Goal: Task Accomplishment & Management: Use online tool/utility

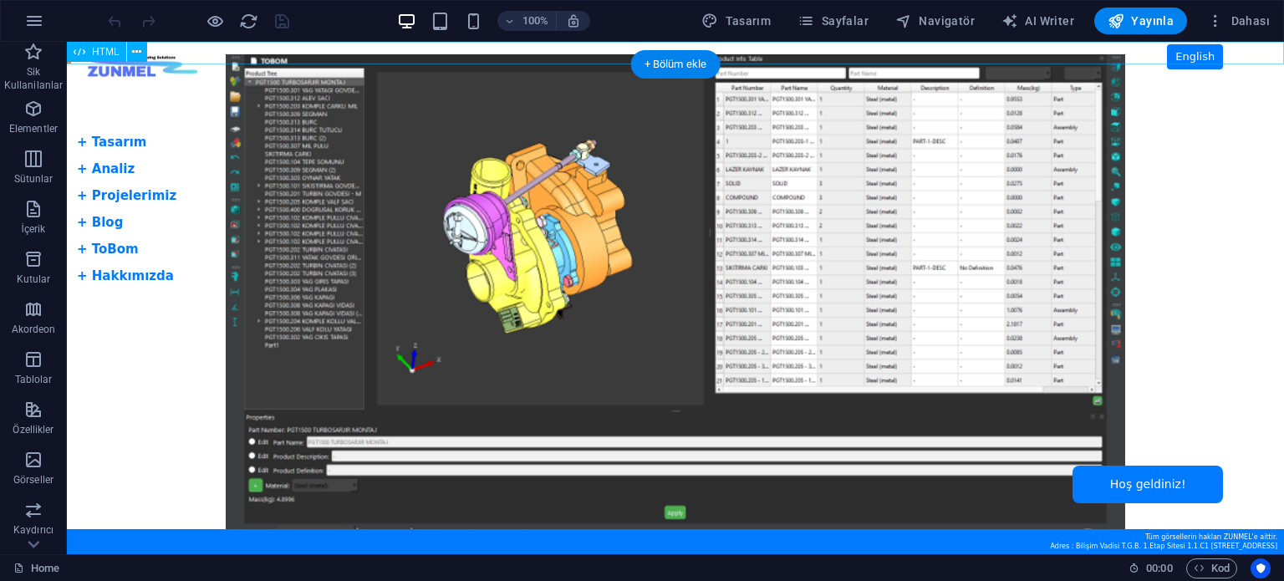
click at [155, 63] on div "[PERSON_NAME] Slider + Dil Butonu English + Tasarım + Analiz + Projelerimiz + B…" at bounding box center [675, 53] width 1217 height 22
click at [109, 48] on span "HTML" at bounding box center [106, 52] width 28 height 10
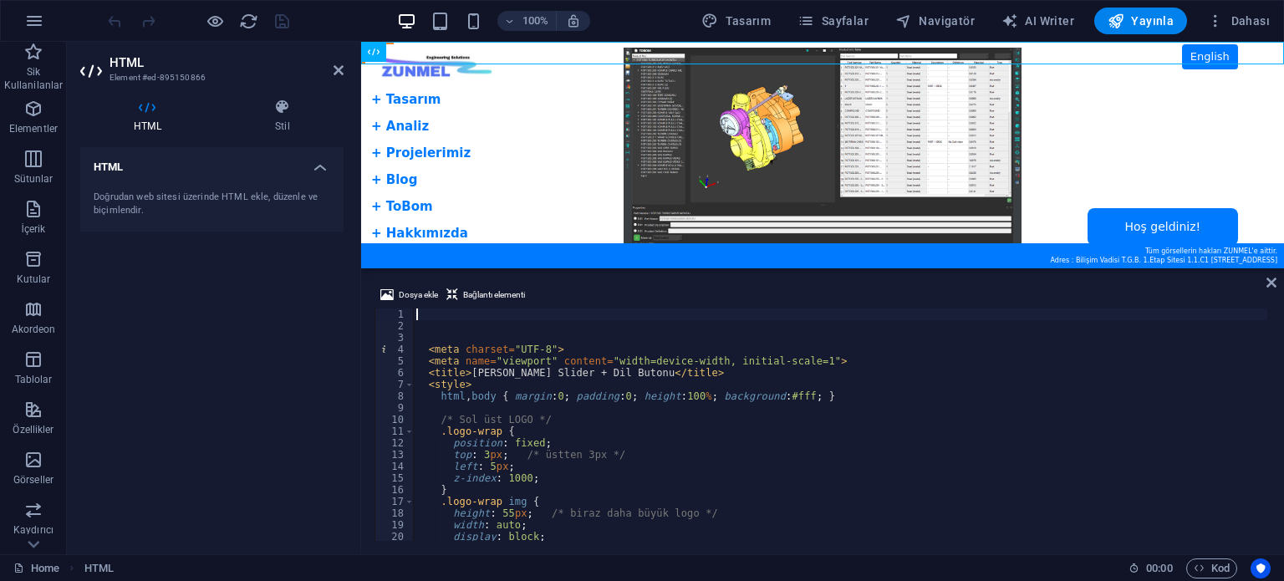
click at [582, 420] on div "< meta charset = "UTF-8" > < meta name = "viewport" content = "width=device-wid…" at bounding box center [840, 436] width 854 height 256
click at [680, 377] on div "< meta charset = "UTF-8" > < meta name = "viewport" content = "width=device-wid…" at bounding box center [840, 436] width 854 height 256
click at [681, 384] on div "< meta charset = "UTF-8" > < meta name = "viewport" content = "width=device-wid…" at bounding box center [840, 436] width 854 height 256
type textarea "<style>"
click at [586, 407] on div "< meta charset = "UTF-8" > < meta name = "viewport" content = "width=device-wid…" at bounding box center [840, 436] width 854 height 256
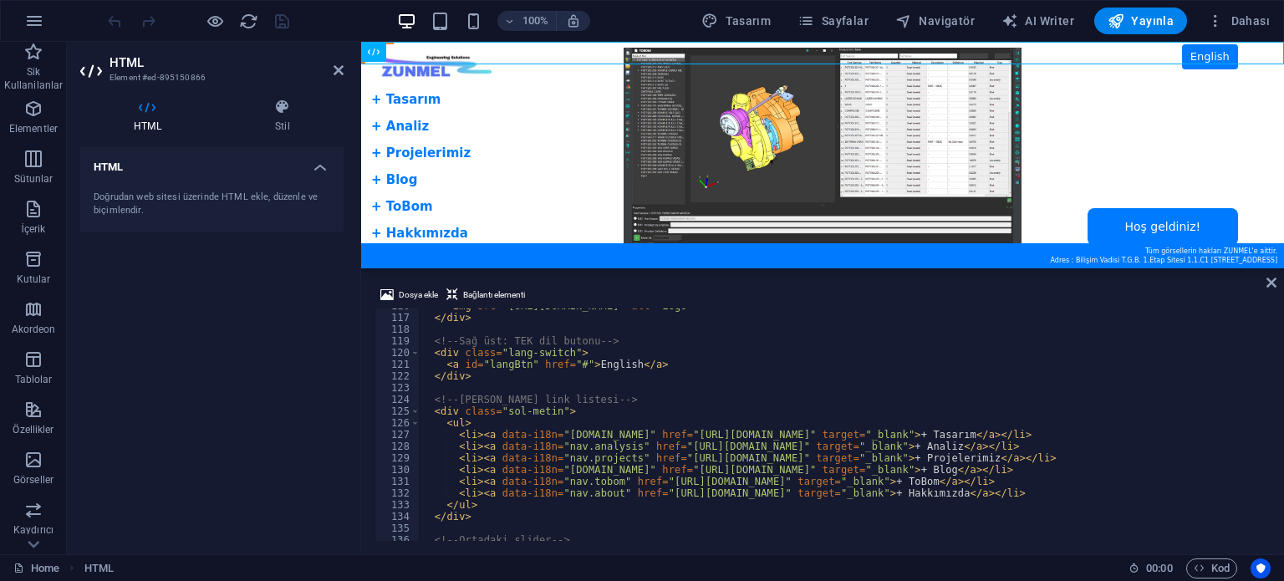
scroll to position [1404, 0]
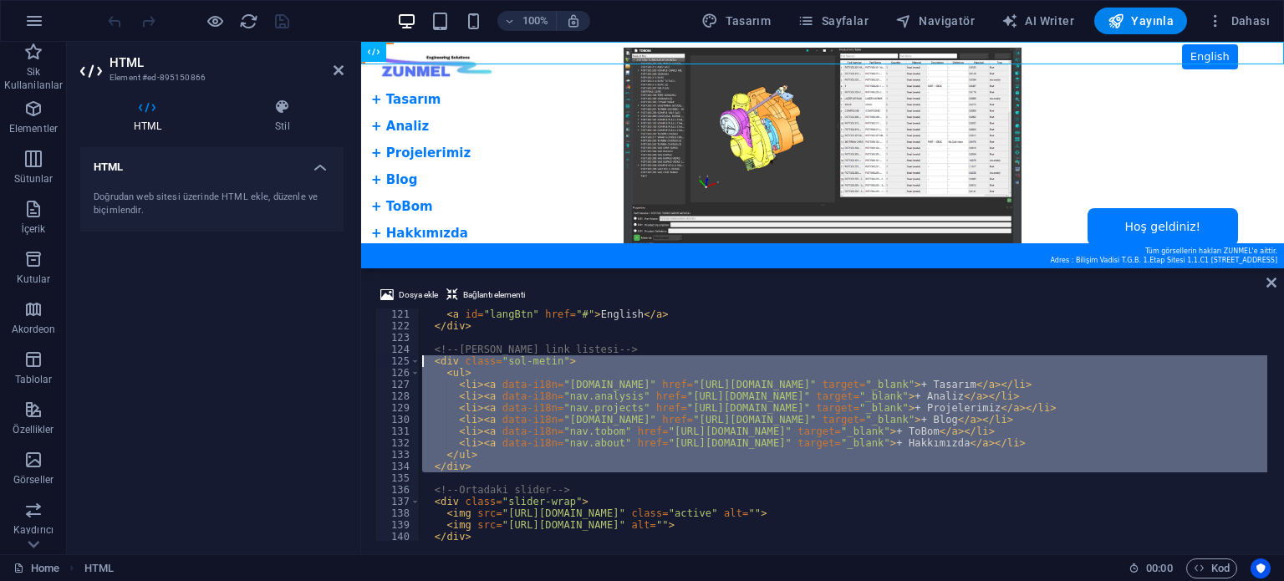
drag, startPoint x: 463, startPoint y: 476, endPoint x: 422, endPoint y: 364, distance: 118.5
click at [422, 364] on div "< a id = "langBtn" href = "#" > English </ a > </ div > <!-- [PERSON_NAME] link…" at bounding box center [843, 436] width 848 height 256
click at [628, 379] on div "< a id = "langBtn" href = "#" > English </ a > </ div > <!-- [PERSON_NAME] link…" at bounding box center [843, 424] width 848 height 232
type textarea "<ul>"
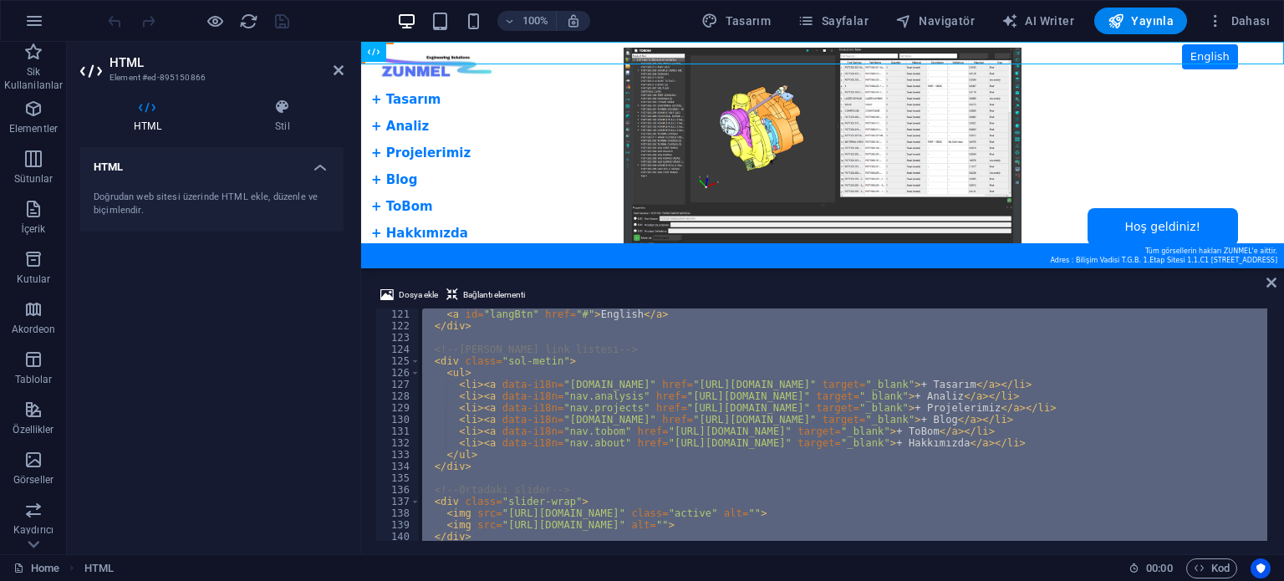
paste textarea
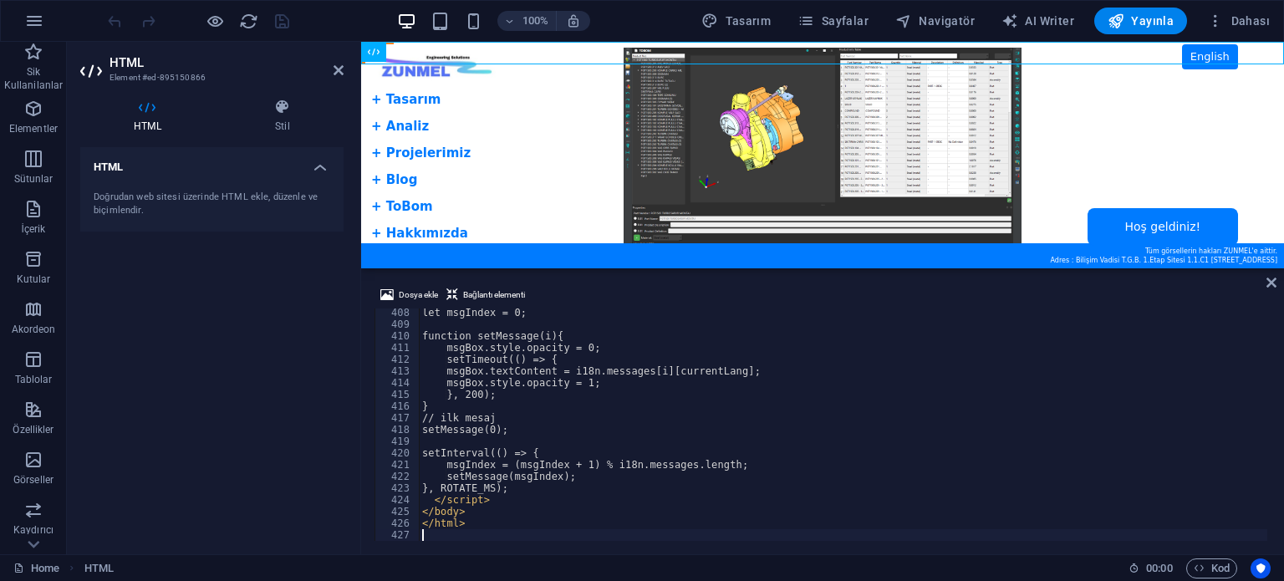
scroll to position [4764, 0]
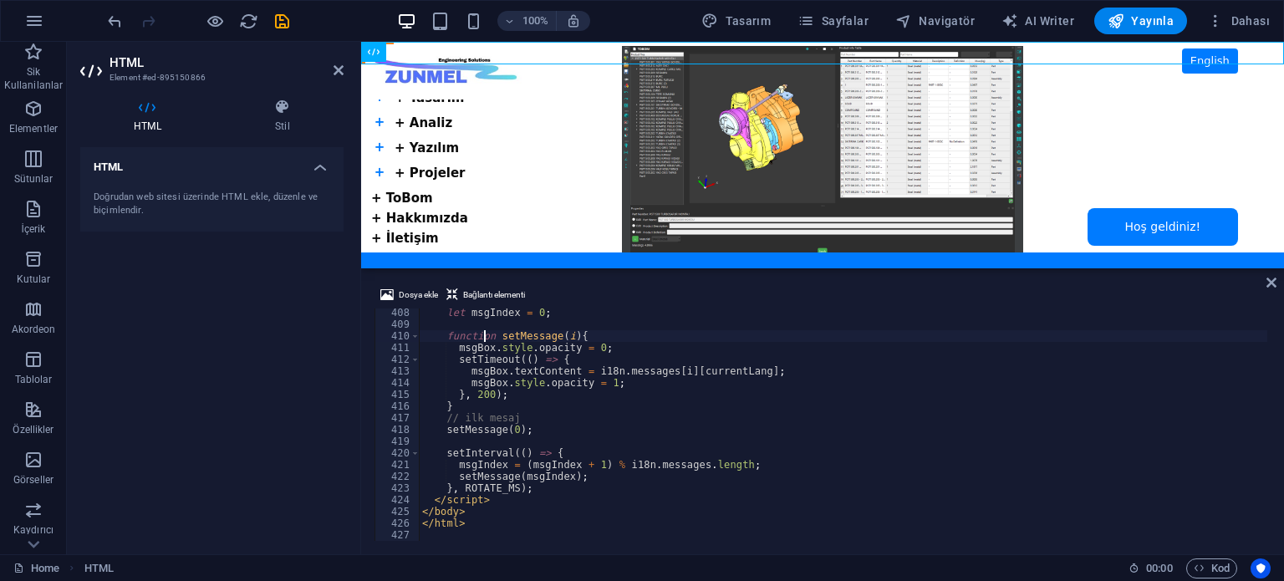
click at [483, 336] on div "let msgIndex = 0 ; function setMessage ( i ) { msgBox . style . opacity = 0 ; s…" at bounding box center [881, 433] width 924 height 252
click at [521, 166] on body "Skip to main content ZUNMEL – Tam Ekran Slider + Çok Seviyeli Sol Menü + Mesaj …" at bounding box center [822, 155] width 923 height 226
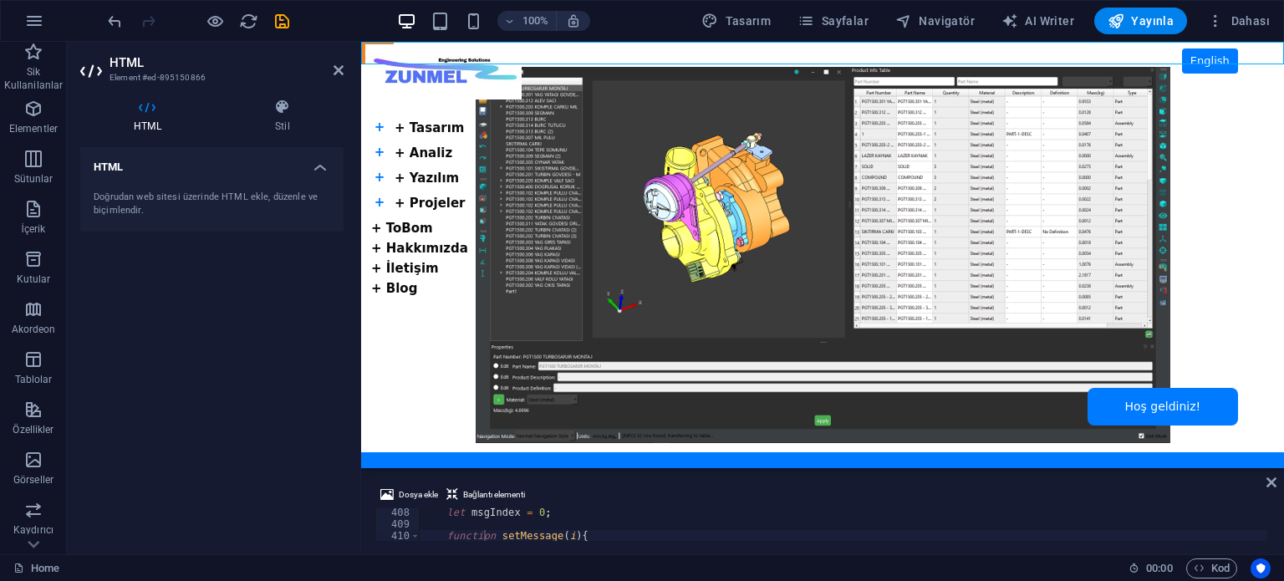
drag, startPoint x: 617, startPoint y: 267, endPoint x: 634, endPoint y: 463, distance: 196.3
click at [634, 463] on div "Mevcut içeriği değiştirmek için buraya sürükleyin. Yeni bir element oluşturmak …" at bounding box center [822, 298] width 923 height 512
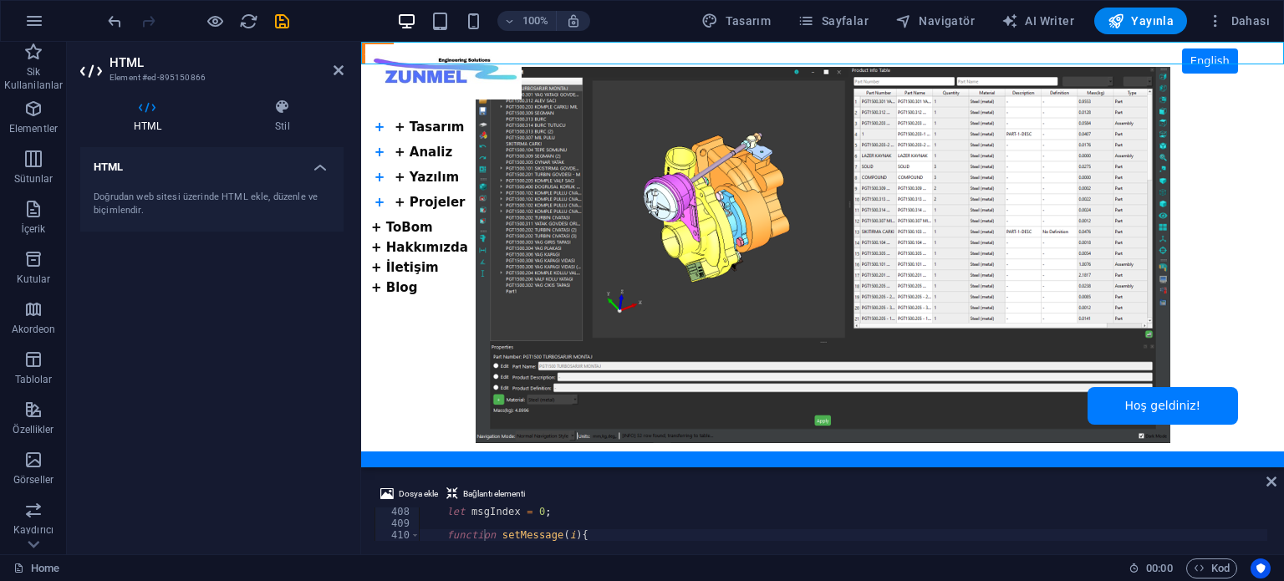
click at [408, 226] on body "Skip to main content ZUNMEL – Tam Ekran Slider + Çok Seviyeli Sol Menü + Mesaj …" at bounding box center [822, 254] width 923 height 425
click at [397, 130] on body "Skip to main content ZUNMEL – Tam Ekran Slider + Çok Seviyeli Sol Menü + Mesaj …" at bounding box center [822, 254] width 923 height 425
click at [379, 127] on body "Skip to main content ZUNMEL – Tam Ekran Slider + Çok Seviyeli Sol Menü + Mesaj …" at bounding box center [822, 254] width 923 height 425
type textarea "let msgIndex = 0;"
click at [618, 514] on div "let msgIndex = 0 ; function setMessage ( i ) { msgBox . style . opacity = 0 ;" at bounding box center [881, 532] width 924 height 53
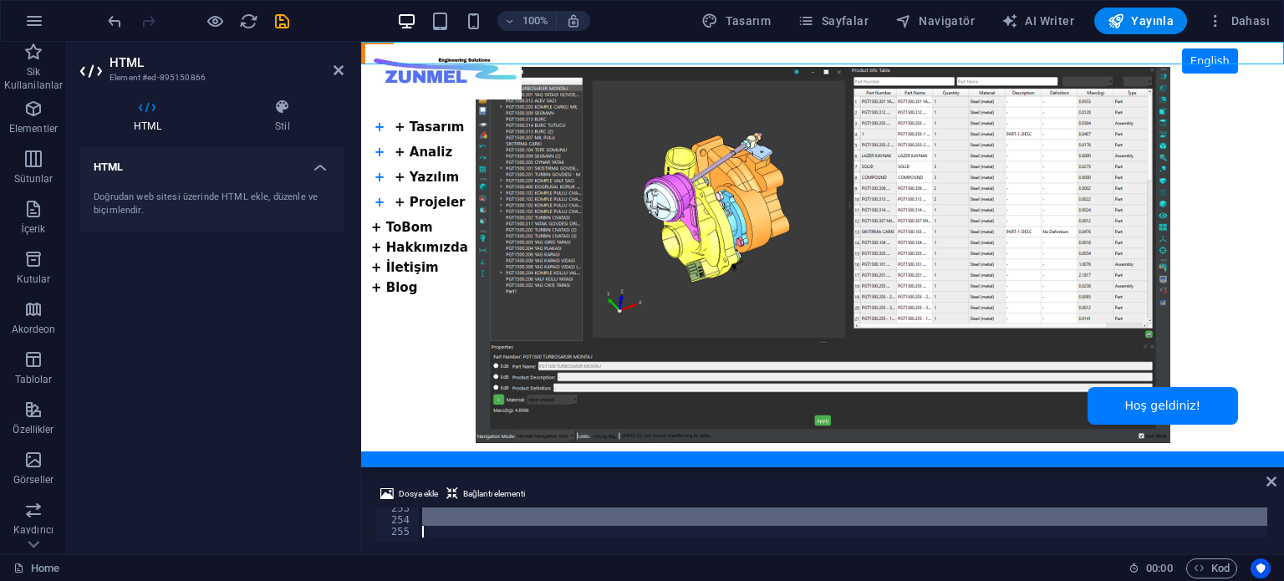
scroll to position [2950, 0]
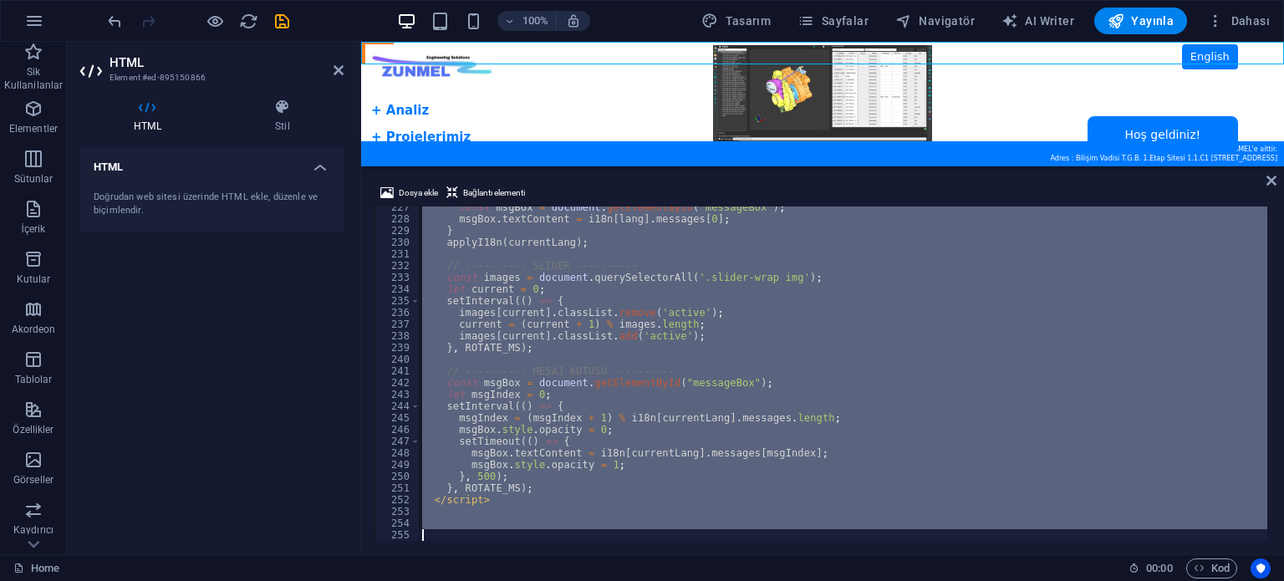
drag, startPoint x: 690, startPoint y: 471, endPoint x: 679, endPoint y: 166, distance: 304.4
click at [679, 166] on div at bounding box center [822, 167] width 923 height 3
click at [659, 314] on div "const msgBox = document . getElementById ( "messageBox" ) ; msgBox . textConten…" at bounding box center [843, 373] width 848 height 334
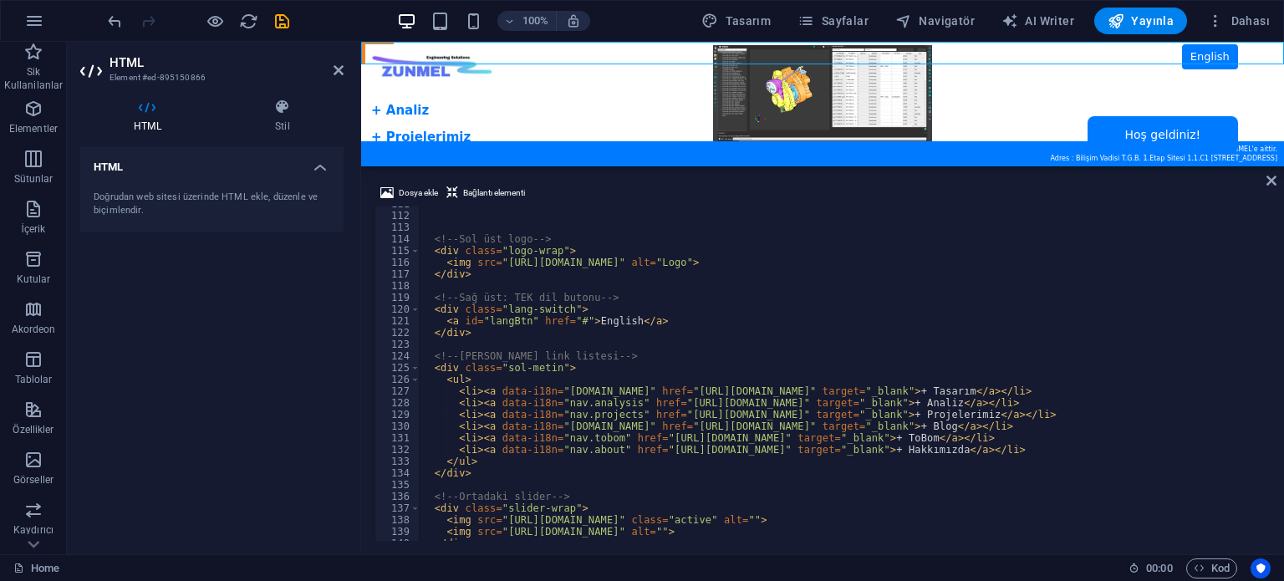
scroll to position [1295, 0]
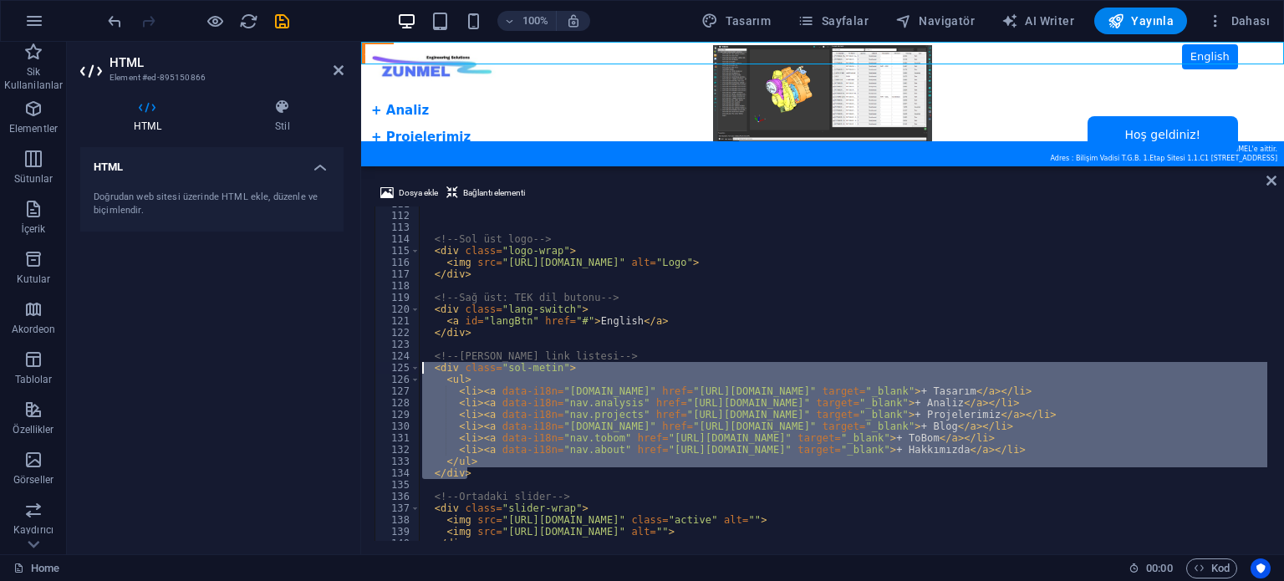
drag, startPoint x: 460, startPoint y: 473, endPoint x: 394, endPoint y: 372, distance: 120.8
click at [394, 372] on div "images[current].classList.remove('active'); 111 112 113 114 115 116 117 118 119…" at bounding box center [822, 373] width 896 height 334
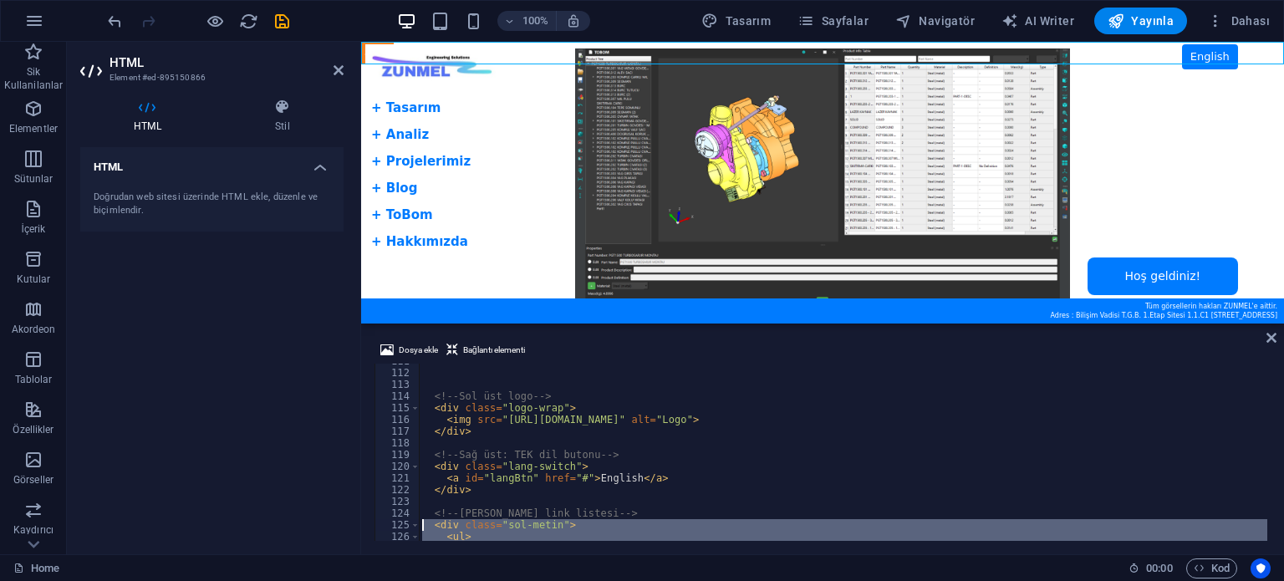
drag, startPoint x: 669, startPoint y: 169, endPoint x: 664, endPoint y: 324, distance: 155.5
click at [664, 324] on div at bounding box center [822, 324] width 923 height 3
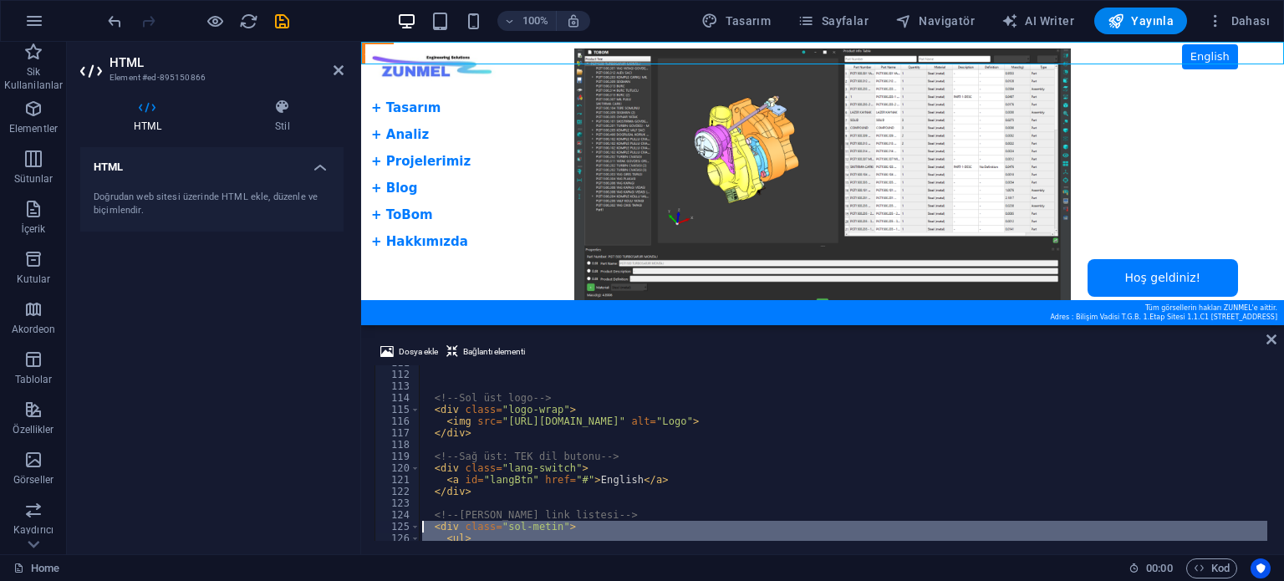
click at [669, 471] on div "<!-- Sol üst logo --> < div class = "logo-wrap" > < img src = "[URL][DOMAIN_NAM…" at bounding box center [843, 456] width 848 height 199
type textarea "<div class="lang-switch">"
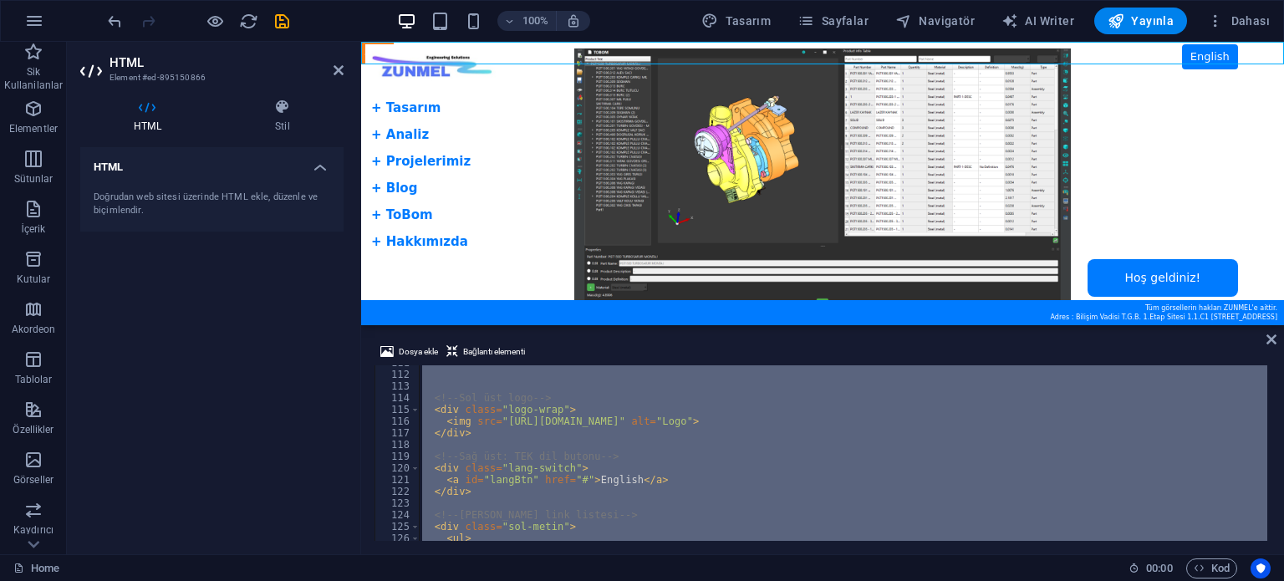
paste textarea
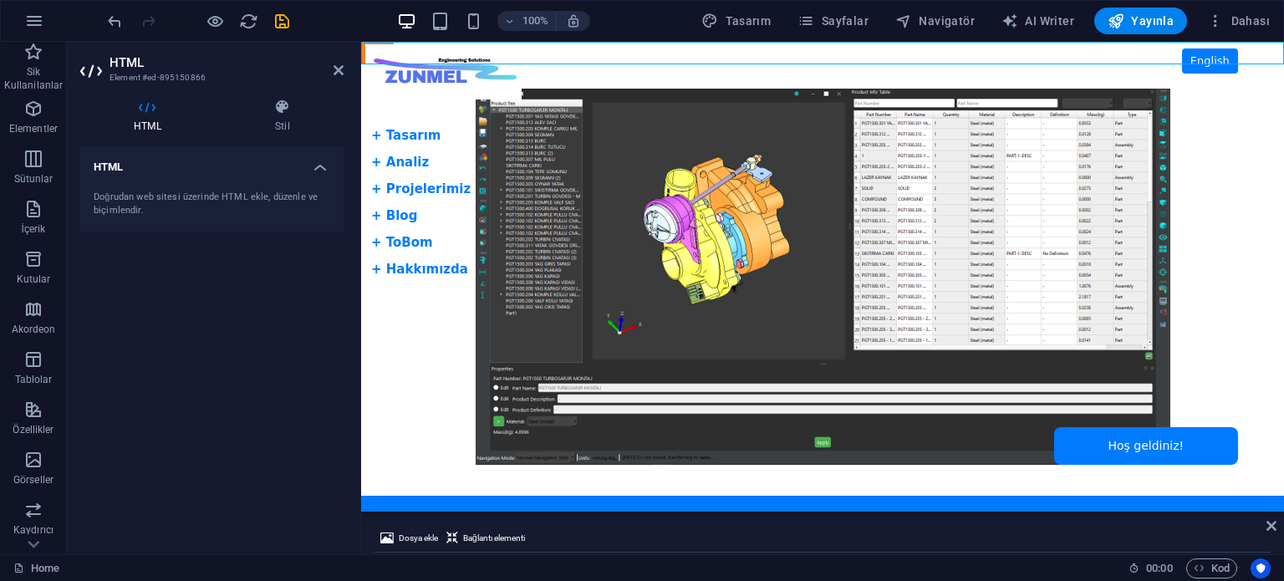
drag, startPoint x: 368, startPoint y: 282, endPoint x: 400, endPoint y: 468, distance: 189.2
click at [761, 510] on div "Mevcut içeriği değiştirmek için buraya sürükleyin. Yeni bir element oluşturmak …" at bounding box center [822, 298] width 923 height 512
click at [418, 135] on body "Skip to main content ZUNMEL – TR/EN, Basit Sol Menü, Slider, Mesaj Kutusu Engli…" at bounding box center [822, 277] width 923 height 470
click at [288, 25] on icon "save" at bounding box center [281, 21] width 19 height 19
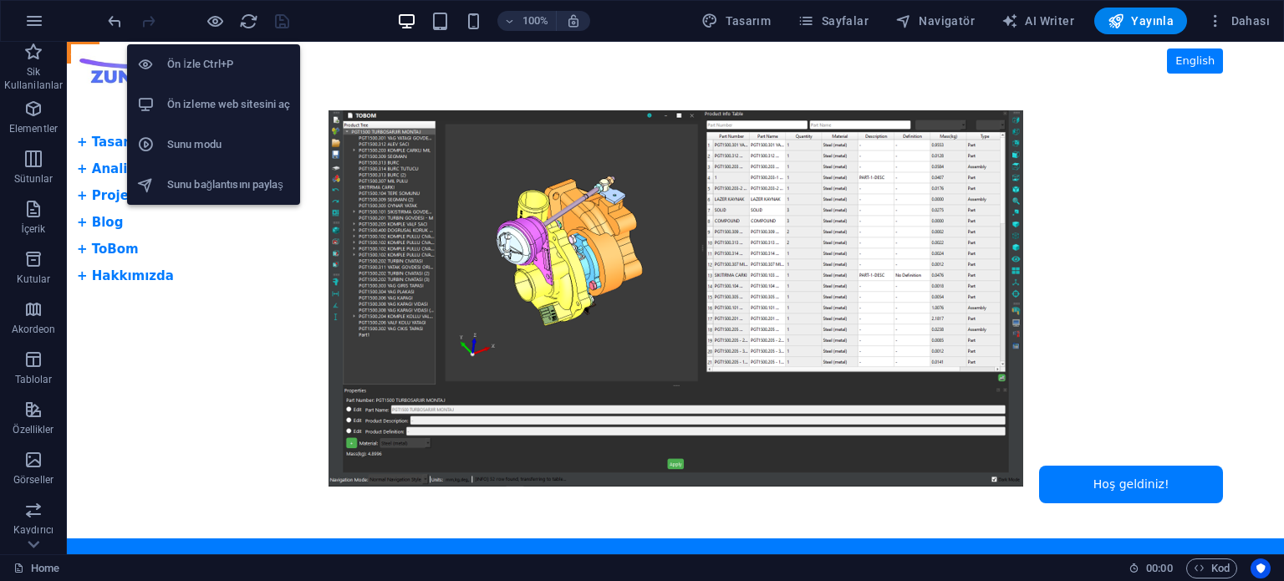
click at [217, 101] on h6 "Ön izleme web sitesini aç" at bounding box center [228, 104] width 123 height 20
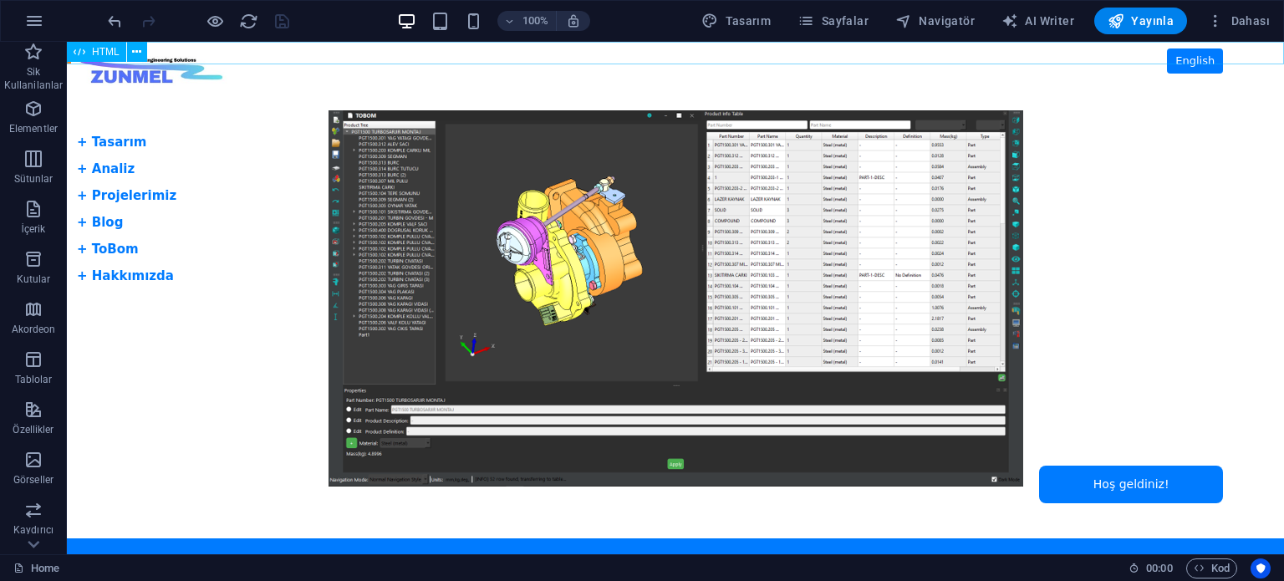
click at [104, 49] on span "HTML" at bounding box center [106, 52] width 28 height 10
click at [94, 51] on span "HTML" at bounding box center [106, 52] width 28 height 10
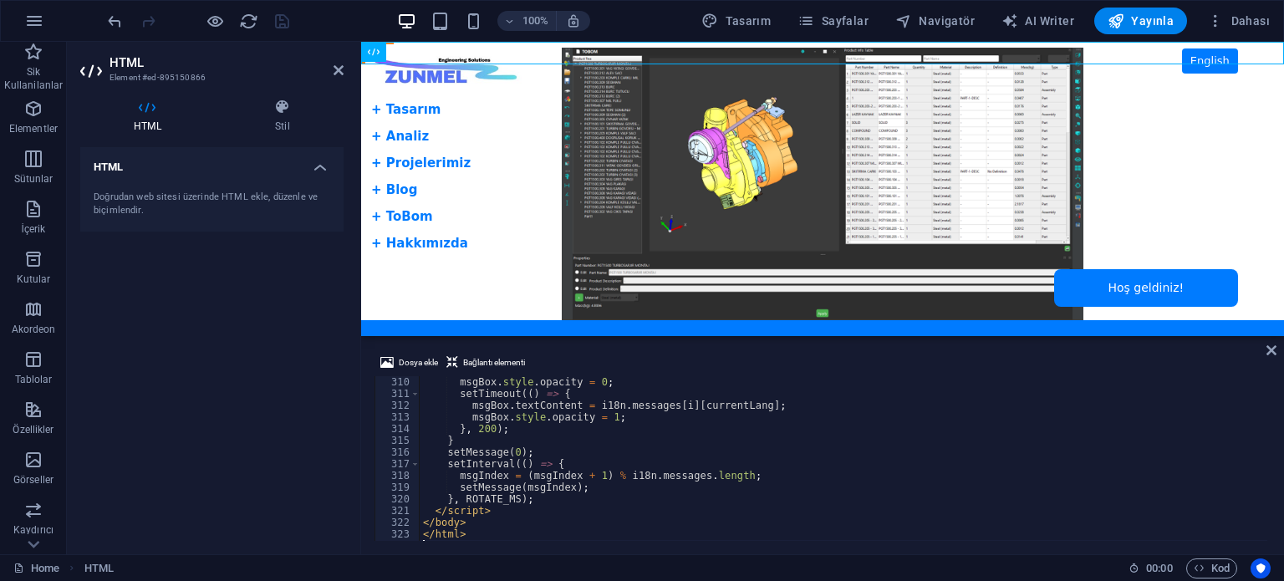
drag, startPoint x: 641, startPoint y: 514, endPoint x: 301, endPoint y: 293, distance: 405.4
click at [653, 335] on div "Mevcut içeriği değiştirmek için buraya sürükleyin. Yeni bir element oluşturmak …" at bounding box center [822, 298] width 923 height 512
click at [752, 420] on div "msgBox . style . opacity = 0 ; setTimeout (( ) => { msgBox . textContent = i18n…" at bounding box center [862, 470] width 885 height 188
type textarea "msgBox.style.opacity = 1;"
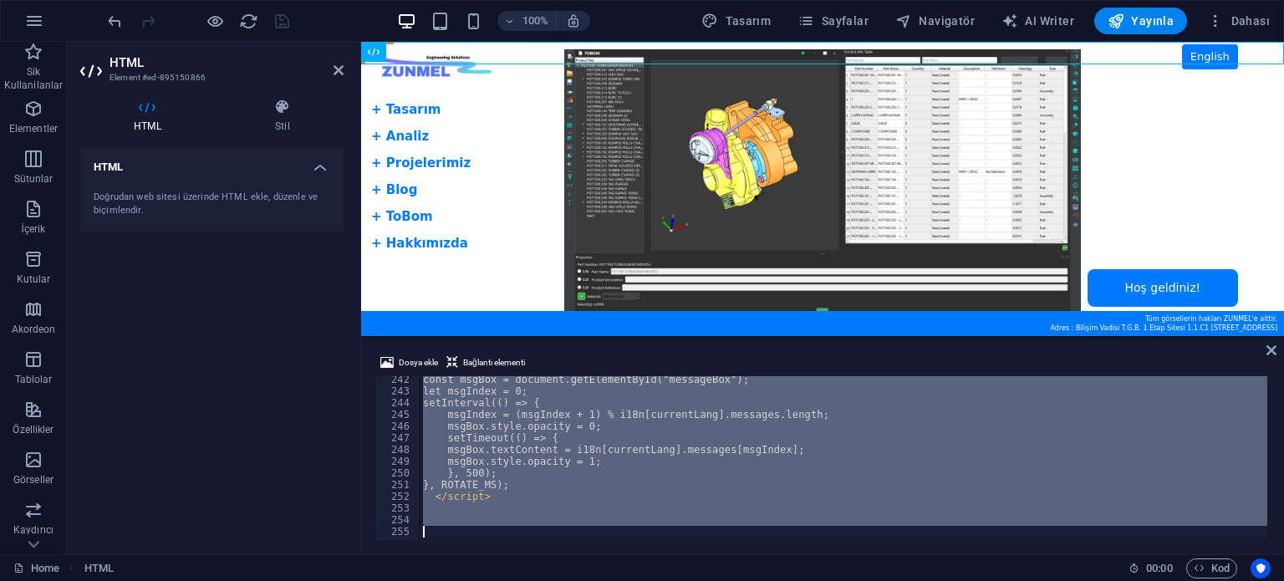
scroll to position [2818, 0]
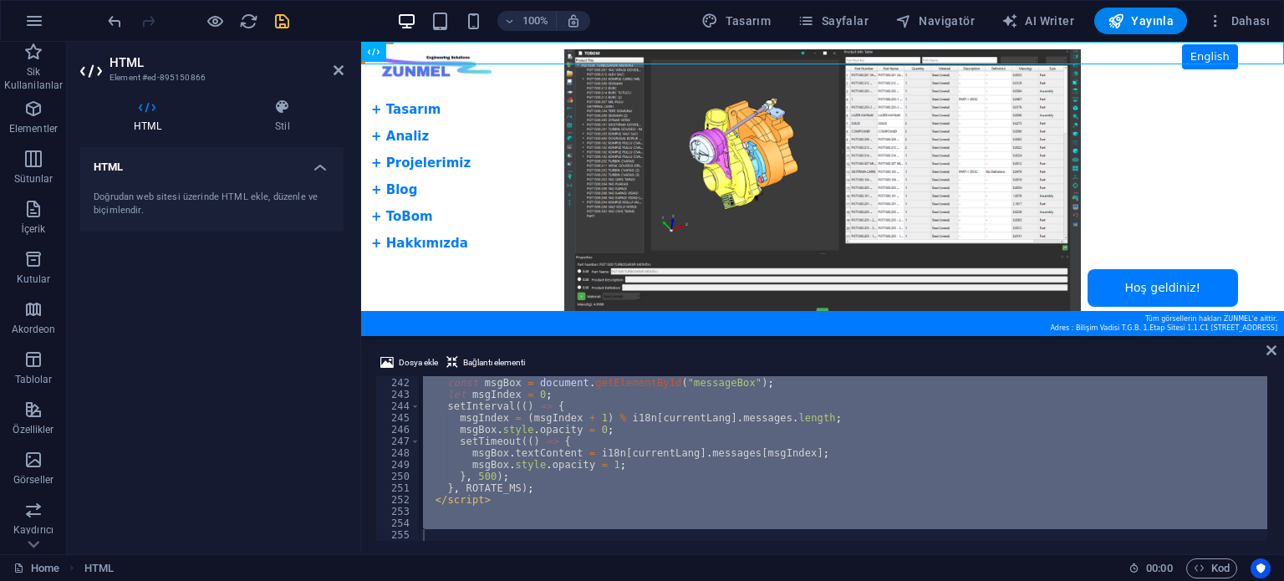
click at [283, 401] on div "HTML Doğrudan web sitesi üzerinde HTML ekle, düzenle ve biçimlendir." at bounding box center [211, 344] width 263 height 394
click at [277, 21] on icon "save" at bounding box center [281, 21] width 19 height 19
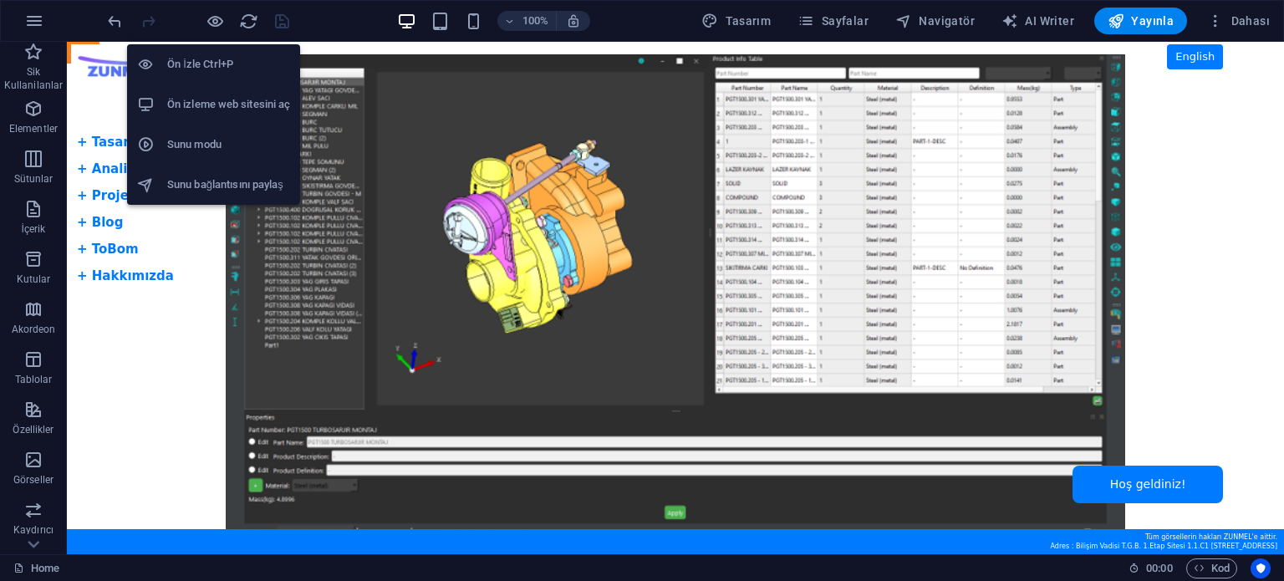
click at [218, 94] on h6 "Ön izleme web sitesini aç" at bounding box center [228, 104] width 123 height 20
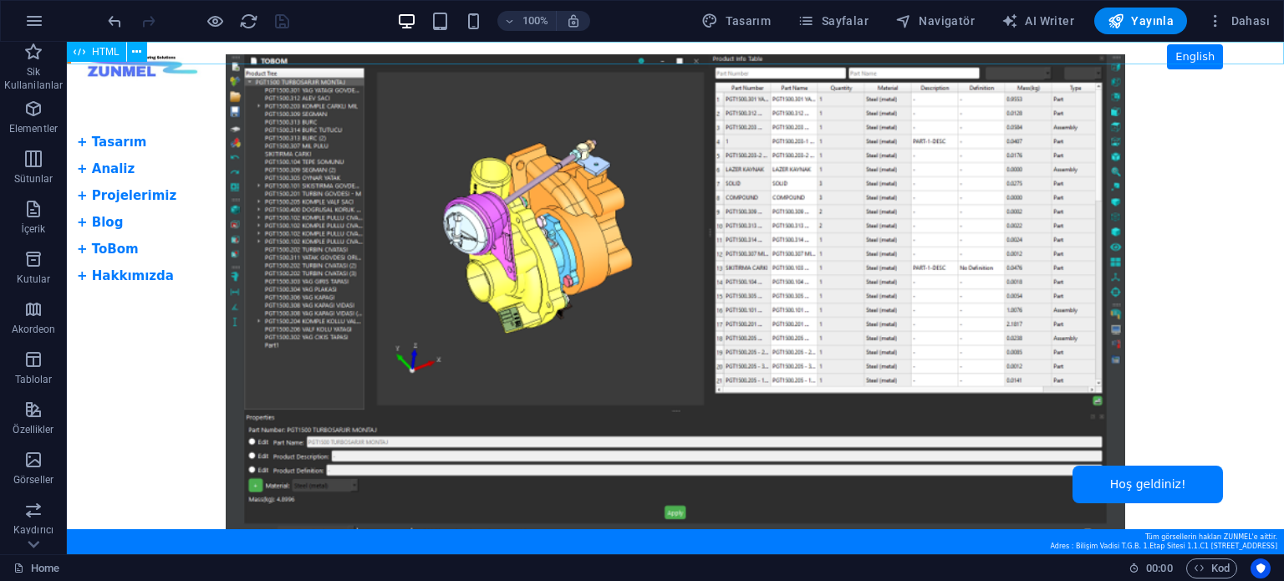
click at [108, 50] on span "HTML" at bounding box center [106, 52] width 28 height 10
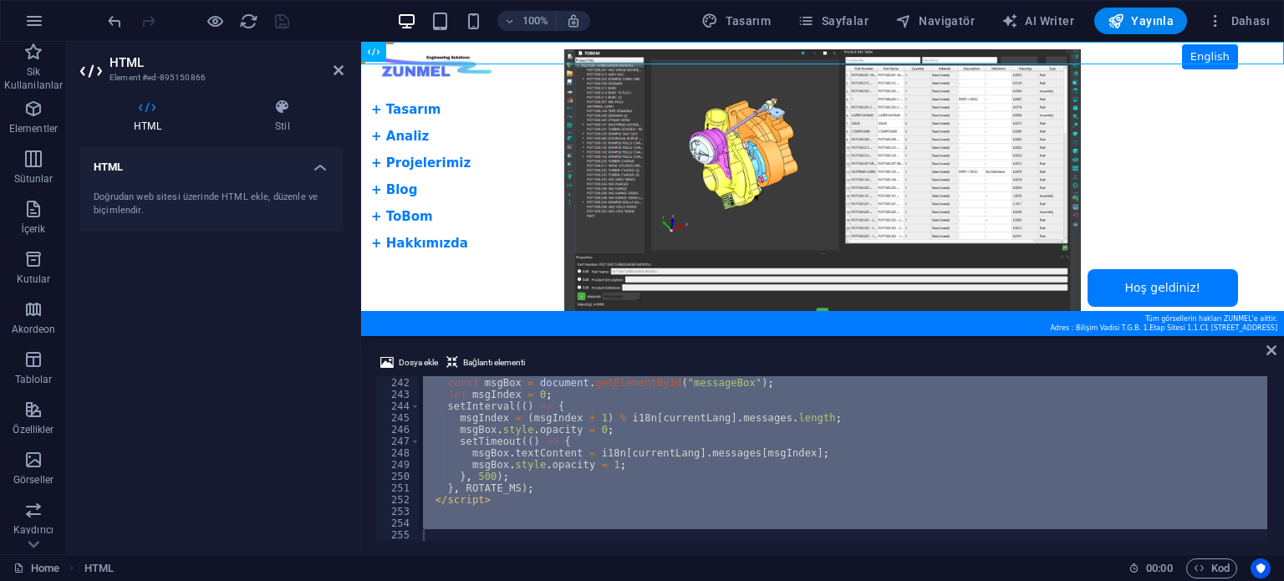
click at [691, 339] on div "Dosya ekle Bağlantı elementi 241 242 243 244 245 246 247 248 249 250 251 252 25…" at bounding box center [822, 446] width 923 height 215
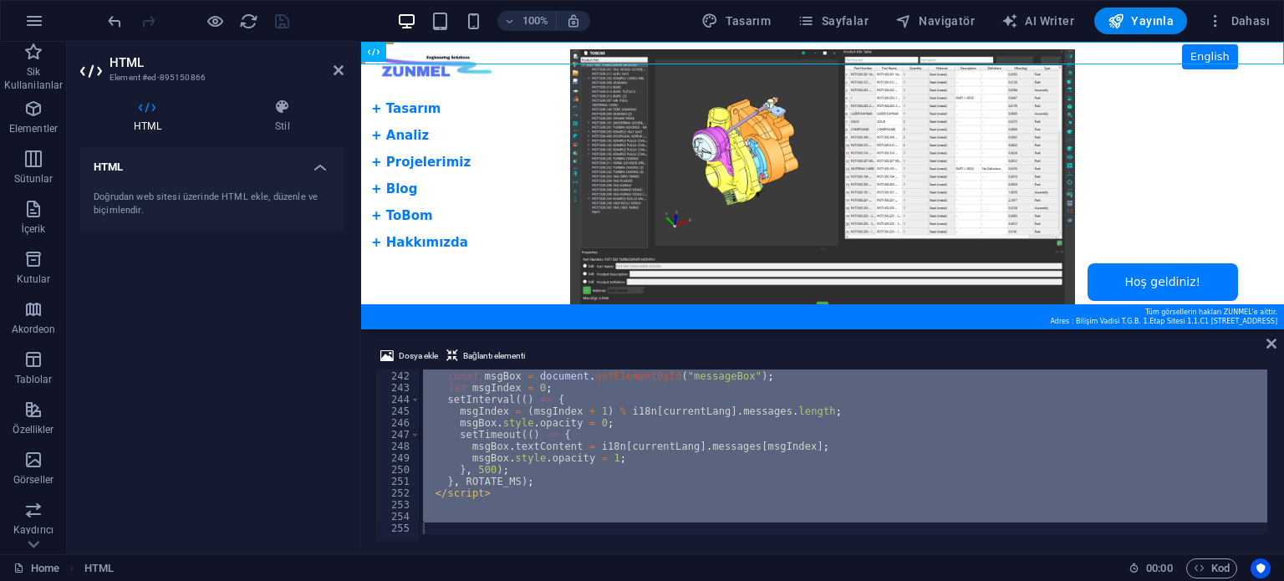
scroll to position [2708, 0]
drag, startPoint x: 692, startPoint y: 338, endPoint x: 690, endPoint y: 223, distance: 114.5
click at [690, 223] on div "Mevcut içeriği değiştirmek için buraya sürükleyin. Yeni bir element oluşturmak …" at bounding box center [822, 298] width 923 height 512
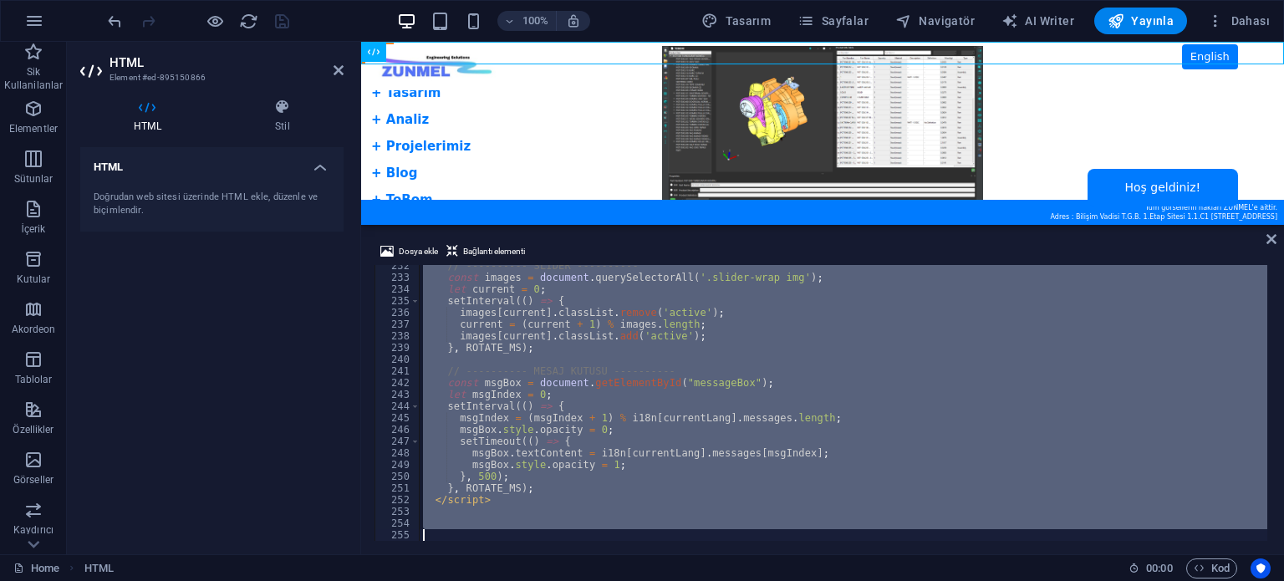
click at [627, 399] on div "// ---------- SLIDER ---------- const images = document . querySelectorAll ( '.…" at bounding box center [843, 403] width 847 height 276
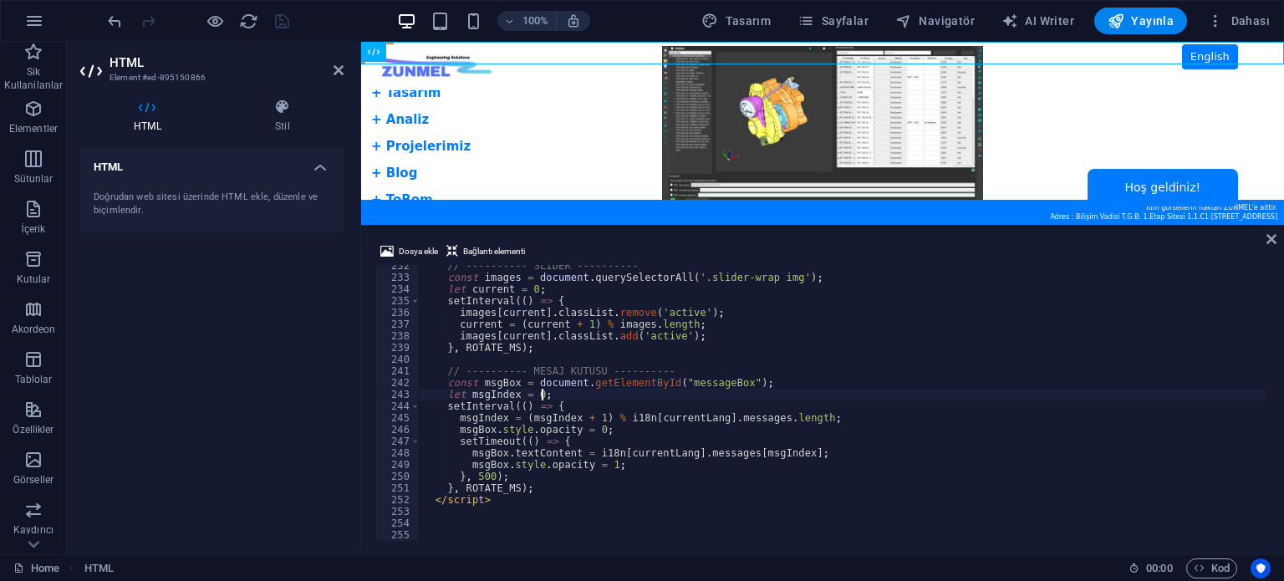
scroll to position [2507, 0]
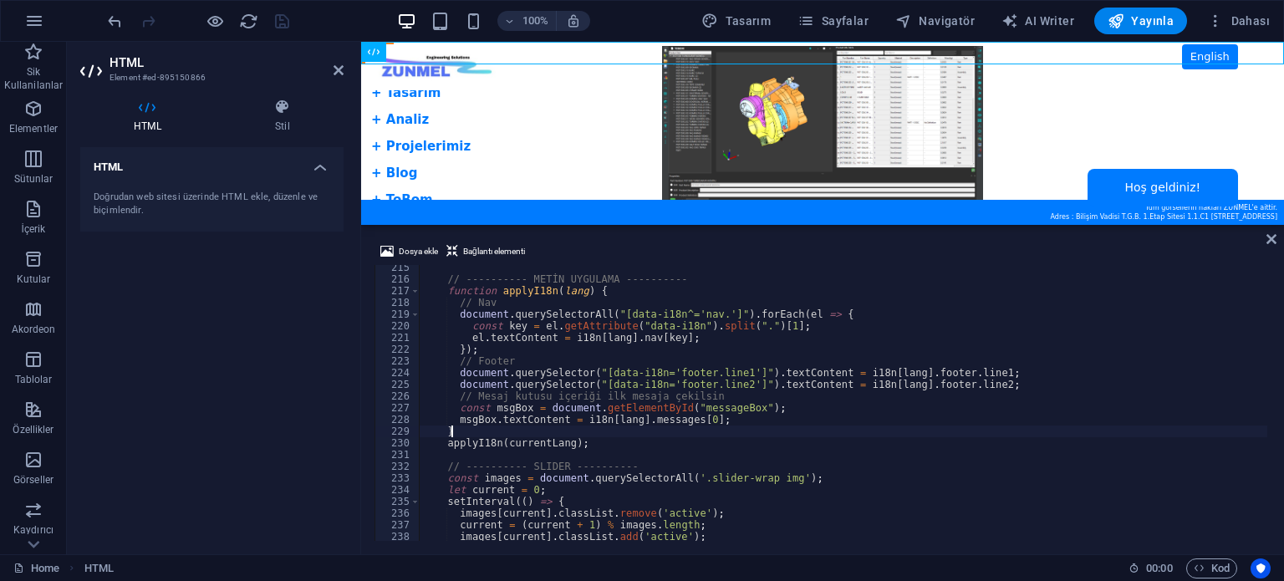
click at [769, 437] on div "// ---------- METİN UYGULAMA ---------- function applyI18n ( lang ) { // Nav do…" at bounding box center [843, 411] width 847 height 299
type textarea "}"
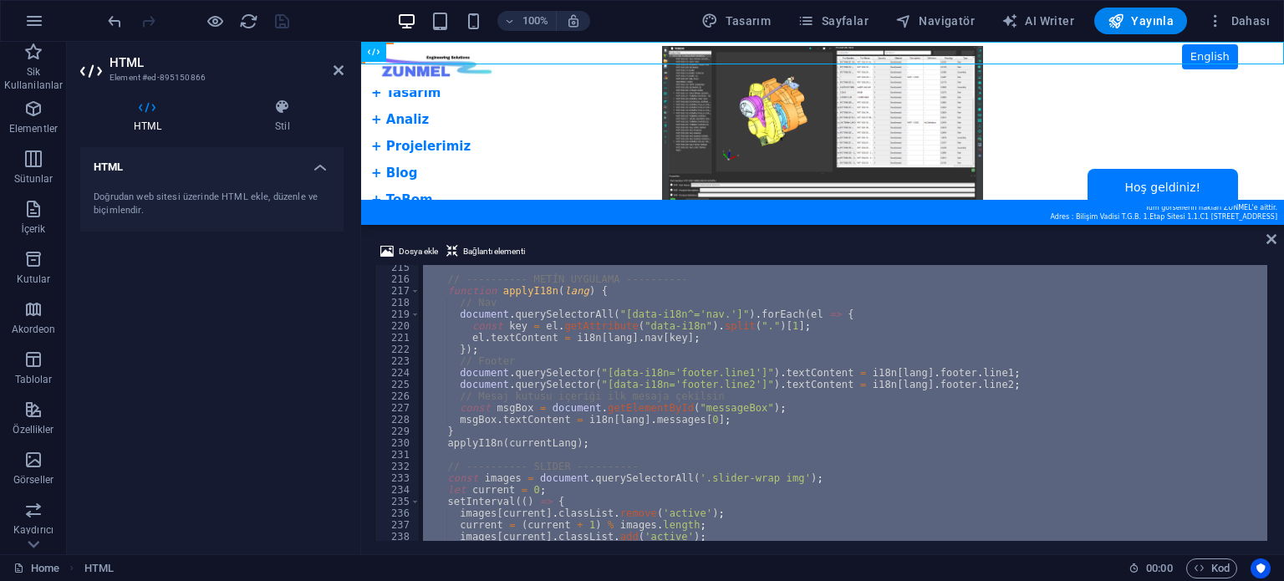
click at [883, 381] on div "// ---------- METİN UYGULAMA ---------- function applyI18n ( lang ) { // Nav do…" at bounding box center [843, 403] width 847 height 276
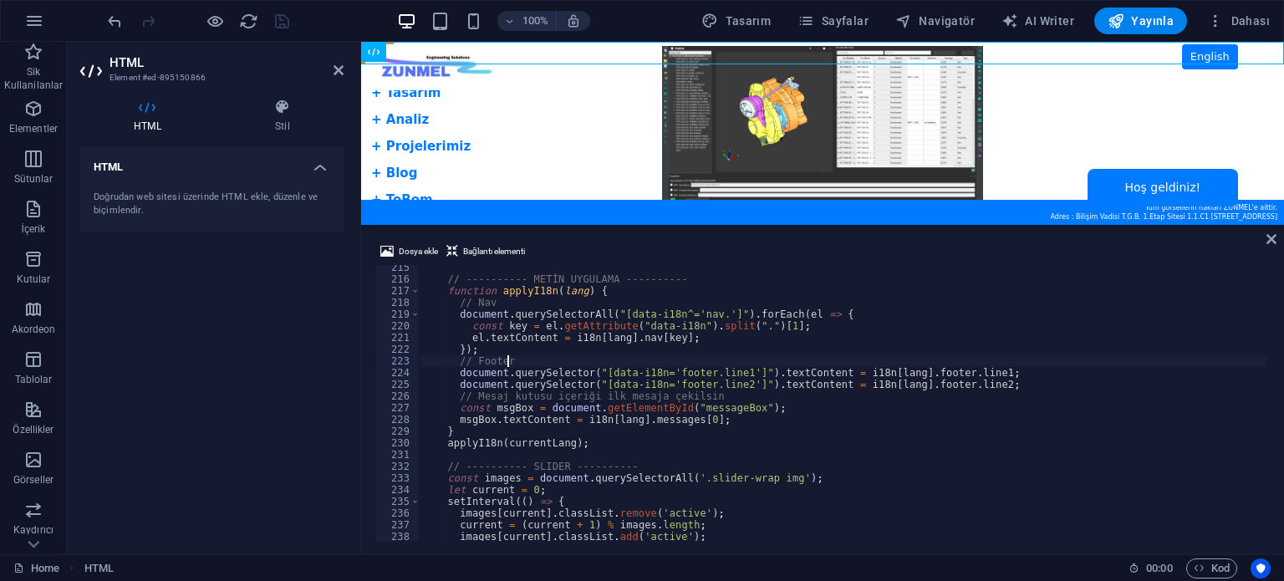
click at [720, 364] on div "// ---------- METİN UYGULAMA ---------- function applyI18n ( lang ) { // Nav do…" at bounding box center [843, 411] width 847 height 299
type textarea "// Footer"
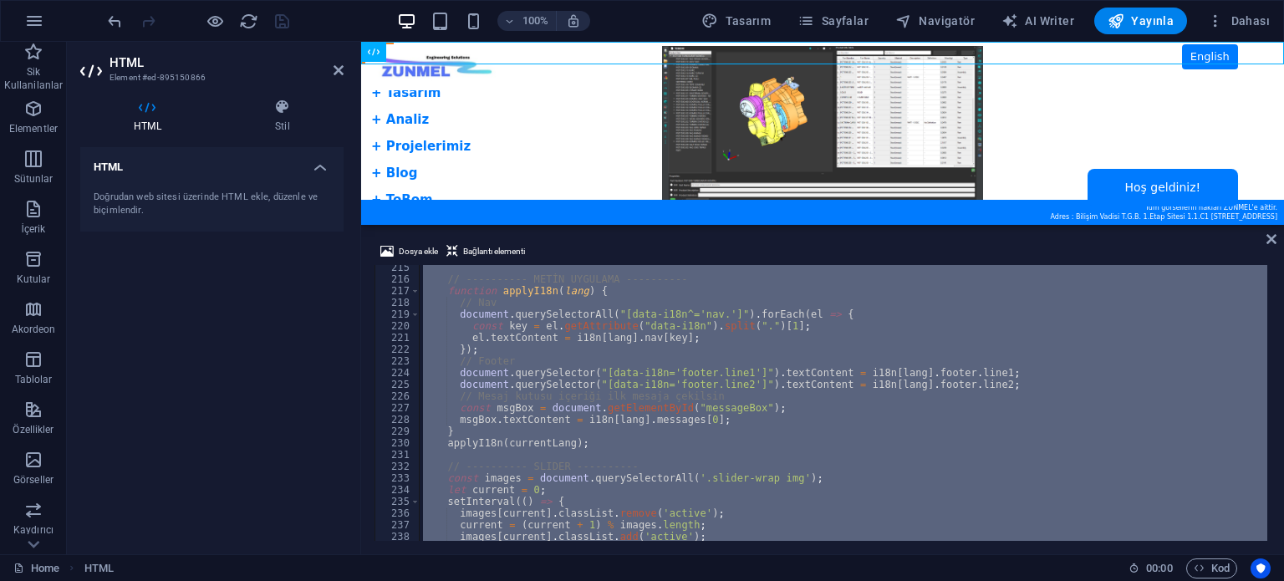
paste textarea
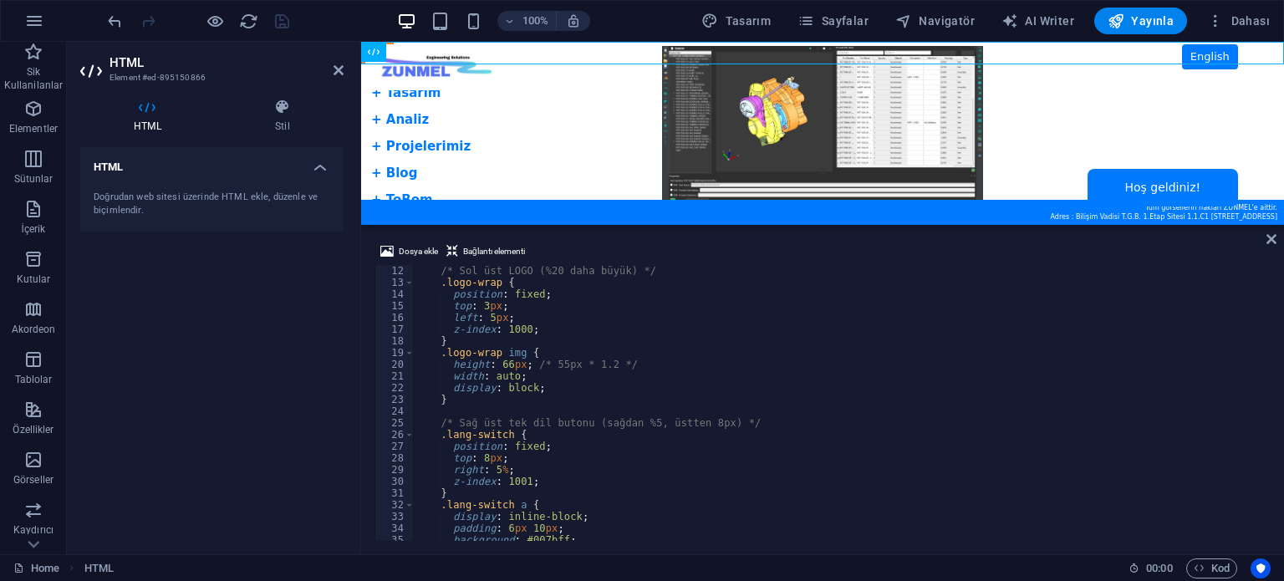
scroll to position [0, 0]
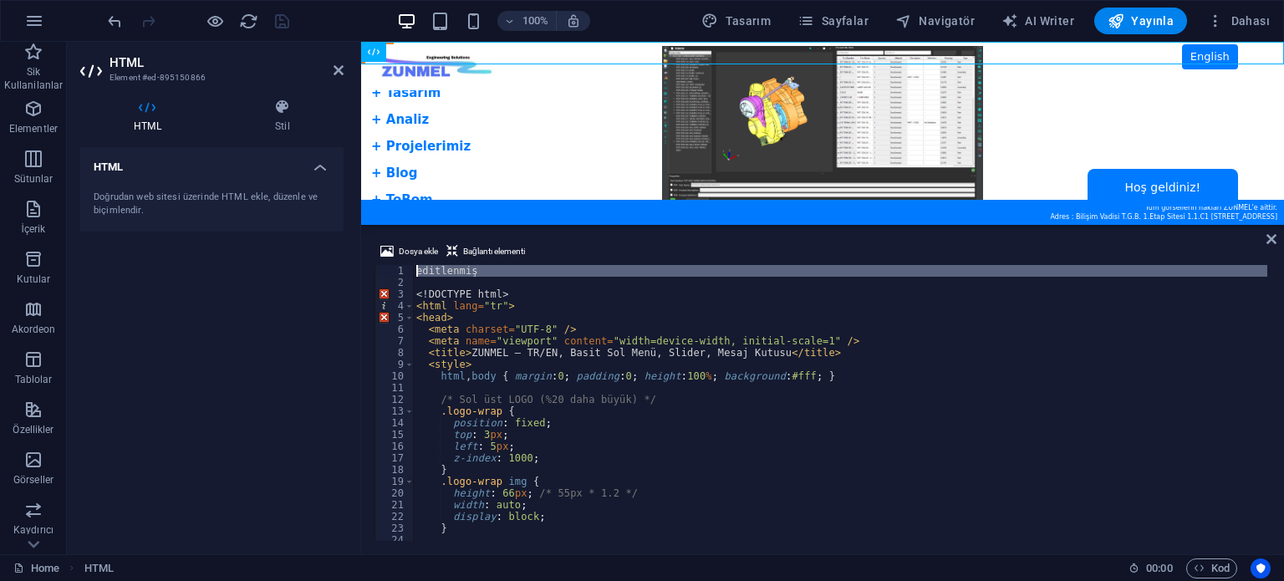
drag, startPoint x: 481, startPoint y: 278, endPoint x: 371, endPoint y: 255, distance: 112.8
click at [371, 255] on div "Dosya ekle Bağlantı elementi 1 2 3 4 5 6 7 8 9 10 11 12 13 14 15 16 17 18 19 20…" at bounding box center [822, 391] width 923 height 326
type textarea "editlenmiş"
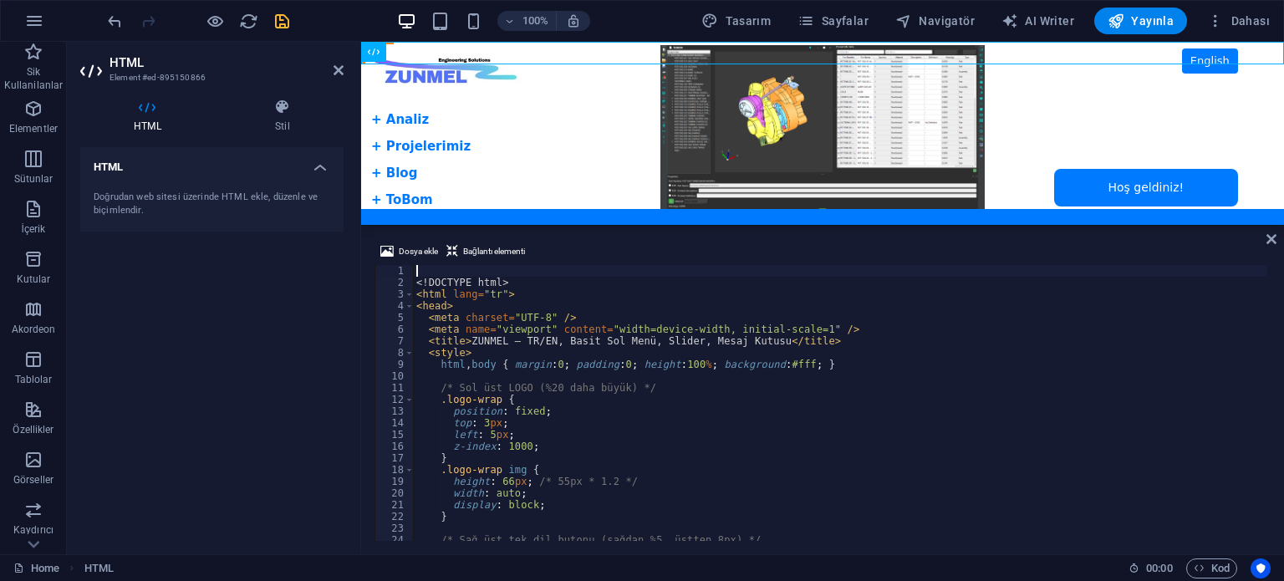
click at [574, 363] on div "<! DOCTYPE html > < html lang = "tr" > < head > < meta charset = "UTF-8" /> < m…" at bounding box center [855, 413] width 885 height 296
drag, startPoint x: 536, startPoint y: 363, endPoint x: 732, endPoint y: 362, distance: 196.4
click at [732, 362] on div "<! DOCTYPE html > < html lang = "tr" > < head > < meta charset = "UTF-8" /> < m…" at bounding box center [855, 413] width 885 height 296
click at [801, 357] on div "<! DOCTYPE html > < html lang = "tr" > < head > < meta charset = "UTF-8" /> < m…" at bounding box center [855, 413] width 885 height 296
drag, startPoint x: 745, startPoint y: 342, endPoint x: 695, endPoint y: 343, distance: 50.2
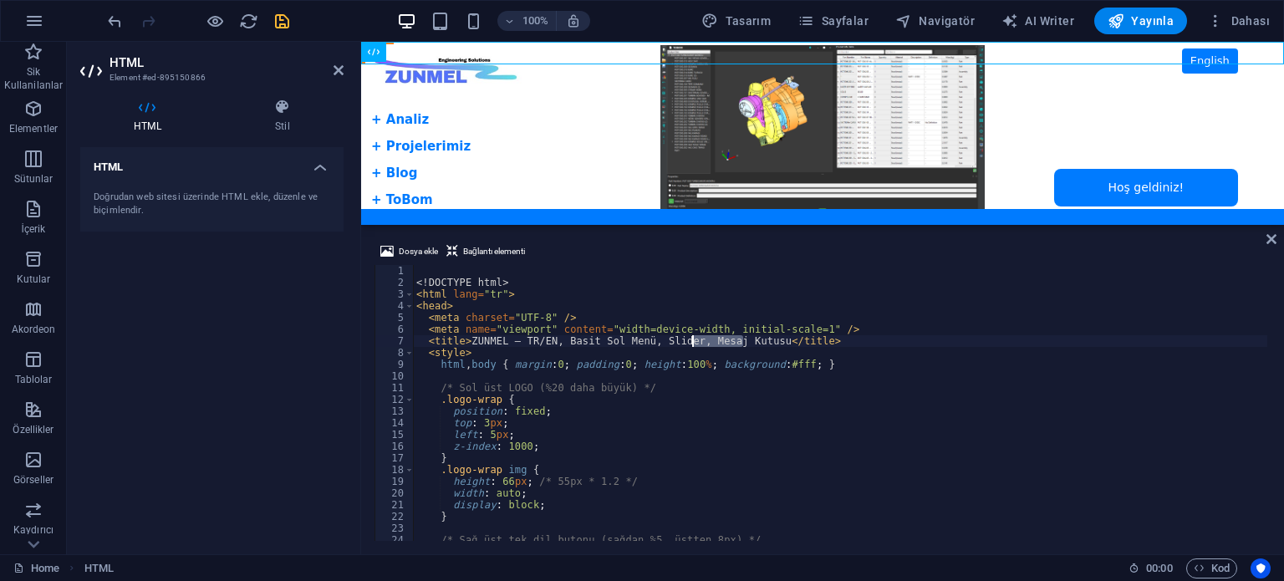
click at [695, 343] on div "<! DOCTYPE html > < html lang = "tr" > < head > < meta charset = "UTF-8" /> < m…" at bounding box center [855, 413] width 885 height 296
type textarea "<title>ZUNMEL – TR/EN, Basit Sol Menü, Slider, Mesaj Kutusu</title>"
click at [636, 341] on div "<! DOCTYPE html > < html lang = "tr" > < head > < meta charset = "UTF-8" /> < m…" at bounding box center [855, 413] width 885 height 296
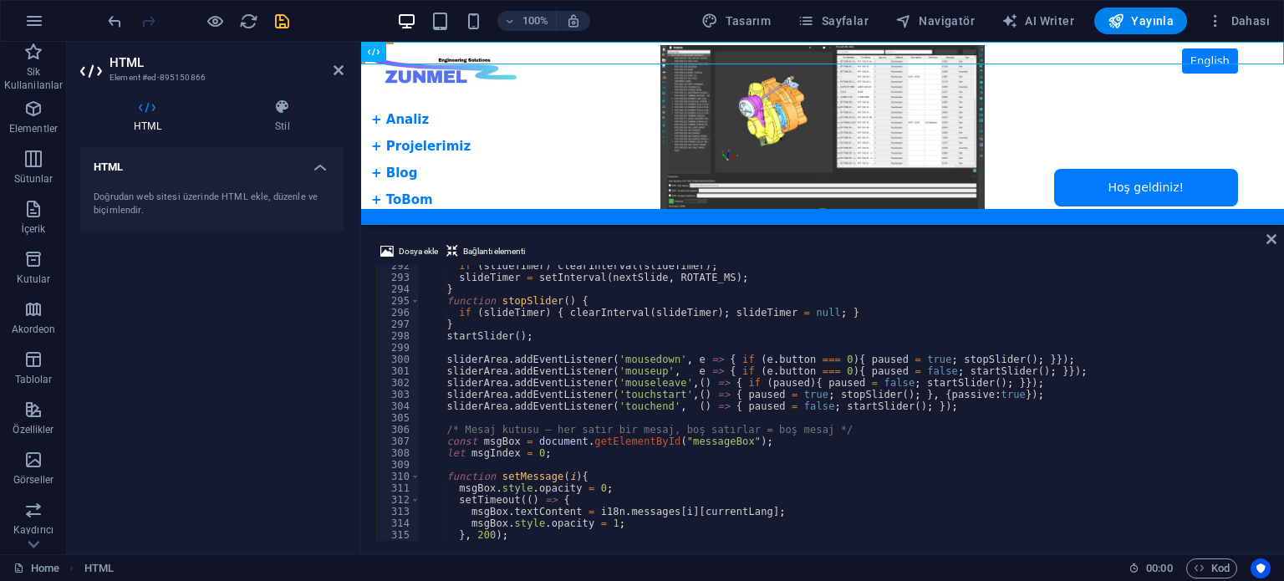
scroll to position [3530, 0]
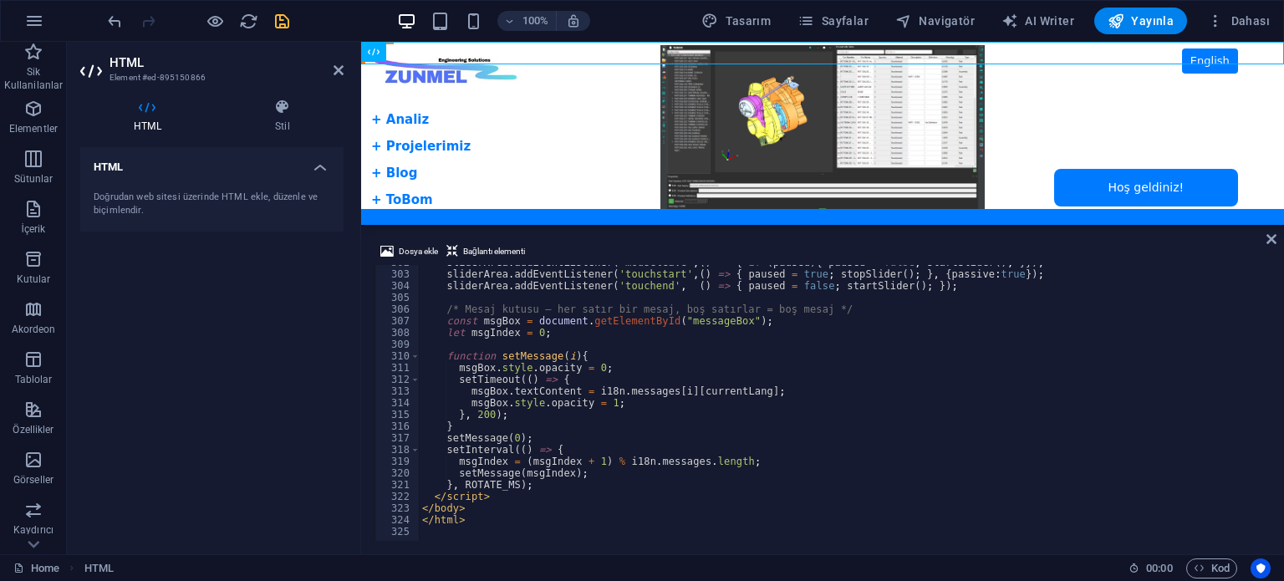
click at [324, 349] on div "HTML Doğrudan web sitesi üzerinde HTML ekle, düzenle ve biçimlendir." at bounding box center [211, 344] width 263 height 394
click at [281, 23] on icon "save" at bounding box center [281, 21] width 19 height 19
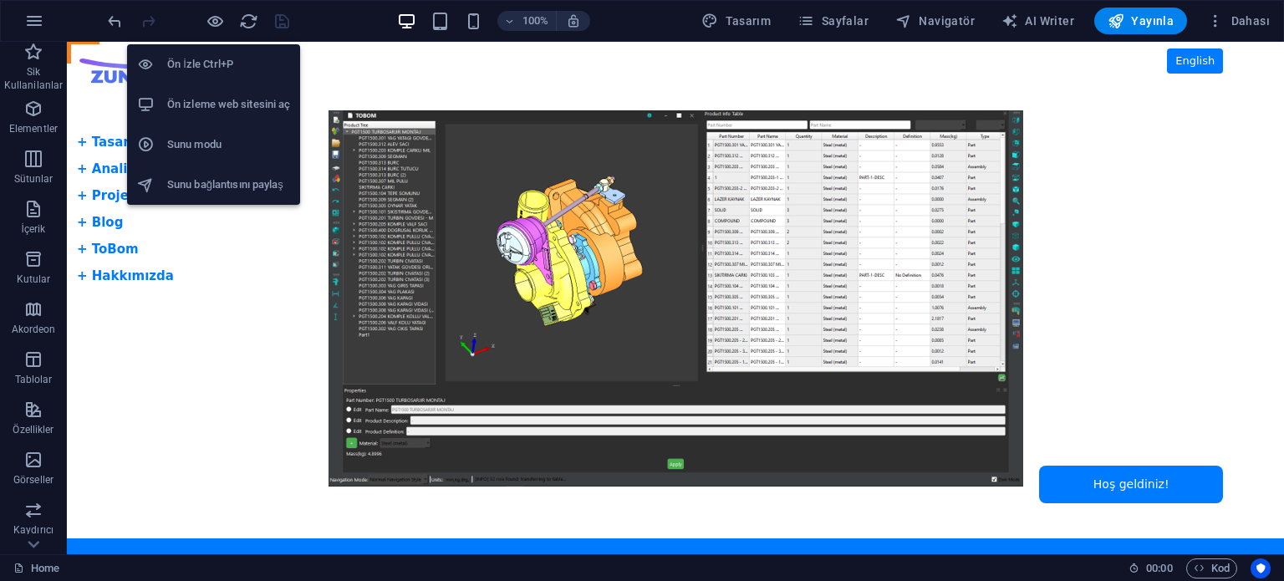
click at [208, 99] on h6 "Ön izleme web sitesini aç" at bounding box center [228, 104] width 123 height 20
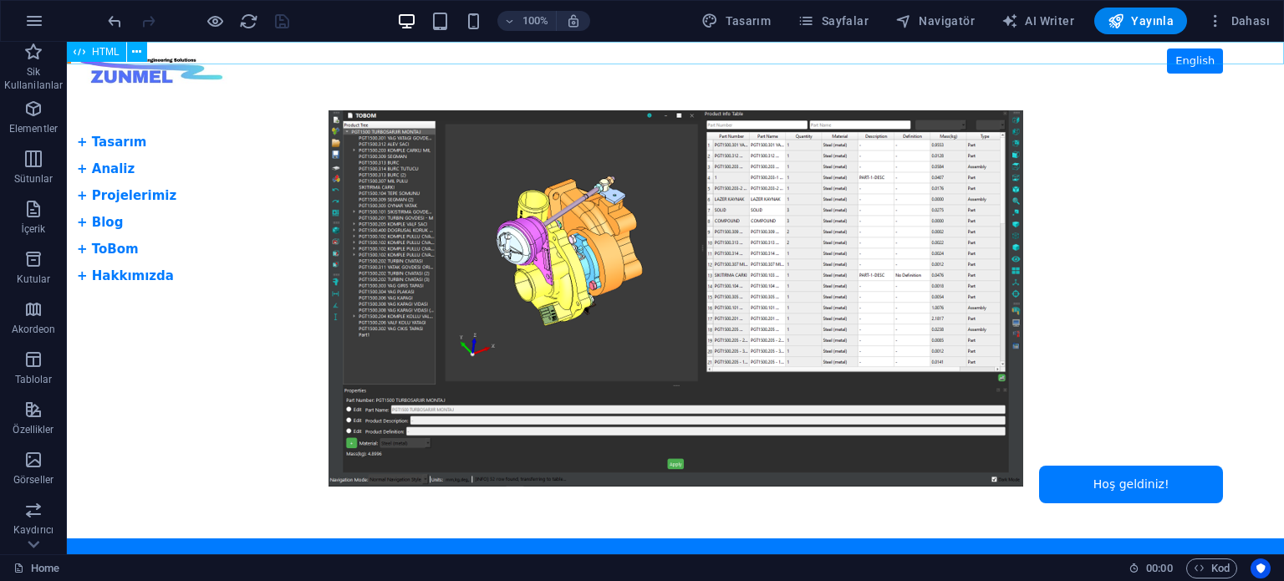
click at [87, 51] on div "HTML" at bounding box center [96, 52] width 59 height 20
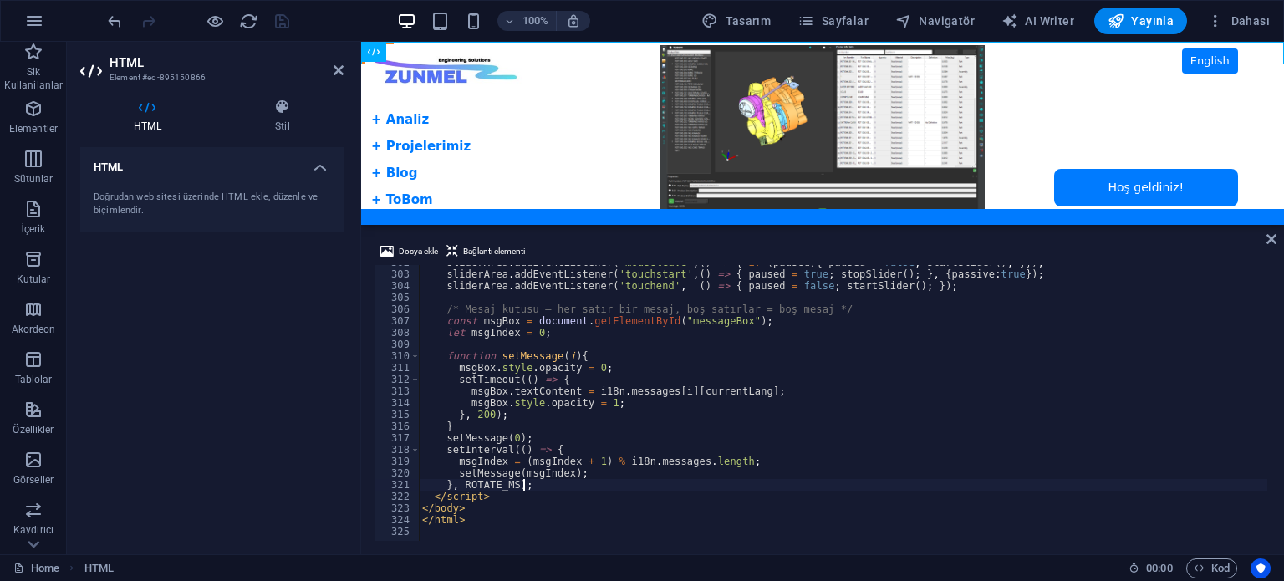
click at [637, 481] on div "sliderArea . addEventListener ( 'mouseleave' , ( ) => { if ( paused ) { paused …" at bounding box center [861, 405] width 885 height 296
type textarea "</html>"
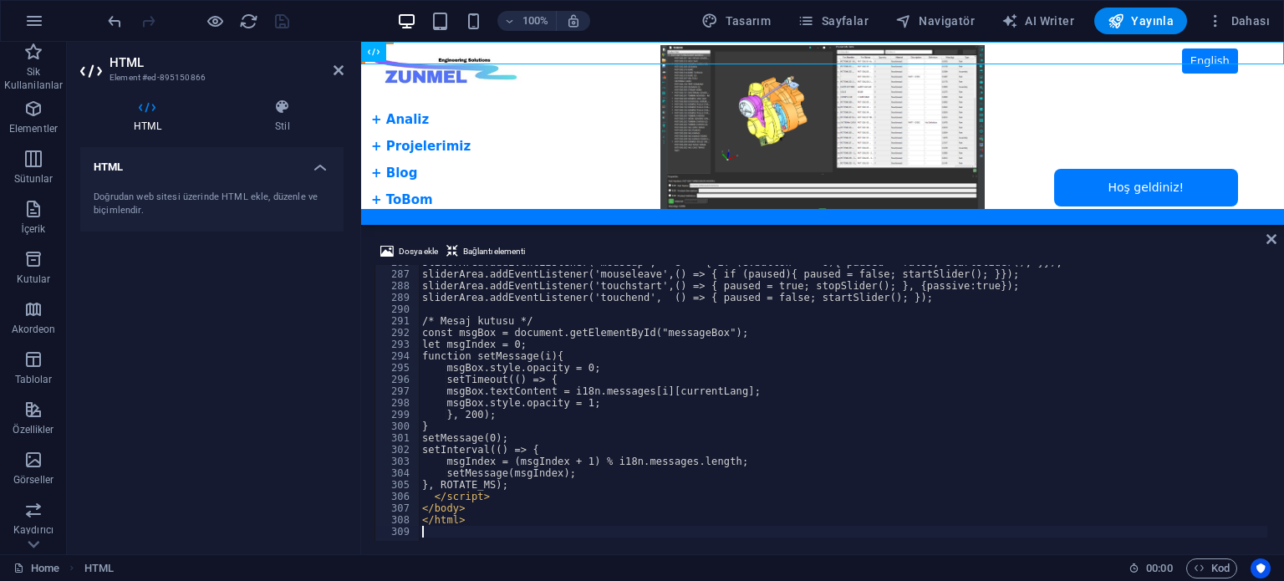
scroll to position [3343, 0]
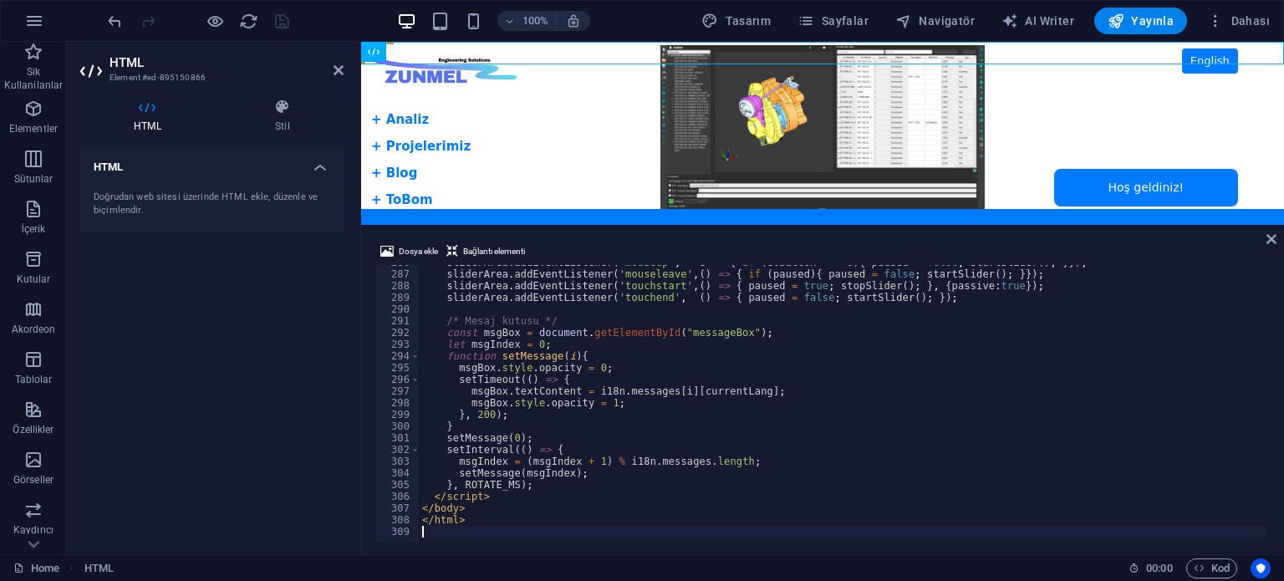
click at [261, 310] on div "HTML Doğrudan web sitesi üzerinde HTML ekle, düzenle ve biçimlendir." at bounding box center [211, 344] width 263 height 394
click at [277, 16] on icon "save" at bounding box center [281, 21] width 19 height 19
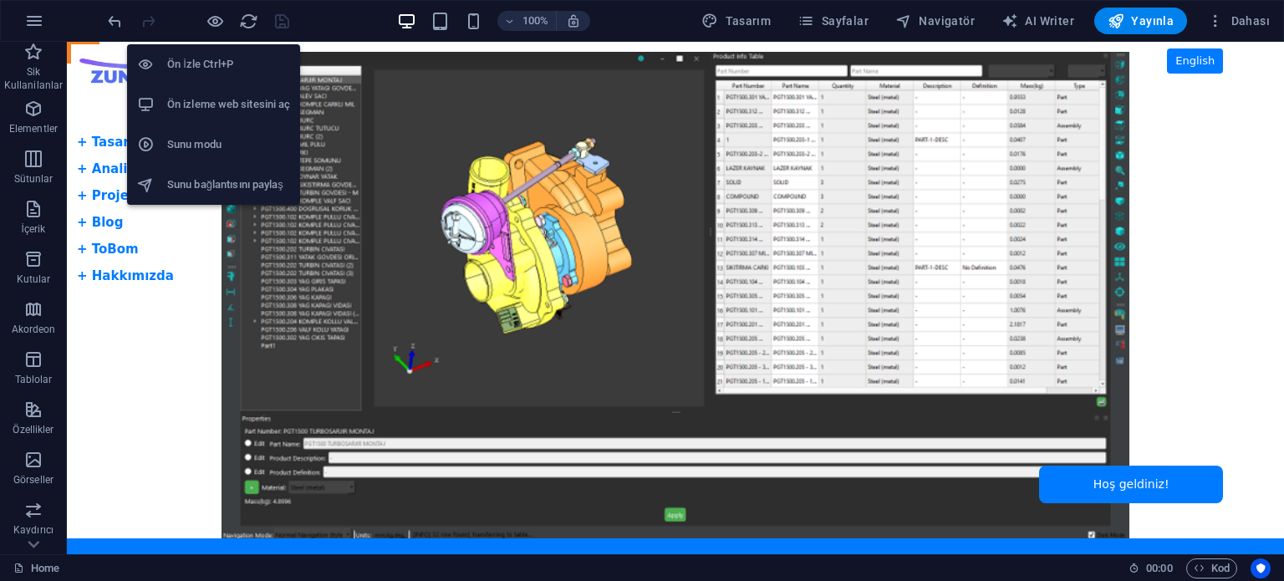
click at [221, 107] on h6 "Ön izleme web sitesini aç" at bounding box center [228, 104] width 123 height 20
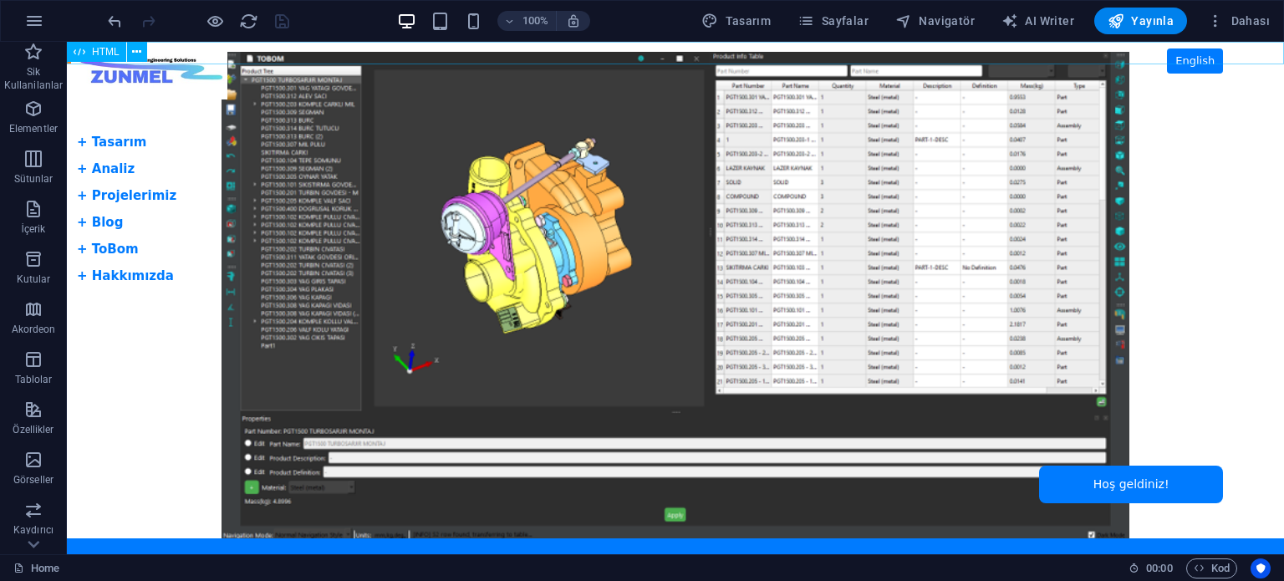
click at [97, 49] on span "HTML" at bounding box center [106, 52] width 28 height 10
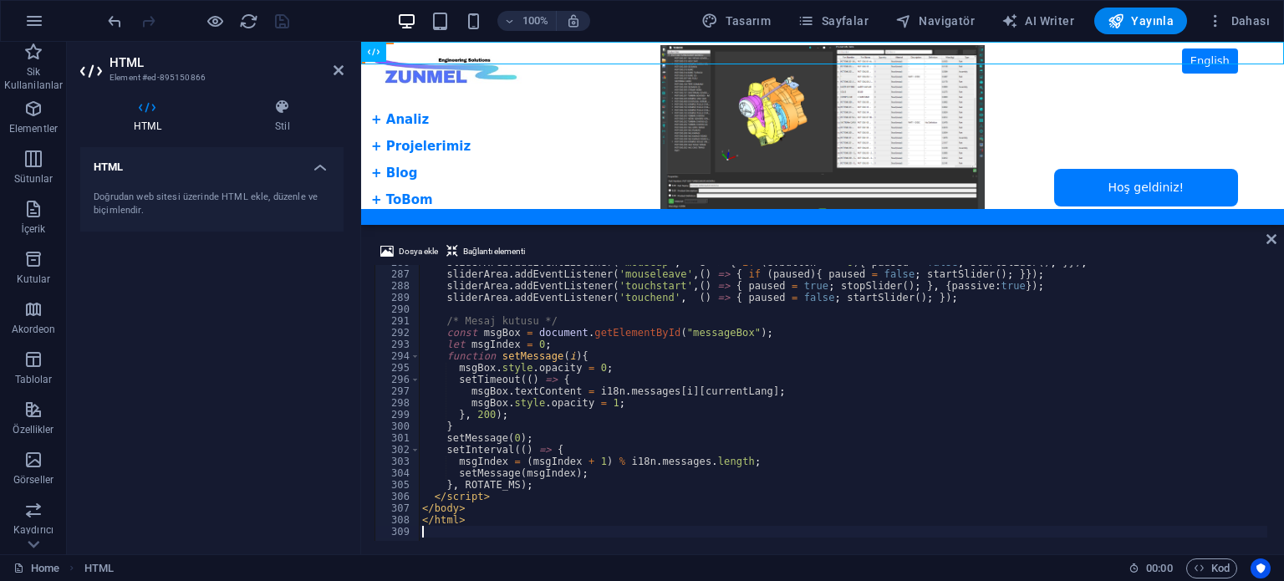
click at [575, 416] on div "sliderArea . addEventListener ( 'mouseup' , e => { if ( e . button === 0 ) { pa…" at bounding box center [861, 405] width 885 height 296
type textarea "</html>"
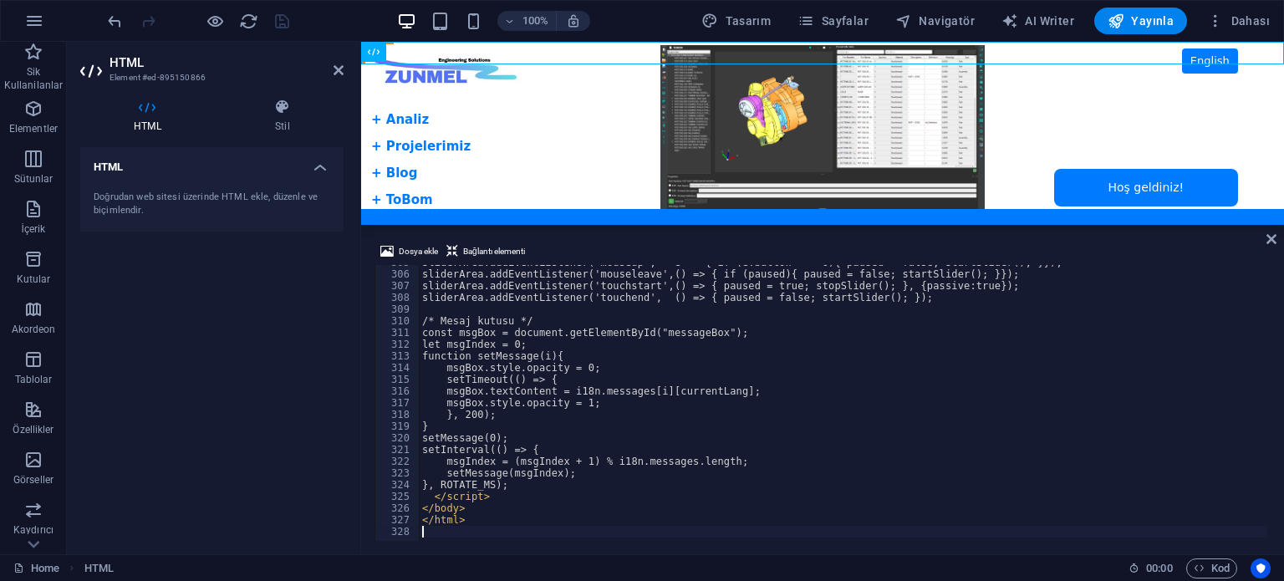
scroll to position [3564, 0]
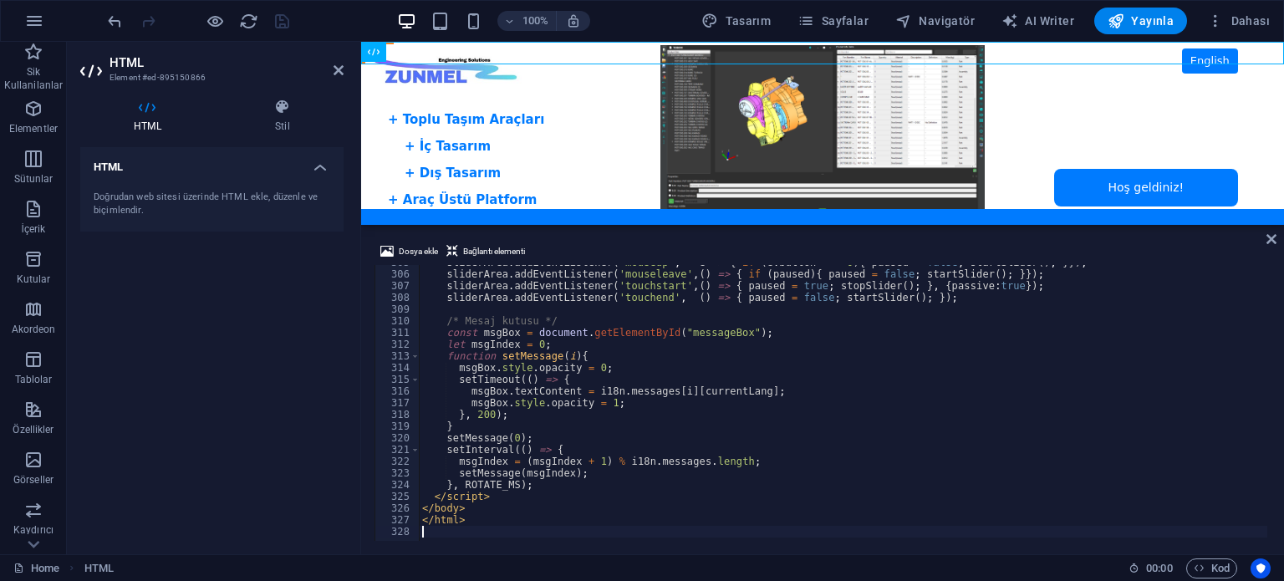
click at [213, 318] on div "HTML Doğrudan web sitesi üzerinde HTML ekle, düzenle ve biçimlendir." at bounding box center [211, 344] width 263 height 394
click at [275, 19] on icon "save" at bounding box center [281, 21] width 19 height 19
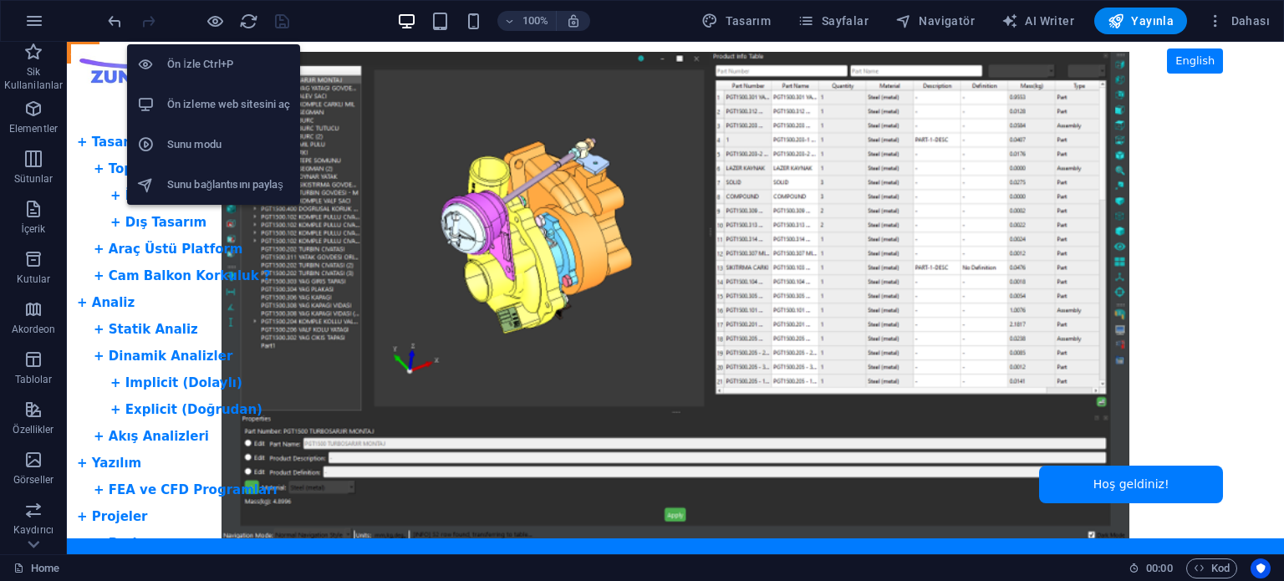
click at [222, 101] on h6 "Ön izleme web sitesini aç" at bounding box center [228, 104] width 123 height 20
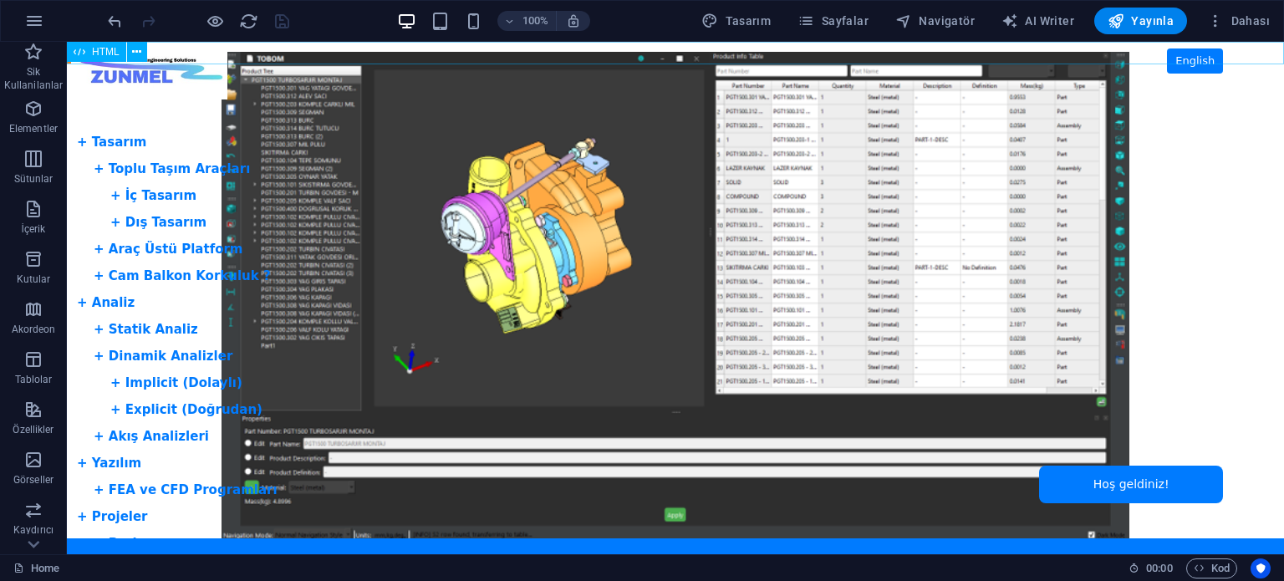
click at [104, 53] on span "HTML" at bounding box center [106, 52] width 28 height 10
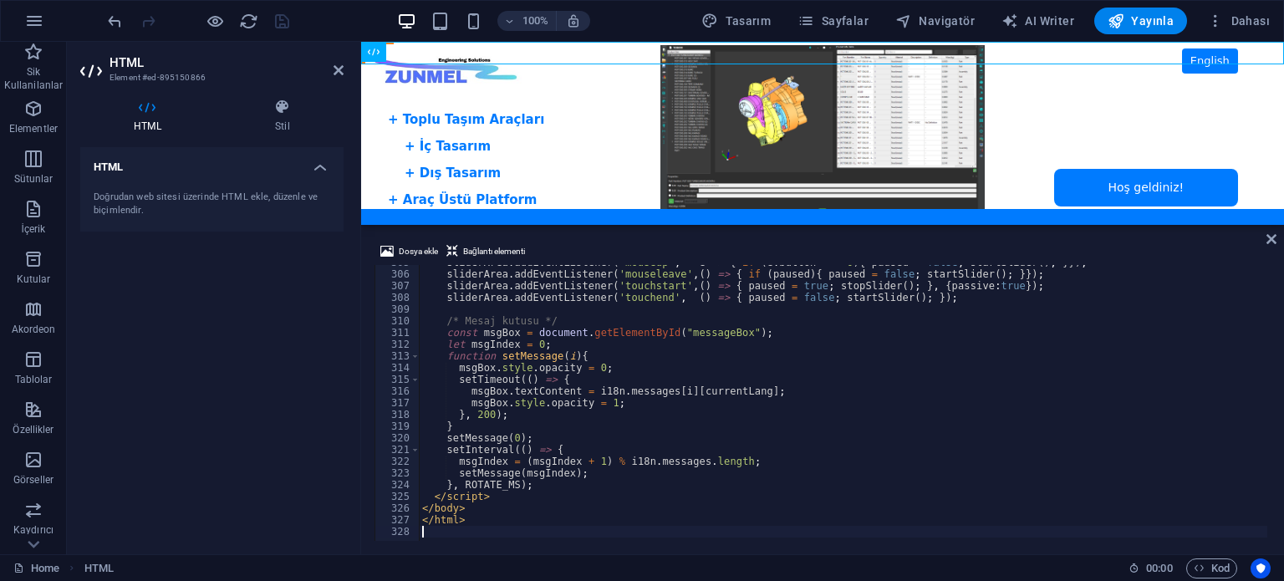
click at [624, 302] on div "sliderArea . addEventListener ( 'mouseup' , e => { if ( e . button === 0 ) { pa…" at bounding box center [861, 405] width 885 height 296
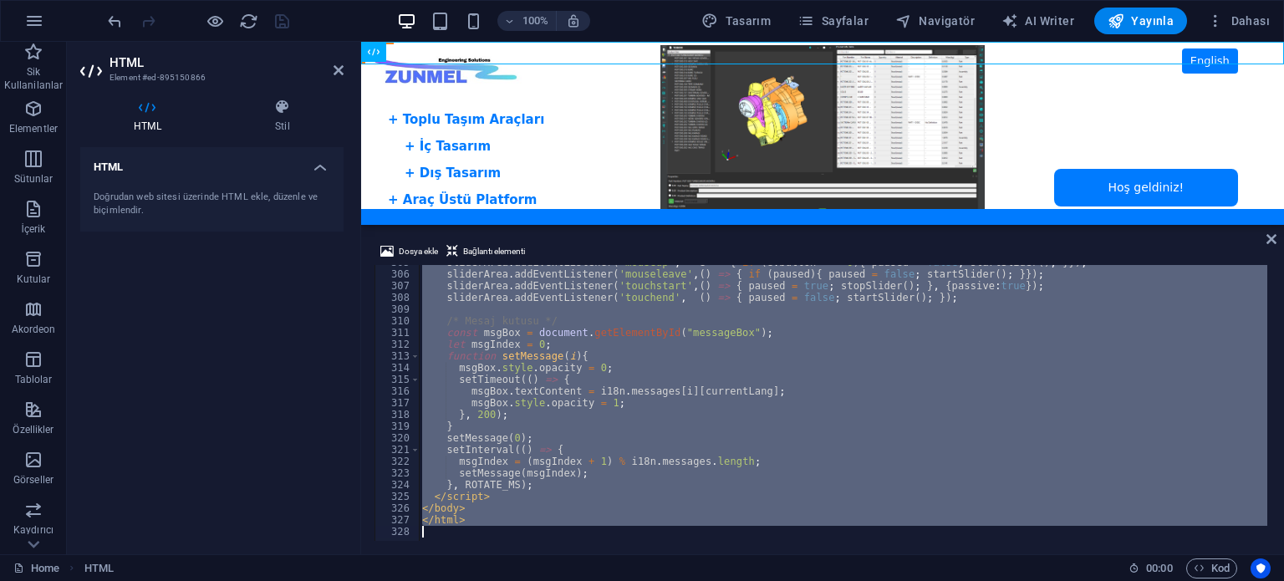
scroll to position [3465, 0]
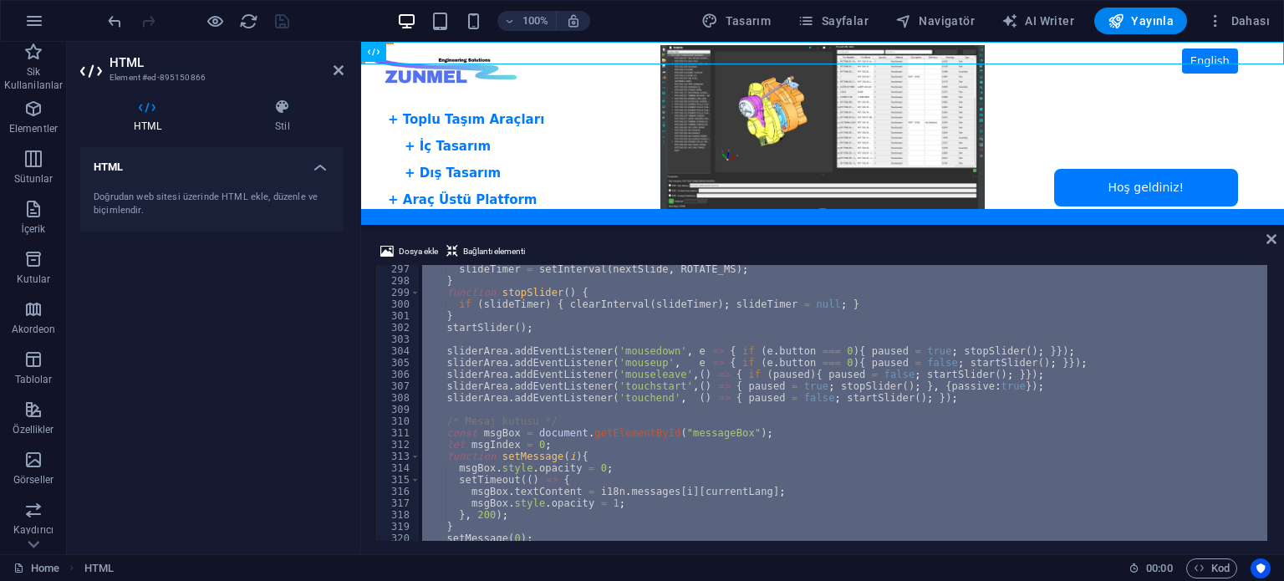
click at [642, 390] on div "slideTimer = setInterval ( nextSlide , ROTATE_MS ) ; } function stopSlider ( ) …" at bounding box center [843, 403] width 848 height 276
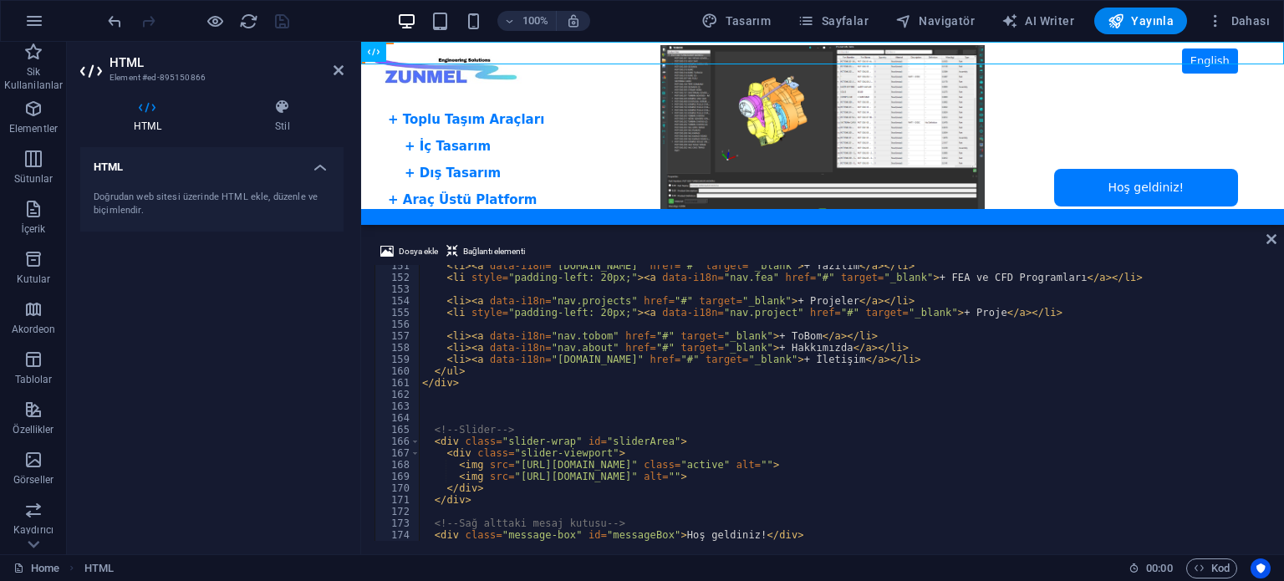
scroll to position [1760, 0]
click at [581, 373] on div "< li > < a data-i18n = "[DOMAIN_NAME]" href = "#" target = "_blank" > + Yazılım…" at bounding box center [861, 408] width 885 height 296
type textarea "</html>"
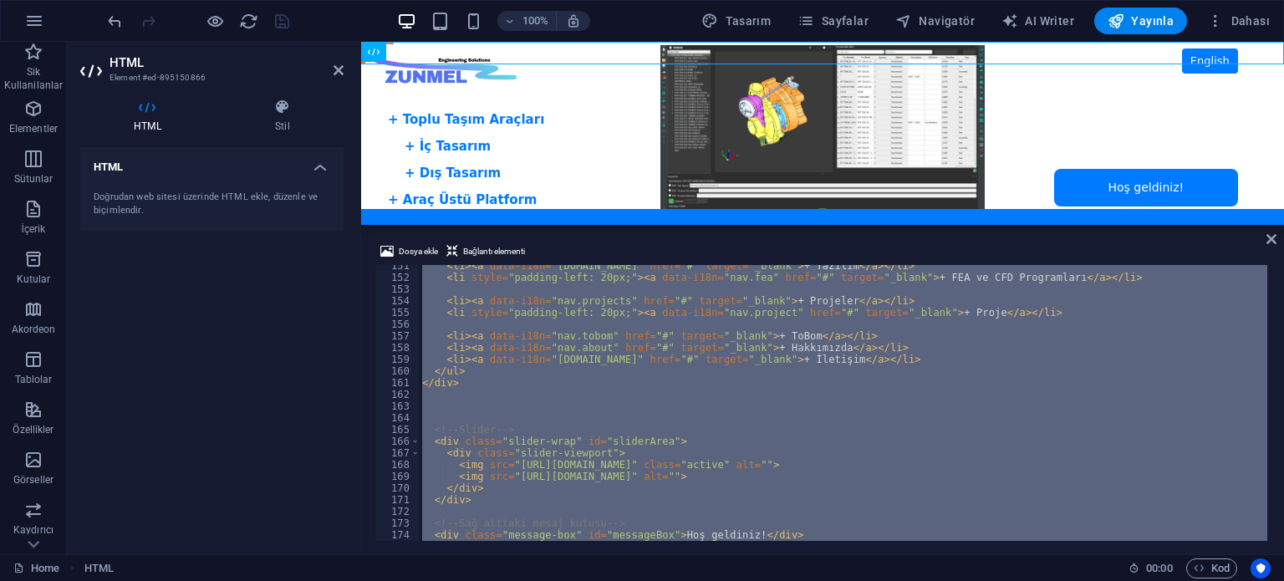
paste textarea
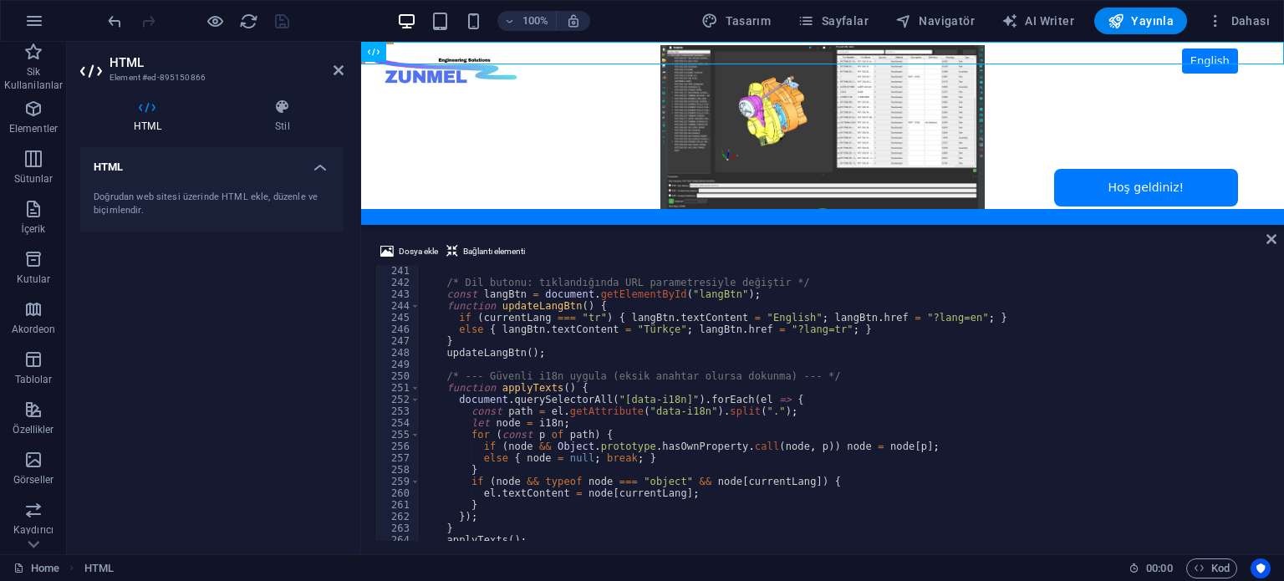
scroll to position [2808, 0]
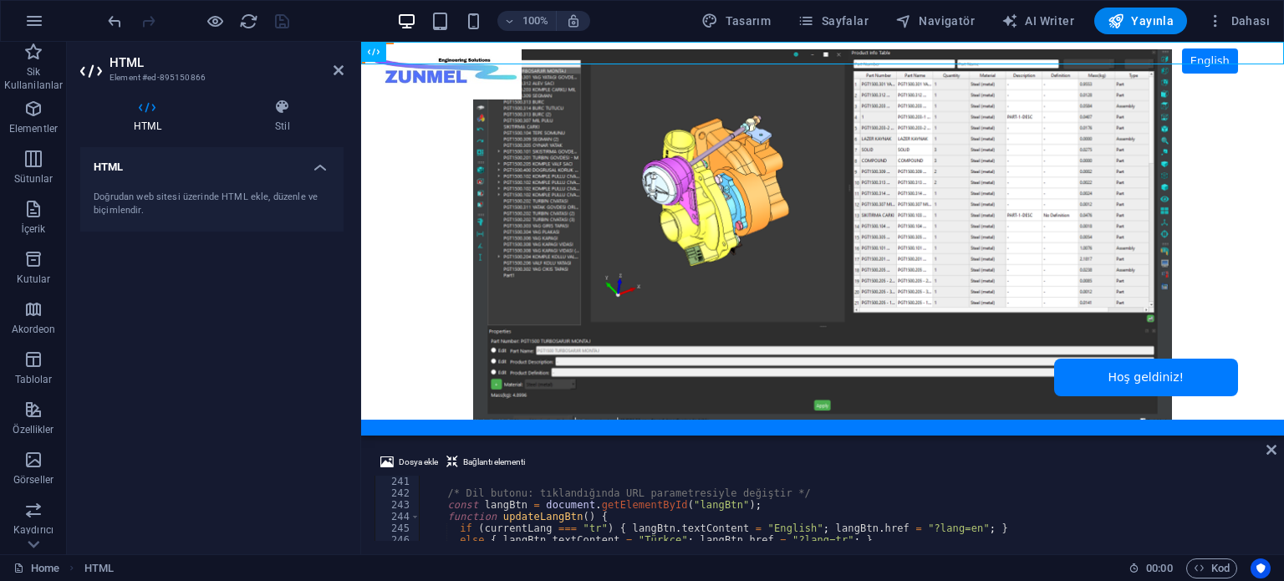
drag, startPoint x: 726, startPoint y: 226, endPoint x: 187, endPoint y: 285, distance: 542.3
click at [720, 433] on div "Mevcut içeriği değiştirmek için buraya sürükleyin. Yeni bir element oluşturmak …" at bounding box center [822, 298] width 923 height 512
click at [745, 432] on body "Skip to main content ZUNMEL – TR/EN, Sol Menü, Tam Ekran Slider, Mesaj Kutusu E…" at bounding box center [822, 239] width 923 height 394
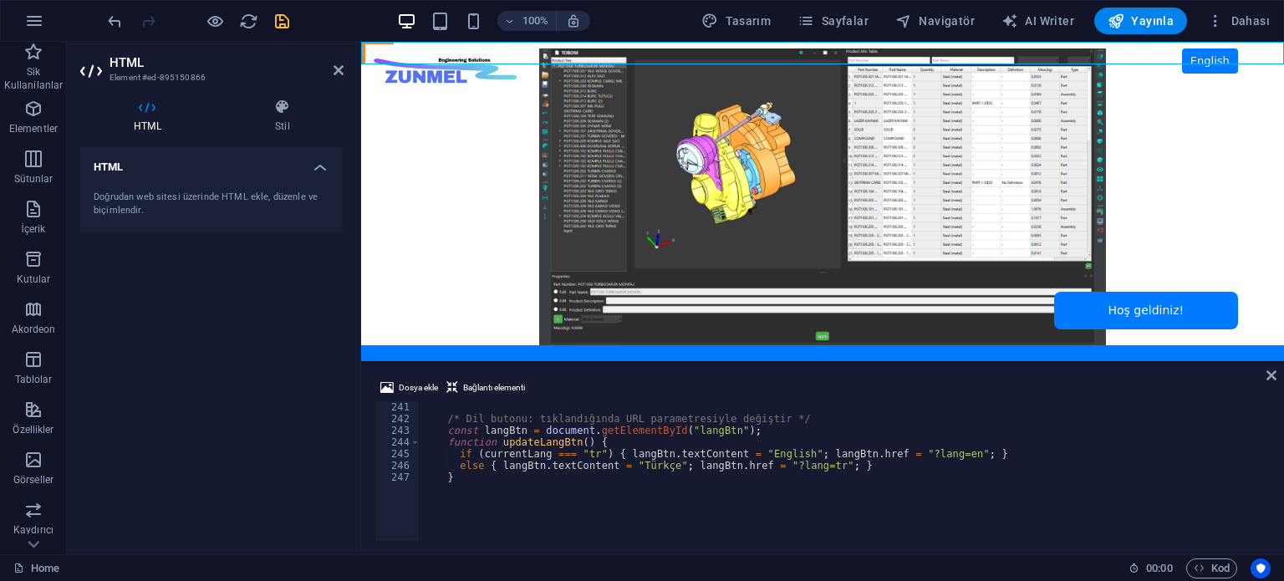
drag, startPoint x: 745, startPoint y: 436, endPoint x: 742, endPoint y: 359, distance: 77.8
click at [742, 359] on div "Mevcut içeriği değiştirmek için buraya sürükleyin. Yeni bir element oluşturmak …" at bounding box center [822, 298] width 923 height 512
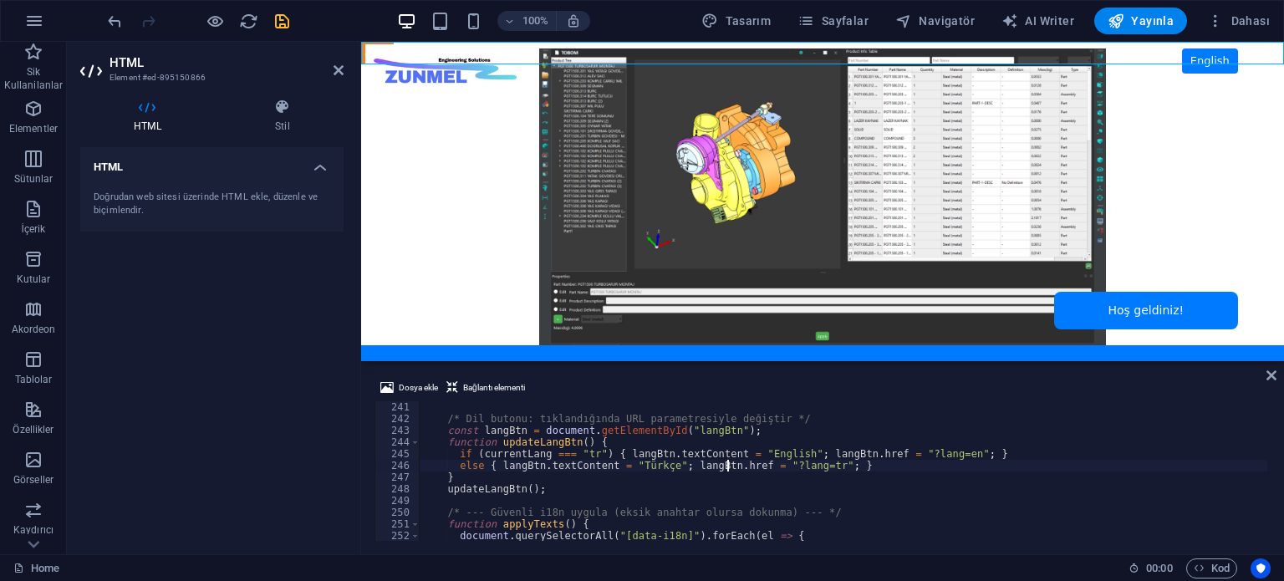
click at [725, 461] on div "/* Dil butonu: tıklandığında URL parametresiyle değiştir */ const langBtn = doc…" at bounding box center [843, 482] width 847 height 163
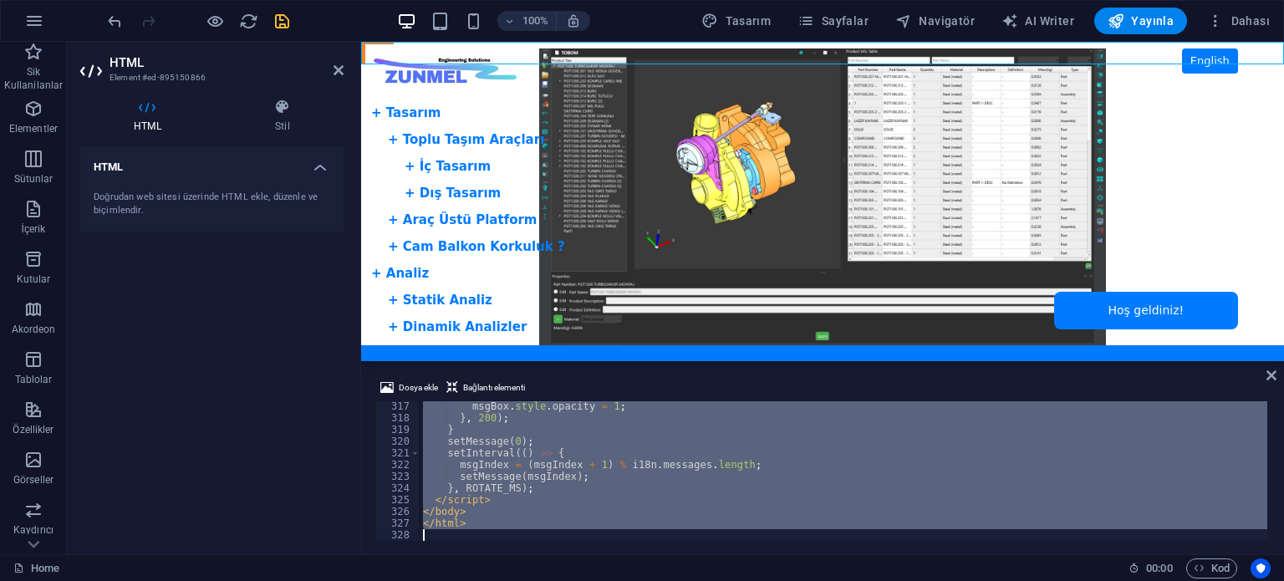
click at [654, 432] on div "msgBox . style . opacity = 1 ; } , 200 ) ; } setMessage ( 0 ) ; setInterval (( …" at bounding box center [843, 471] width 847 height 140
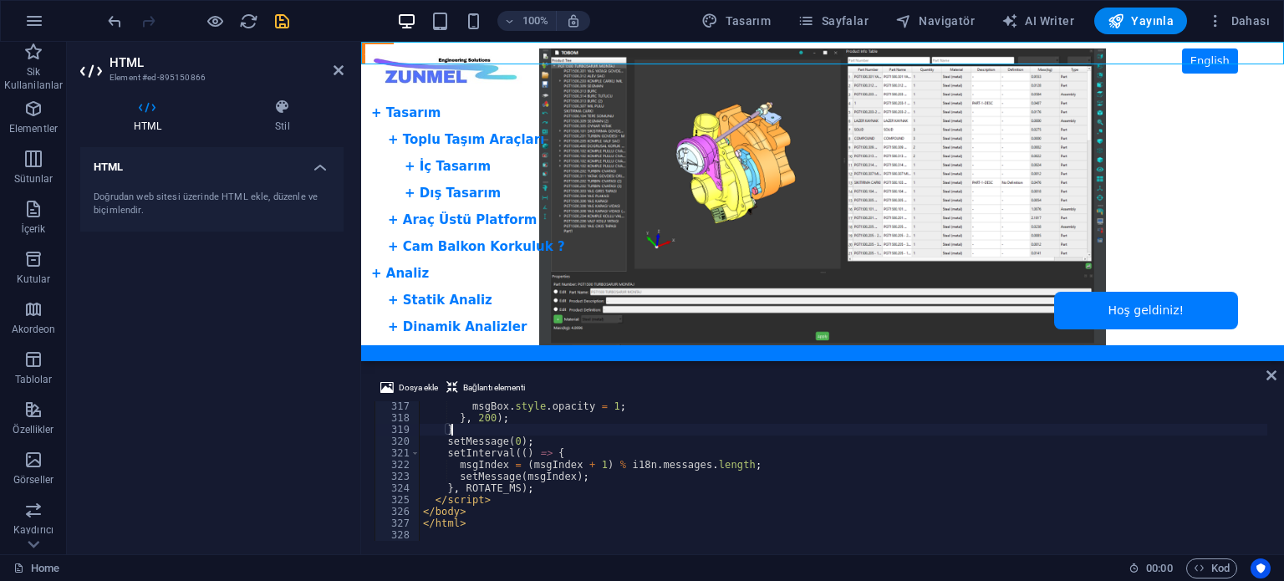
click at [521, 415] on div "msgBox . style . opacity = 1 ; } , 200 ) ; } setMessage ( 0 ) ; setInterval (( …" at bounding box center [862, 480] width 885 height 160
type textarea "</html>"
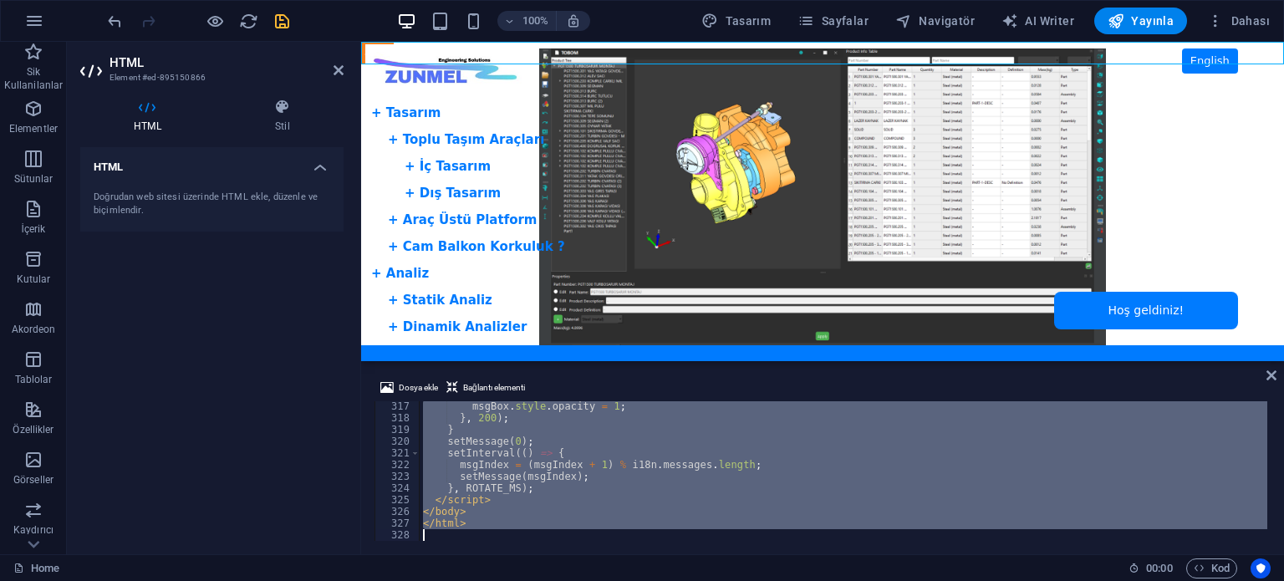
paste textarea
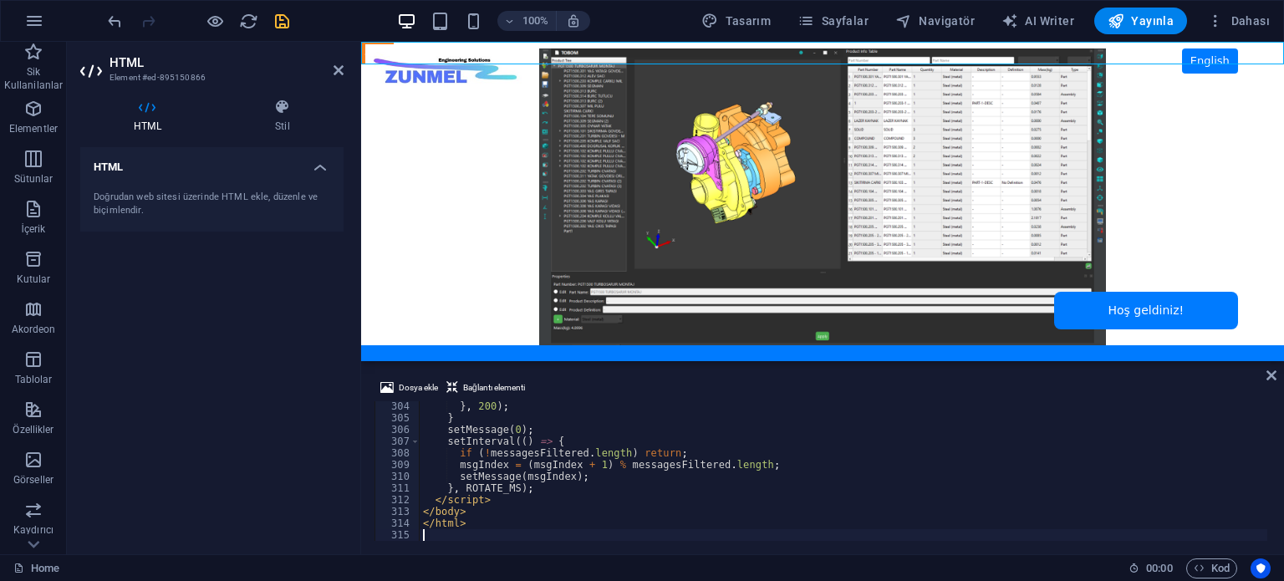
drag, startPoint x: 258, startPoint y: 339, endPoint x: 257, endPoint y: 298, distance: 41.0
click at [260, 339] on div "HTML Doğrudan web sitesi üzerinde HTML ekle, düzenle ve biçimlendir." at bounding box center [211, 344] width 263 height 394
click at [282, 19] on icon "save" at bounding box center [281, 21] width 19 height 19
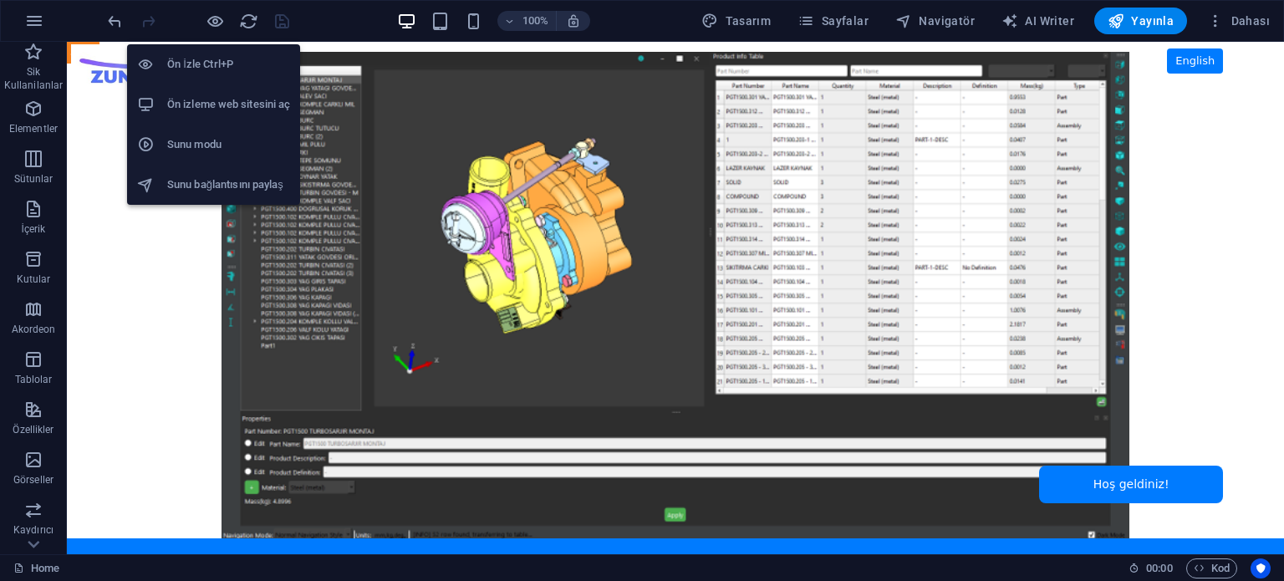
click at [221, 101] on h6 "Ön izleme web sitesini aç" at bounding box center [228, 104] width 123 height 20
click at [216, 18] on icon "button" at bounding box center [215, 21] width 19 height 19
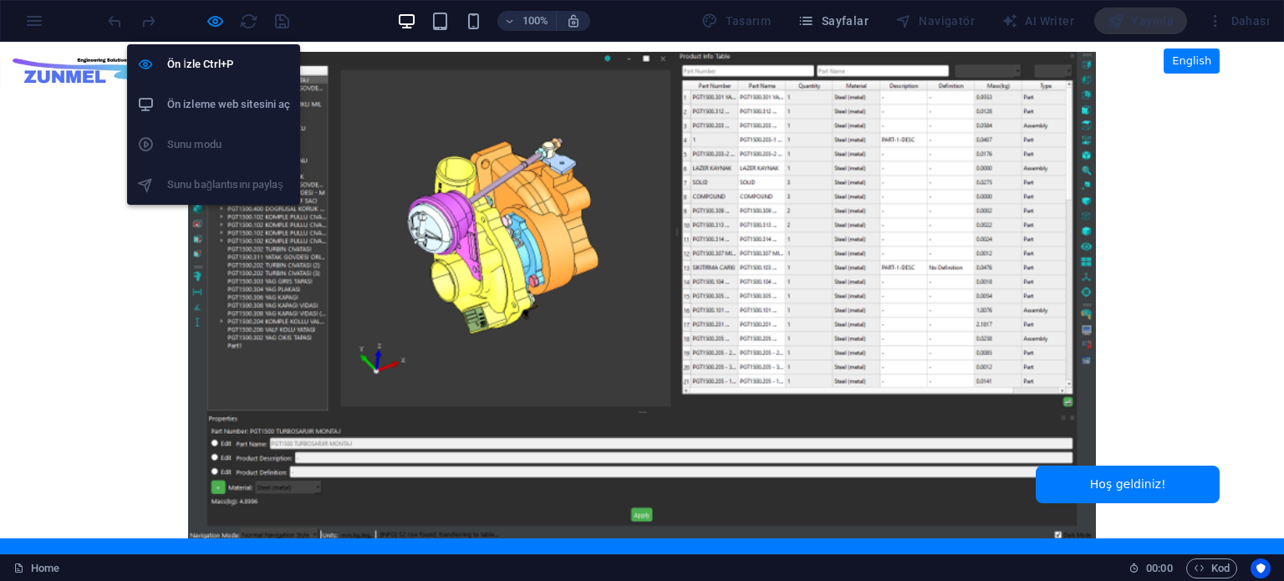
click at [204, 102] on h6 "Ön izleme web sitesini aç" at bounding box center [228, 104] width 123 height 20
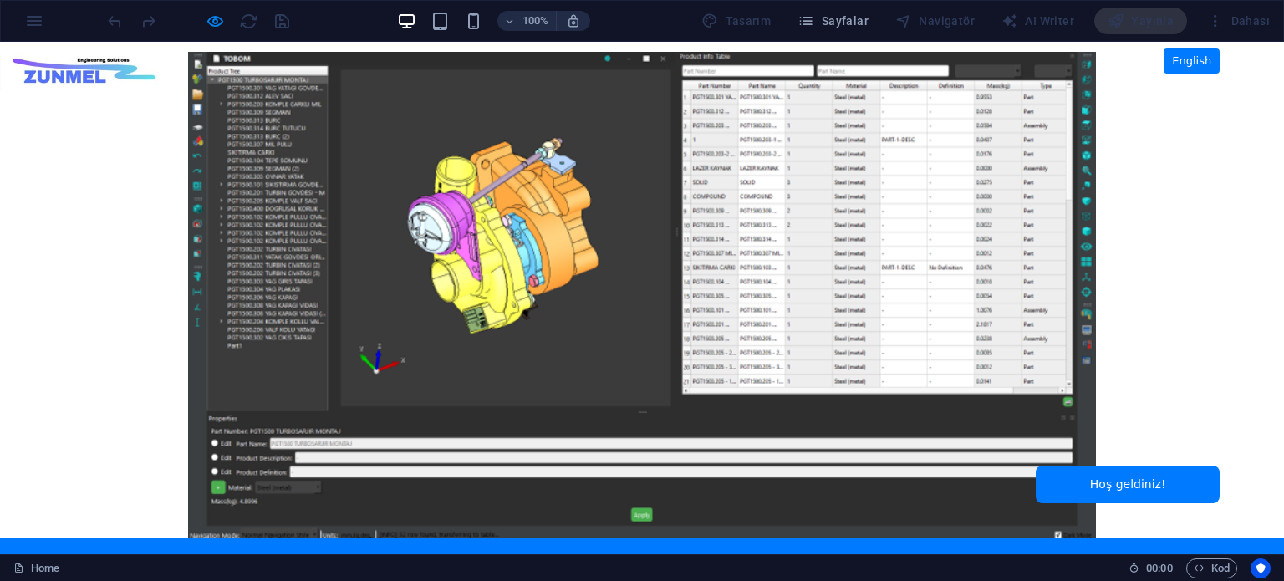
click at [110, 109] on div at bounding box center [641, 298] width 1155 height 492
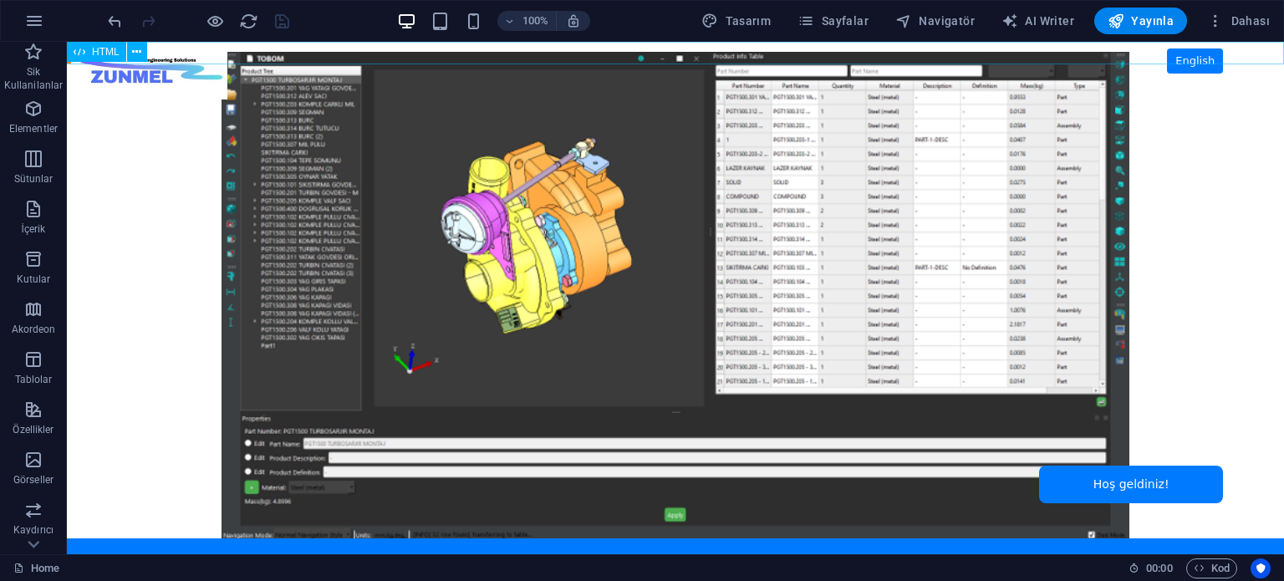
click at [102, 52] on span "HTML" at bounding box center [106, 52] width 28 height 10
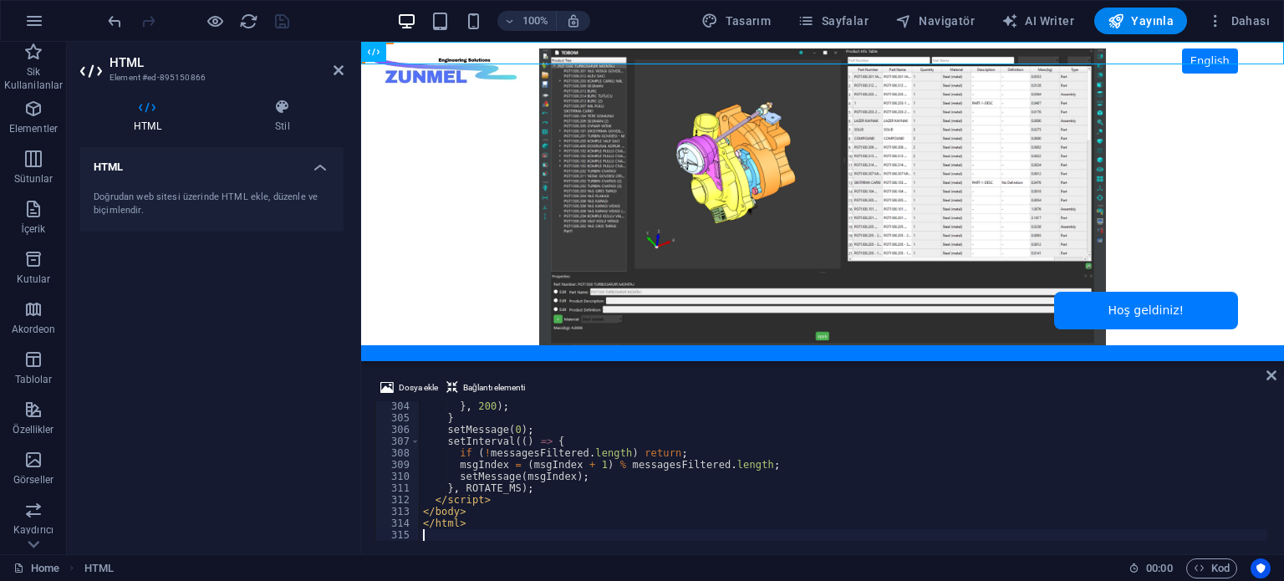
drag, startPoint x: 786, startPoint y: 360, endPoint x: 780, endPoint y: 165, distance: 195.6
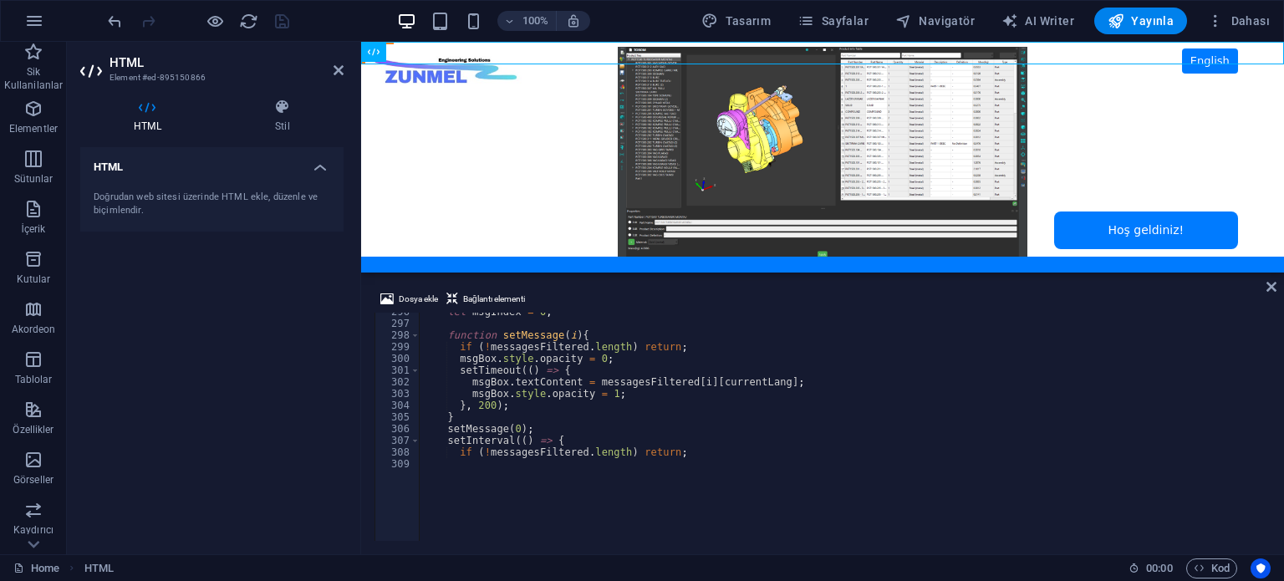
scroll to position [3415, 0]
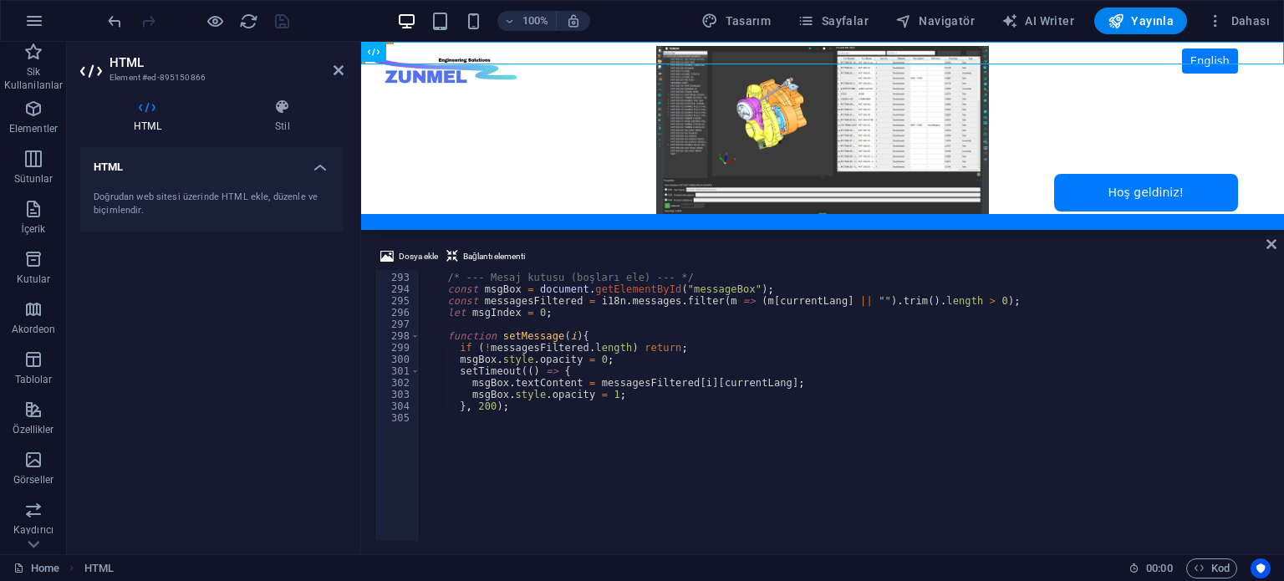
drag, startPoint x: 802, startPoint y: 363, endPoint x: 438, endPoint y: 187, distance: 404.4
click at [800, 227] on div "Mevcut içeriği değiştirmek için buraya sürükleyin. Yeni bir element oluşturmak …" at bounding box center [822, 136] width 923 height 188
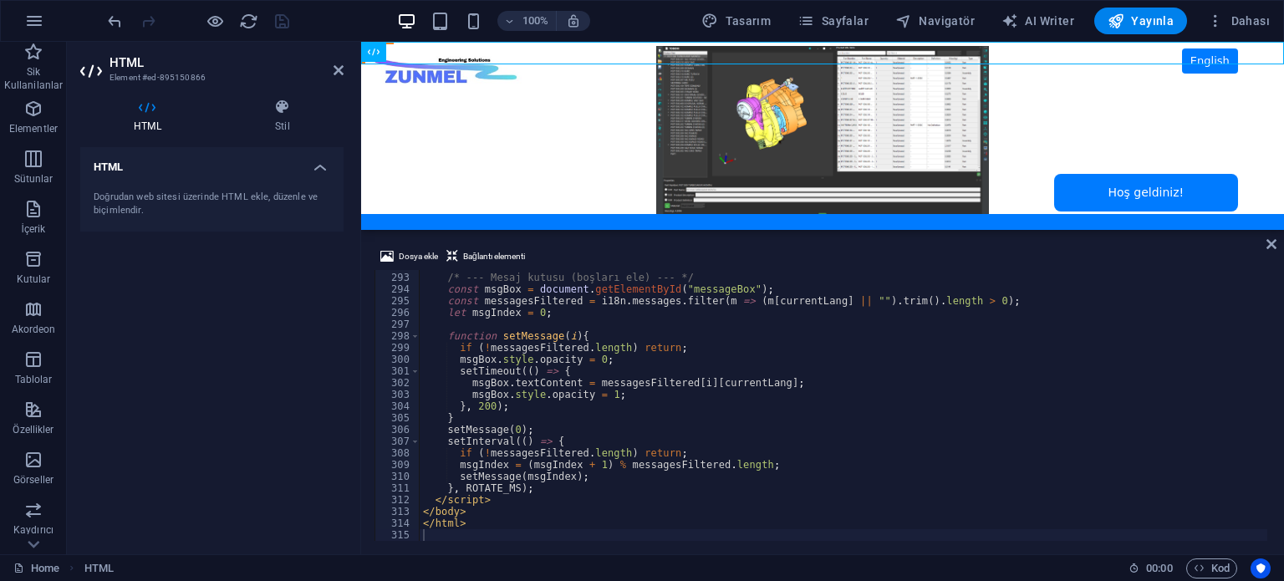
click at [675, 402] on div "/* --- Mesaj kutusu (boşları ele) --- */ const msgBox = document . getElementBy…" at bounding box center [843, 407] width 847 height 294
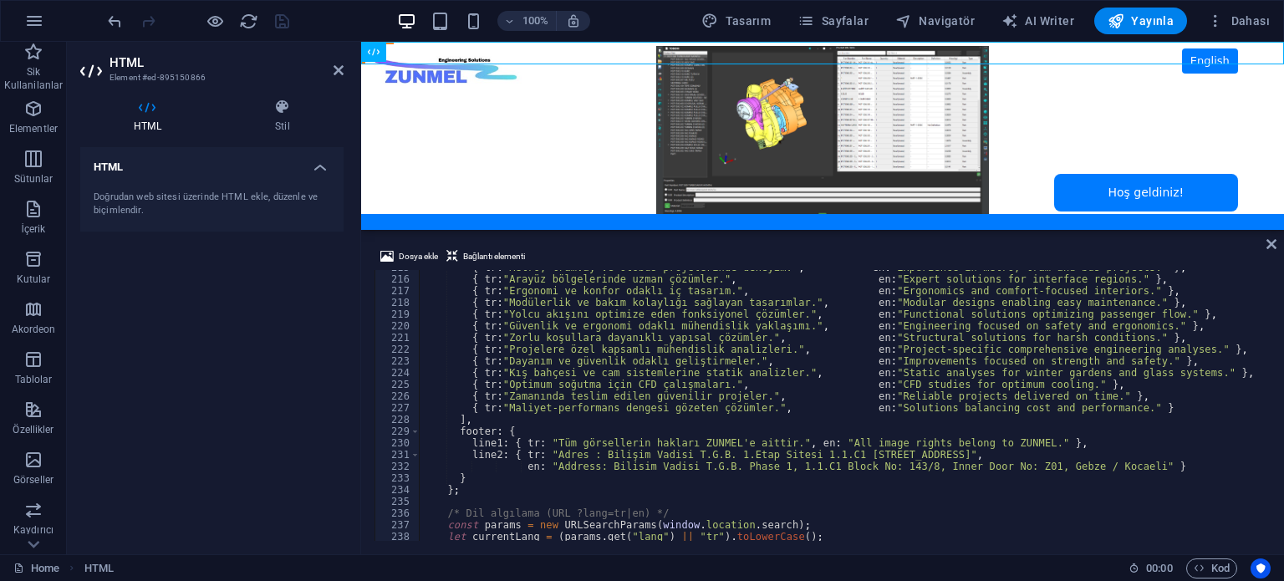
scroll to position [2512, 0]
click at [1118, 407] on div "{ tr : "Metro, tramvay ve otobüs projelerinde deneyim." , en : "Experience in m…" at bounding box center [843, 409] width 847 height 294
type textarea "{ tr:"Maliyet-performans dengesi gözeten çözümler.", en:"Solutions balancing co…"
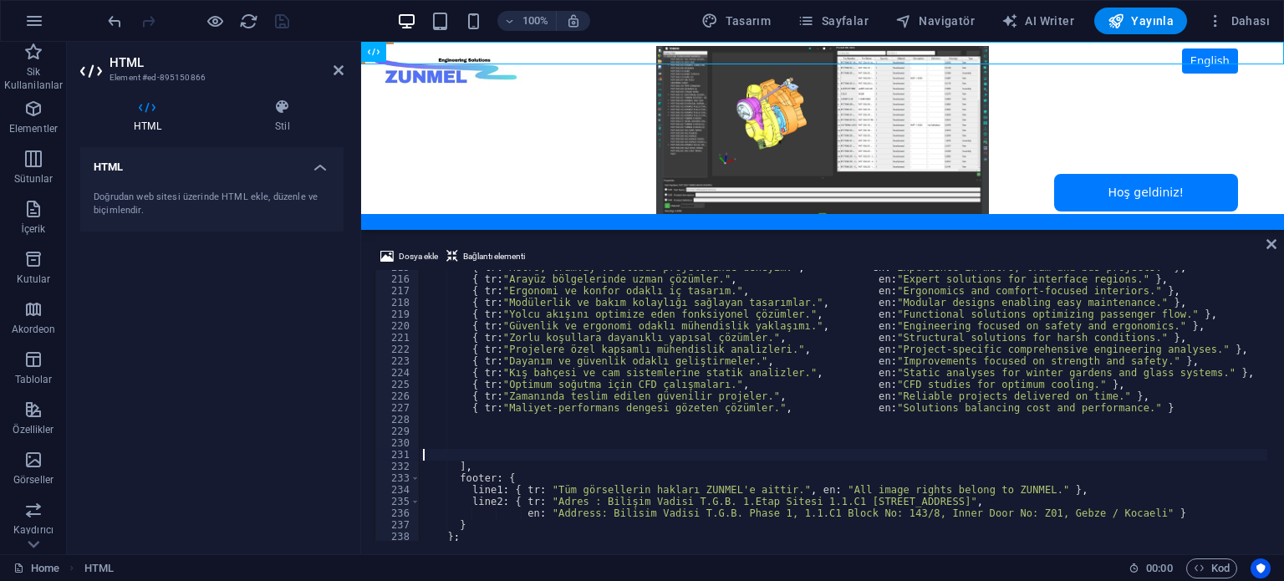
scroll to position [0, 0]
click at [420, 423] on div "{ tr : "Metro, tramvay ve otobüs projelerinde deneyim." , en : "Experience in m…" at bounding box center [843, 409] width 847 height 294
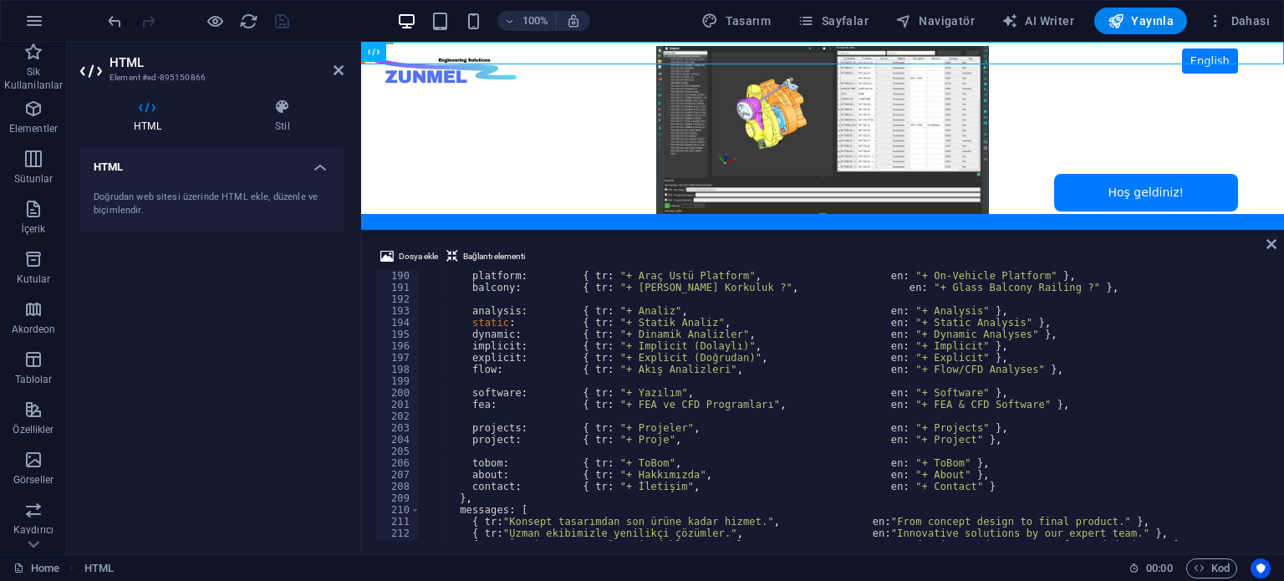
scroll to position [2261, 0]
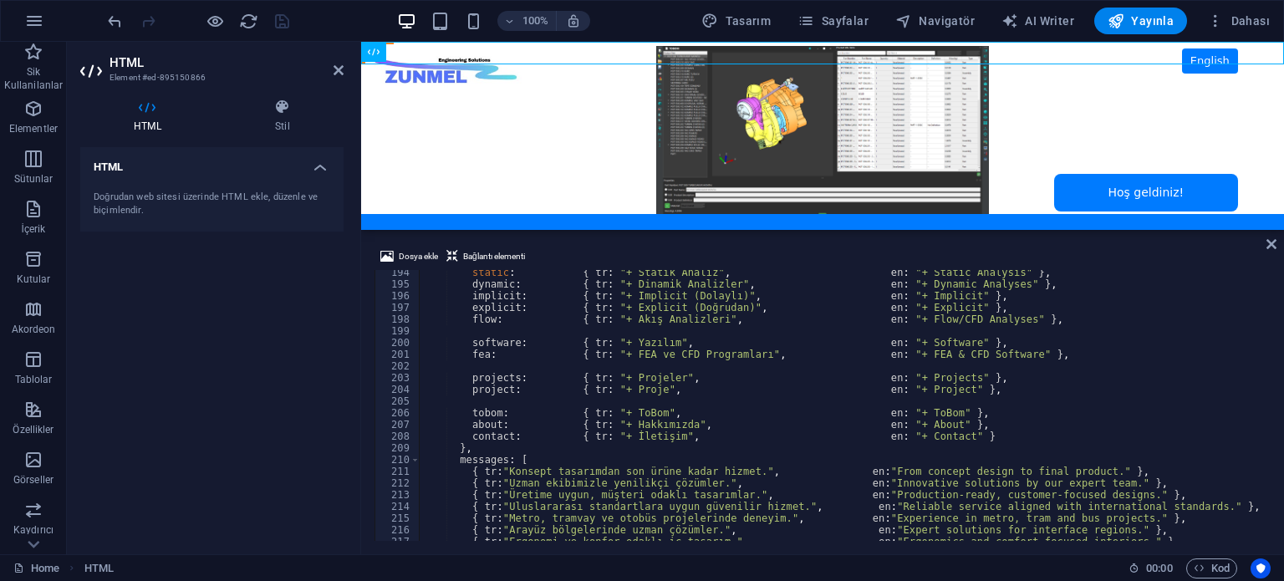
click at [421, 462] on div "static : { tr : "+ Statik Analiz" , en : "+ Static Analysis" } , dynamic : { tr…" at bounding box center [843, 414] width 847 height 294
type textarea "messages: [ { tr:"Konsept tasarımdan son ürüne kadar hizmet.", en:"From concept…"
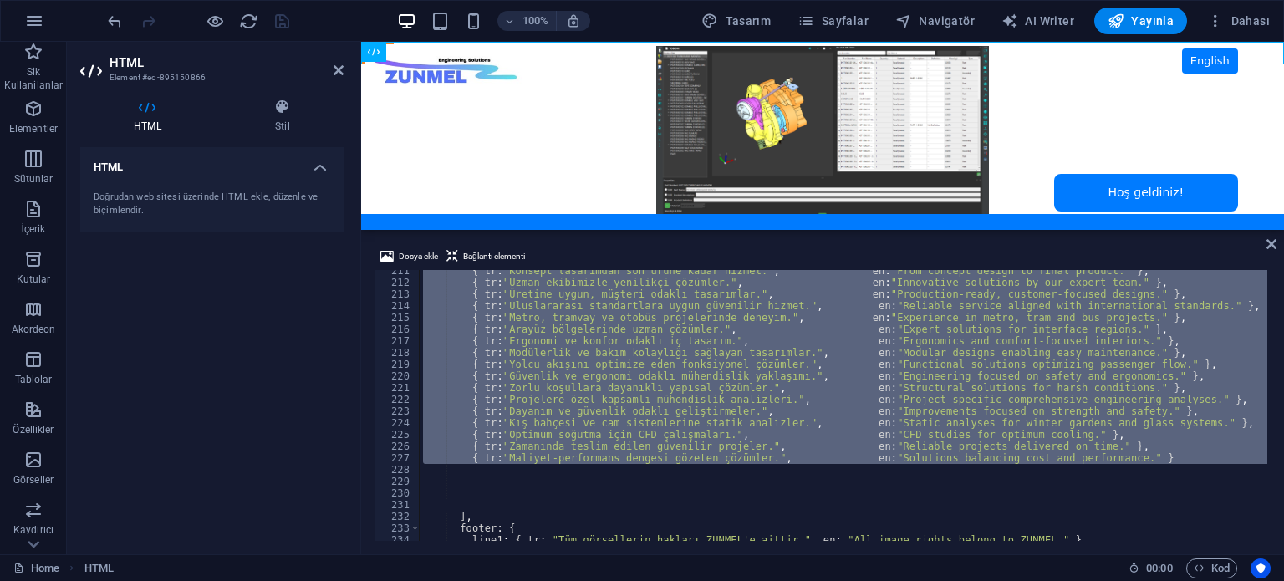
paste textarea
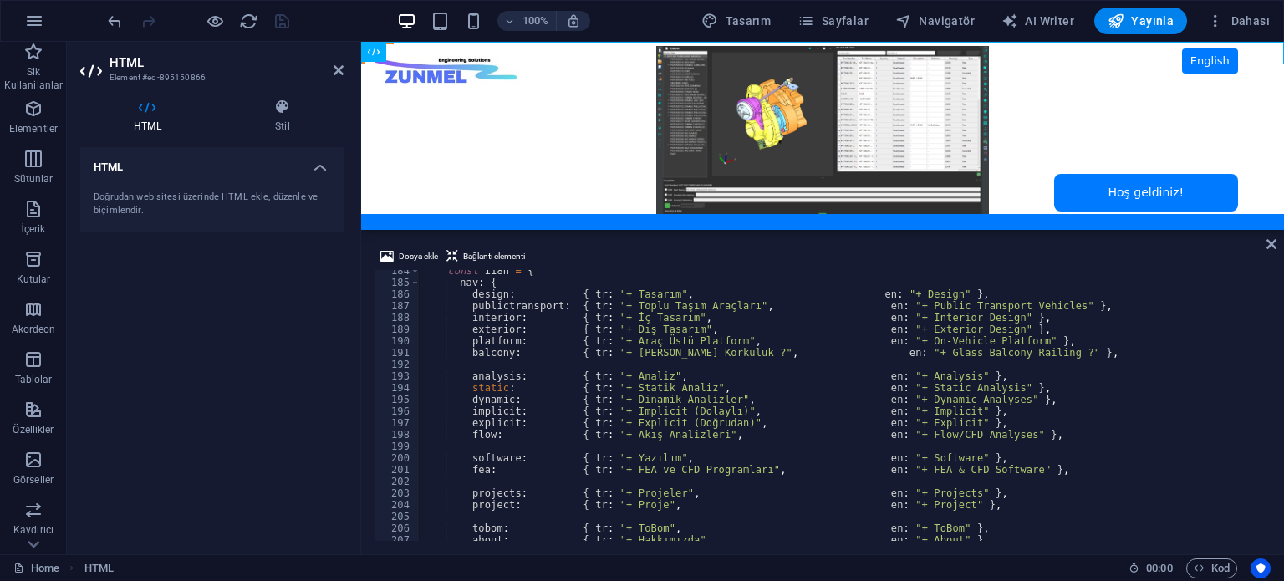
scroll to position [2146, 0]
click at [275, 375] on div "HTML Doğrudan web sitesi üzerinde HTML ekle, düzenle ve biçimlendir." at bounding box center [211, 344] width 263 height 394
click at [277, 21] on icon "save" at bounding box center [281, 21] width 19 height 19
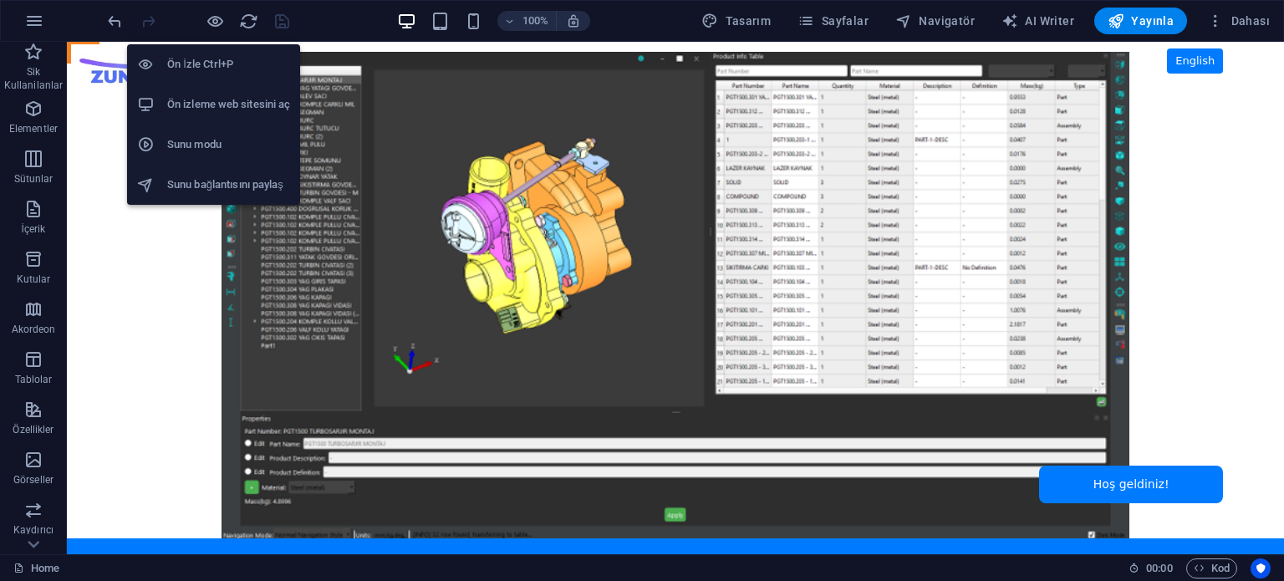
click at [213, 106] on h6 "Ön izleme web sitesini aç" at bounding box center [228, 104] width 123 height 20
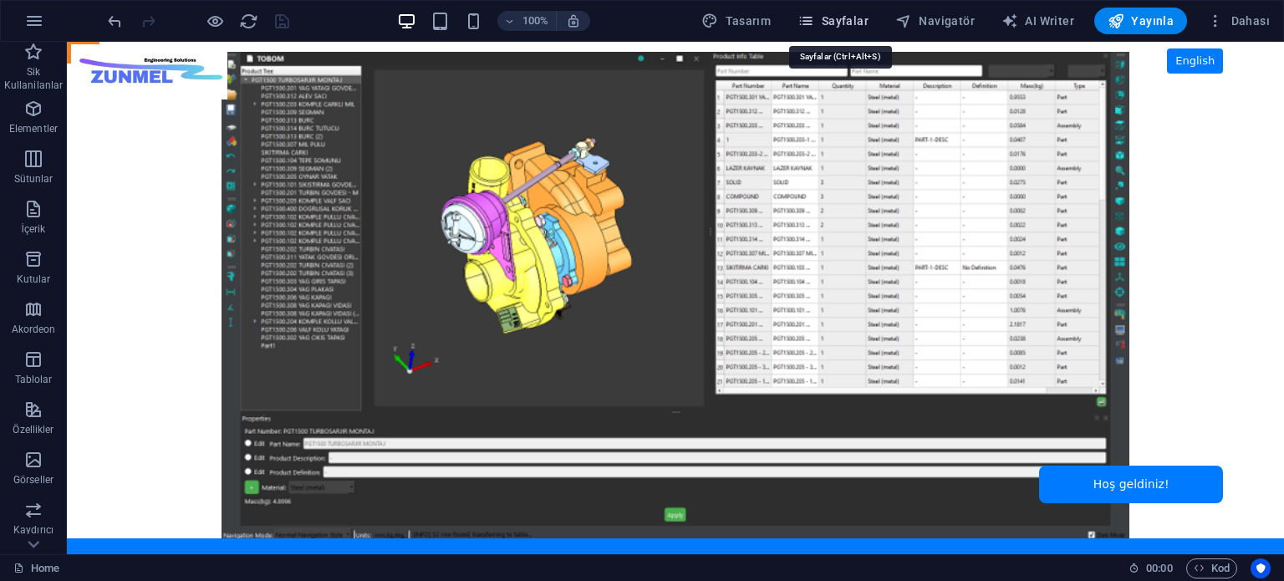
click at [847, 16] on span "Sayfalar" at bounding box center [832, 21] width 71 height 17
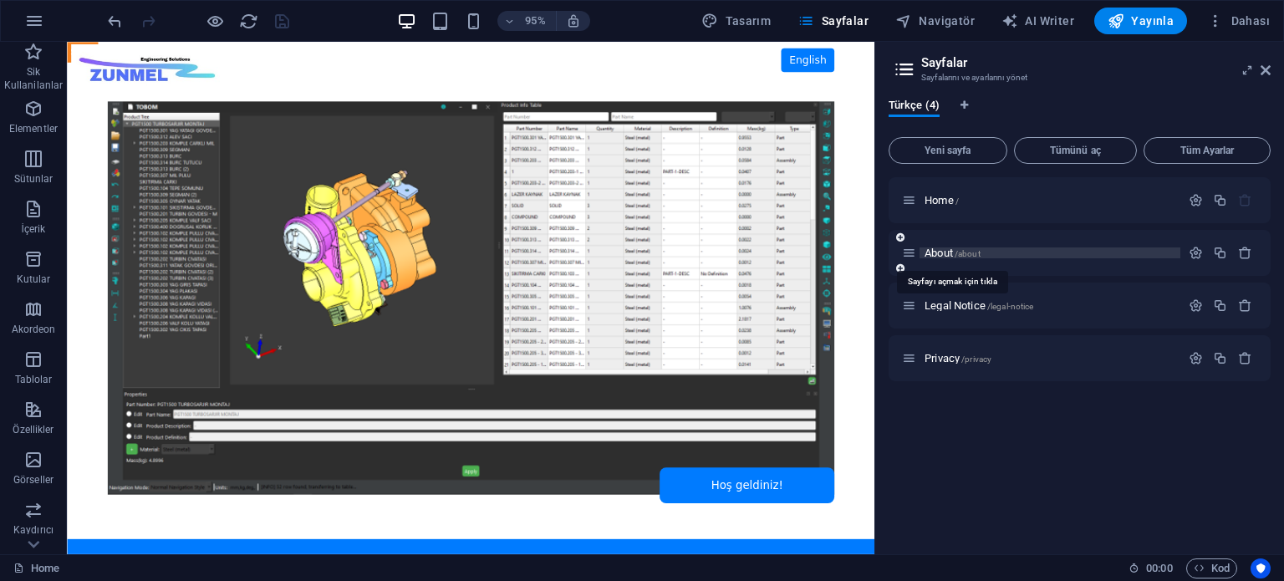
click at [943, 252] on span "About /about" at bounding box center [952, 253] width 56 height 13
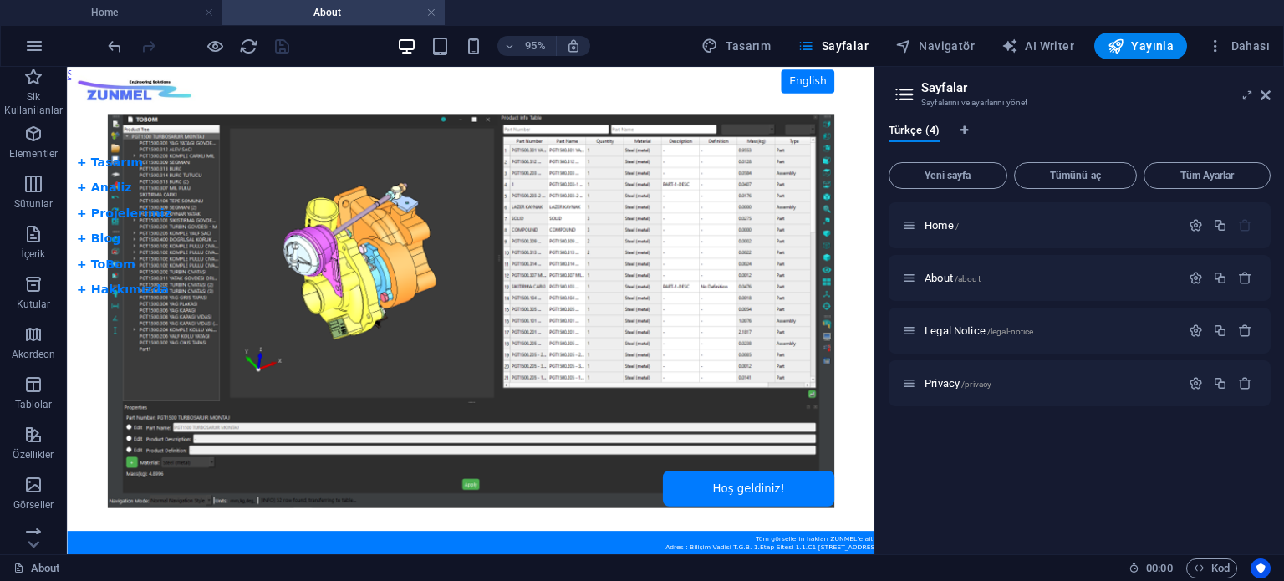
scroll to position [0, 0]
click at [938, 224] on span "Home /" at bounding box center [941, 225] width 34 height 13
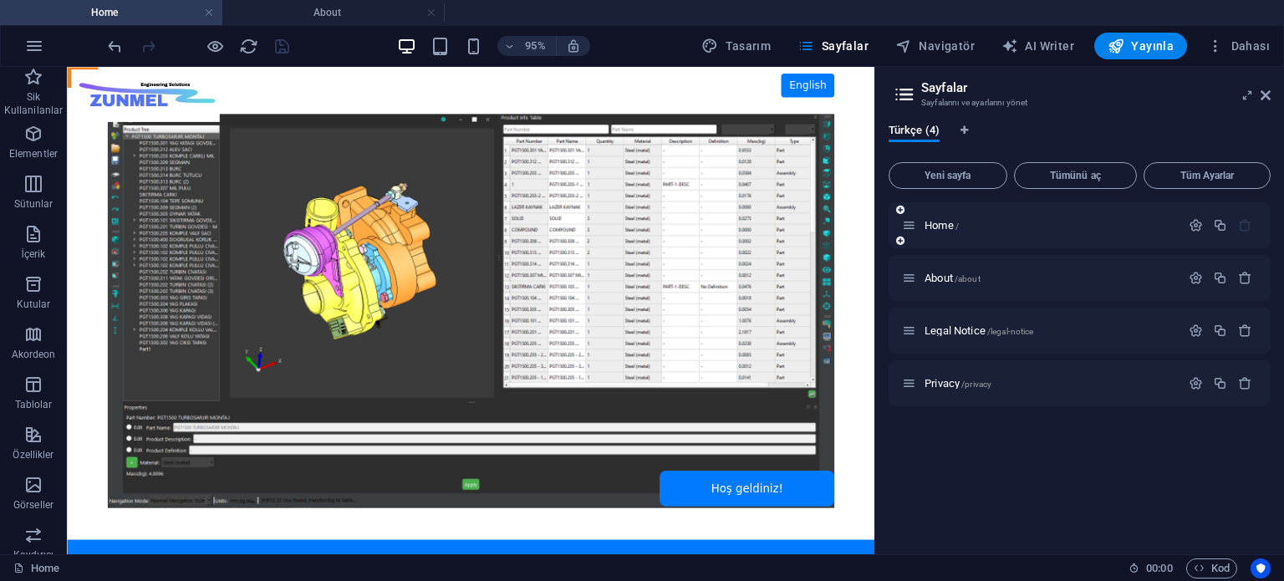
click at [899, 239] on icon at bounding box center [900, 241] width 8 height 10
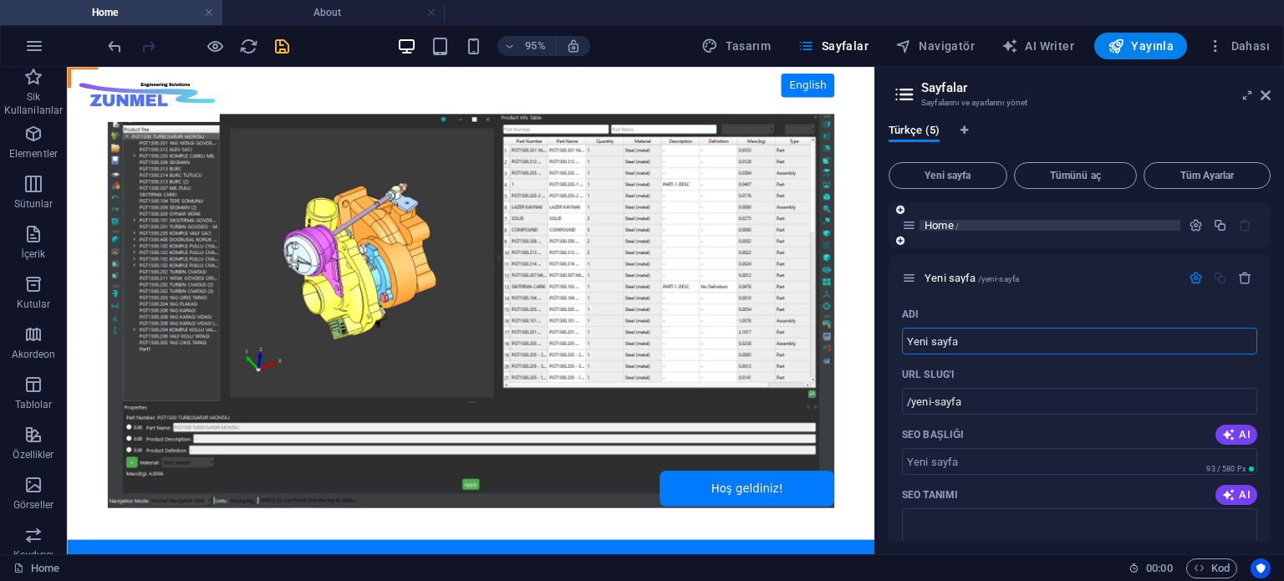
click at [939, 223] on span "Home /" at bounding box center [941, 225] width 34 height 13
click at [1241, 281] on icon "button" at bounding box center [1245, 278] width 14 height 14
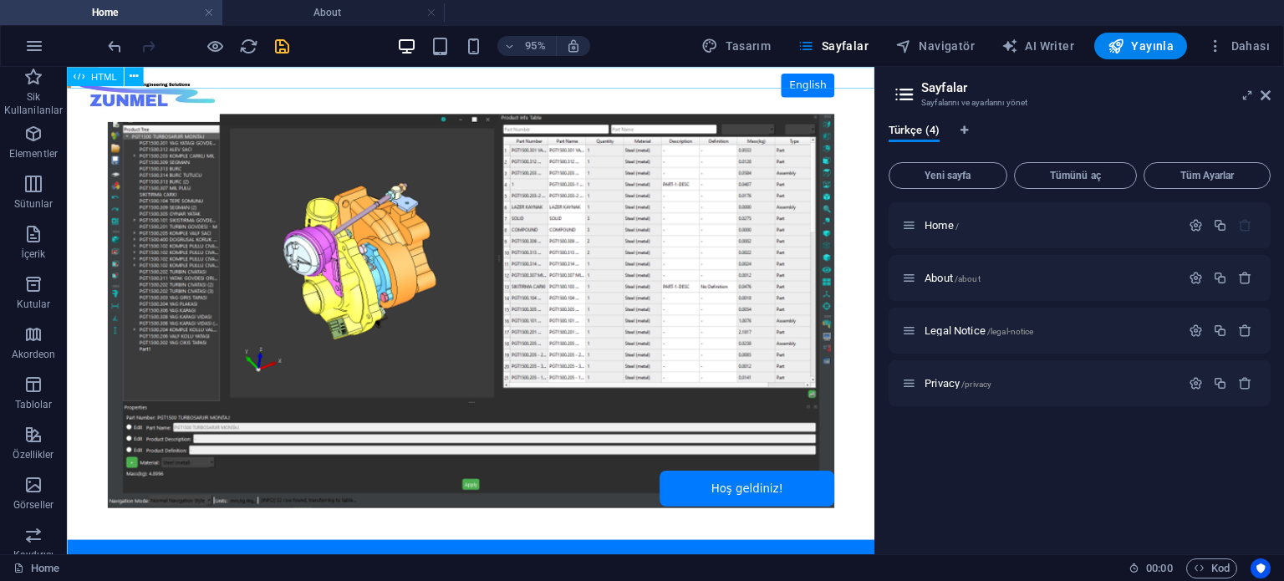
click at [96, 77] on span "HTML" at bounding box center [104, 76] width 26 height 9
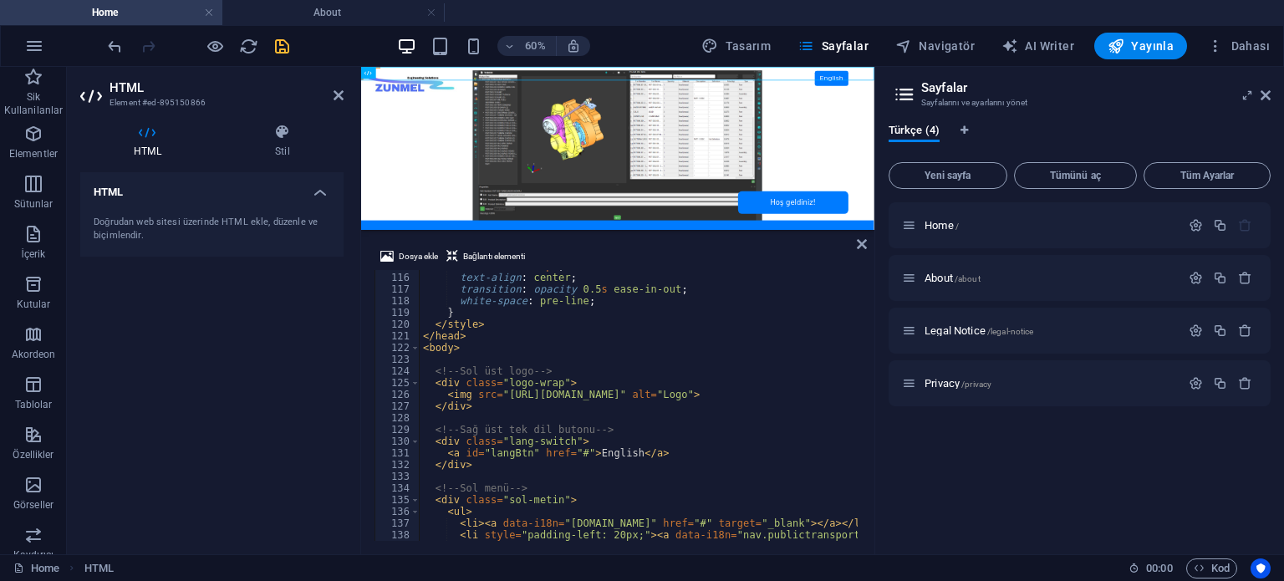
scroll to position [1294, 0]
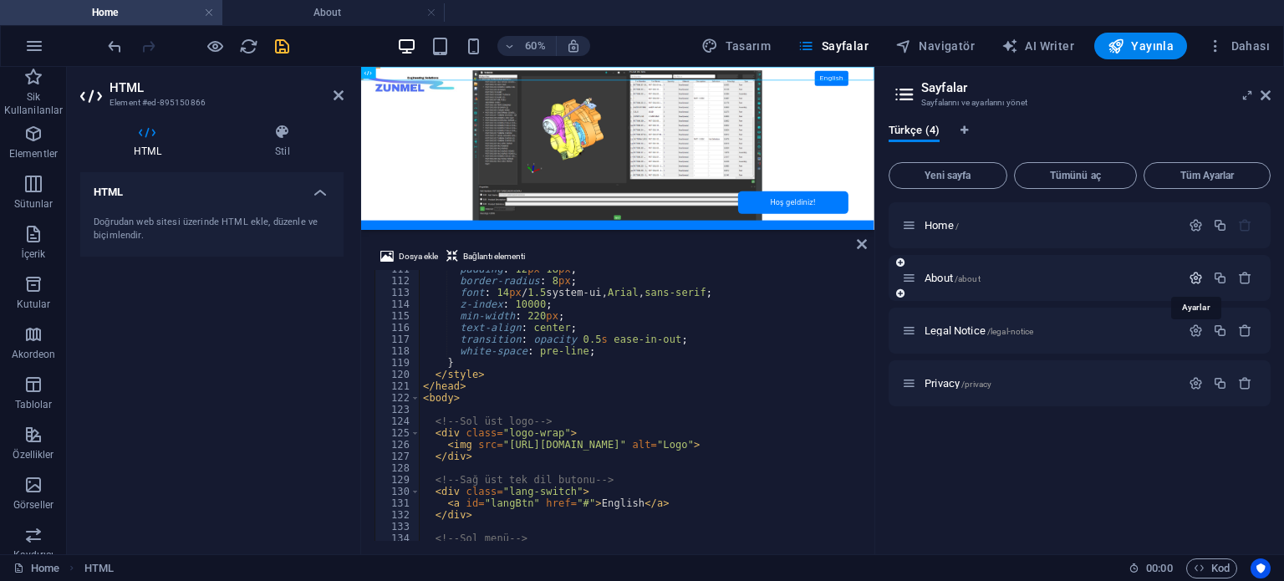
click at [1194, 278] on icon "button" at bounding box center [1195, 278] width 14 height 14
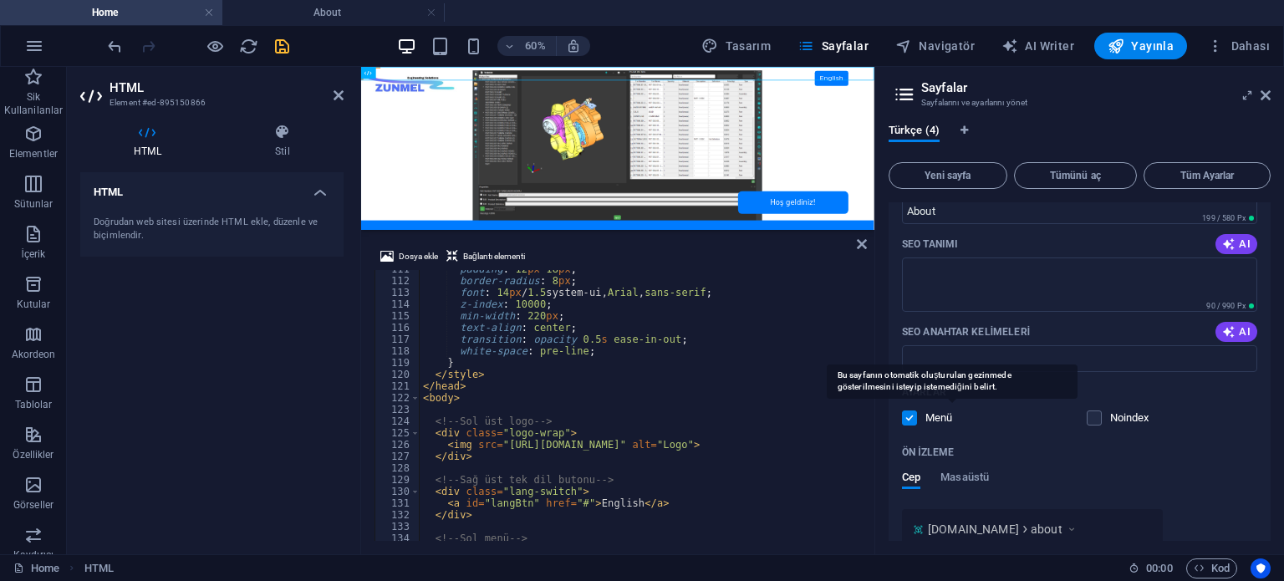
scroll to position [334, 0]
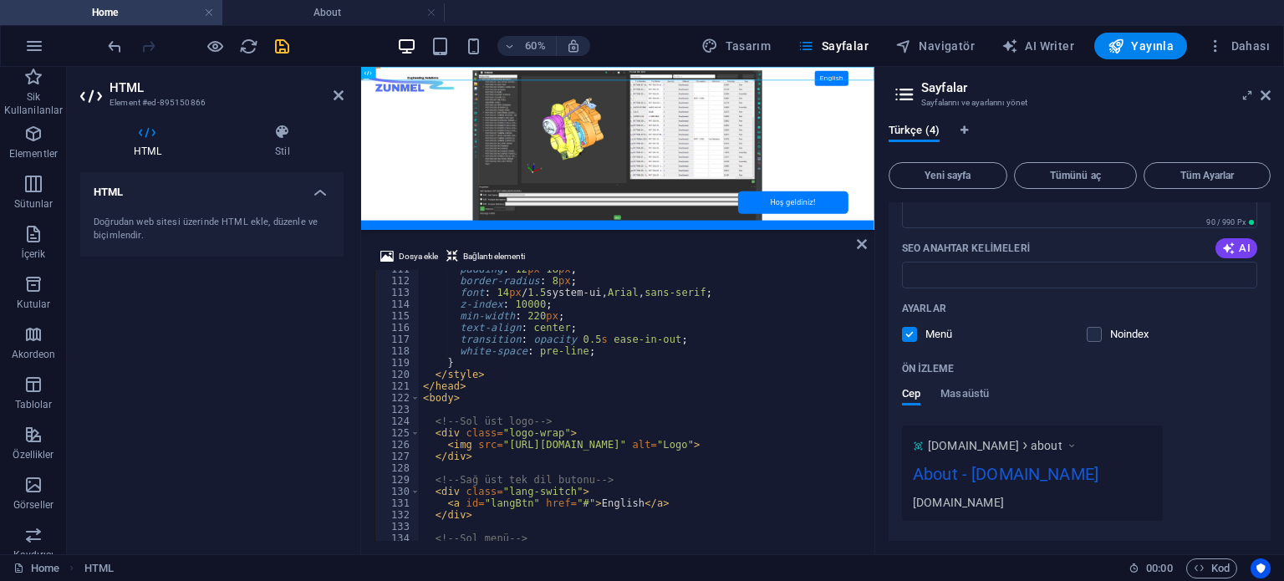
click at [972, 501] on div "[DOMAIN_NAME]" at bounding box center [1032, 502] width 239 height 18
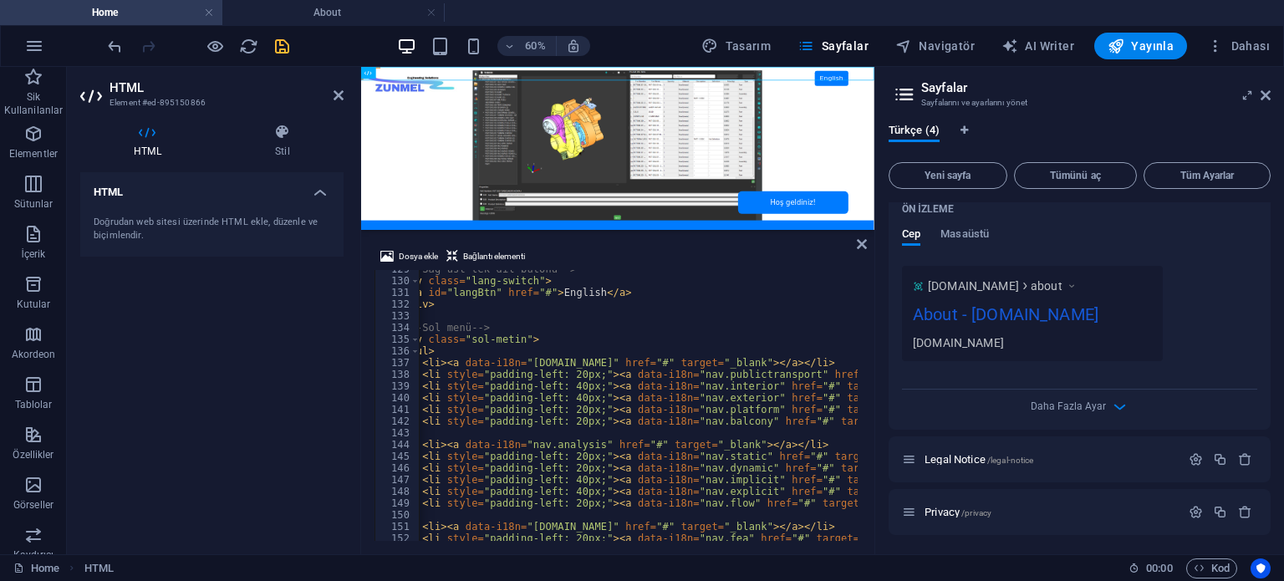
scroll to position [0, 37]
click at [621, 364] on div "<!-- Sağ üst tek dil butonu --> < div class = "lang-switch" > < a id = "langBtn…" at bounding box center [824, 408] width 885 height 291
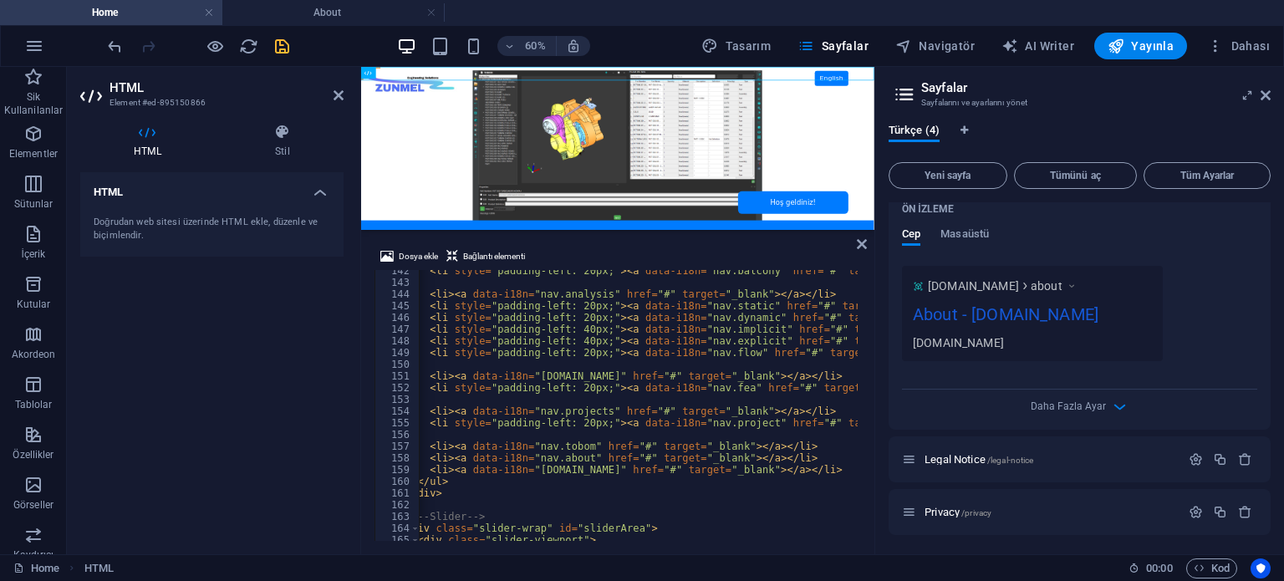
scroll to position [0, 0]
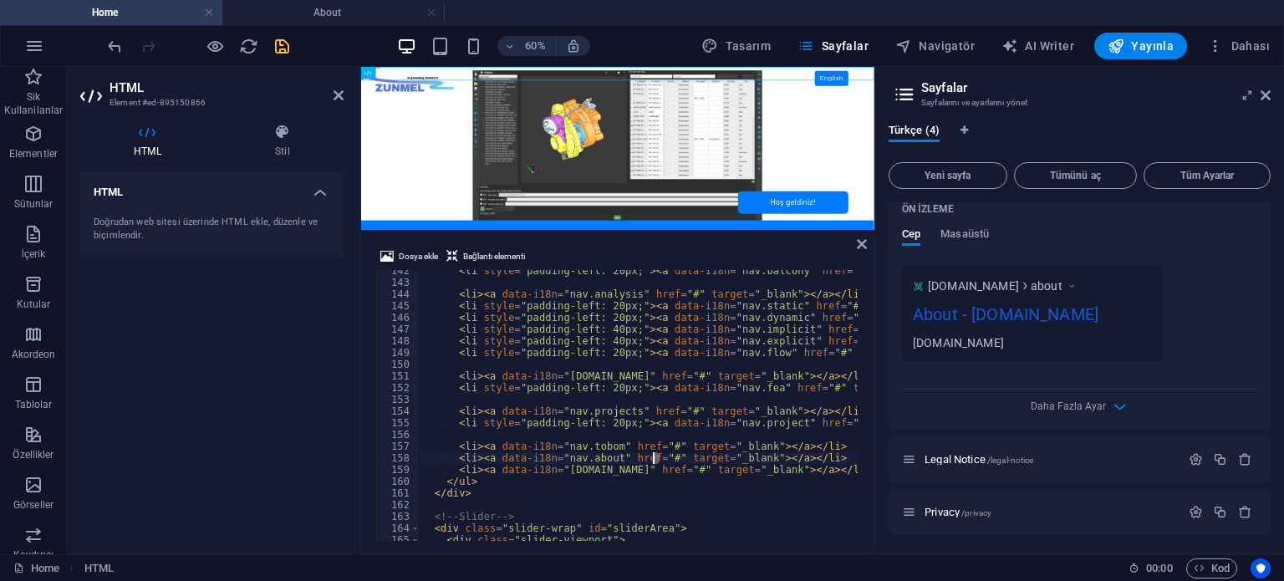
click at [654, 458] on div "< li style = "padding-left: 20px;" > < a data-i18n = "nav.balcony" href = "#" t…" at bounding box center [861, 410] width 885 height 291
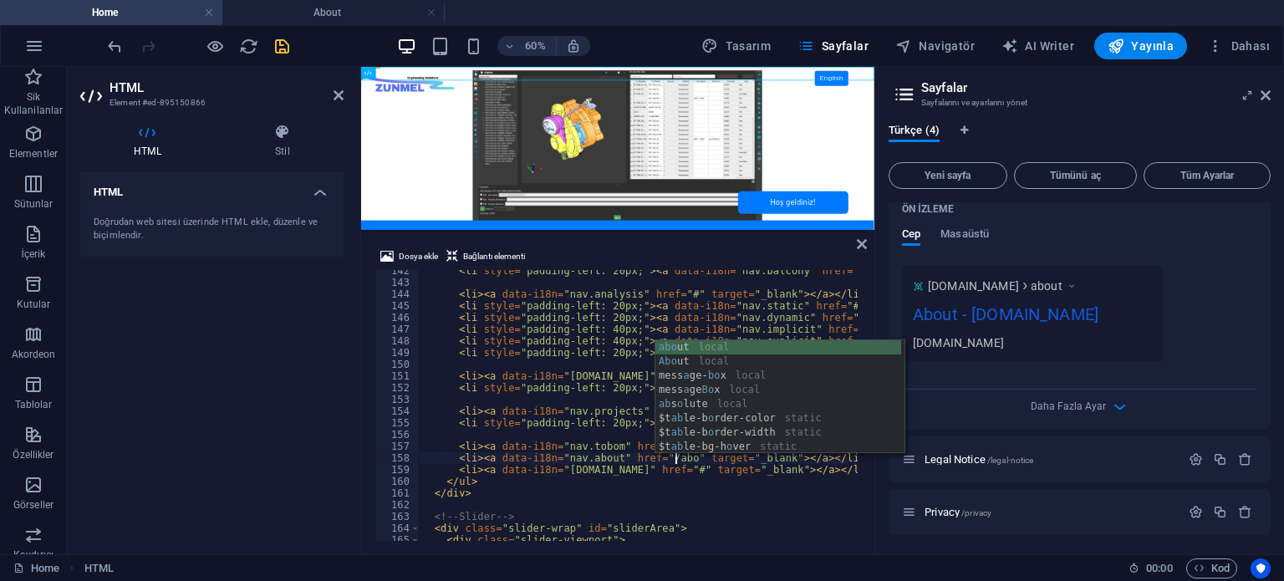
scroll to position [0, 21]
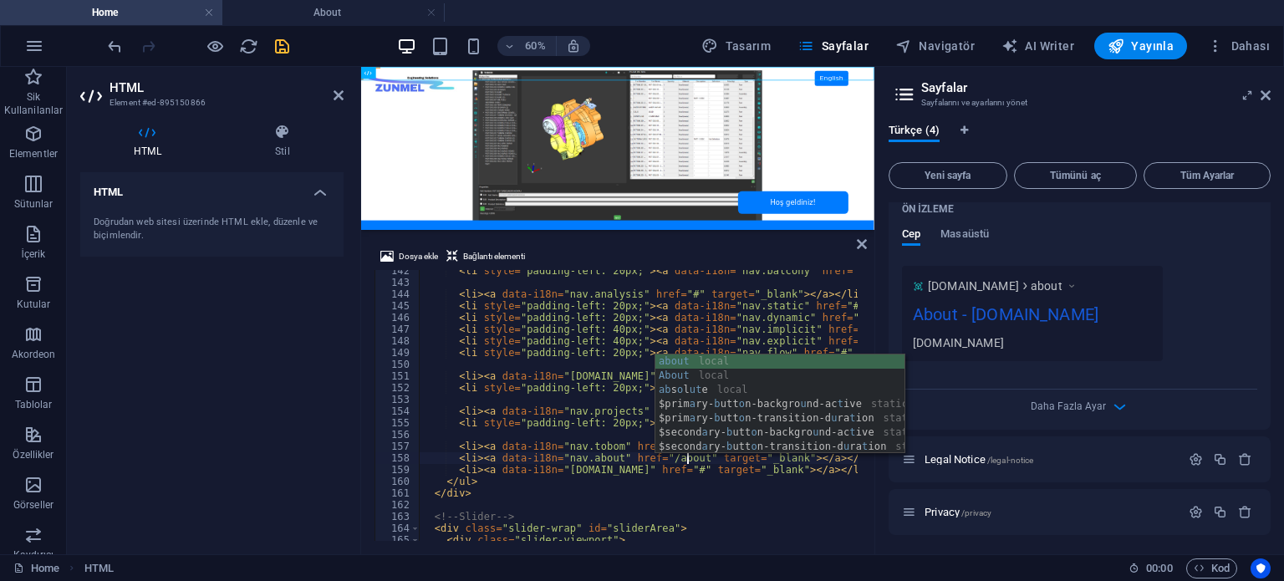
click at [612, 456] on div "< li style = "padding-left: 20px;" > < a data-i18n = "nav.balcony" href = "#" t…" at bounding box center [861, 410] width 885 height 291
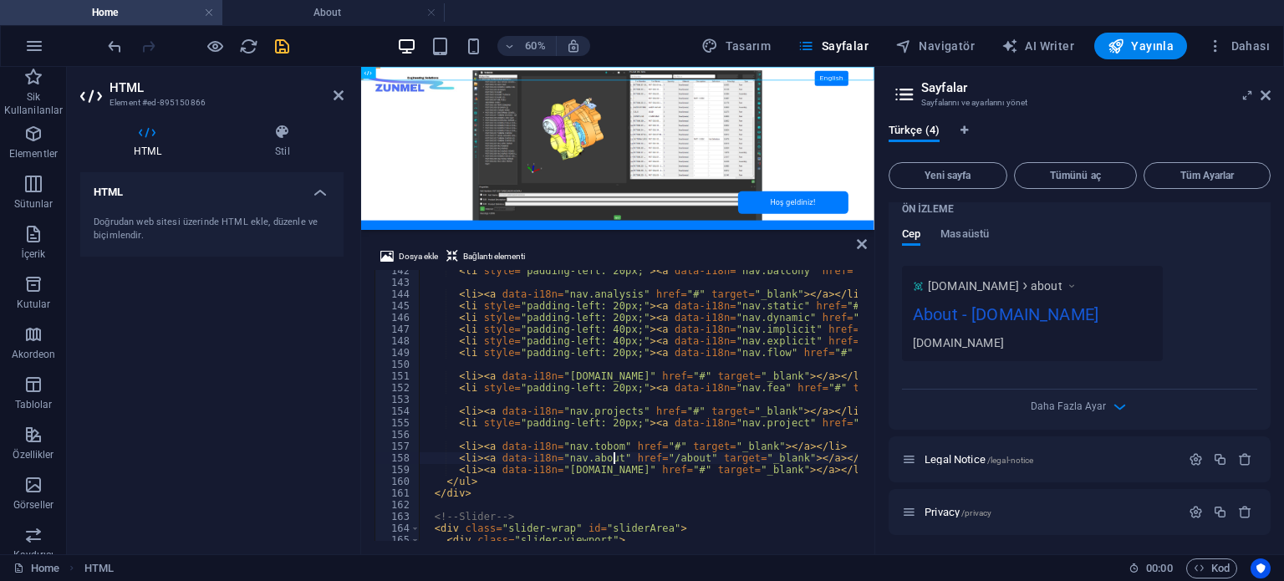
click at [669, 455] on div "< li style = "padding-left: 20px;" > < a data-i18n = "nav.balcony" href = "#" t…" at bounding box center [861, 410] width 885 height 291
click at [679, 456] on div "< li style = "padding-left: 20px;" > < a data-i18n = "nav.balcony" href = "#" t…" at bounding box center [861, 410] width 885 height 291
type textarea "<li><a data-i18n="nav.about" href="/about" target="_blank"></a></li>"
click at [228, 360] on div "HTML Doğrudan web sitesi üzerinde HTML ekle, düzenle ve biçimlendir." at bounding box center [211, 356] width 263 height 369
click at [277, 43] on icon "save" at bounding box center [281, 46] width 19 height 19
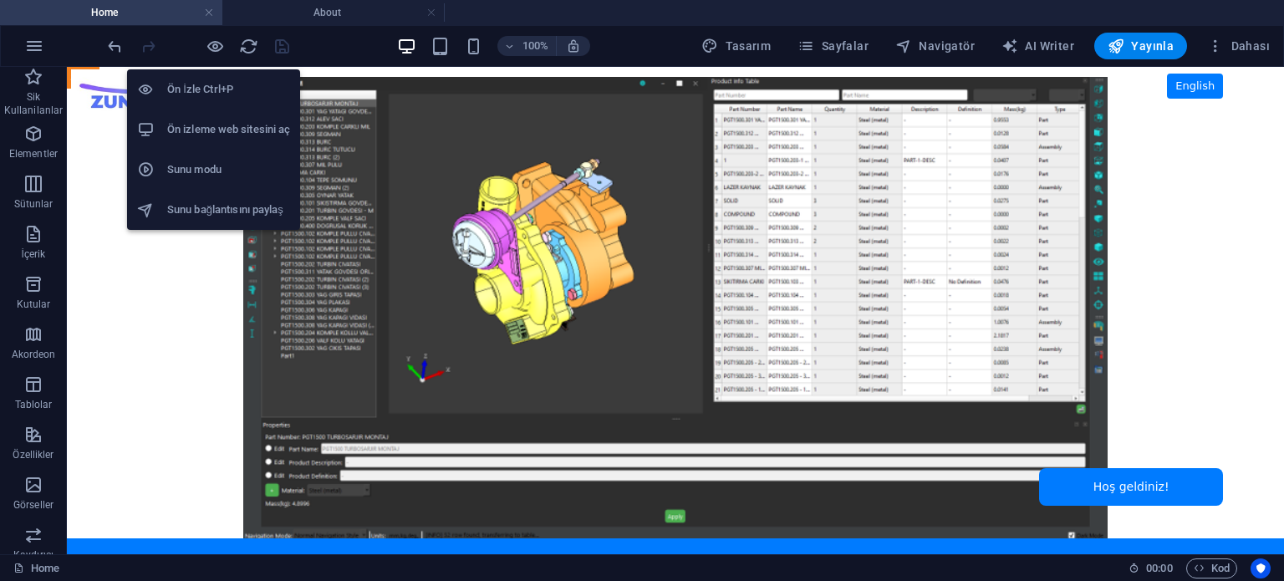
click at [219, 123] on h6 "Ön izleme web sitesini aç" at bounding box center [228, 130] width 123 height 20
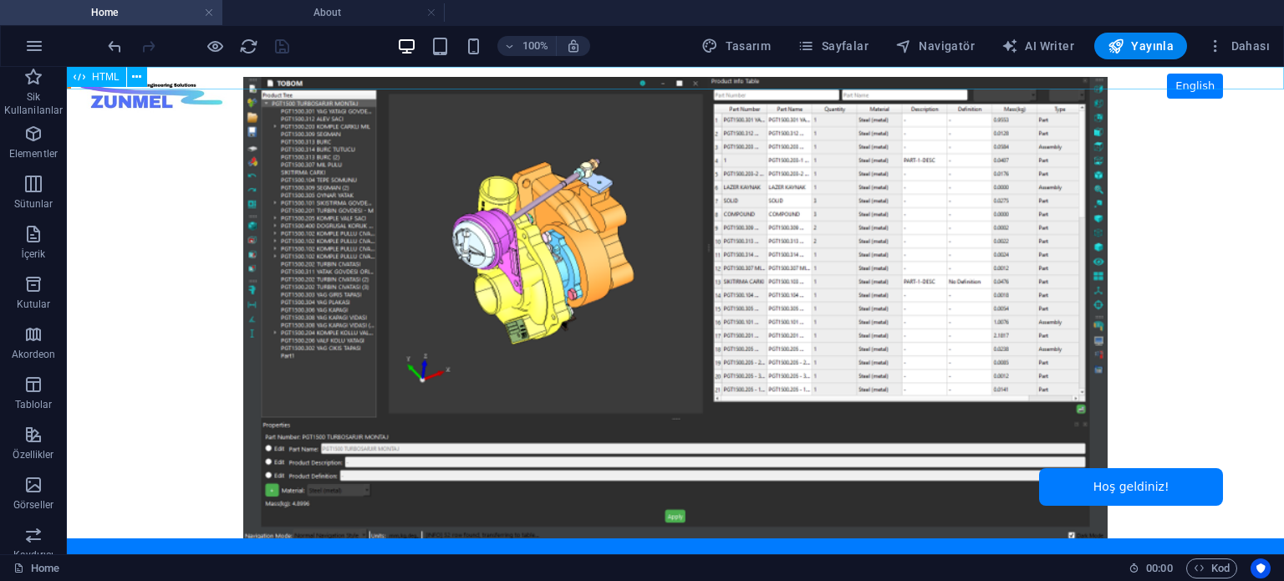
click at [104, 73] on span "HTML" at bounding box center [106, 77] width 28 height 10
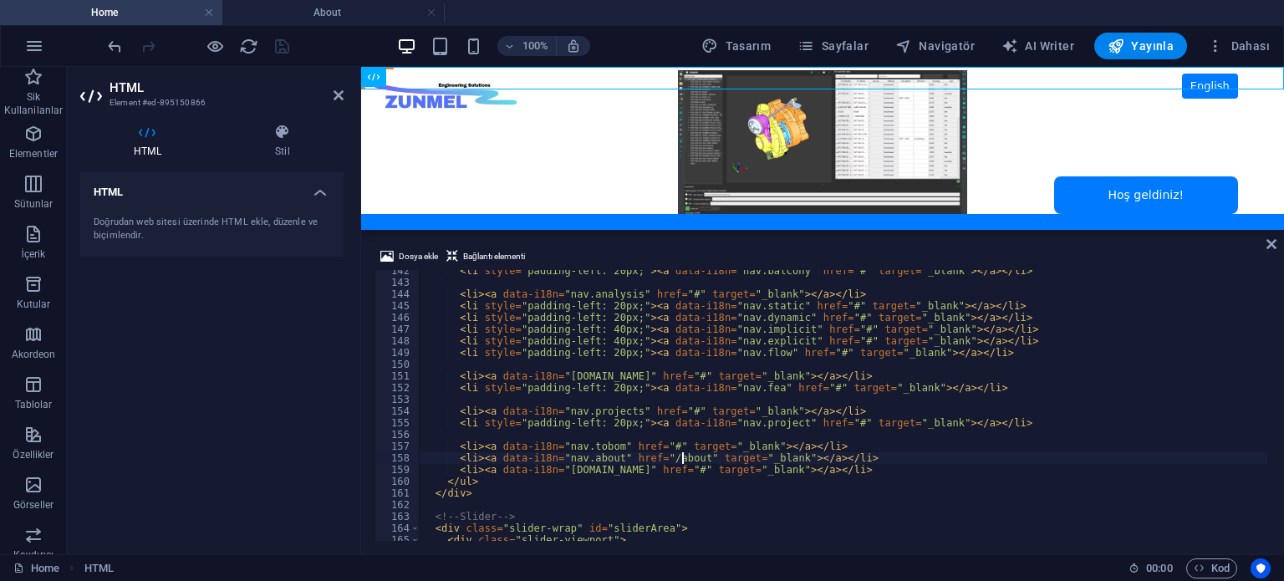
scroll to position [1655, 0]
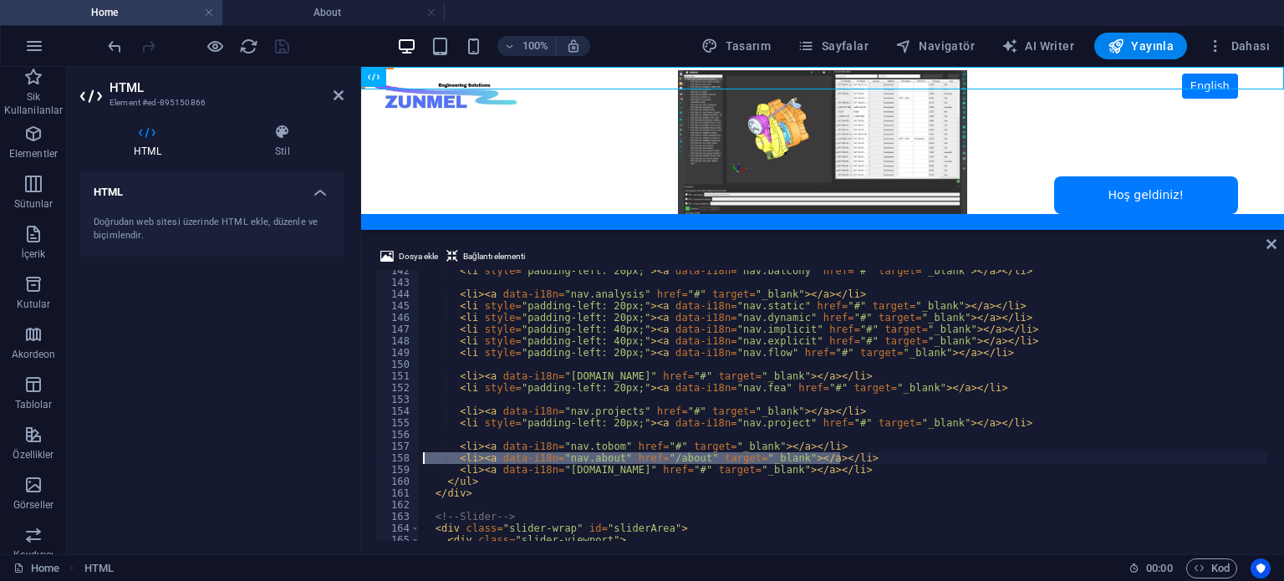
drag, startPoint x: 857, startPoint y: 455, endPoint x: 404, endPoint y: 460, distance: 452.2
click at [404, 460] on div "<li><a data-i18n="nav.about" href="/about" target="_blank"></a></li> 142 143 14…" at bounding box center [822, 405] width 896 height 271
click at [538, 484] on div "< li style = "padding-left: 20px;" > < a data-i18n = "nav.balcony" href = "#" t…" at bounding box center [862, 410] width 885 height 291
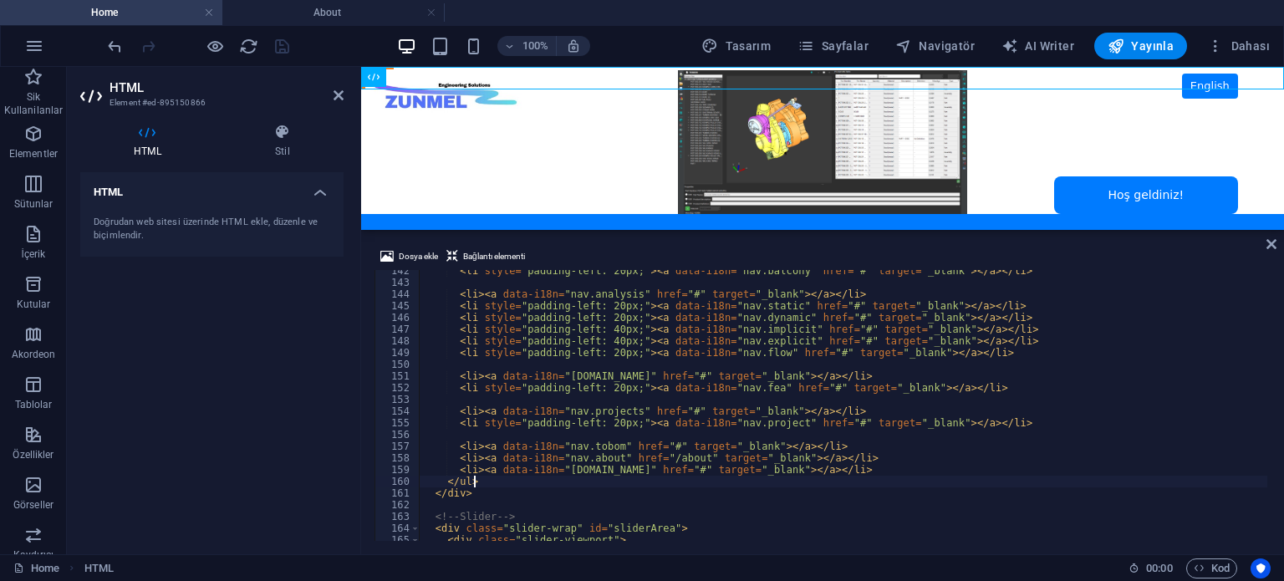
click at [489, 494] on div "< li style = "padding-left: 20px;" > < a data-i18n = "nav.balcony" href = "#" t…" at bounding box center [862, 410] width 885 height 291
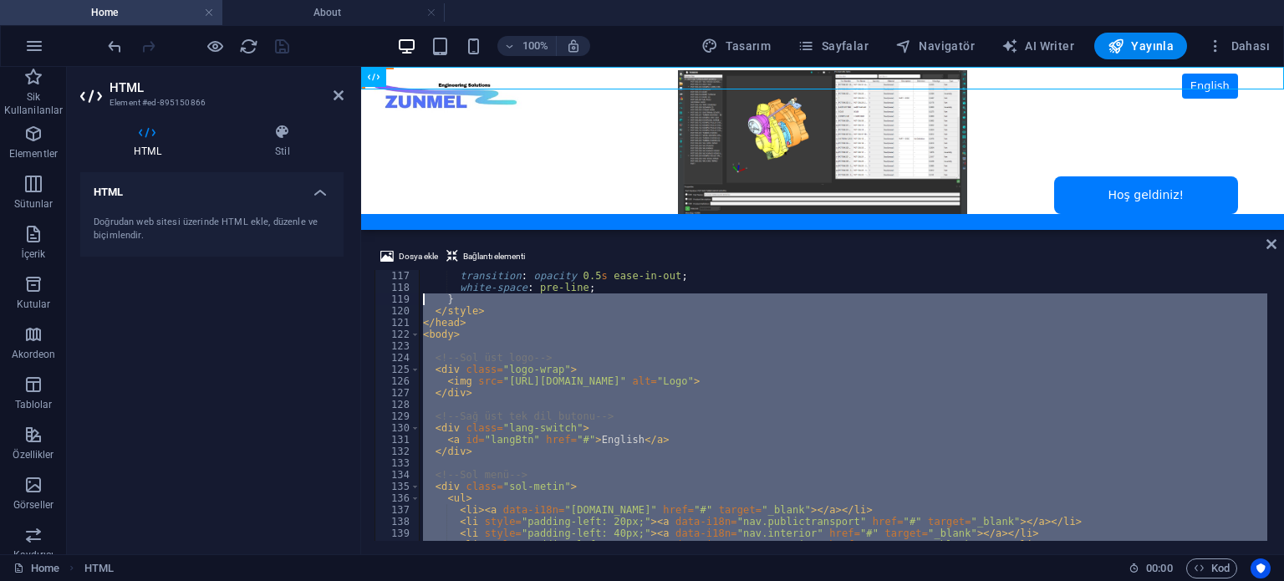
scroll to position [1357, 0]
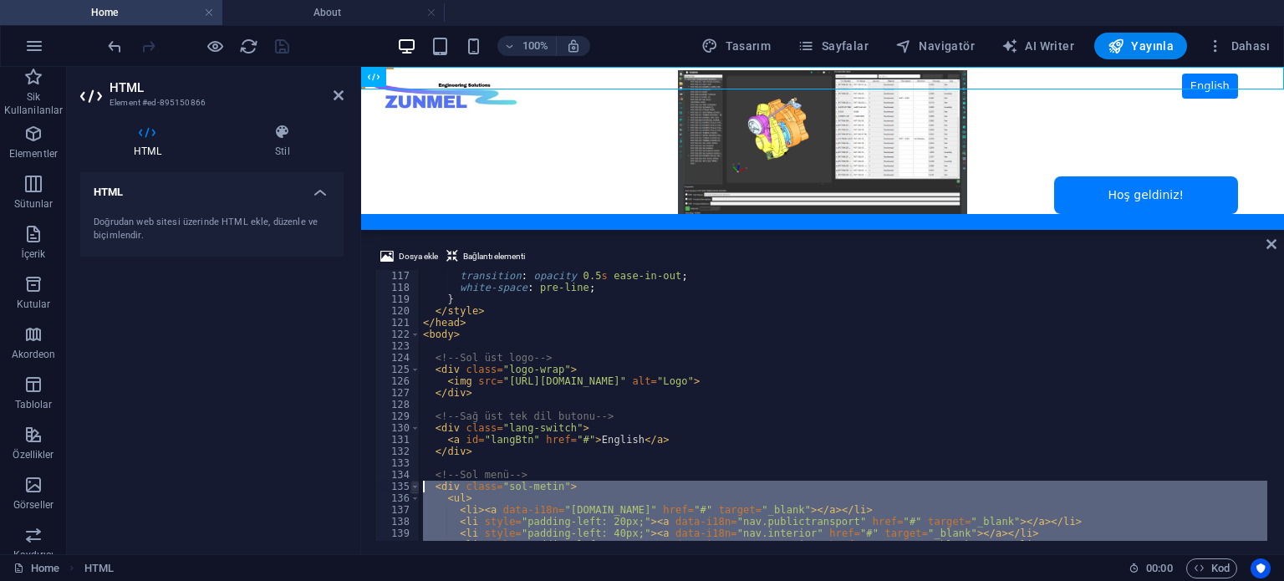
drag, startPoint x: 487, startPoint y: 493, endPoint x: 418, endPoint y: 484, distance: 70.0
click at [418, 484] on div "</div> 117 118 119 120 121 122 123 124 125 126 127 128 129 130 131 132 133 134 …" at bounding box center [822, 405] width 896 height 271
type textarea "<div class="sol-metin"> <ul>"
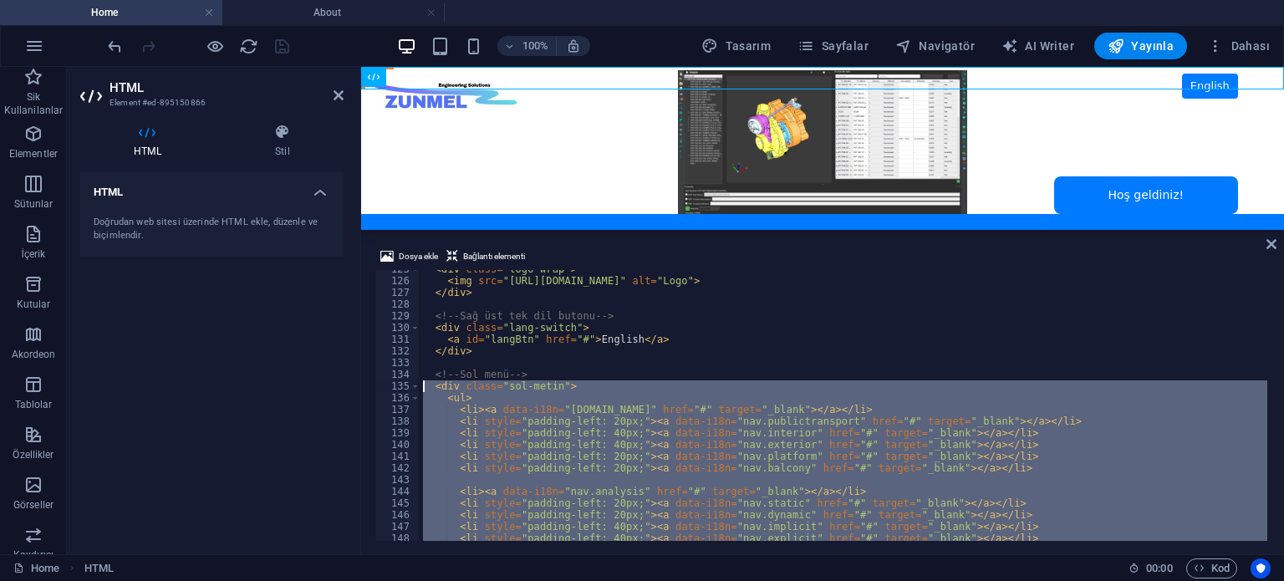
scroll to position [1558, 0]
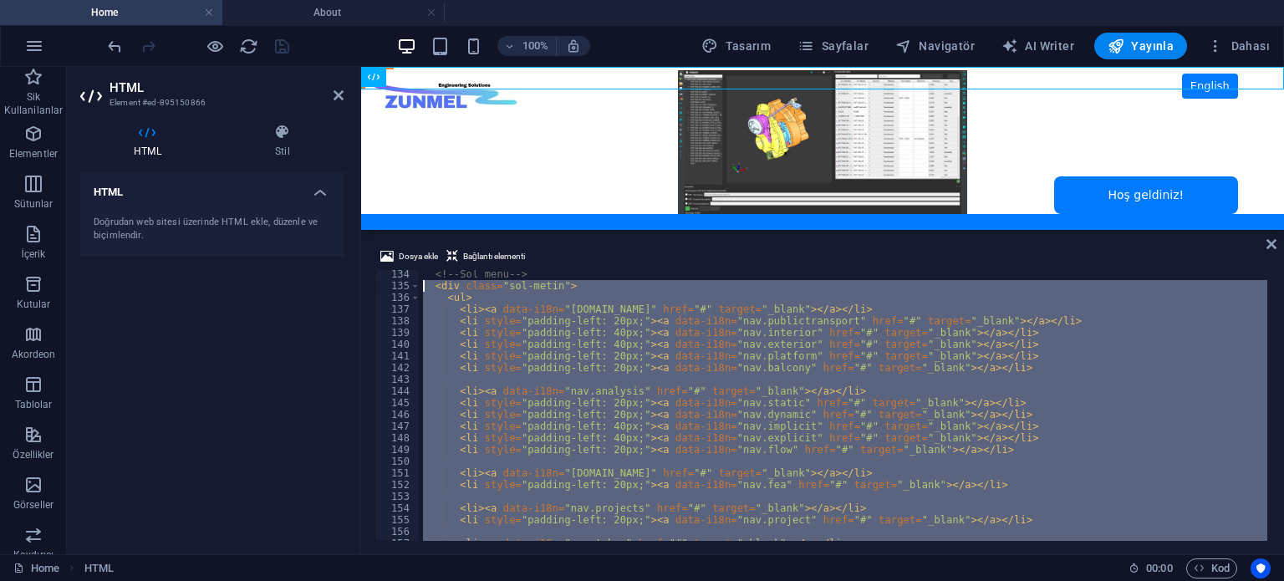
paste textarea
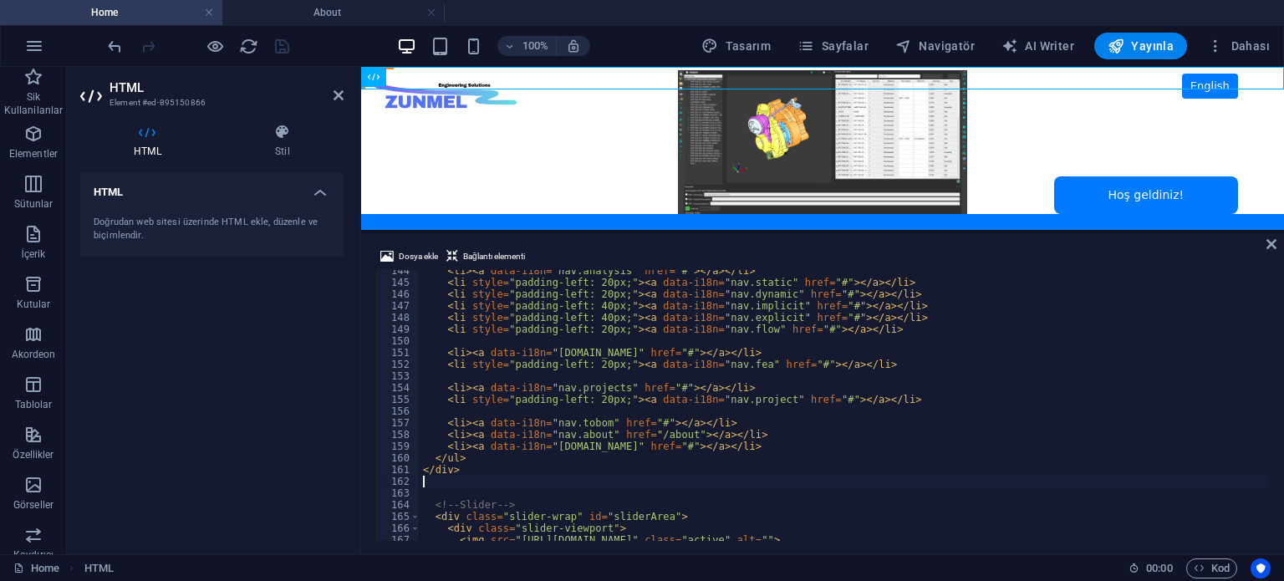
scroll to position [1678, 0]
click at [729, 365] on div "< li > < a data-i18n = "nav.analysis" href = "#" > </ a > </ li > < li style = …" at bounding box center [862, 410] width 885 height 291
type textarea "<li style="padding-left: 20px;"><a data-i18n="nav.fea" href="#"></a></li>"
click at [729, 365] on div "< li > < a data-i18n = "nav.analysis" href = "#" > </ a > </ li > < li style = …" at bounding box center [862, 410] width 885 height 291
click at [725, 365] on div "< li > < a data-i18n = "nav.analysis" href = "#" > </ a > </ li > < li style = …" at bounding box center [843, 405] width 847 height 271
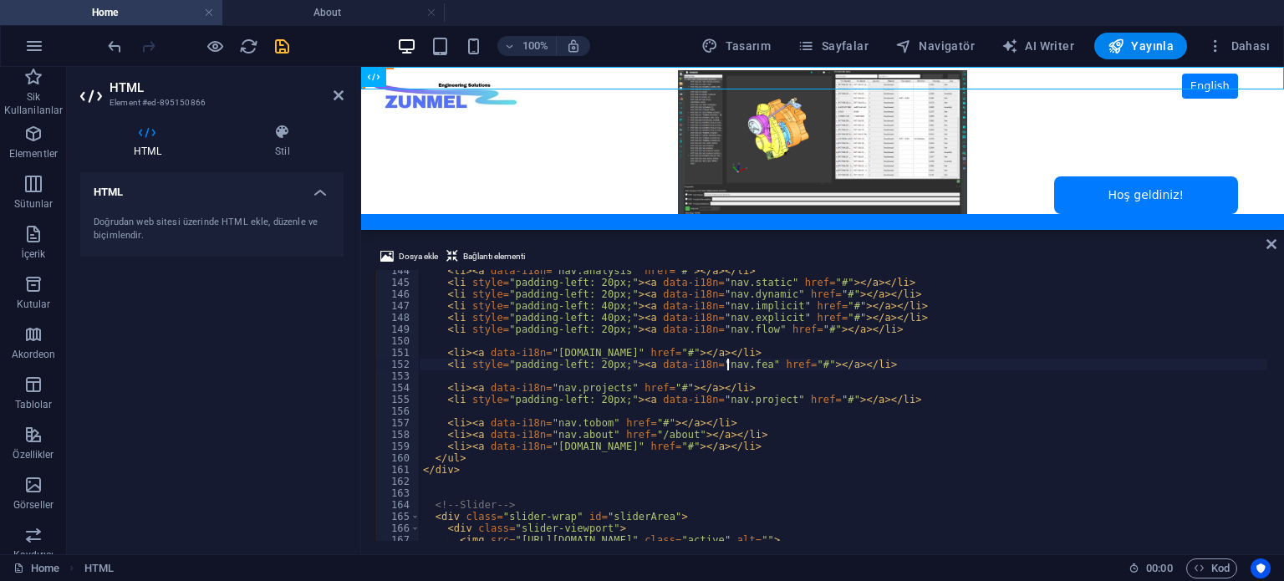
click at [732, 365] on div "< li > < a data-i18n = "nav.analysis" href = "#" > </ a > </ li > < li style = …" at bounding box center [862, 410] width 885 height 291
click at [191, 377] on div "HTML Doğrudan web sitesi üzerinde HTML ekle, düzenle ve biçimlendir." at bounding box center [211, 356] width 263 height 369
click at [282, 49] on icon "save" at bounding box center [281, 46] width 19 height 19
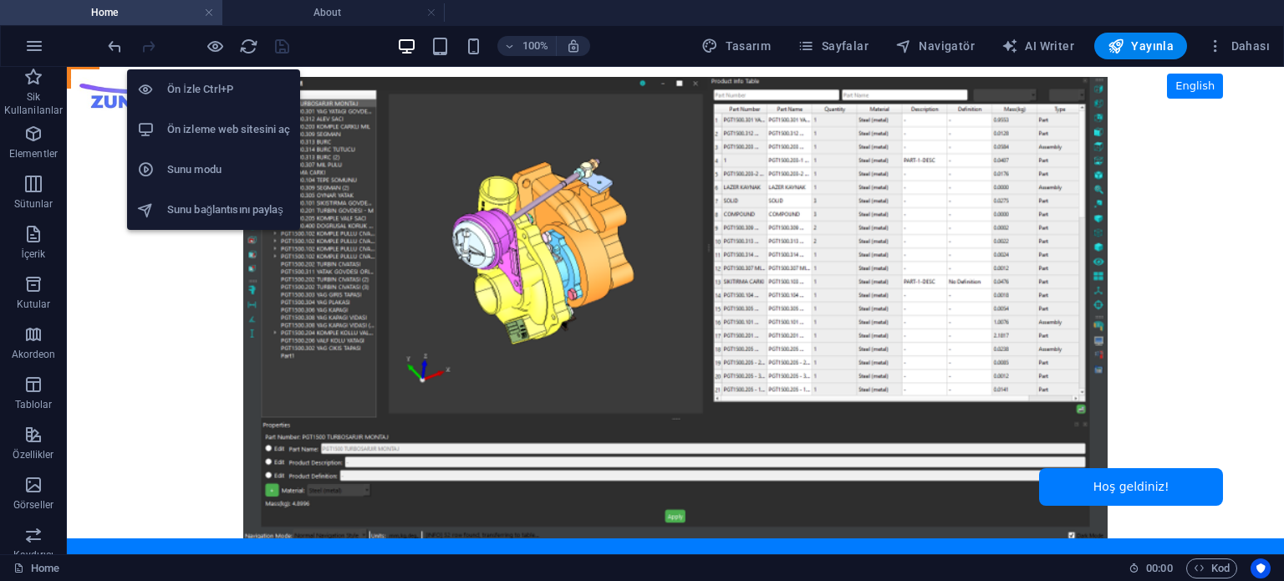
click at [222, 123] on h6 "Ön izleme web sitesini aç" at bounding box center [228, 130] width 123 height 20
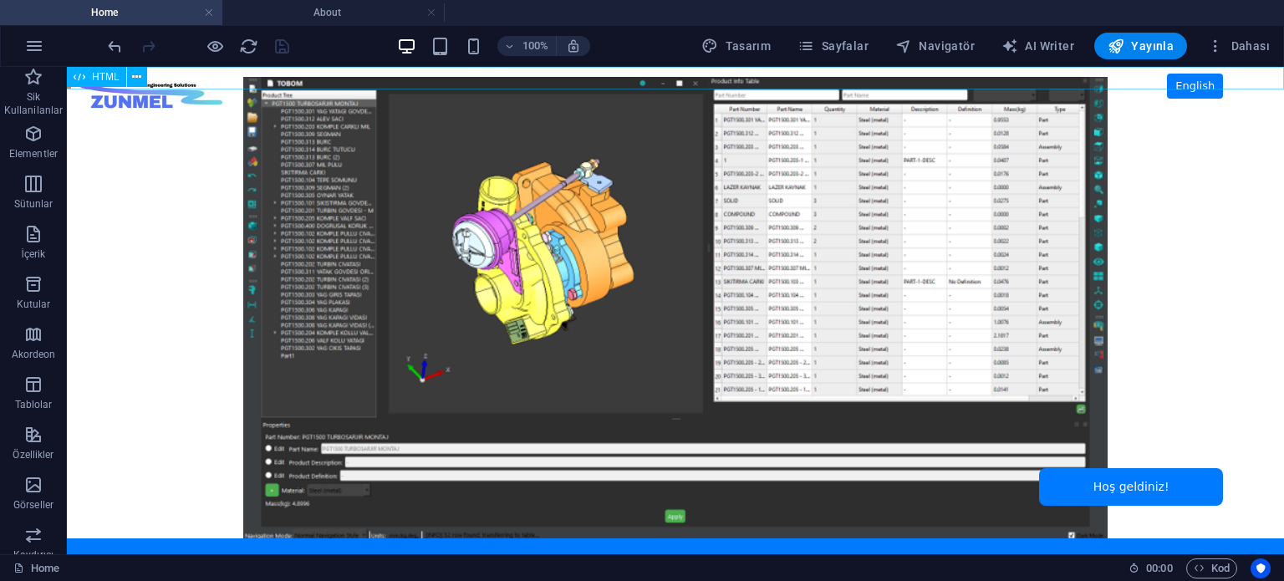
click at [97, 74] on span "HTML" at bounding box center [106, 77] width 28 height 10
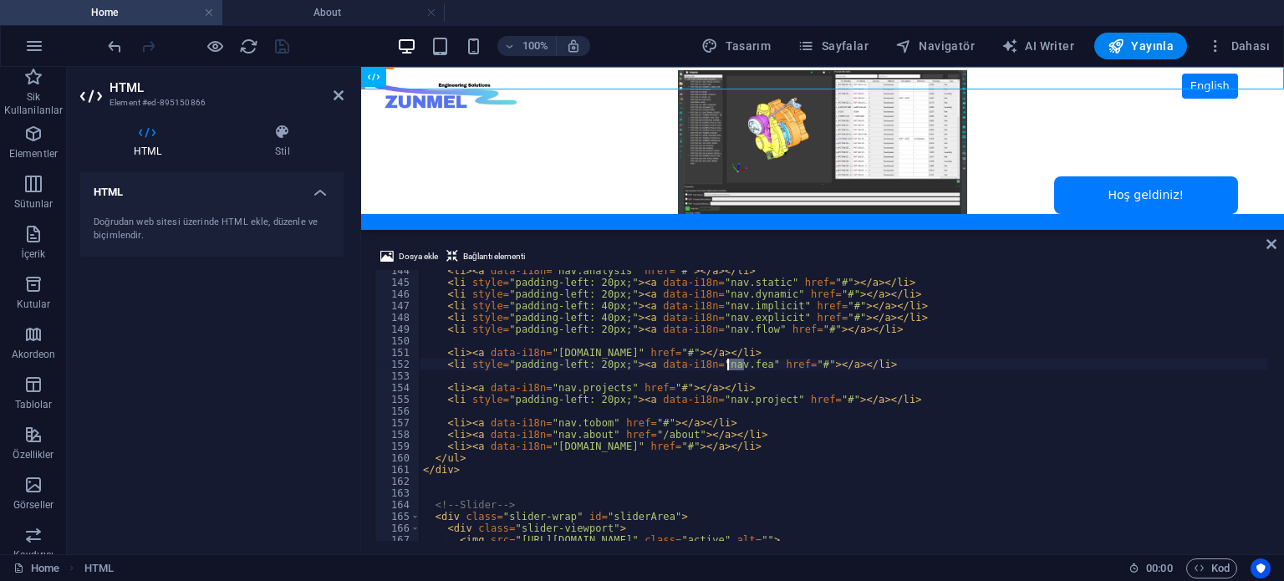
click at [531, 324] on div "< li > < a data-i18n = "nav.analysis" href = "#" > </ a > </ li > < li style = …" at bounding box center [862, 410] width 885 height 291
type textarea "<li style="padding-left: 20px;"><a data-i18n="nav.flow" href="#"></a></li>"
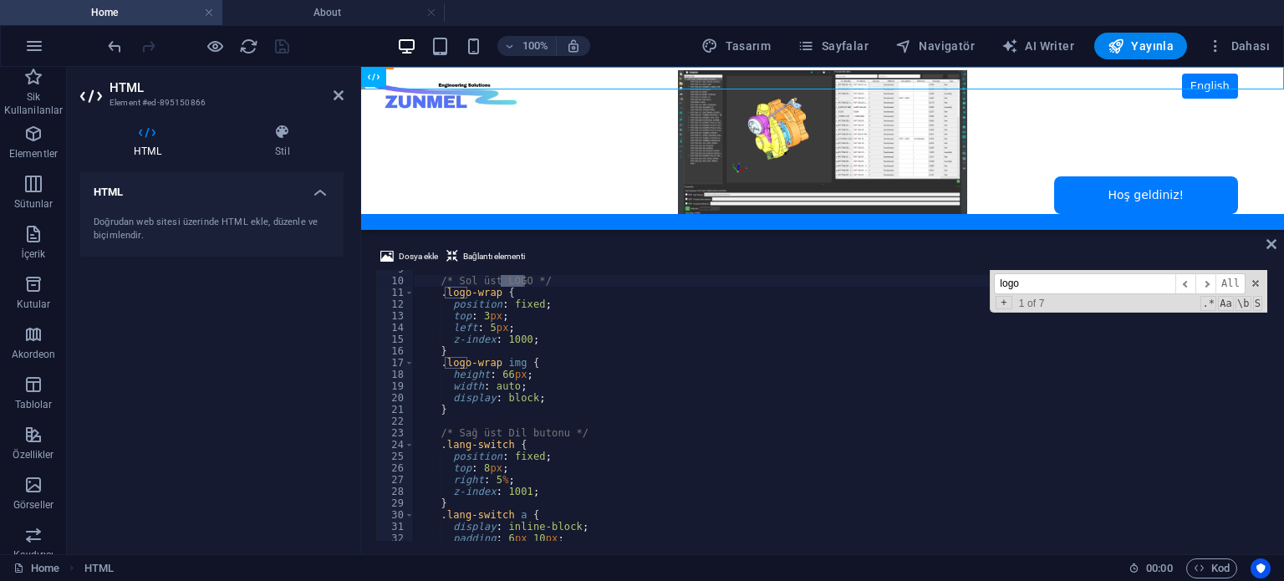
scroll to position [50, 0]
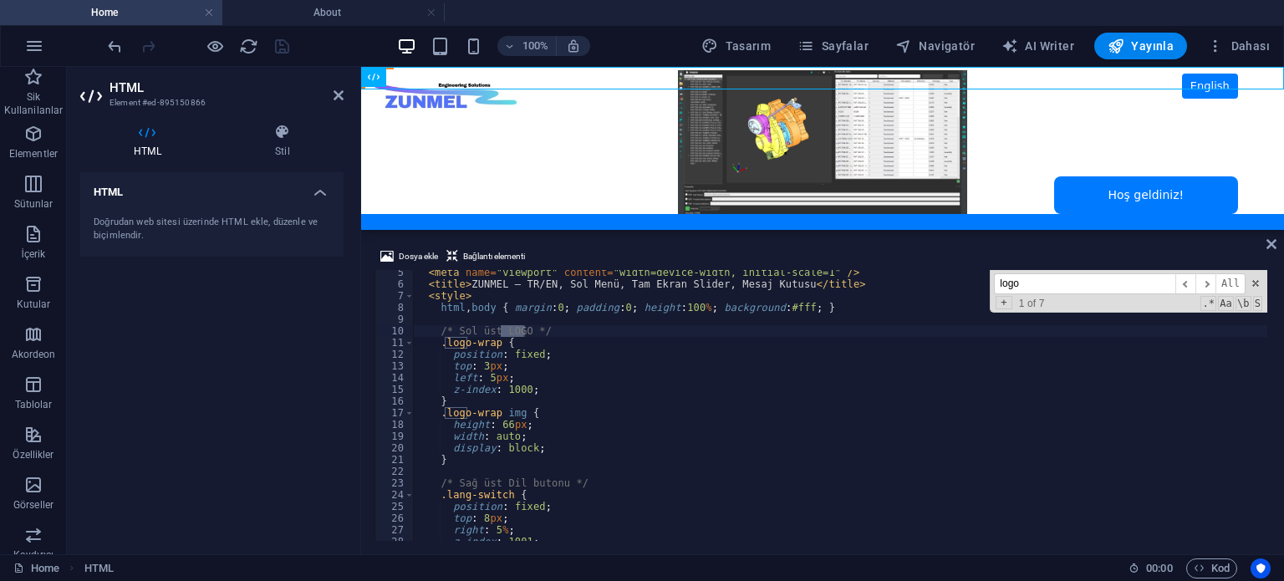
type input "logo"
click at [554, 387] on div "< meta name = "viewport" content = "width=device-width, initial-scale=1" /> < t…" at bounding box center [855, 412] width 885 height 291
drag, startPoint x: 548, startPoint y: 447, endPoint x: 397, endPoint y: 447, distance: 151.3
click at [397, 447] on div "z-index: 1000; 5 6 7 8 9 10 11 12 13 14 15 16 17 18 19 20 21 22 23 24 25 26 27 …" at bounding box center [822, 405] width 896 height 271
click at [577, 441] on div "< meta name = "viewport" content = "width=device-width, initial-scale=1" /> < t…" at bounding box center [855, 412] width 885 height 291
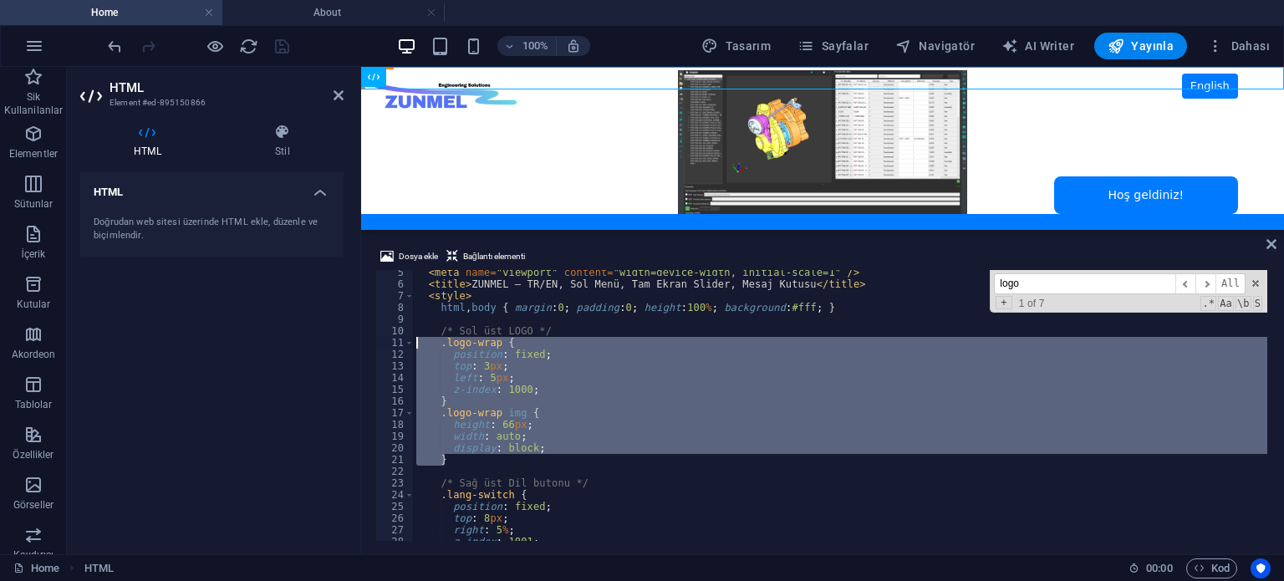
drag, startPoint x: 448, startPoint y: 460, endPoint x: 394, endPoint y: 342, distance: 130.2
click at [394, 342] on div "width: auto; 5 6 7 8 9 10 11 12 13 14 15 16 17 18 19 20 21 22 23 24 25 26 27 28…" at bounding box center [822, 405] width 896 height 271
click at [558, 396] on div "< meta name = "viewport" content = "width=device-width, initial-scale=1" /> < t…" at bounding box center [840, 405] width 854 height 271
type textarea "}"
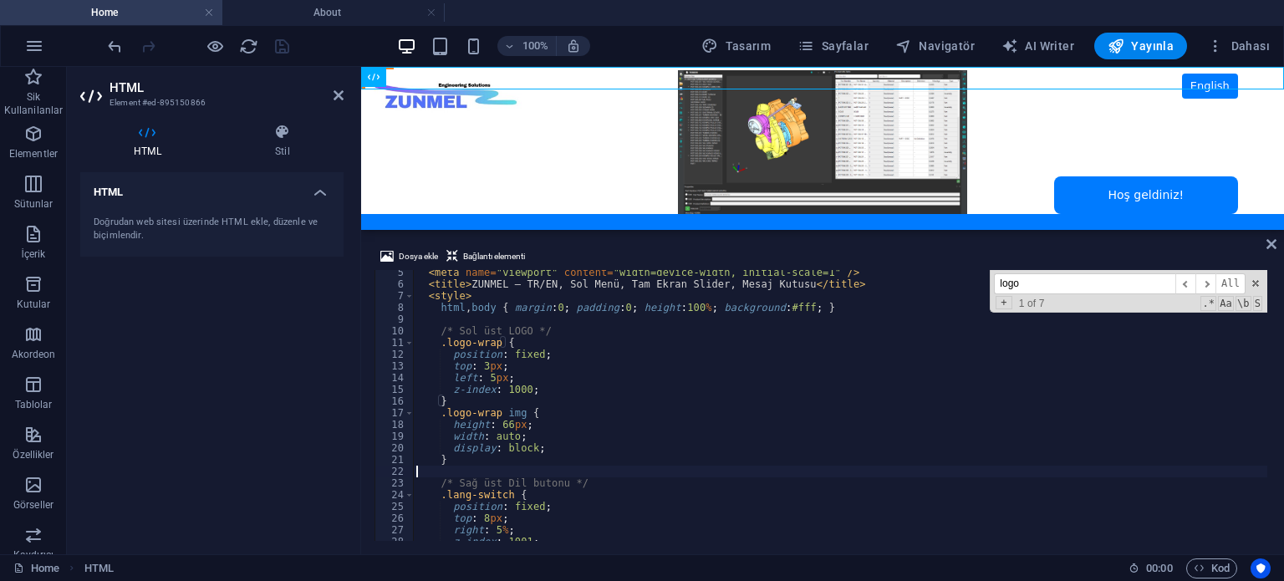
click at [508, 474] on div "< meta name = "viewport" content = "width=device-width, initial-scale=1" /> < t…" at bounding box center [855, 412] width 885 height 291
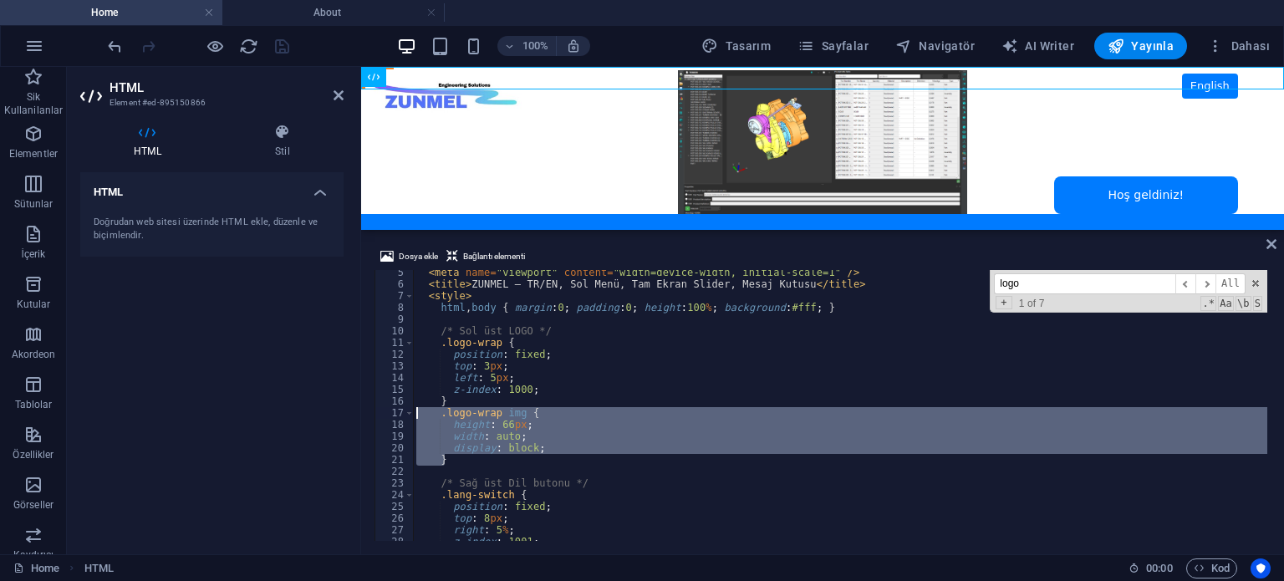
drag, startPoint x: 459, startPoint y: 464, endPoint x: 386, endPoint y: 414, distance: 88.3
click at [386, 414] on div "5 6 7 8 9 10 11 12 13 14 15 16 17 18 19 20 21 22 23 24 25 26 27 28 29 < meta na…" at bounding box center [822, 405] width 896 height 271
click at [468, 451] on div "< meta name = "viewport" content = "width=device-width, initial-scale=1" /> < t…" at bounding box center [840, 405] width 854 height 271
drag, startPoint x: 465, startPoint y: 461, endPoint x: 344, endPoint y: 412, distance: 130.8
click at [344, 412] on div "HTML Element #ed-895150866 HTML Stil HTML Doğrudan web sitesi üzerinde HTML ekl…" at bounding box center [675, 310] width 1217 height 487
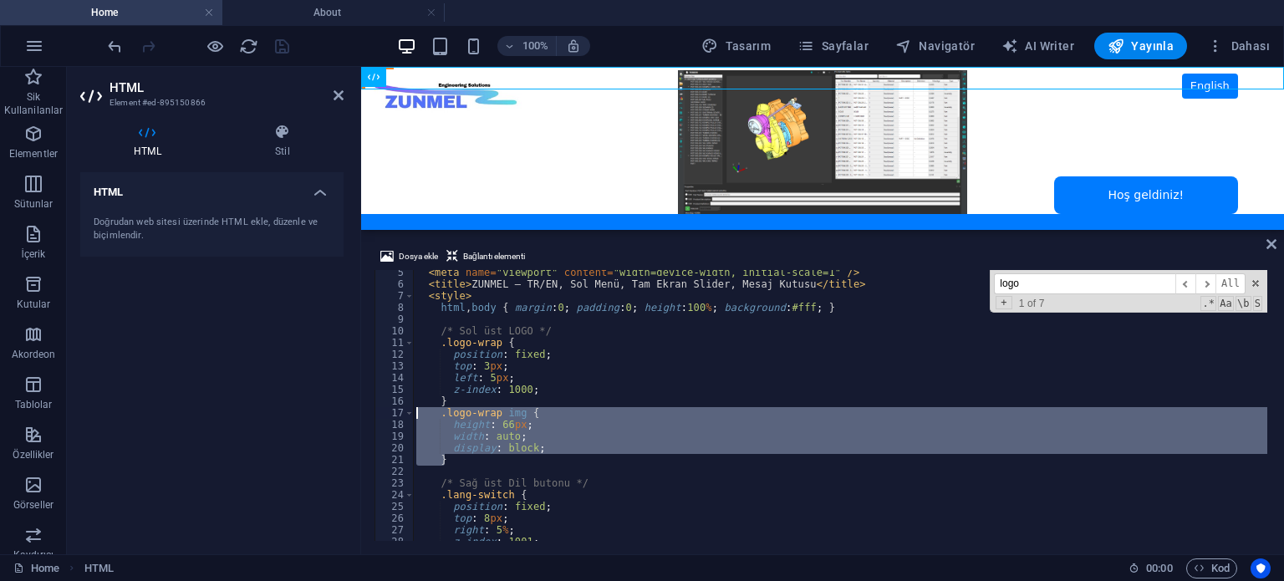
paste textarea "}"
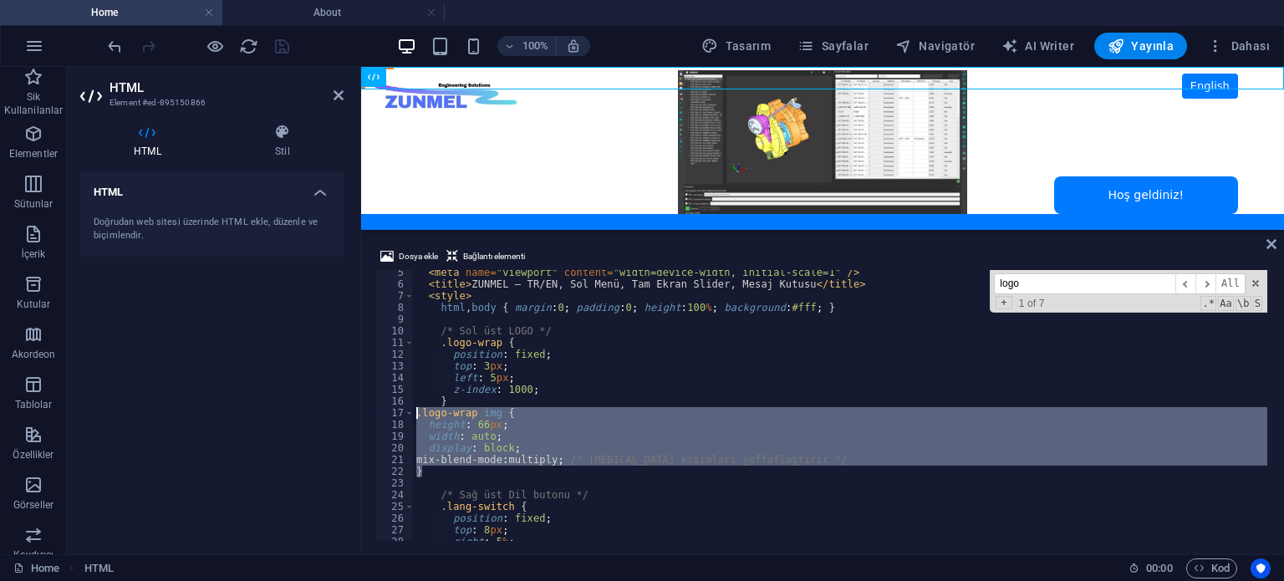
drag, startPoint x: 440, startPoint y: 477, endPoint x: 364, endPoint y: 413, distance: 99.6
click at [364, 413] on div "Dosya ekle Bağlantı elementi } 5 6 7 8 9 10 11 12 13 14 15 16 17 18 19 20 21 22…" at bounding box center [822, 393] width 923 height 321
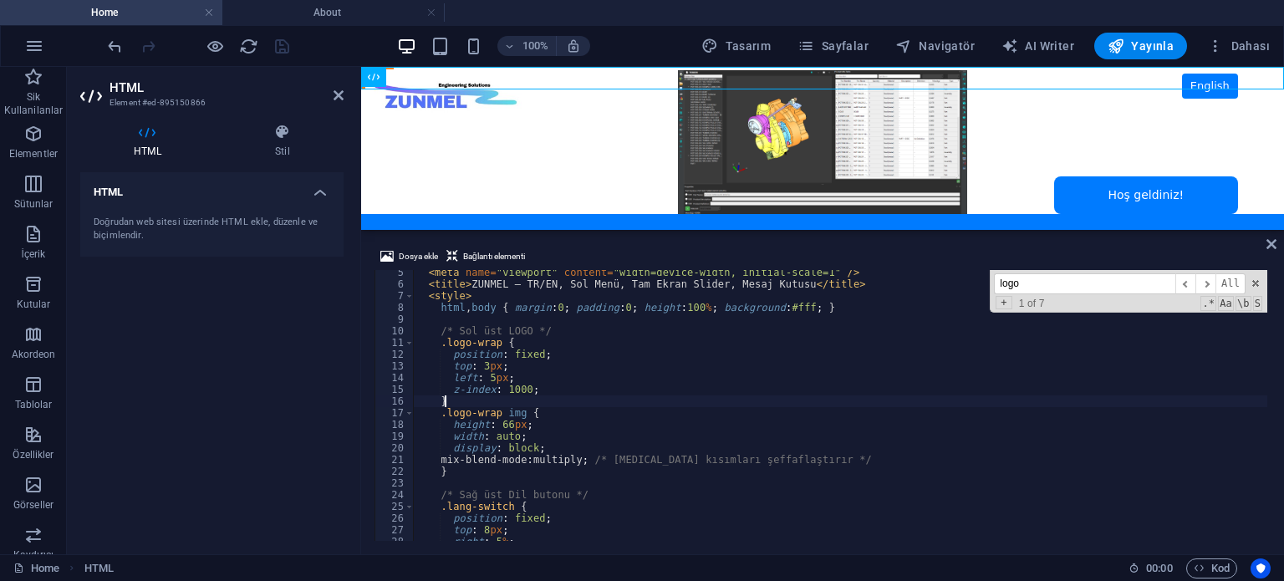
click at [604, 407] on div "< meta name = "viewport" content = "width=device-width, initial-scale=1" /> < t…" at bounding box center [855, 412] width 885 height 291
type textarea "}"
click at [250, 389] on div "HTML Doğrudan web sitesi üzerinde HTML ekle, düzenle ve biçimlendir." at bounding box center [211, 356] width 263 height 369
click at [281, 46] on icon "save" at bounding box center [281, 46] width 19 height 19
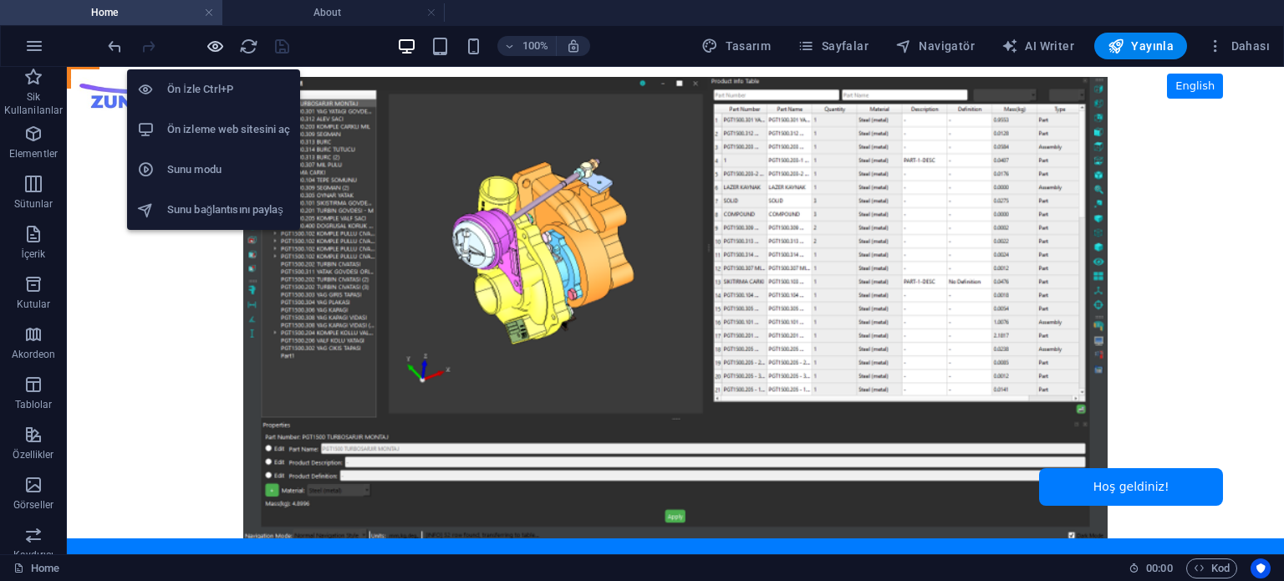
click at [209, 43] on icon "button" at bounding box center [215, 46] width 19 height 19
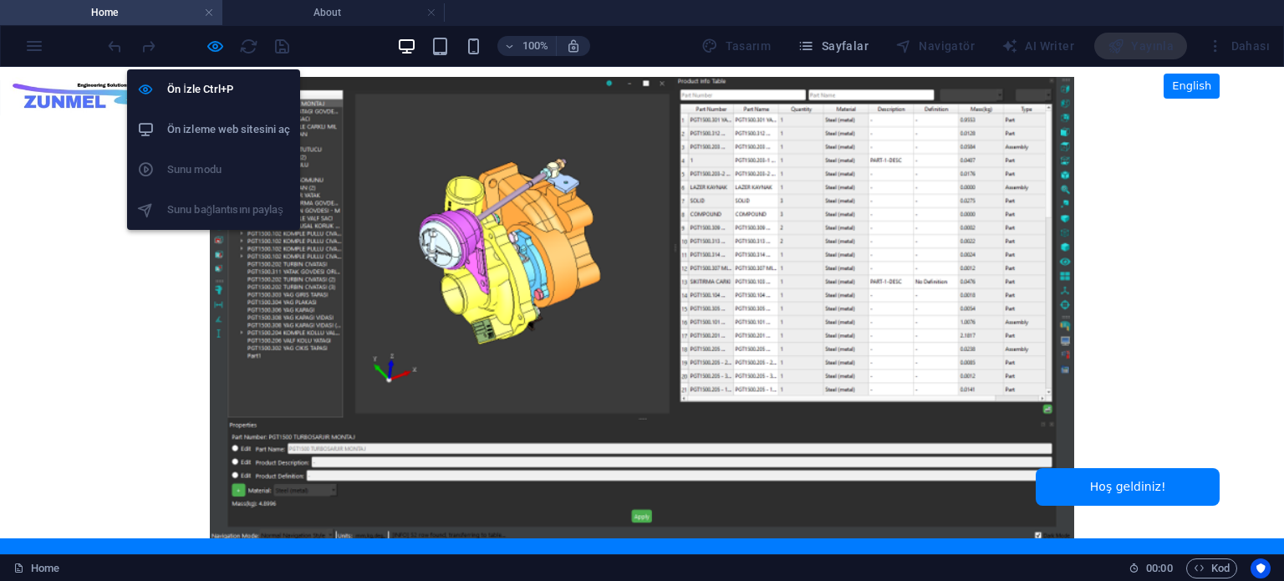
click at [213, 127] on h6 "Ön izleme web sitesini aç" at bounding box center [228, 130] width 123 height 20
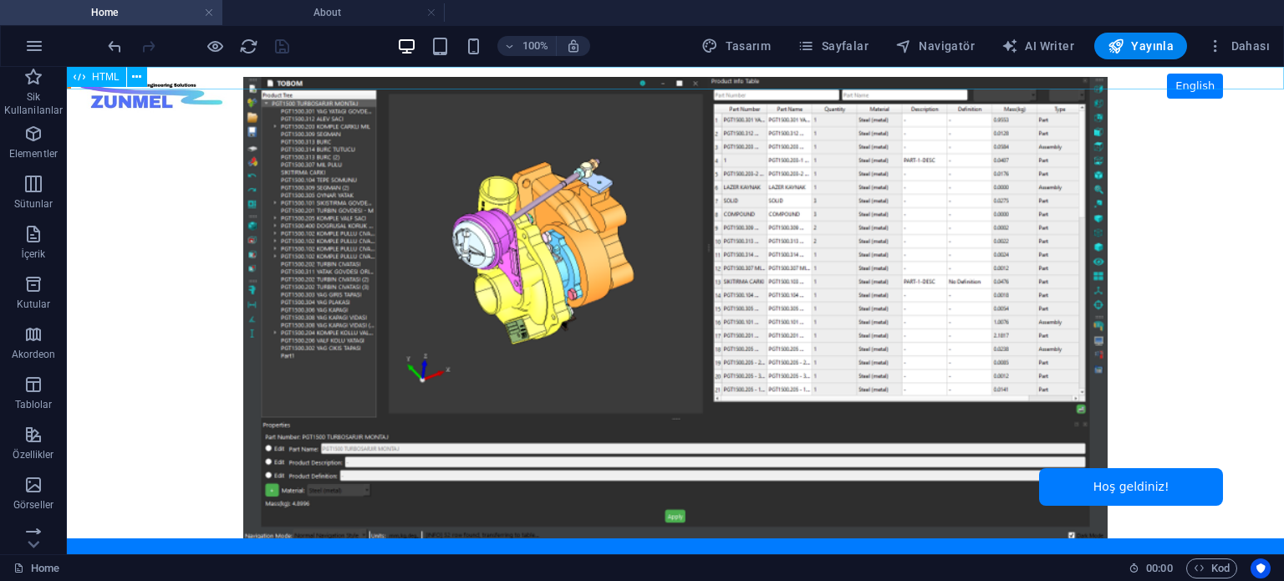
click at [102, 74] on span "HTML" at bounding box center [106, 77] width 28 height 10
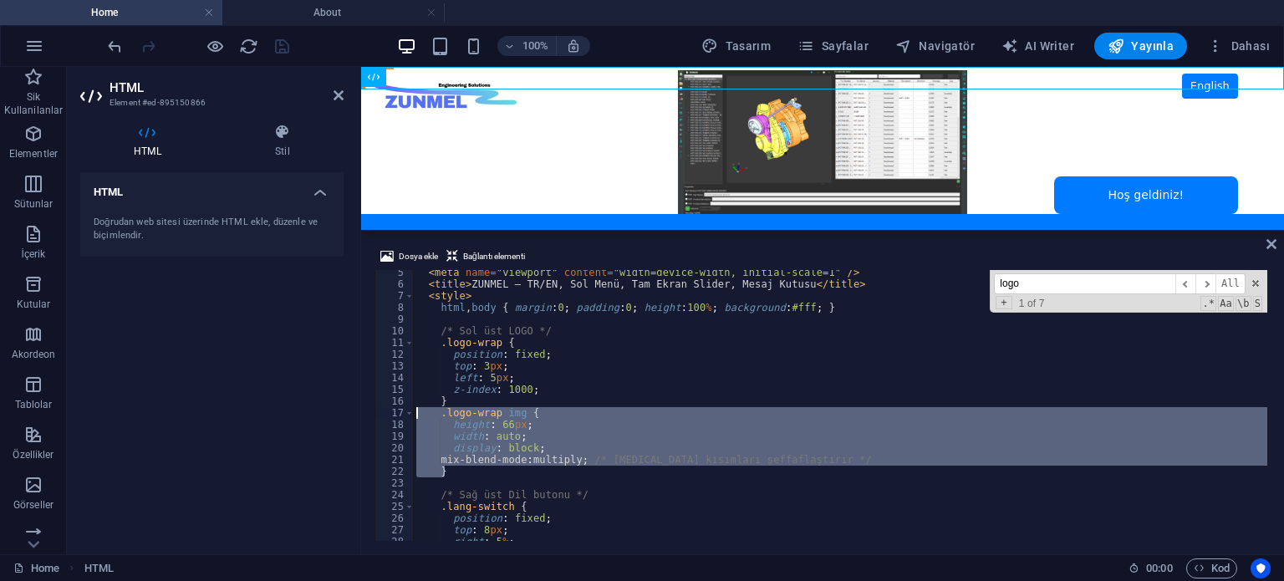
drag, startPoint x: 470, startPoint y: 471, endPoint x: 354, endPoint y: 414, distance: 128.6
click at [354, 414] on div "HTML Element #ed-895150866 HTML Stil HTML Doğrudan web sitesi üzerinde HTML ekl…" at bounding box center [675, 310] width 1217 height 487
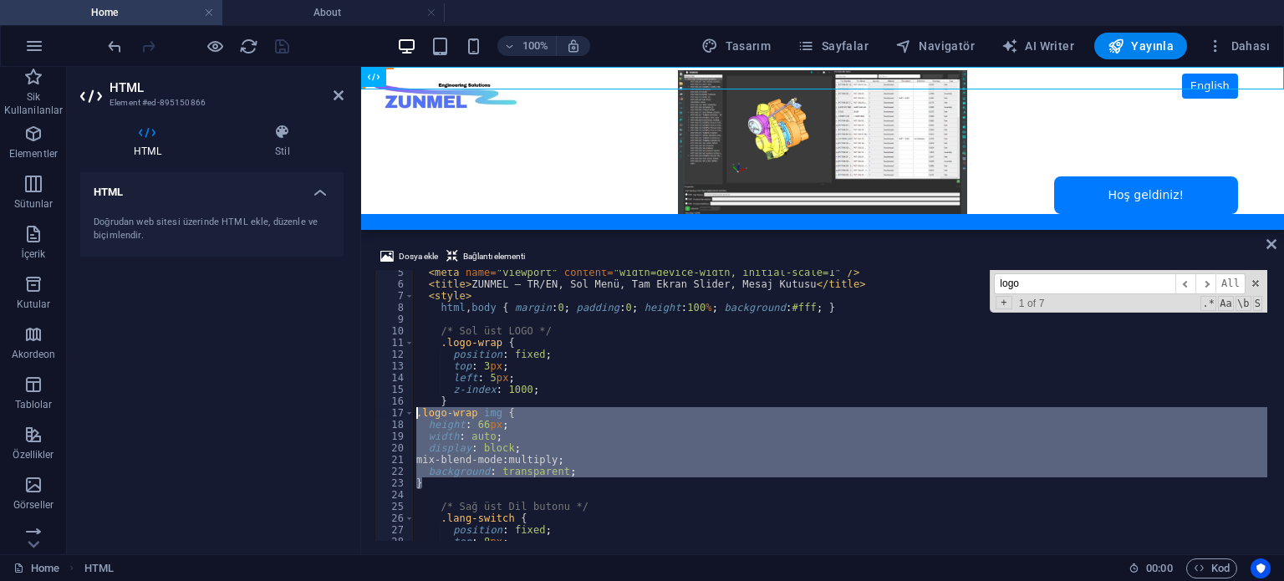
drag, startPoint x: 440, startPoint y: 484, endPoint x: 369, endPoint y: 414, distance: 99.9
click at [369, 414] on div "Dosya ekle Bağlantı elementi } 5 6 7 8 9 10 11 12 13 14 15 16 17 18 19 20 21 22…" at bounding box center [822, 393] width 923 height 321
click at [585, 405] on div "< meta name = "viewport" content = "width=device-width, initial-scale=1" /> < t…" at bounding box center [855, 412] width 885 height 291
type textarea "}"
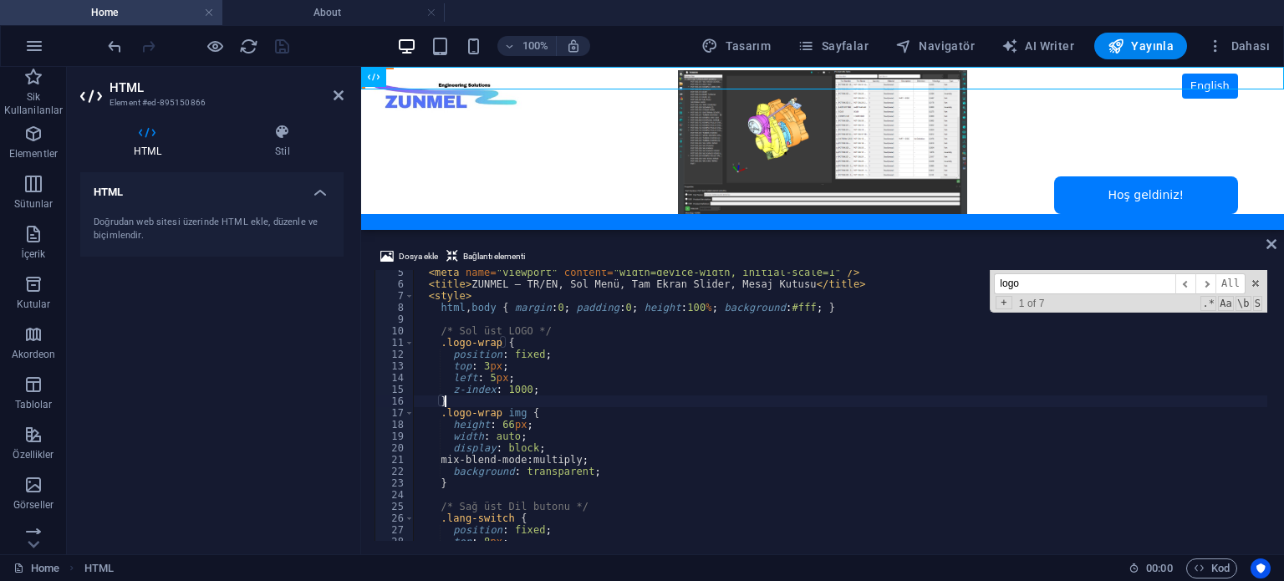
click at [242, 364] on div "HTML Doğrudan web sitesi üzerinde HTML ekle, düzenle ve biçimlendir." at bounding box center [211, 356] width 263 height 369
click at [277, 47] on icon "save" at bounding box center [281, 46] width 19 height 19
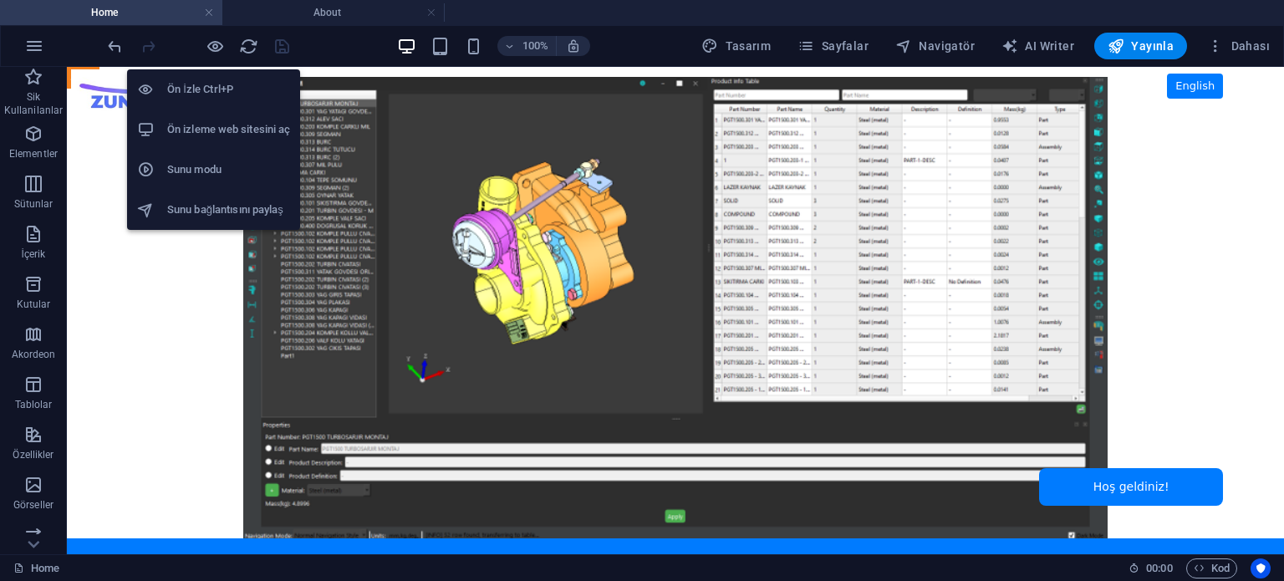
click at [221, 120] on h6 "Ön izleme web sitesini aç" at bounding box center [228, 130] width 123 height 20
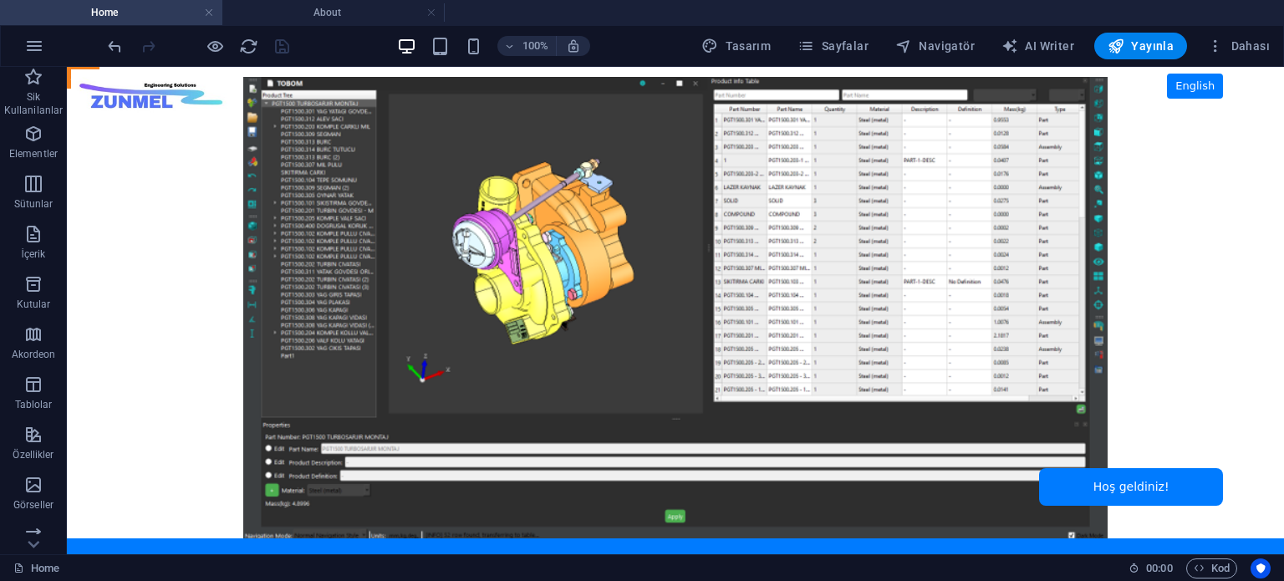
click at [148, 96] on body "Skip to main content ZUNMEL – TR/EN, Sol Menü, Tam Ekran Slider, Mesaj Kutusu E…" at bounding box center [675, 310] width 1217 height 487
click at [125, 103] on body "Skip to main content ZUNMEL – TR/EN, Sol Menü, Tam Ekran Slider, Mesaj Kutusu E…" at bounding box center [675, 310] width 1217 height 487
click at [125, 96] on body "Skip to main content ZUNMEL – TR/EN, Sol Menü, Tam Ekran Slider, Mesaj Kutusu E…" at bounding box center [675, 310] width 1217 height 487
click at [105, 80] on span "HTML" at bounding box center [106, 77] width 28 height 10
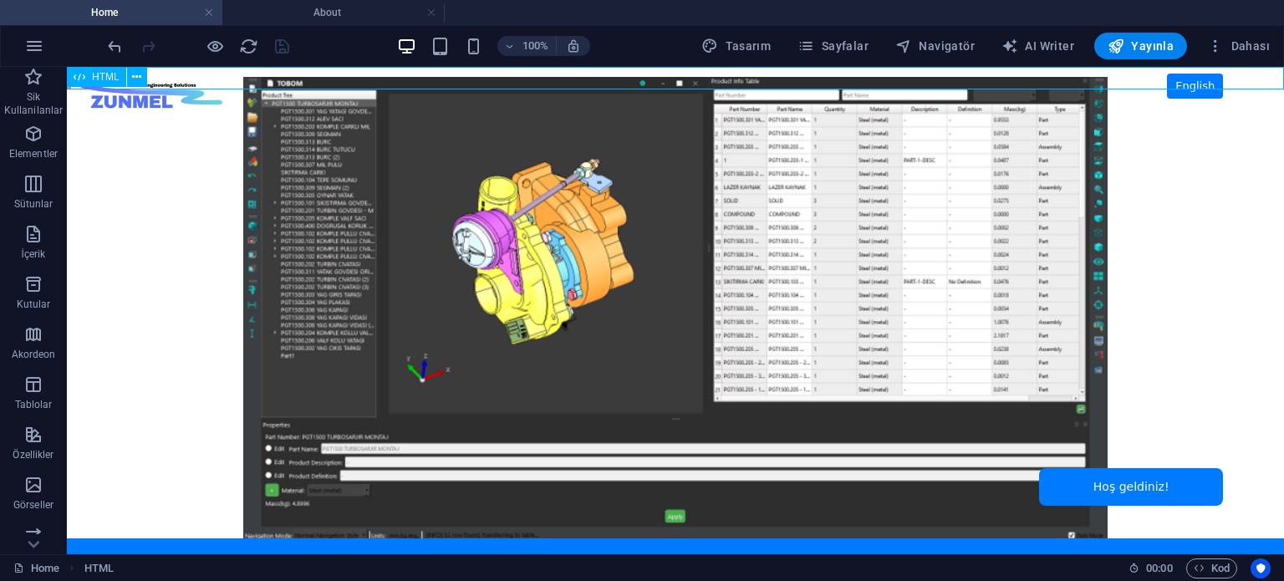
click at [105, 77] on span "HTML" at bounding box center [106, 77] width 28 height 10
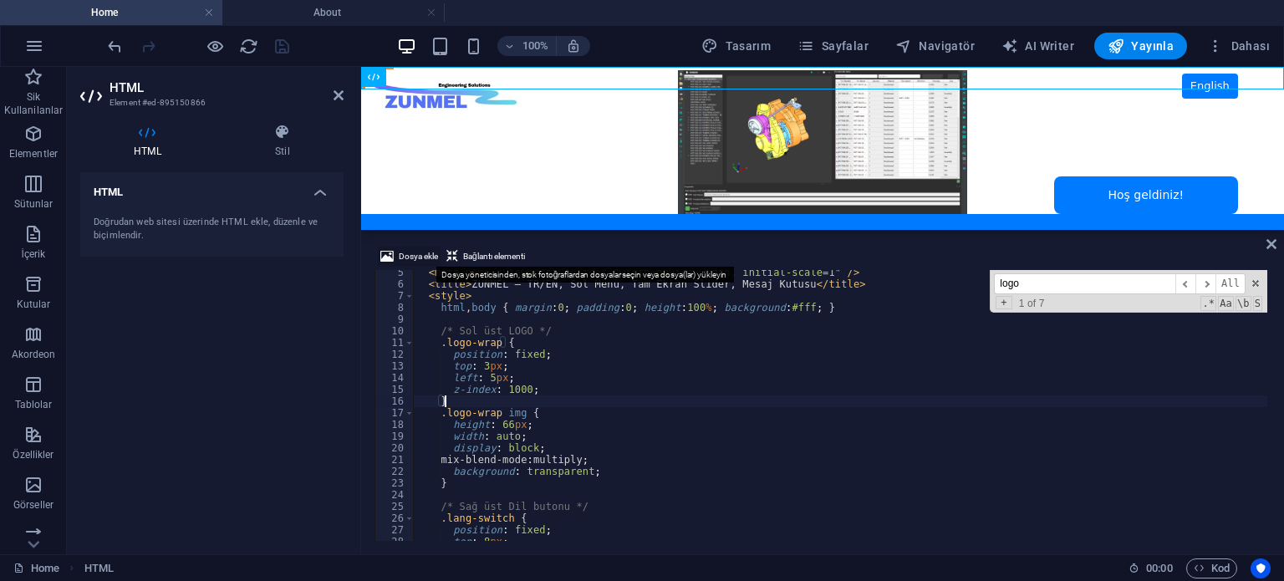
click at [408, 252] on span "Dosya ekle" at bounding box center [418, 257] width 39 height 20
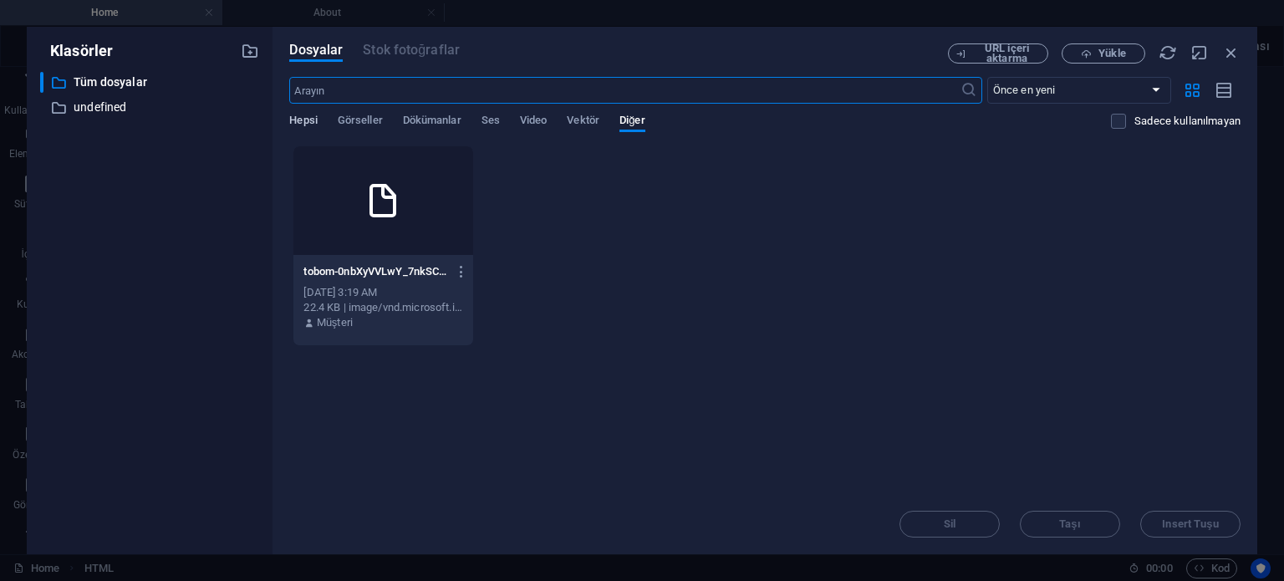
click at [310, 123] on span "Hepsi" at bounding box center [303, 121] width 28 height 23
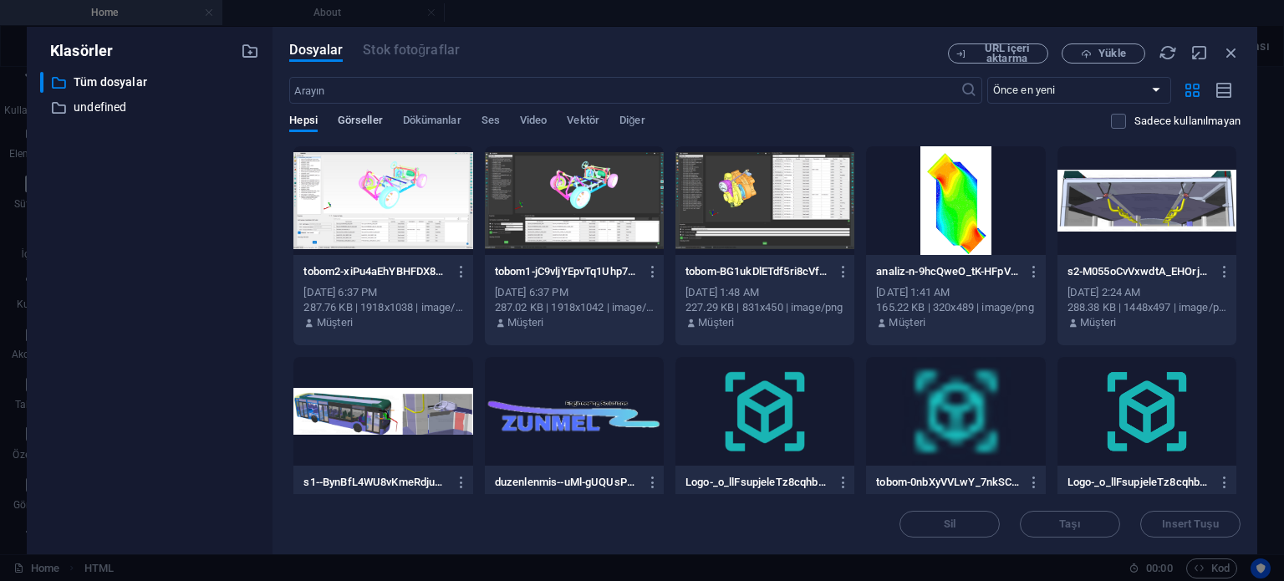
click at [361, 120] on span "Görseller" at bounding box center [360, 121] width 45 height 23
click at [650, 480] on icon "button" at bounding box center [653, 482] width 16 height 15
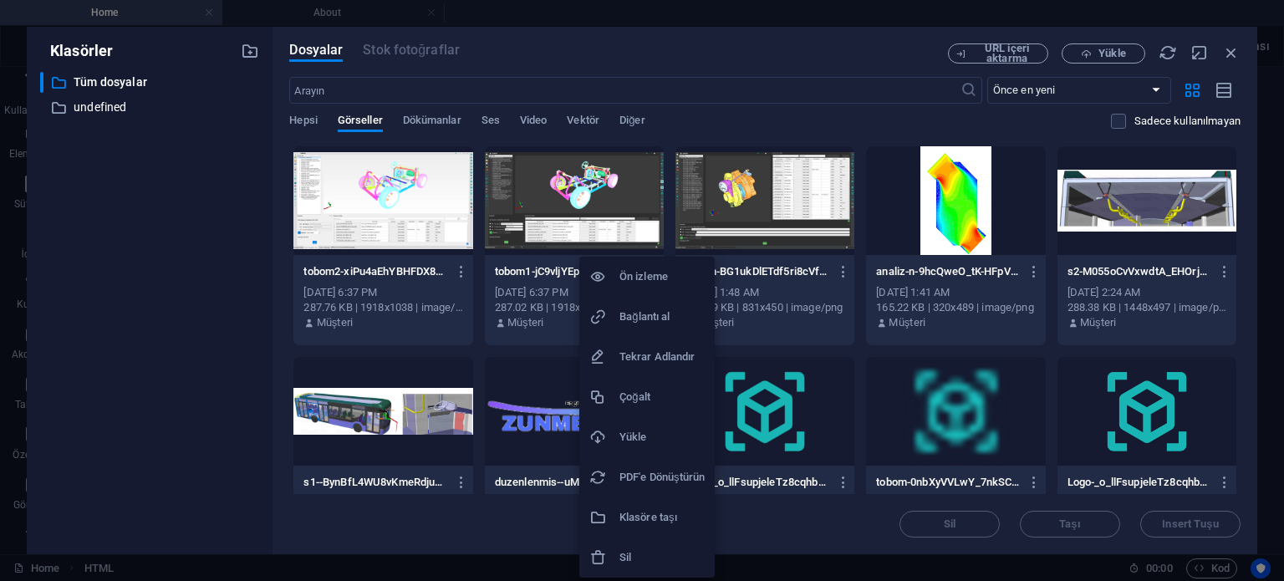
click at [667, 317] on h6 "Bağlantı al" at bounding box center [661, 317] width 85 height 20
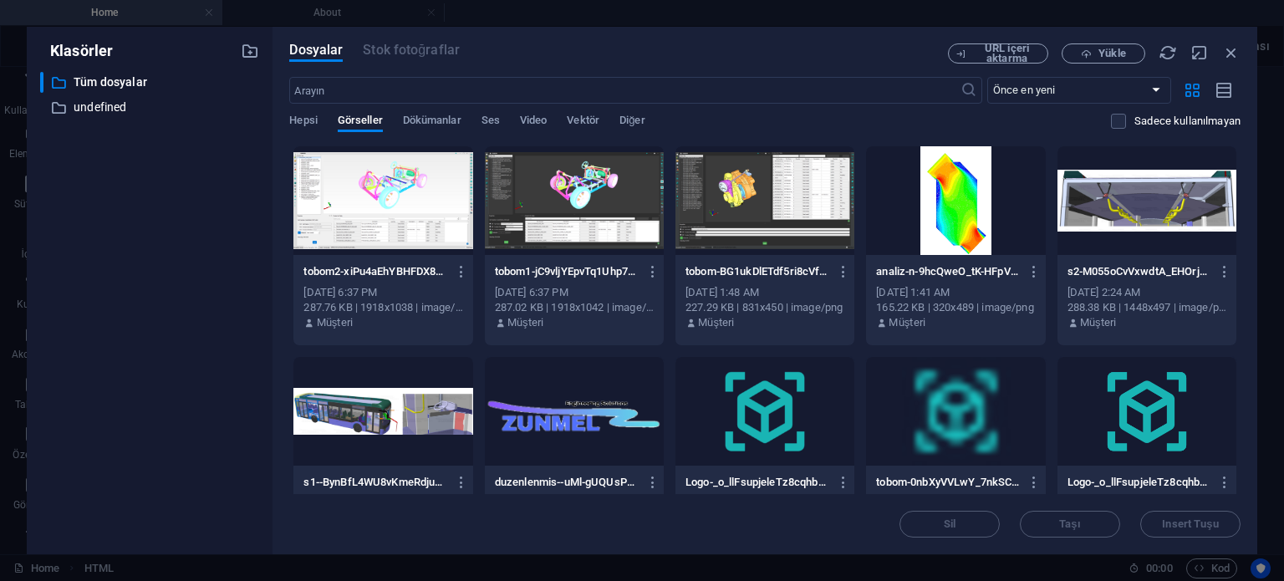
scroll to position [1, 0]
click at [1243, 49] on div "Dosyalar Stok fotoğraflar URL içeri aktarma Yükle ​ Önce en yeni Önce en eski A…" at bounding box center [764, 290] width 984 height 527
click at [1237, 53] on icon "button" at bounding box center [1231, 52] width 18 height 18
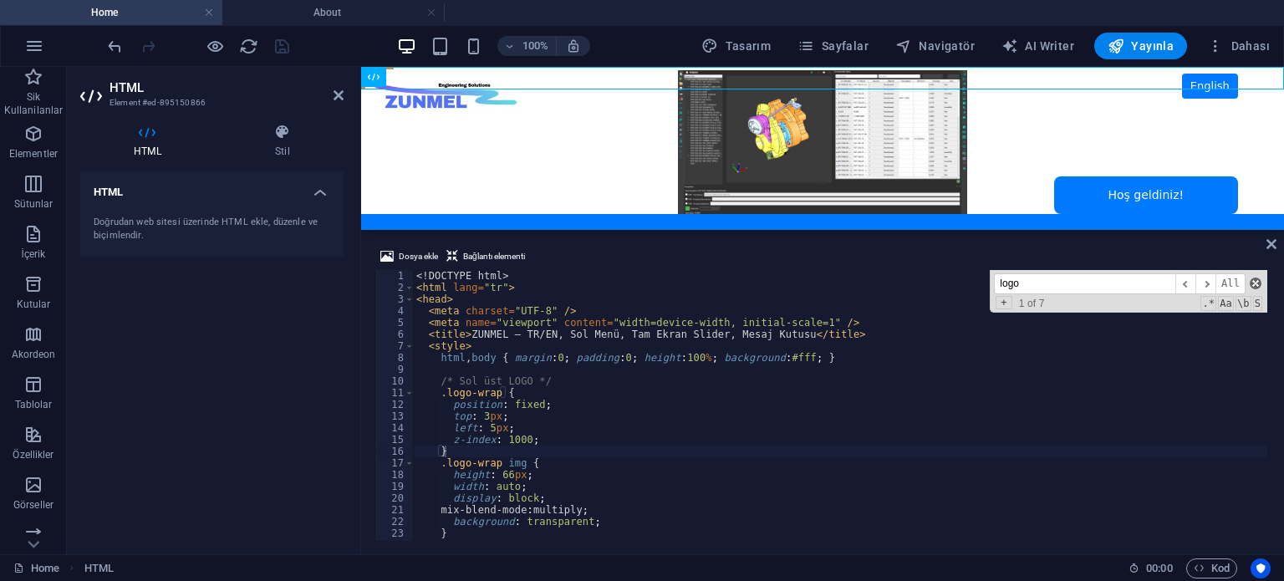
click at [1253, 280] on span at bounding box center [1255, 283] width 12 height 12
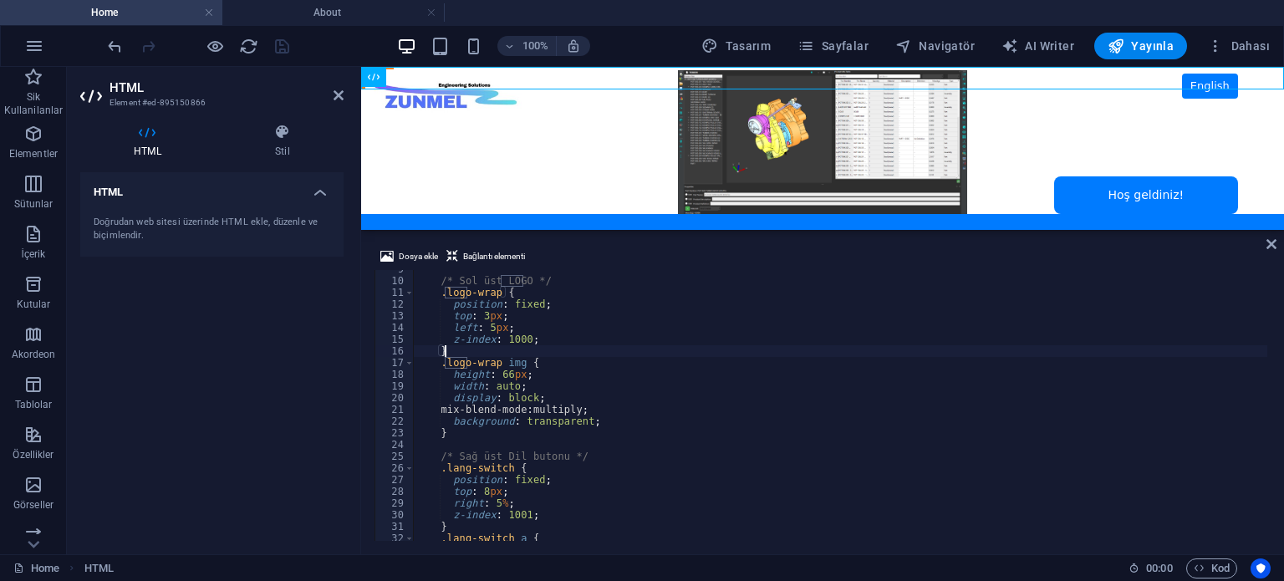
scroll to position [0, 0]
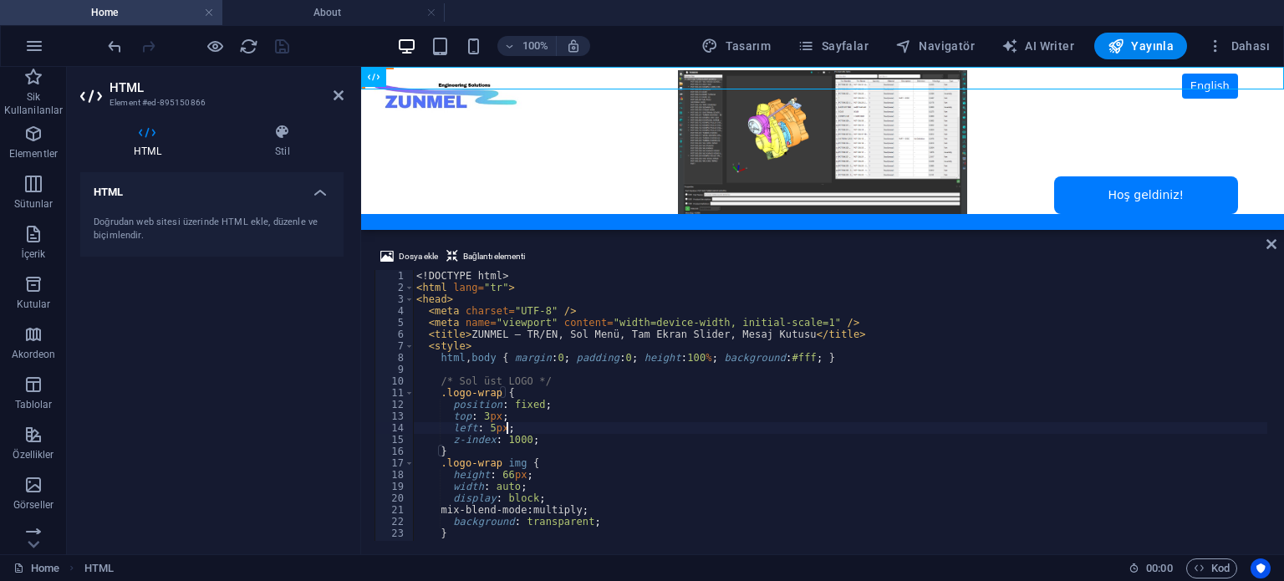
click at [662, 425] on div "<! DOCTYPE html > < html lang = "tr" > < head > < meta charset = "UTF-8" /> < m…" at bounding box center [855, 415] width 885 height 291
type textarea "left: 5px;"
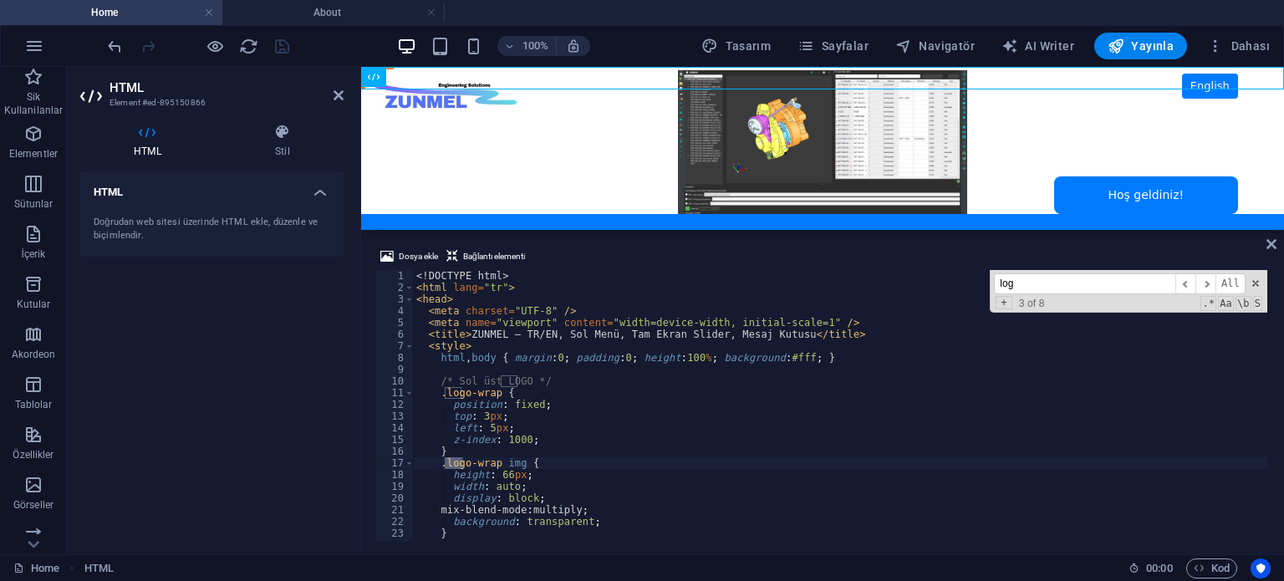
type input "logo"
click at [1210, 284] on span "​" at bounding box center [1205, 283] width 20 height 21
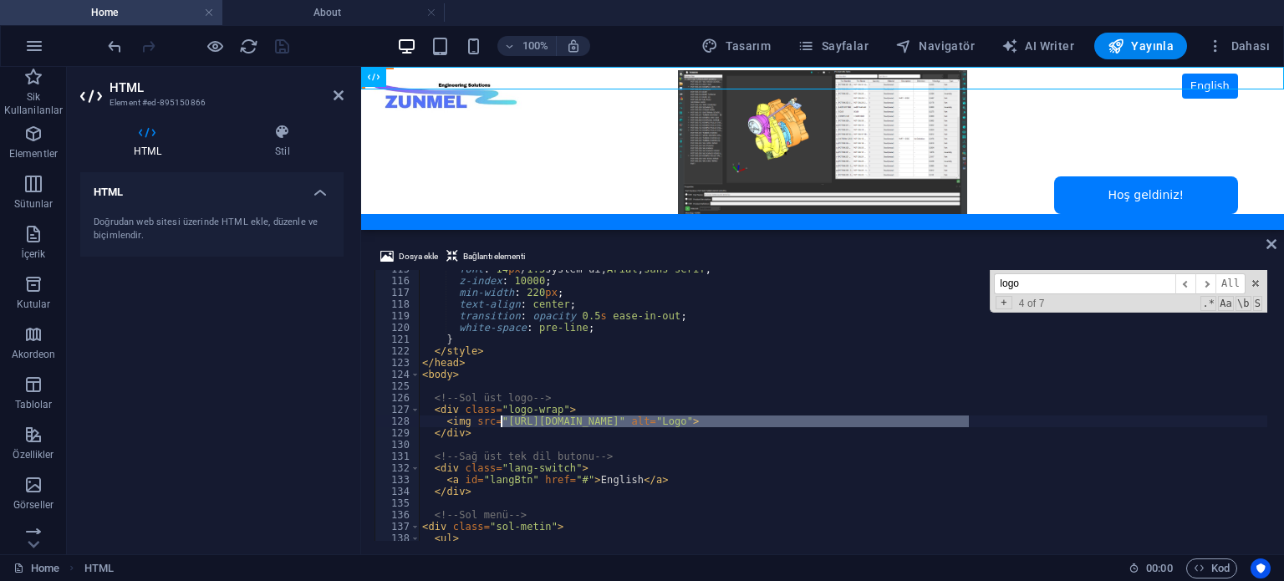
drag, startPoint x: 968, startPoint y: 422, endPoint x: 501, endPoint y: 423, distance: 467.2
click at [501, 423] on div "font : 14 px / 1.5 system-ui, Arial , sans-serif ; z-index : 10000 ; min-width …" at bounding box center [861, 408] width 885 height 291
paste textarea "8245610/[URL][DOMAIN_NAME]"
type textarea "<img src="[URL][DOMAIN_NAME]" alt="Logo">"
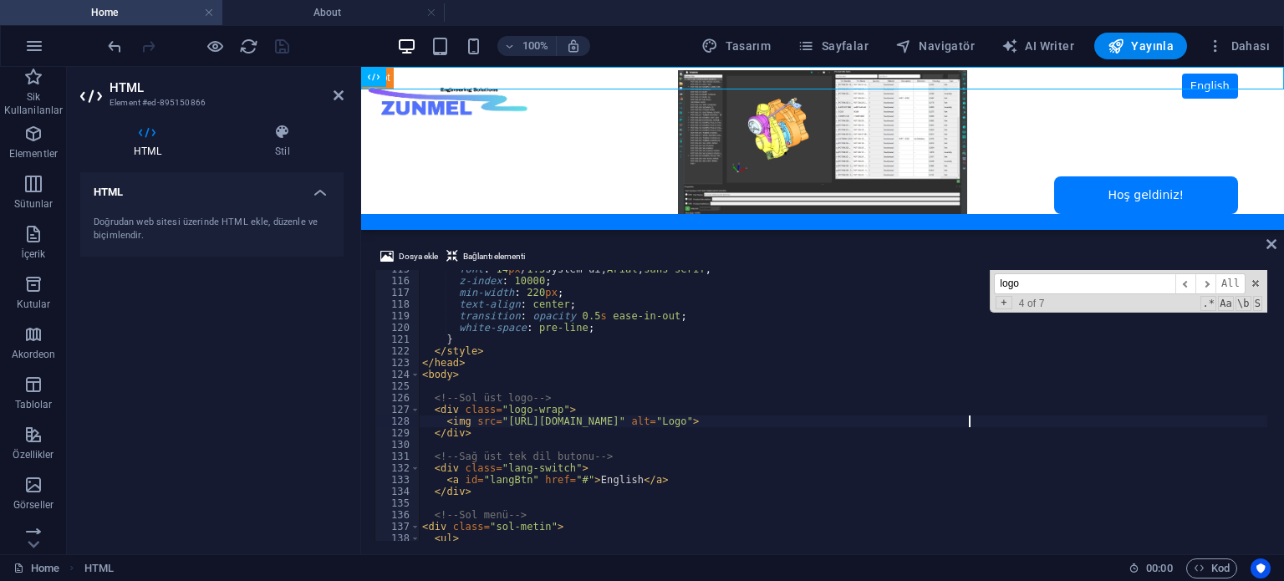
click at [262, 383] on div "HTML Doğrudan web sitesi üzerinde HTML ekle, düzenle ve biçimlendir." at bounding box center [211, 356] width 263 height 369
click at [283, 46] on icon "save" at bounding box center [281, 46] width 19 height 19
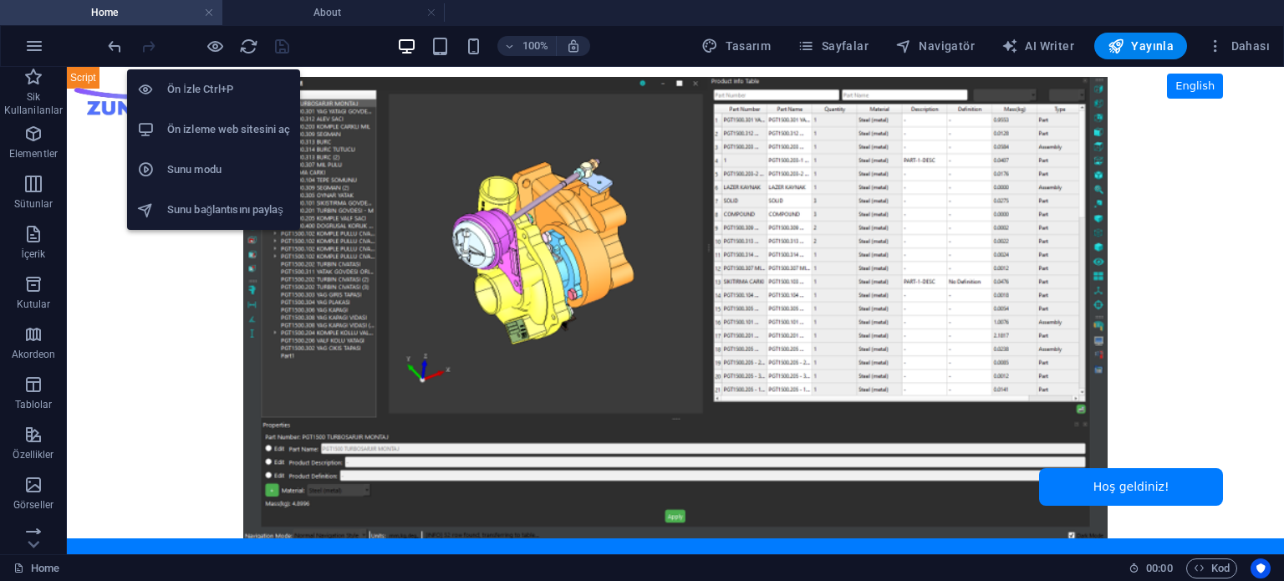
click at [215, 123] on h6 "Ön izleme web sitesini aç" at bounding box center [228, 130] width 123 height 20
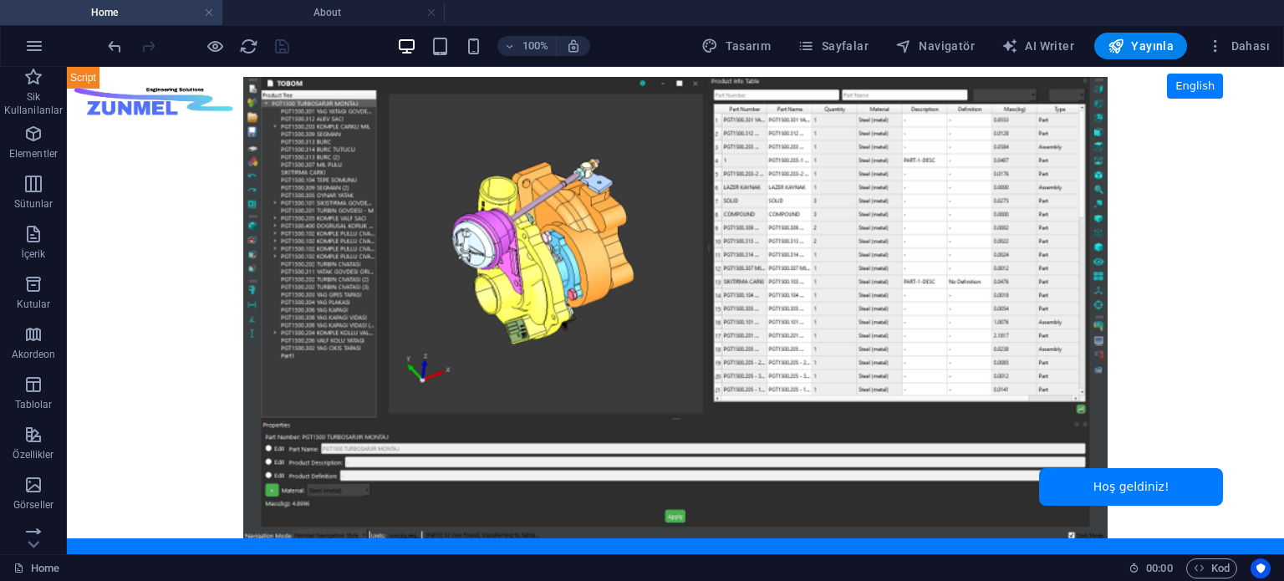
click at [1147, 567] on span "00 : 00" at bounding box center [1159, 568] width 26 height 20
click at [1202, 568] on icon "button" at bounding box center [1198, 567] width 11 height 11
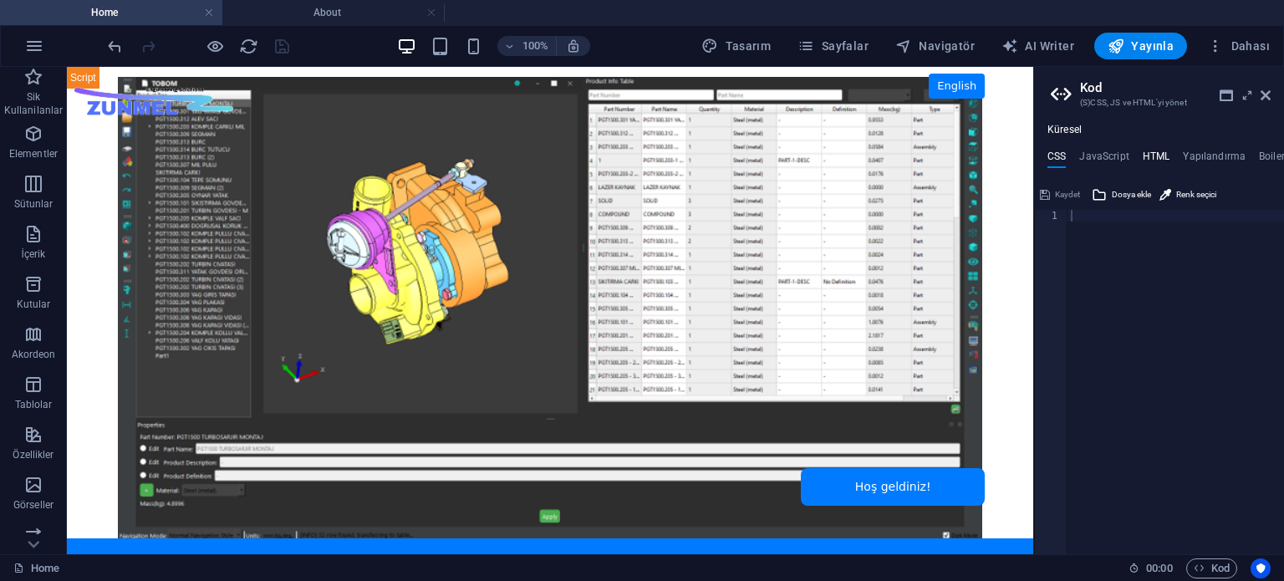
click at [1152, 160] on h4 "HTML" at bounding box center [1156, 159] width 28 height 18
type textarea "<a href="#main-content" class="wv-link-content button">Skip to main content</a>"
click at [1217, 561] on span "Kod" at bounding box center [1211, 568] width 36 height 20
click at [1217, 564] on span "Kod" at bounding box center [1211, 568] width 36 height 20
click at [1268, 92] on icon at bounding box center [1265, 95] width 10 height 13
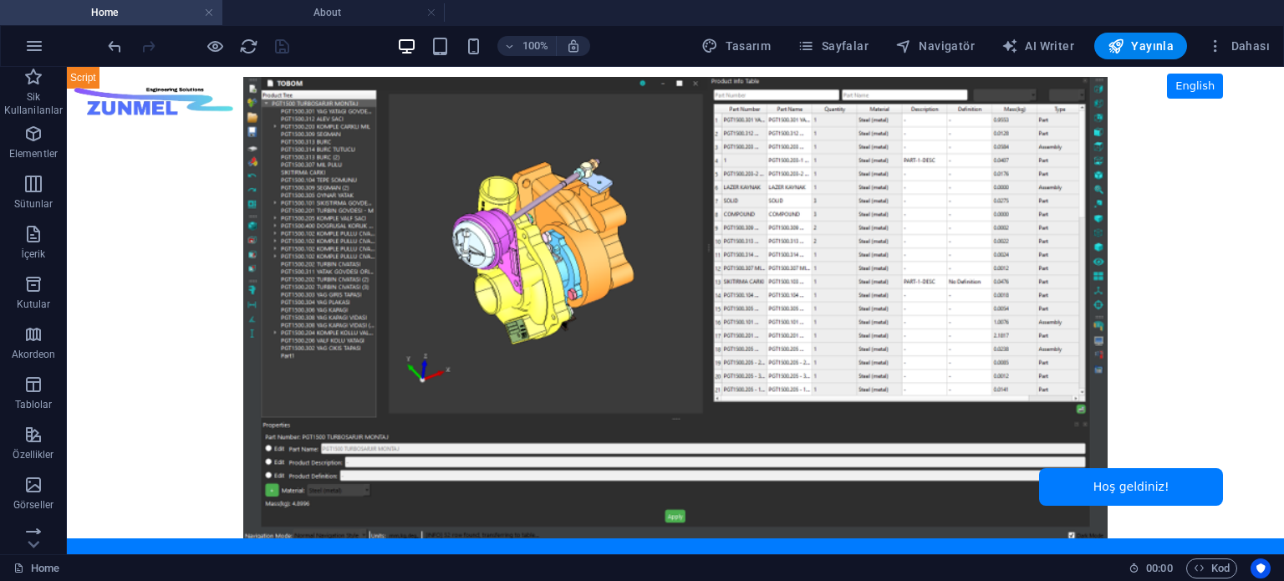
click at [135, 210] on body "Skip to main content ZUNMEL – TR/EN, Sol Menü, Tam Ekran Slider, Mesaj Kutusu E…" at bounding box center [675, 310] width 1217 height 487
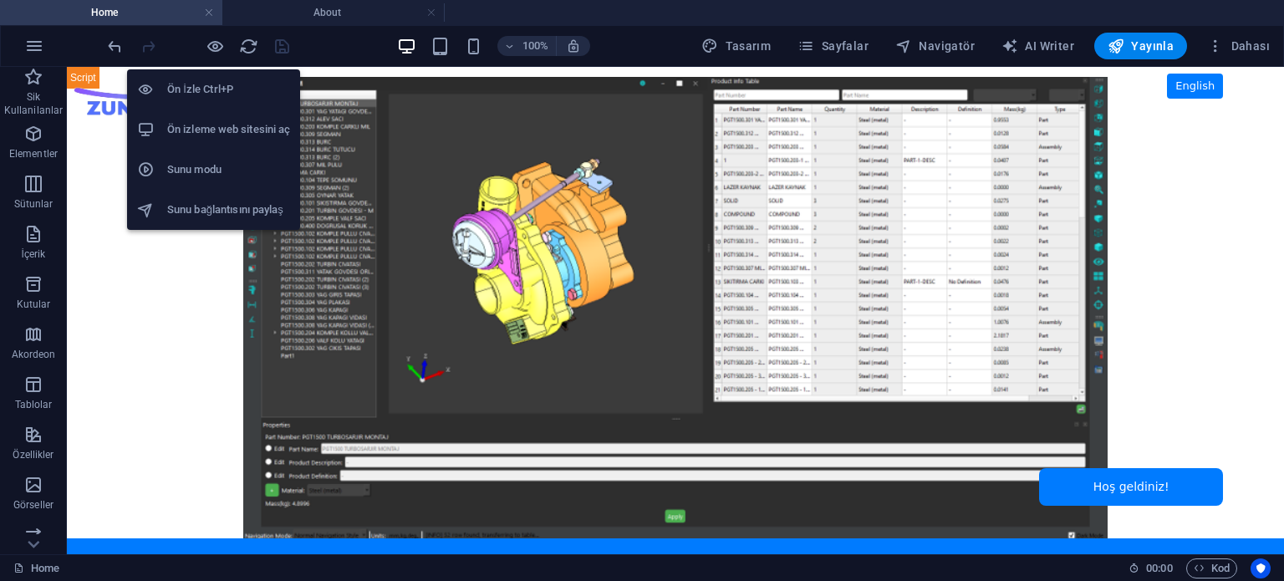
click at [211, 122] on h6 "Ön izleme web sitesini aç" at bounding box center [228, 130] width 123 height 20
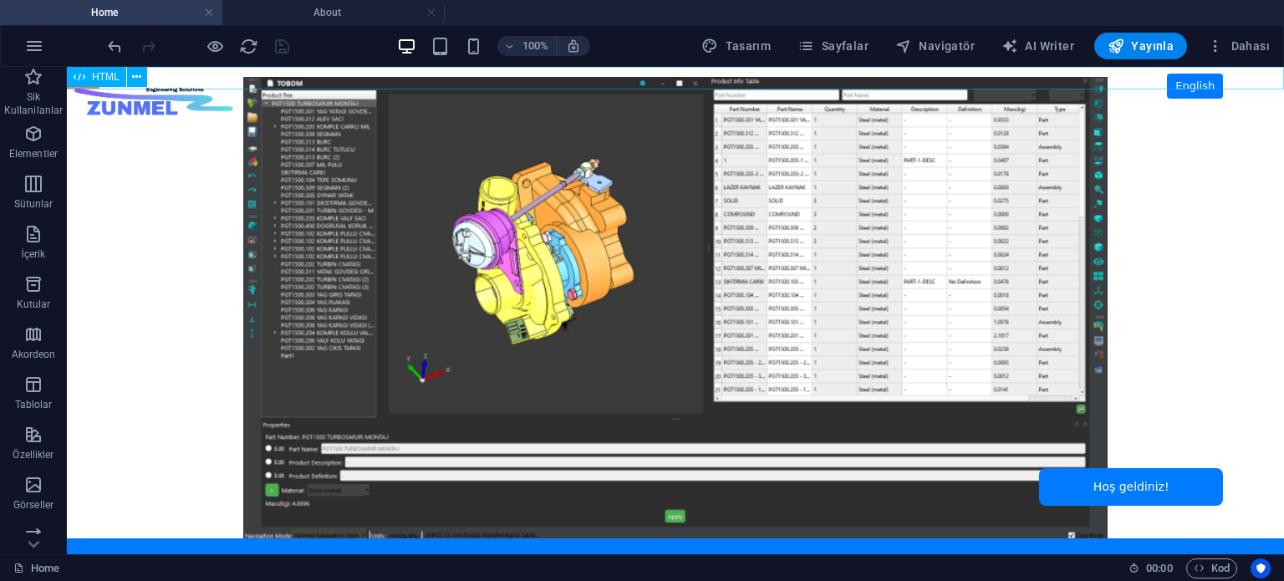
click at [104, 74] on span "HTML" at bounding box center [106, 77] width 28 height 10
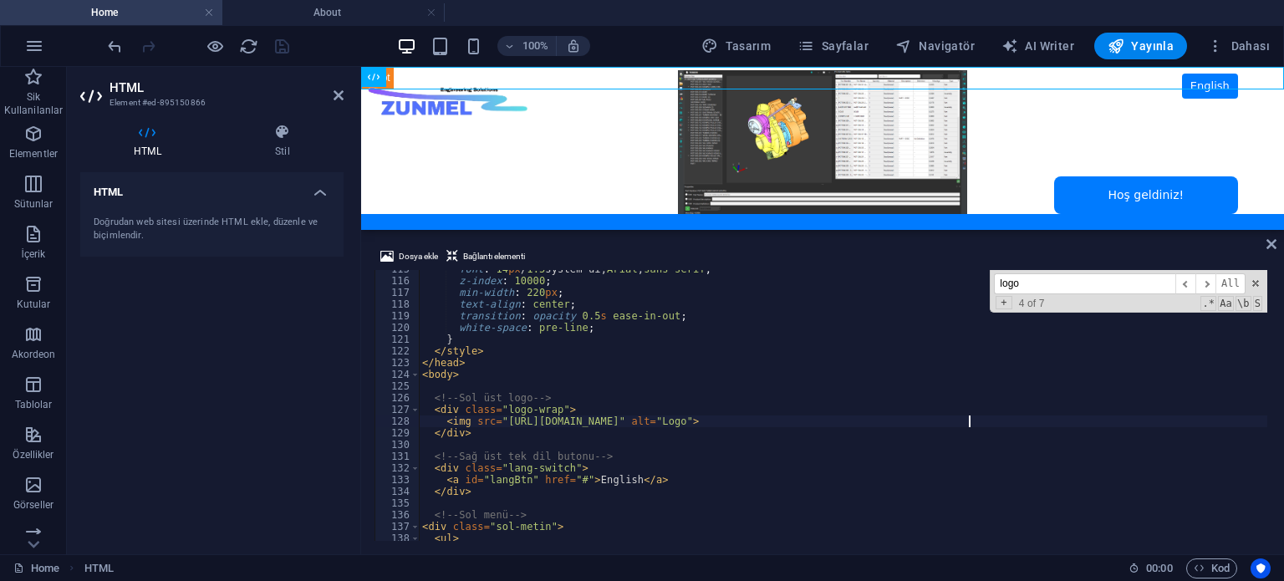
click at [559, 323] on div "font : 14 px / 1.5 system-ui, Arial , sans-serif ; z-index : 10000 ; min-width …" at bounding box center [861, 408] width 885 height 291
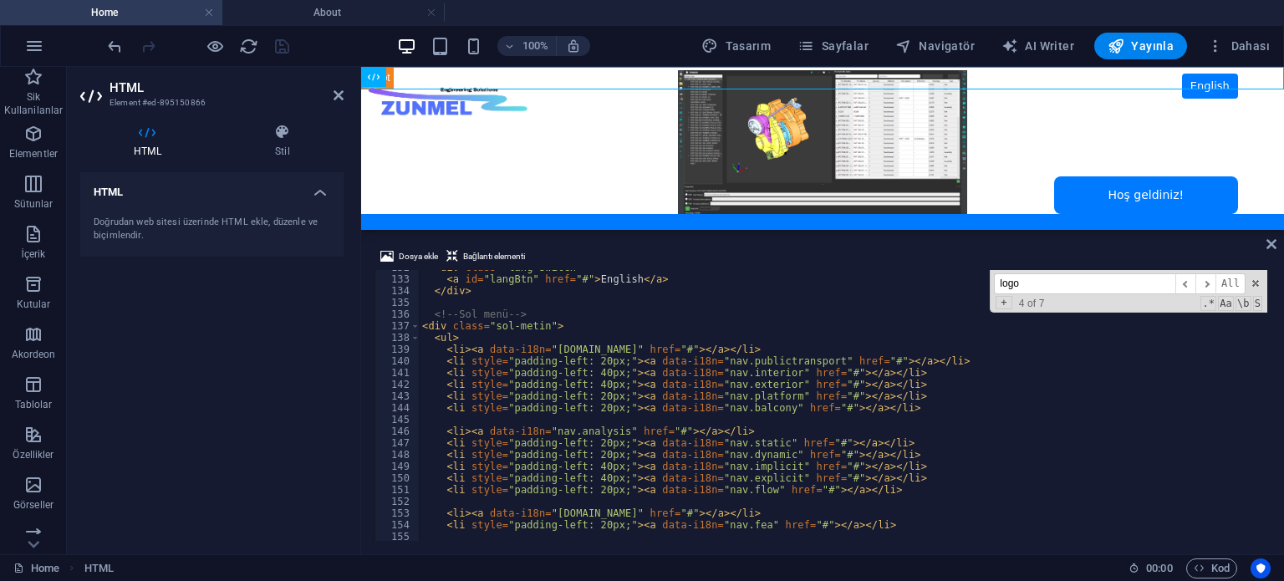
scroll to position [1691, 0]
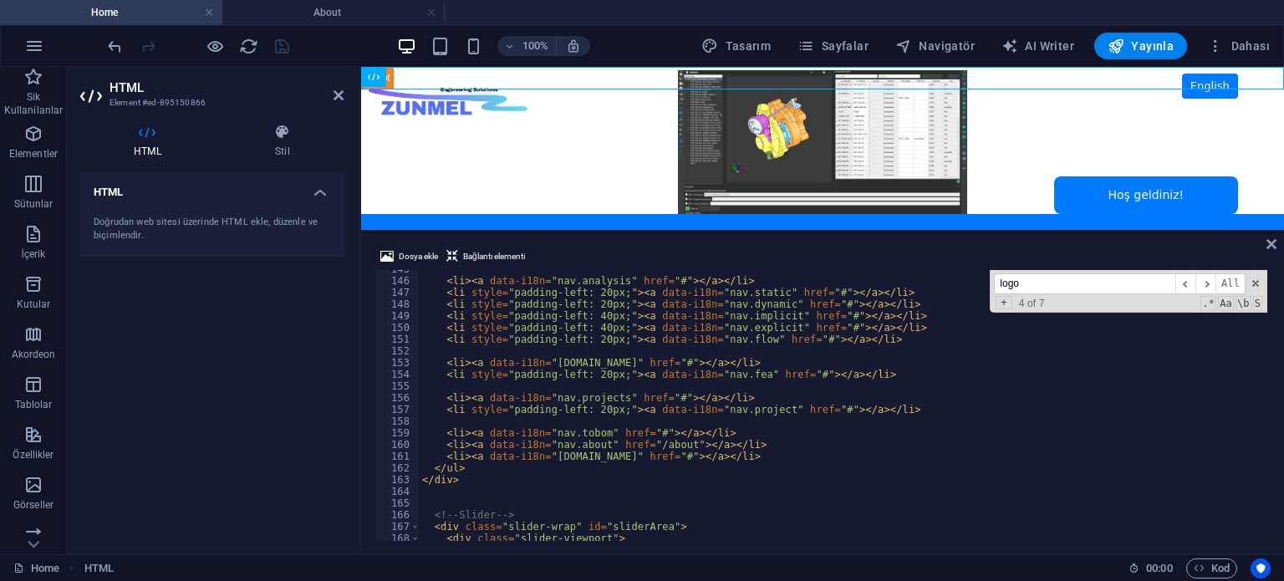
click at [600, 364] on div "< li > < a data-i18n = "nav.analysis" href = "#" > </ a > </ li > < li style = …" at bounding box center [861, 408] width 885 height 291
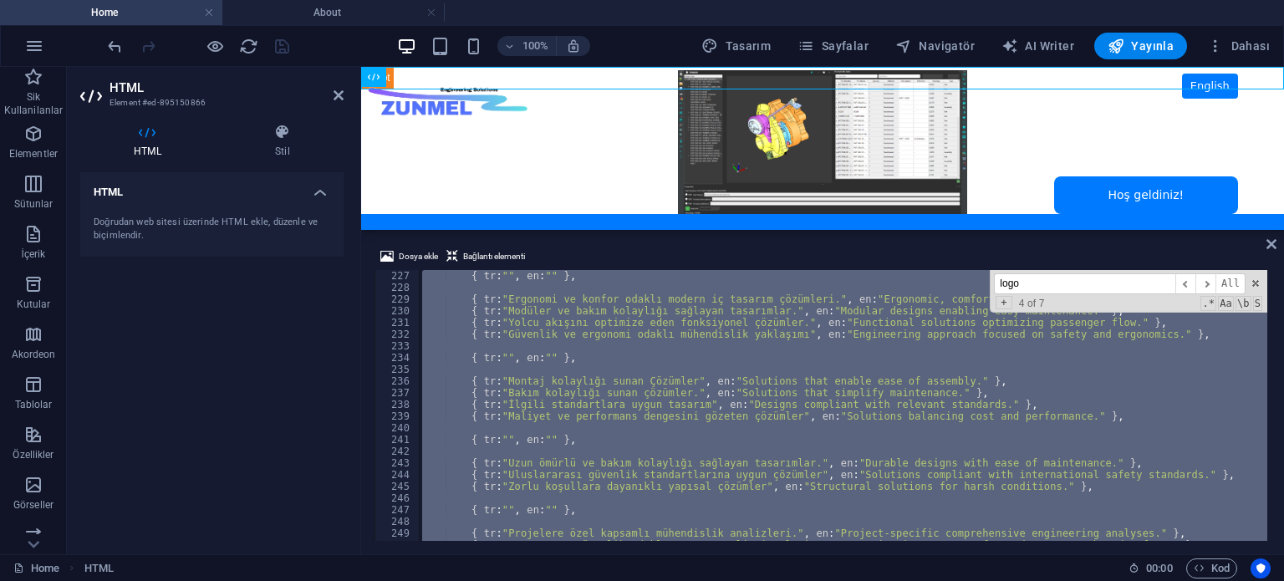
scroll to position [2644, 0]
click at [819, 325] on div "{ tr : "" , en : "" } , { tr : "Ergonomi ve konfor odaklı modern iç tasarım çöz…" at bounding box center [843, 405] width 848 height 271
type textarea "{ tr:"Yolcu akışını optimize eden fonksiyonel çözümler.", en:"Functional soluti…"
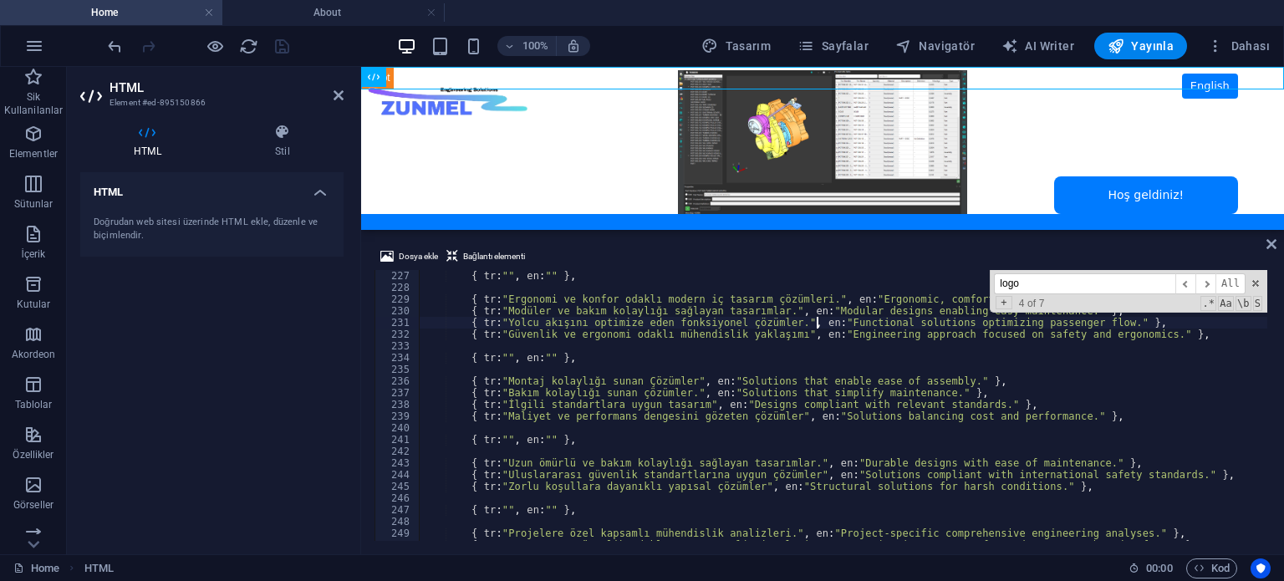
click at [260, 351] on div "HTML Doğrudan web sitesi üzerinde HTML ekle, düzenle ve biçimlendir." at bounding box center [211, 356] width 263 height 369
click at [264, 387] on div "HTML Doğrudan web sitesi üzerinde HTML ekle, düzenle ve biçimlendir." at bounding box center [211, 356] width 263 height 369
click at [101, 14] on h4 "Home" at bounding box center [111, 12] width 222 height 18
click at [209, 400] on div "HTML Doğrudan web sitesi üzerinde HTML ekle, düzenle ve biçimlendir." at bounding box center [211, 356] width 263 height 369
click at [312, 10] on h4 "About" at bounding box center [333, 12] width 222 height 18
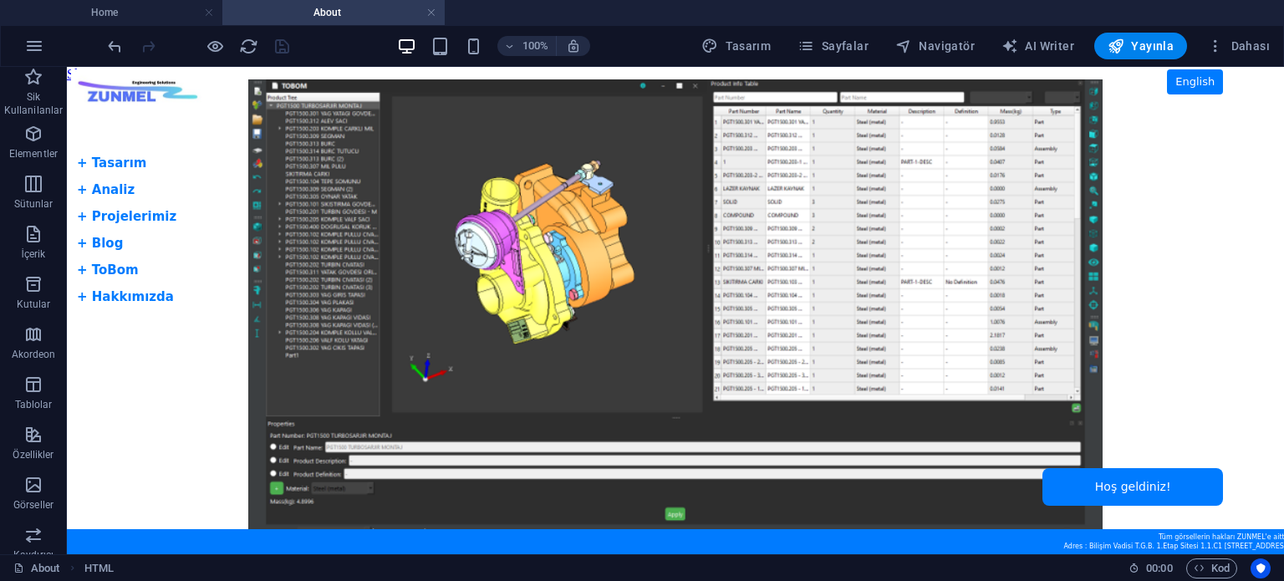
click at [484, 14] on ul "Home About" at bounding box center [642, 12] width 1284 height 25
click at [314, 10] on h4 "About" at bounding box center [333, 12] width 222 height 18
click at [150, 12] on h4 "Home" at bounding box center [111, 12] width 222 height 18
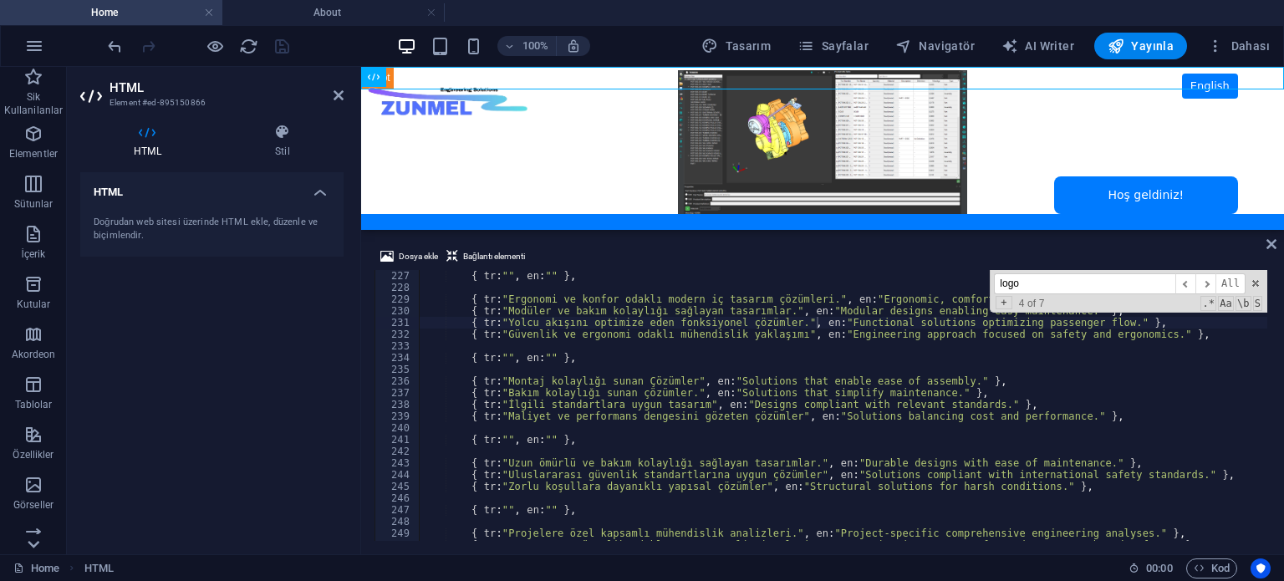
click at [34, 89] on icon at bounding box center [33, 76] width 23 height 23
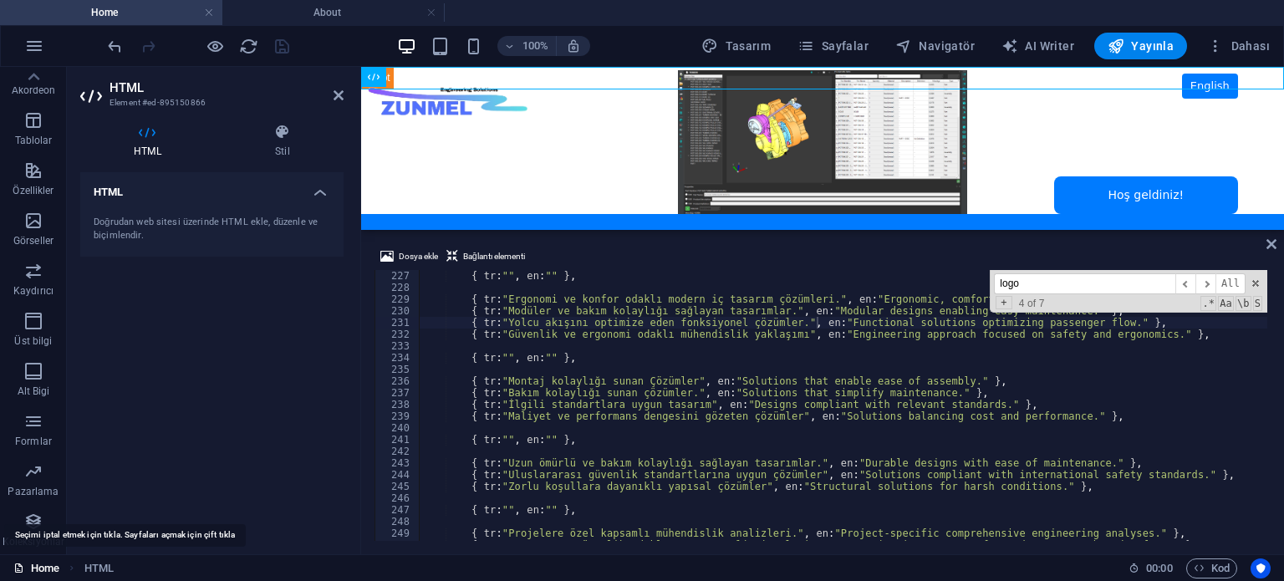
click at [38, 563] on link "Home" at bounding box center [36, 568] width 46 height 20
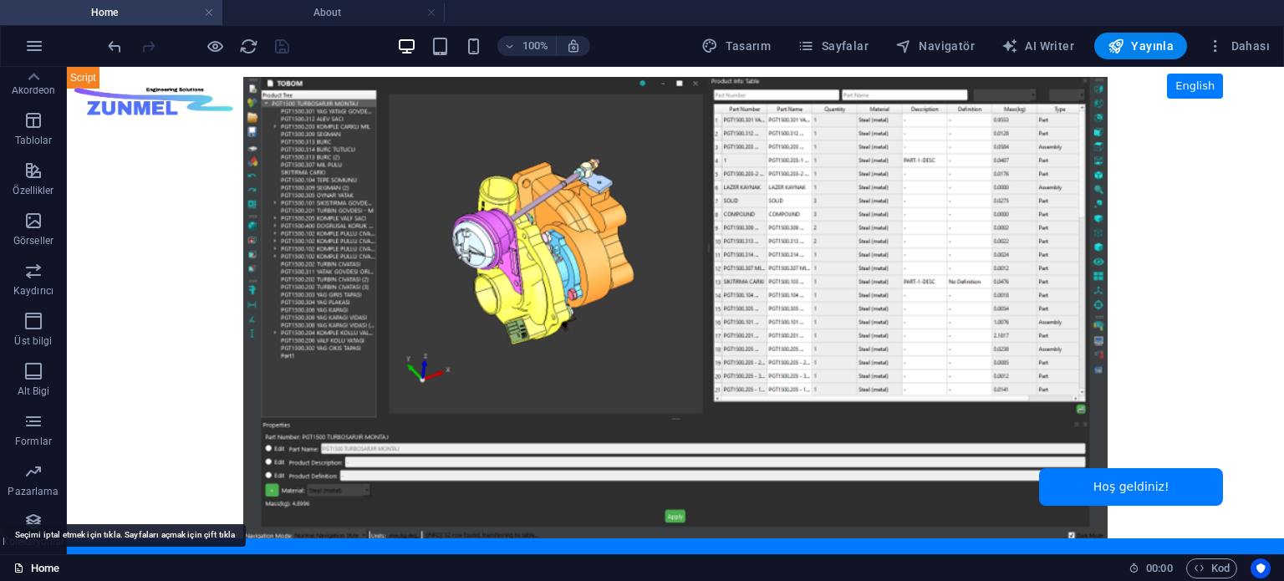
click at [38, 563] on link "Home" at bounding box center [36, 568] width 46 height 20
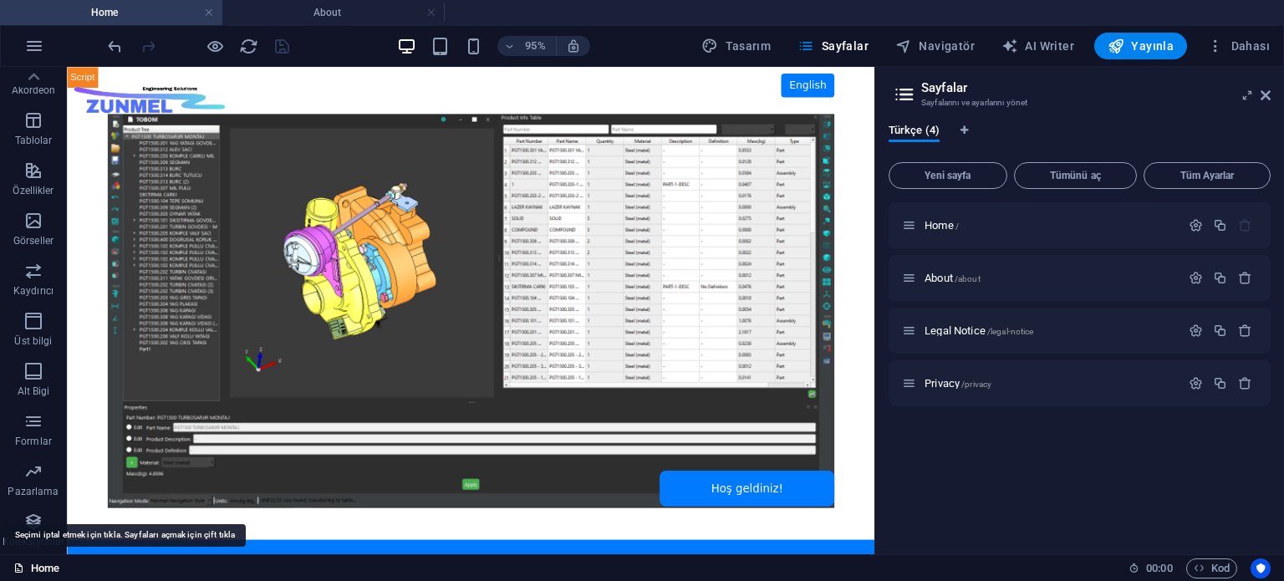
click at [39, 564] on link "Home" at bounding box center [36, 568] width 46 height 20
click at [33, 46] on icon "button" at bounding box center [34, 46] width 20 height 20
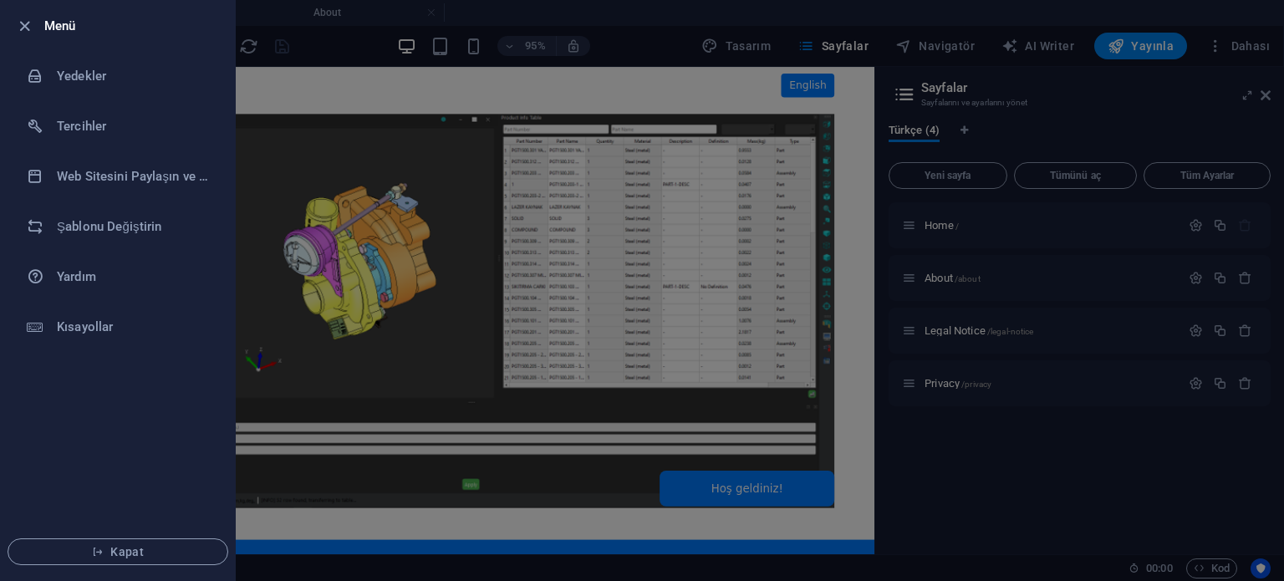
click at [289, 48] on div at bounding box center [642, 290] width 1284 height 581
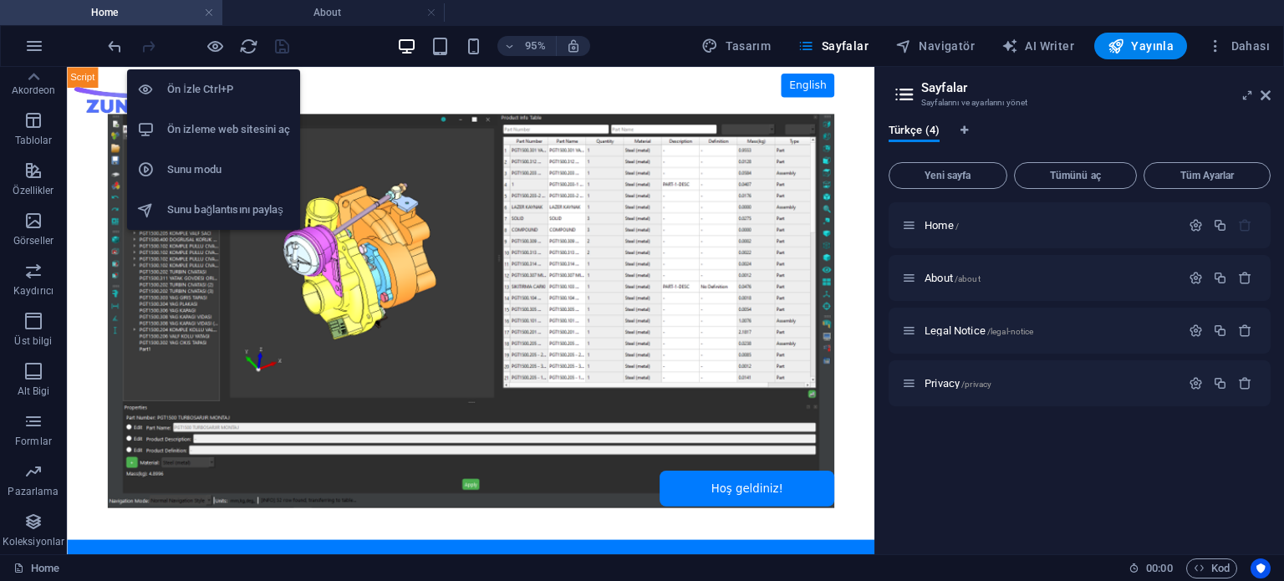
click at [211, 123] on h6 "Ön izleme web sitesini aç" at bounding box center [228, 130] width 123 height 20
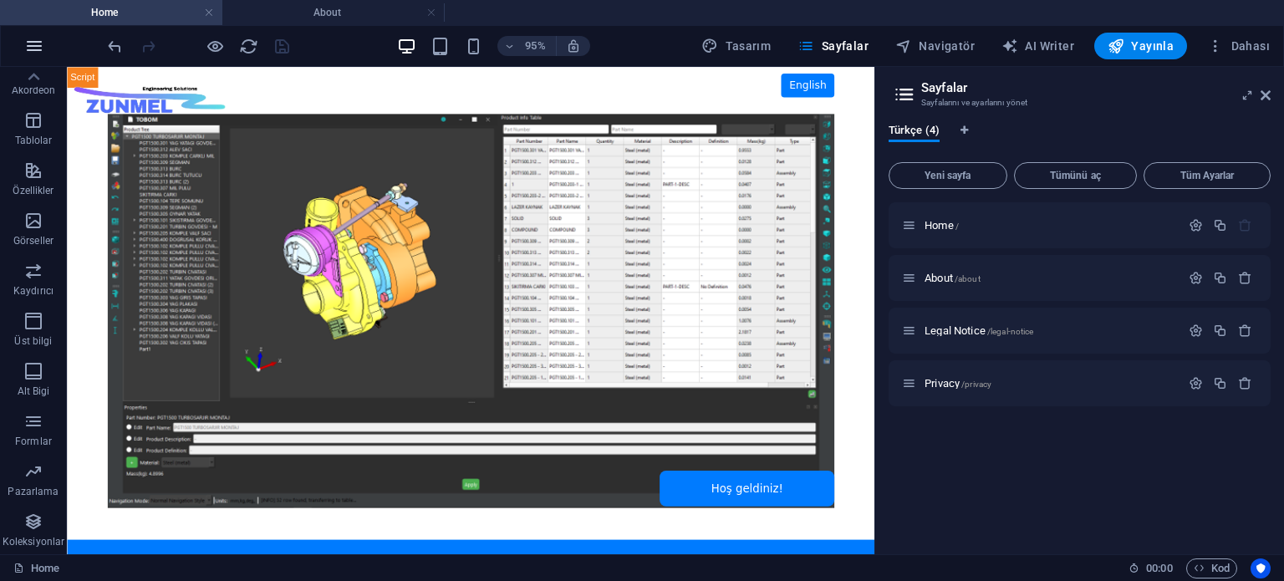
click at [42, 49] on icon "button" at bounding box center [34, 46] width 20 height 20
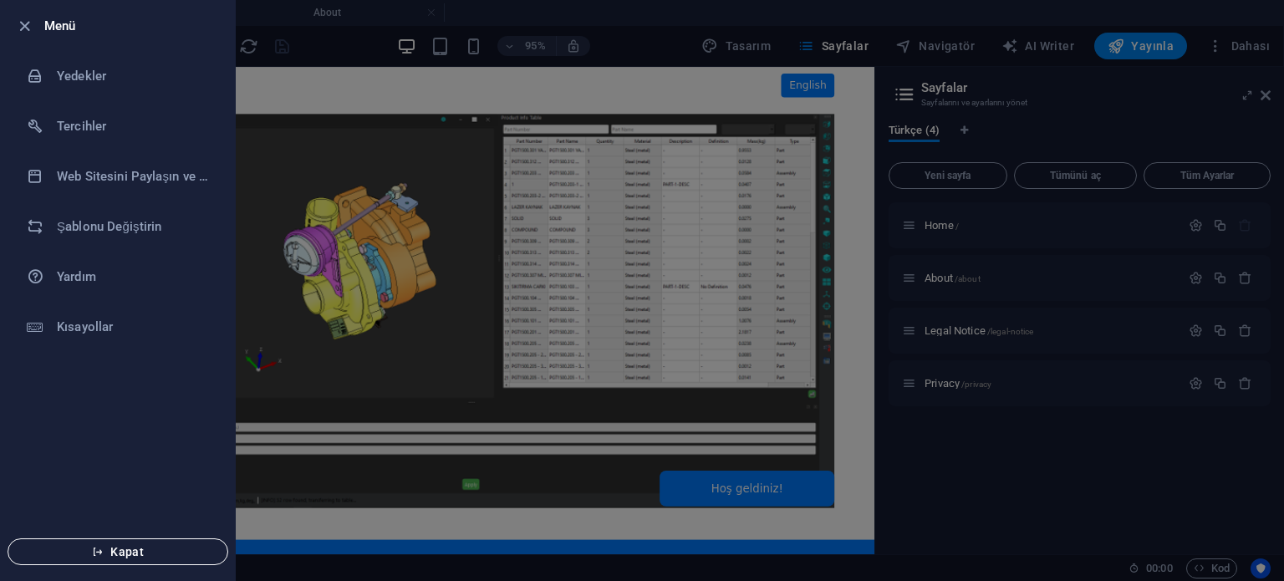
click at [113, 542] on button "Kapat" at bounding box center [118, 551] width 221 height 27
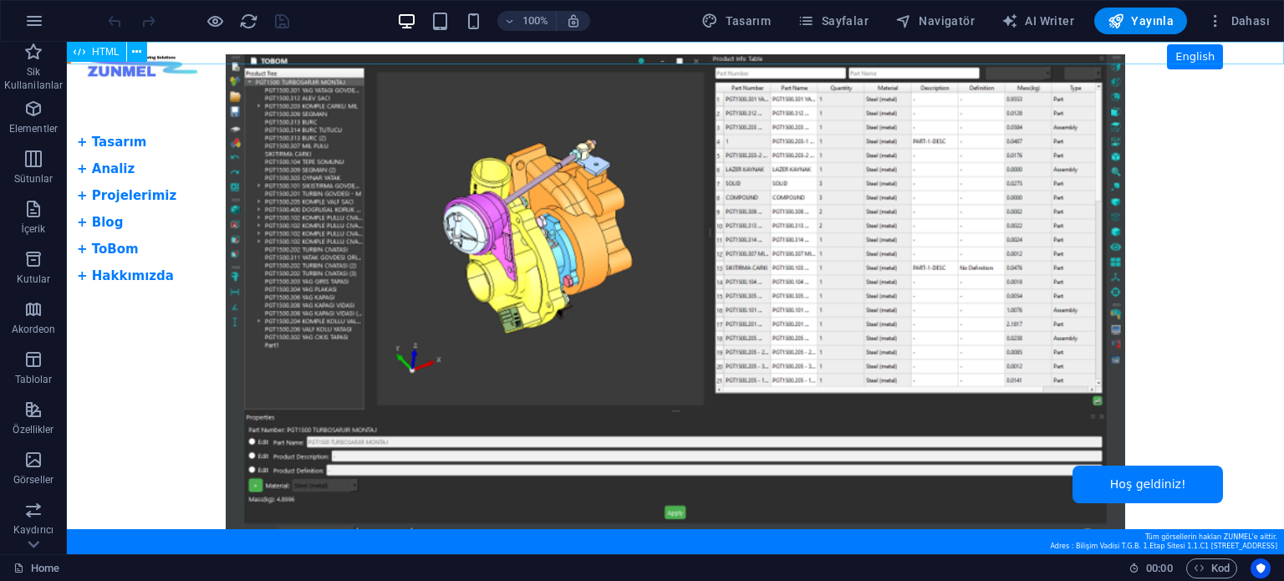
click at [106, 52] on span "HTML" at bounding box center [106, 52] width 28 height 10
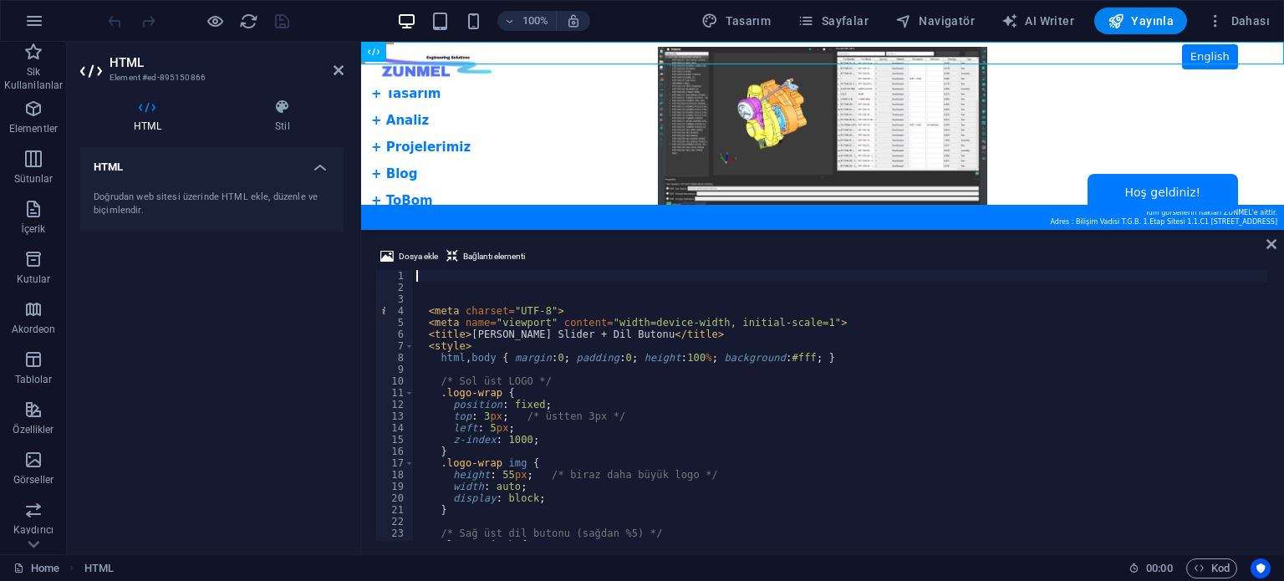
type textarea "html, body { margin:0; padding:0; height:100%; background:#fff; }"
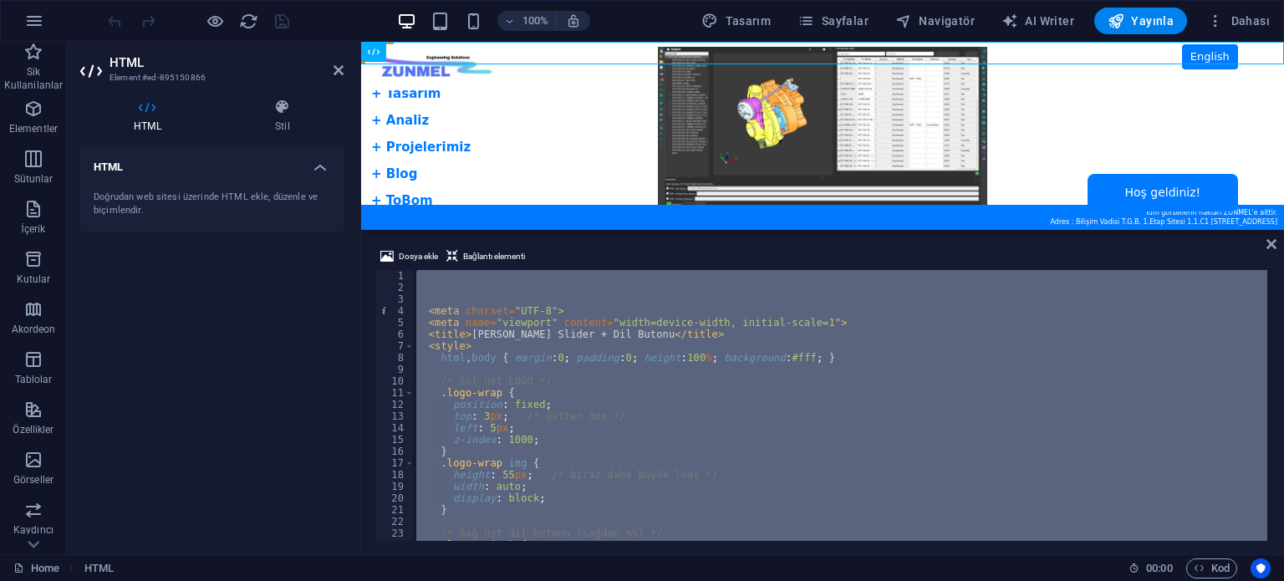
paste textarea
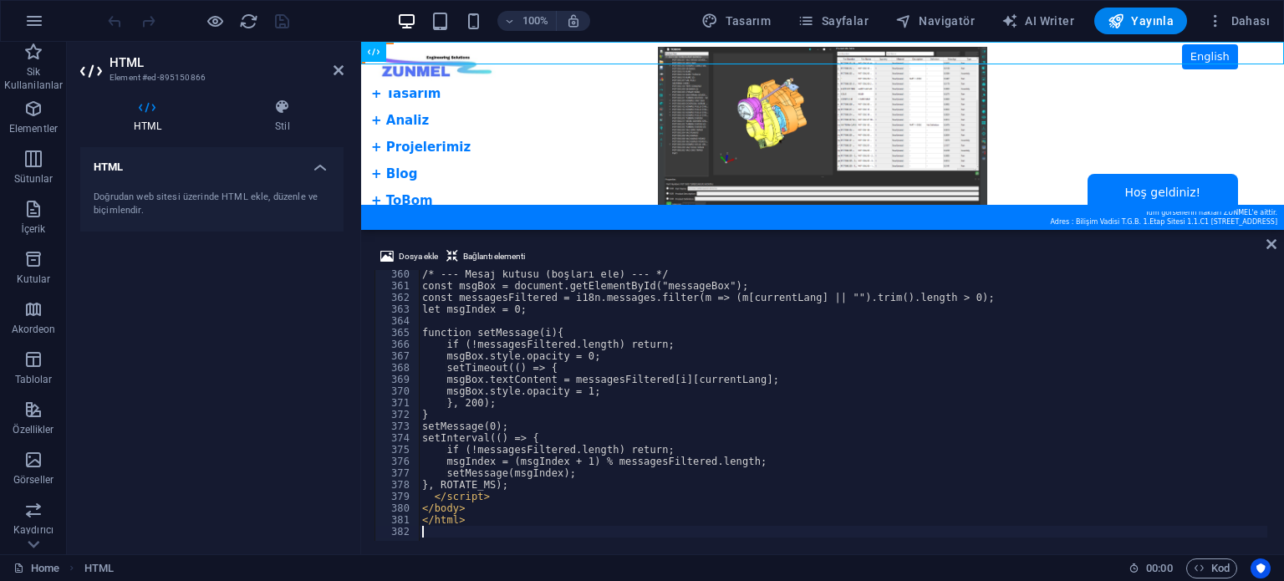
scroll to position [4202, 0]
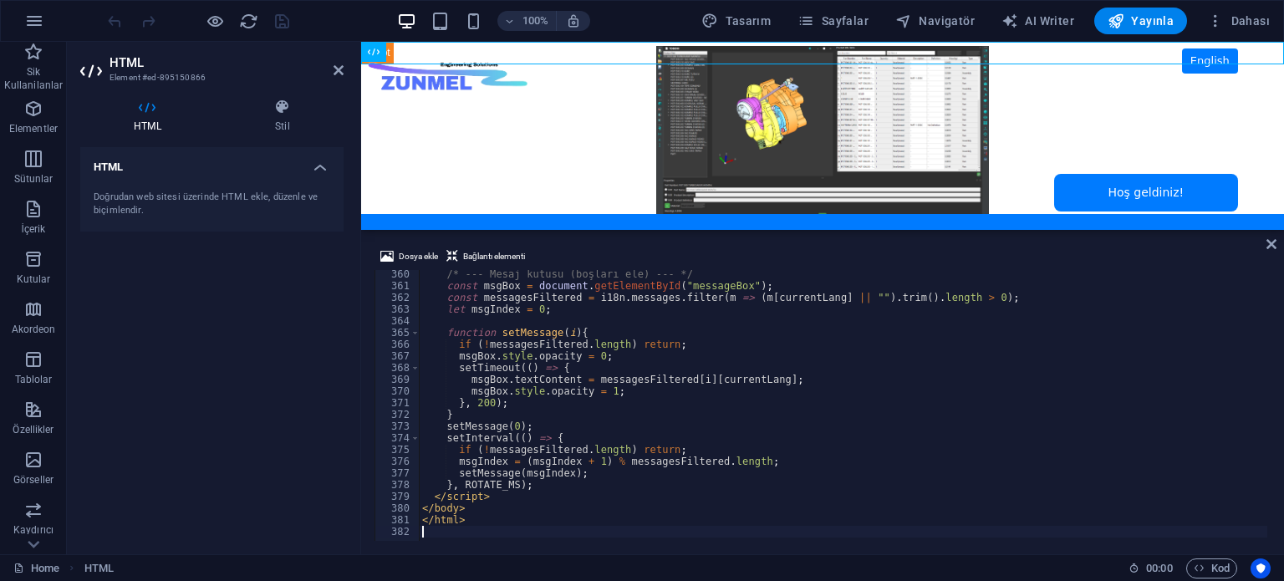
click at [292, 327] on div "HTML Doğrudan web sitesi üzerinde HTML ekle, düzenle ve biçimlendir." at bounding box center [211, 344] width 263 height 394
click at [282, 23] on icon "save" at bounding box center [281, 21] width 19 height 19
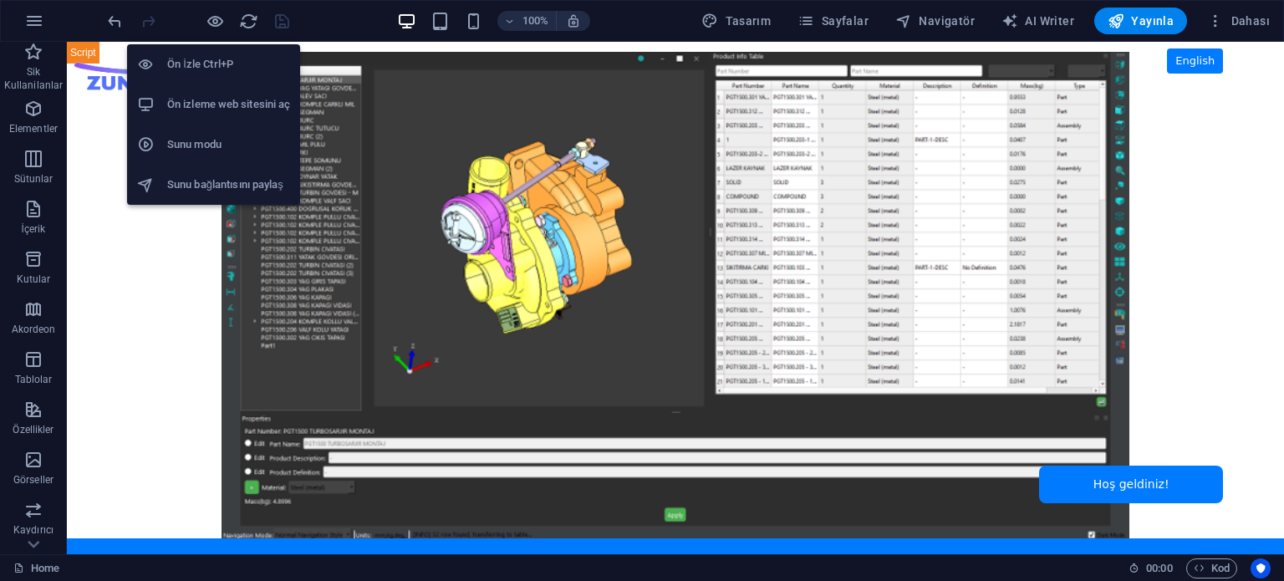
click at [216, 105] on h6 "Ön izleme web sitesini aç" at bounding box center [228, 104] width 123 height 20
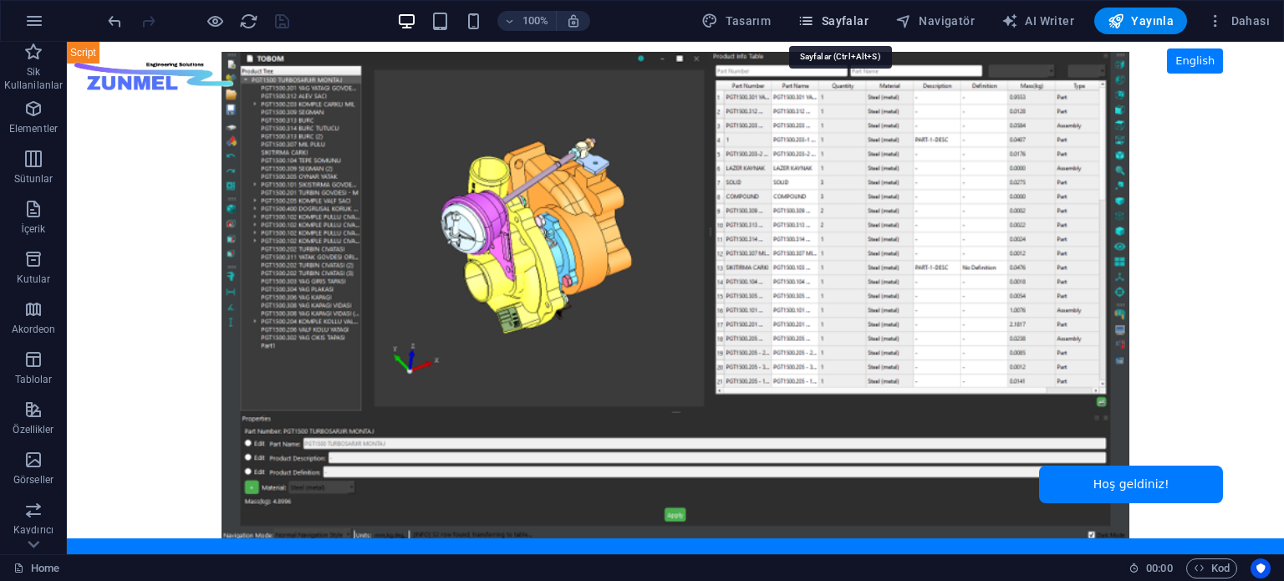
click at [838, 23] on span "Sayfalar" at bounding box center [832, 21] width 71 height 17
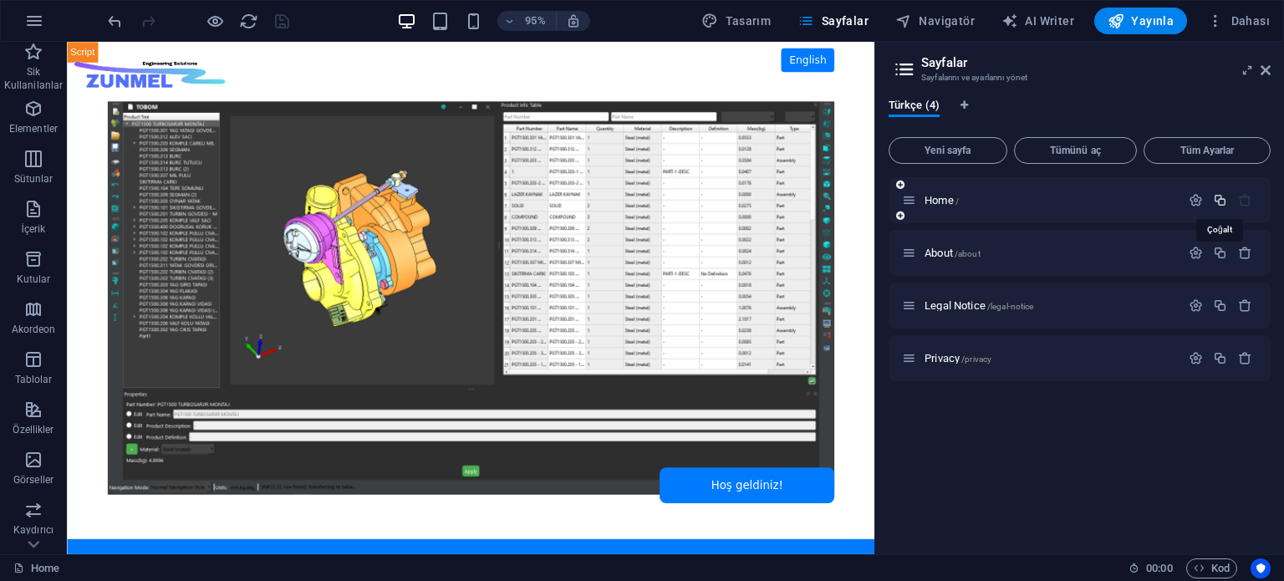
click at [1218, 200] on icon "button" at bounding box center [1220, 200] width 14 height 14
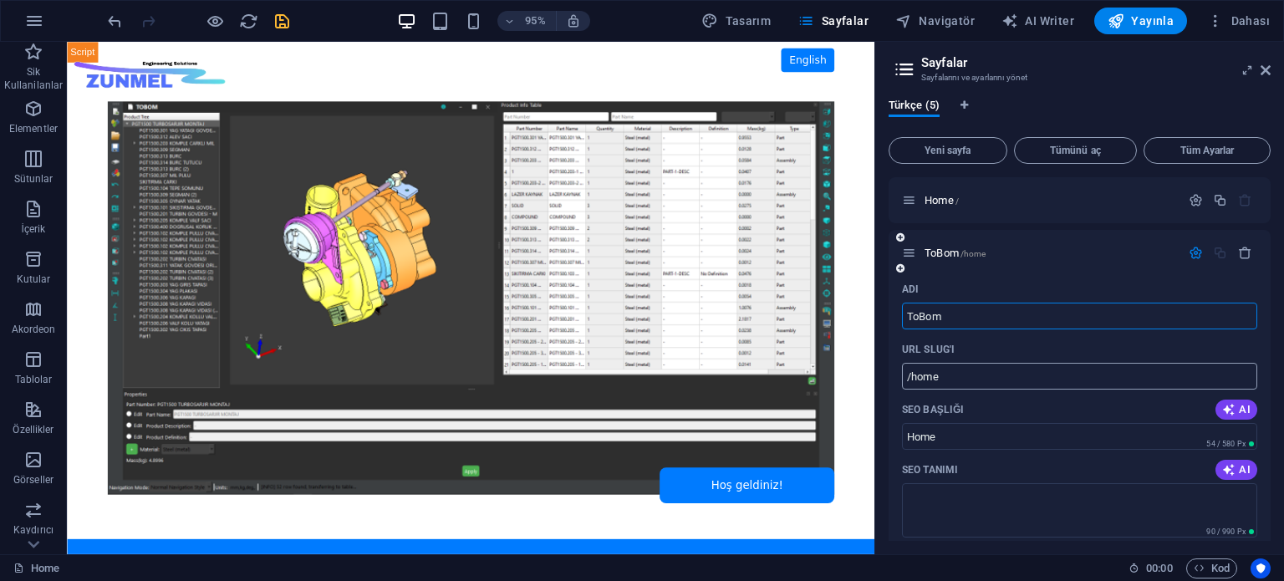
type input "ToBom"
click at [954, 370] on input "/home" at bounding box center [1079, 376] width 355 height 27
drag, startPoint x: 955, startPoint y: 372, endPoint x: 913, endPoint y: 374, distance: 42.7
click at [913, 374] on input "/home" at bounding box center [1079, 376] width 355 height 27
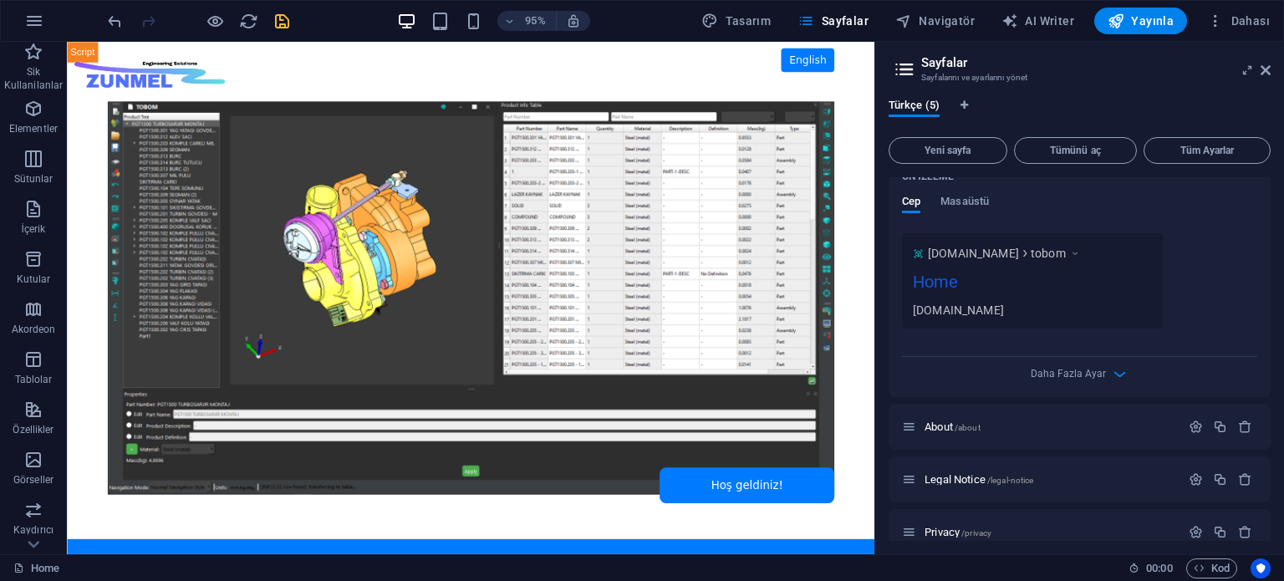
scroll to position [418, 0]
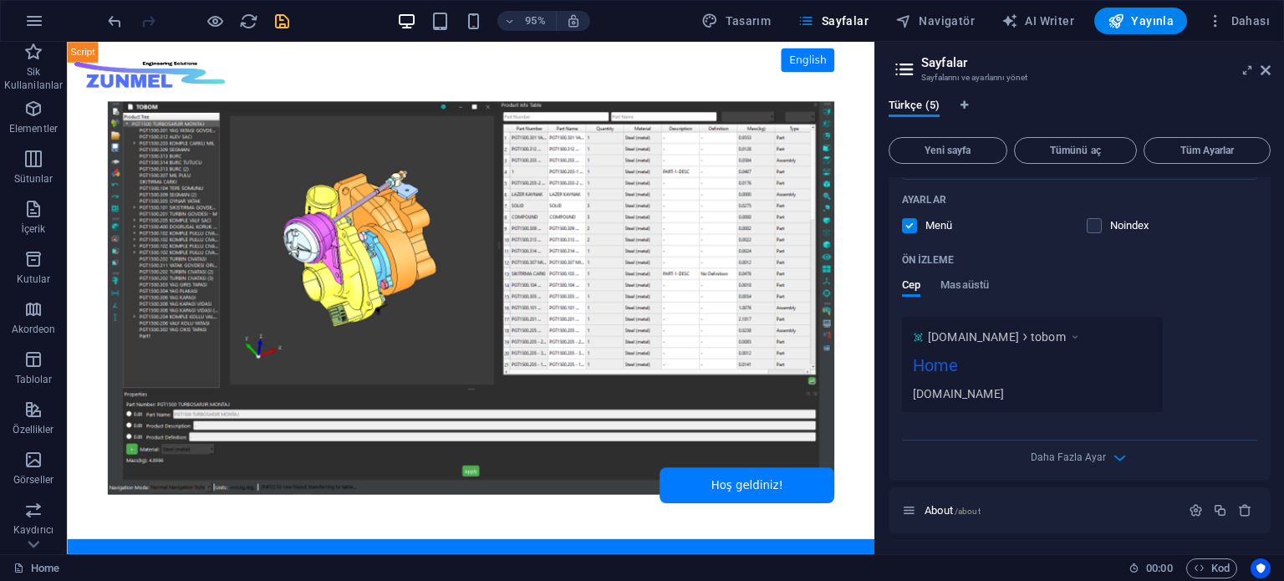
type input "/tobom"
click at [887, 426] on div "Türkçe (5) Yeni sayfa Tümünü aç Tüm Ayarlar Home / ToBom /tobom Adı ToBom ​ URL…" at bounding box center [1079, 319] width 409 height 469
click at [701, 333] on body "Skip to main content ZUNMEL – TR/EN, Sol Menü, Tam Ekran Slider, Mesaj Kutusu E…" at bounding box center [492, 311] width 850 height 539
click at [105, 49] on span "HTML" at bounding box center [104, 51] width 26 height 9
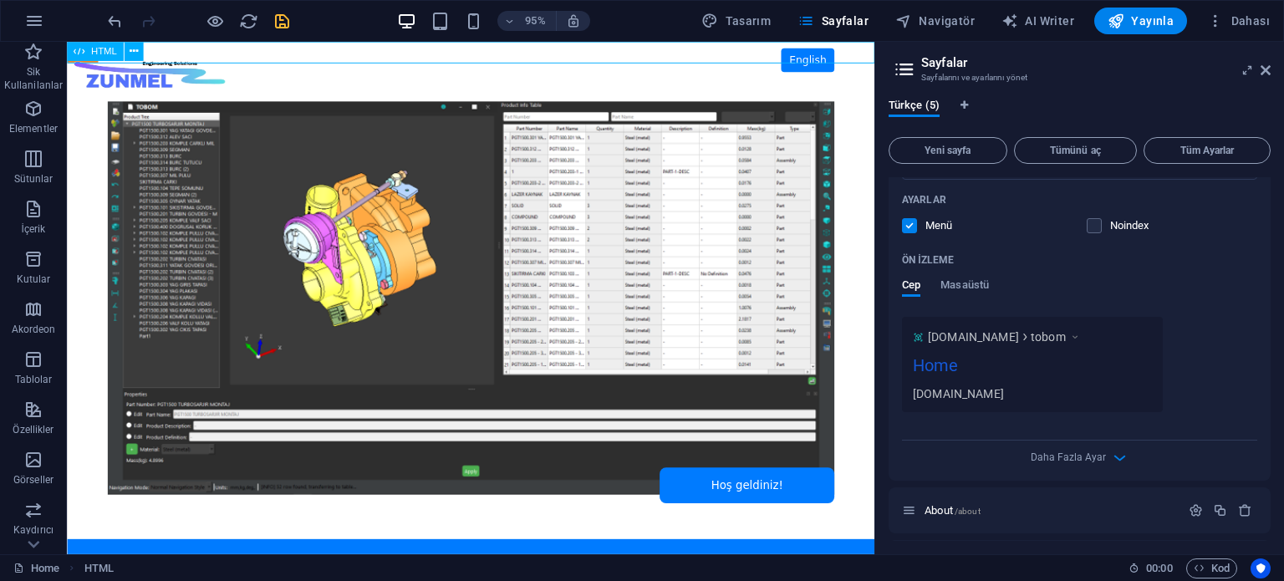
click at [105, 49] on span "HTML" at bounding box center [104, 51] width 26 height 9
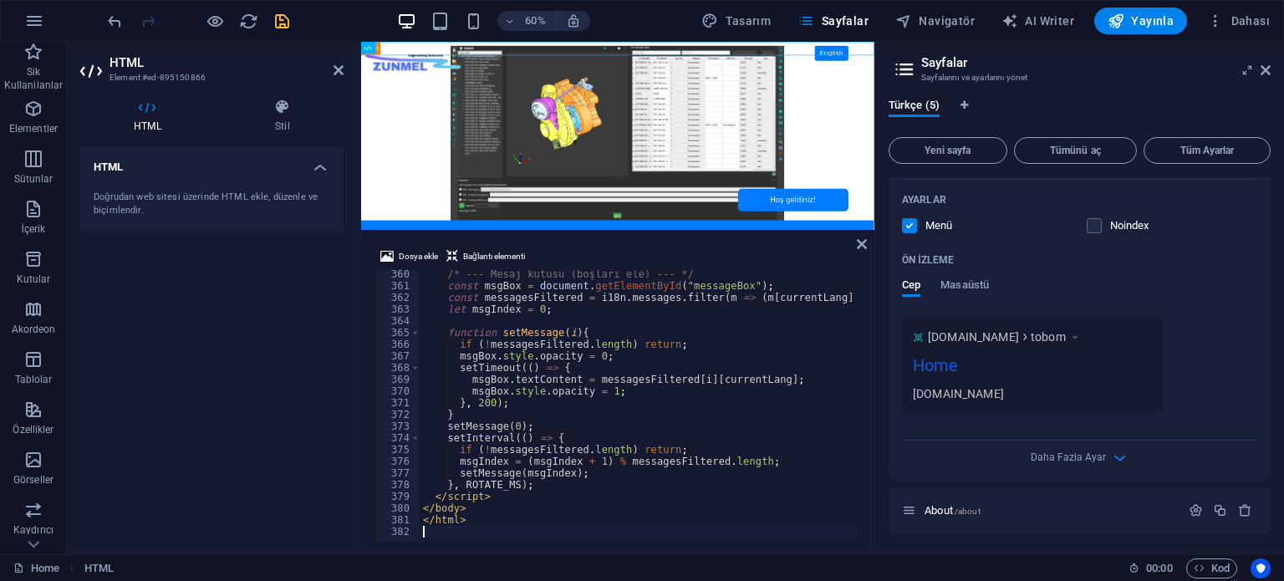
scroll to position [4202, 0]
click at [1269, 68] on icon at bounding box center [1265, 70] width 10 height 13
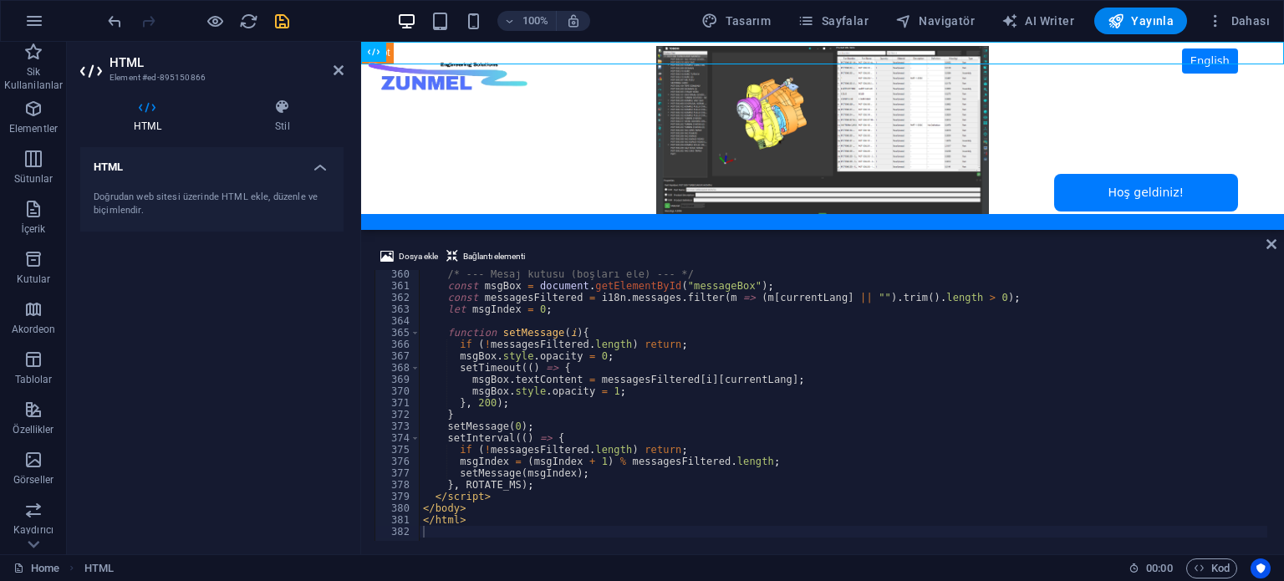
click at [643, 354] on div "/* --- Mesaj kutusu (boşları ele) --- */ const msgBox = document . getElementBy…" at bounding box center [862, 413] width 885 height 291
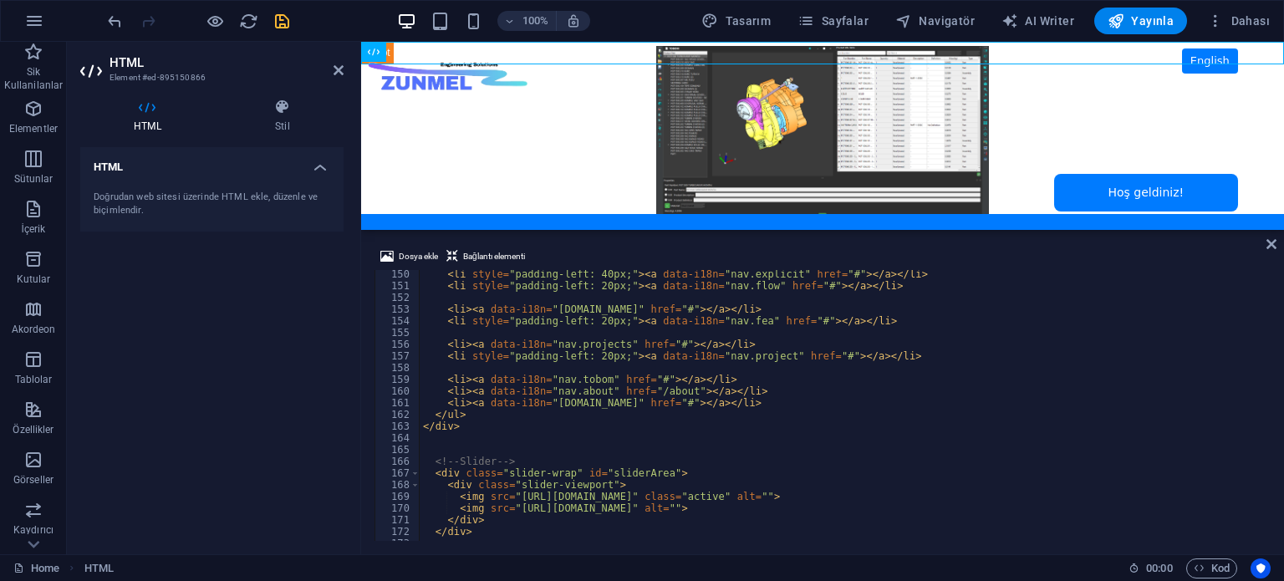
scroll to position [1695, 0]
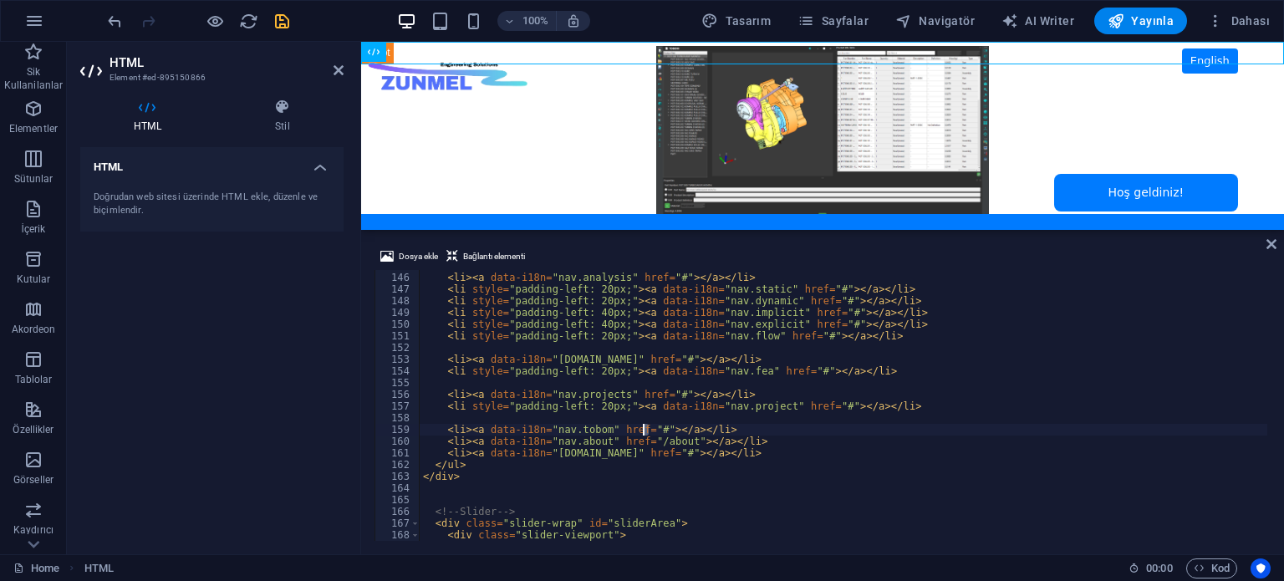
click at [640, 428] on div "< li > < a data-i18n = "nav.analysis" href = "#" > </ a > </ li > < li style = …" at bounding box center [862, 405] width 885 height 291
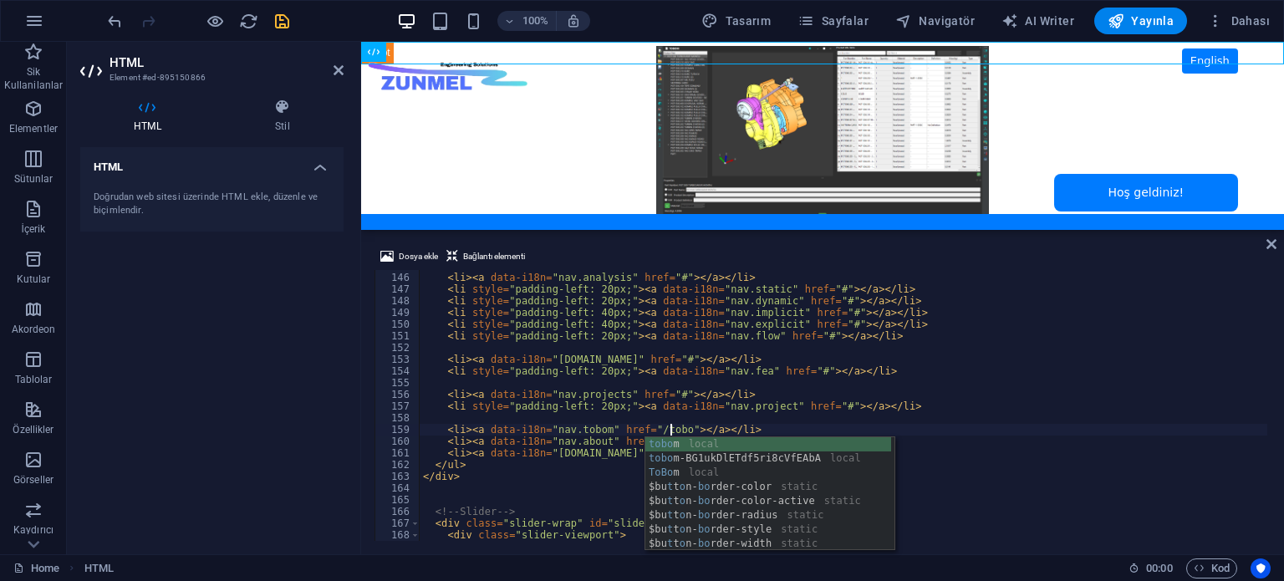
scroll to position [0, 20]
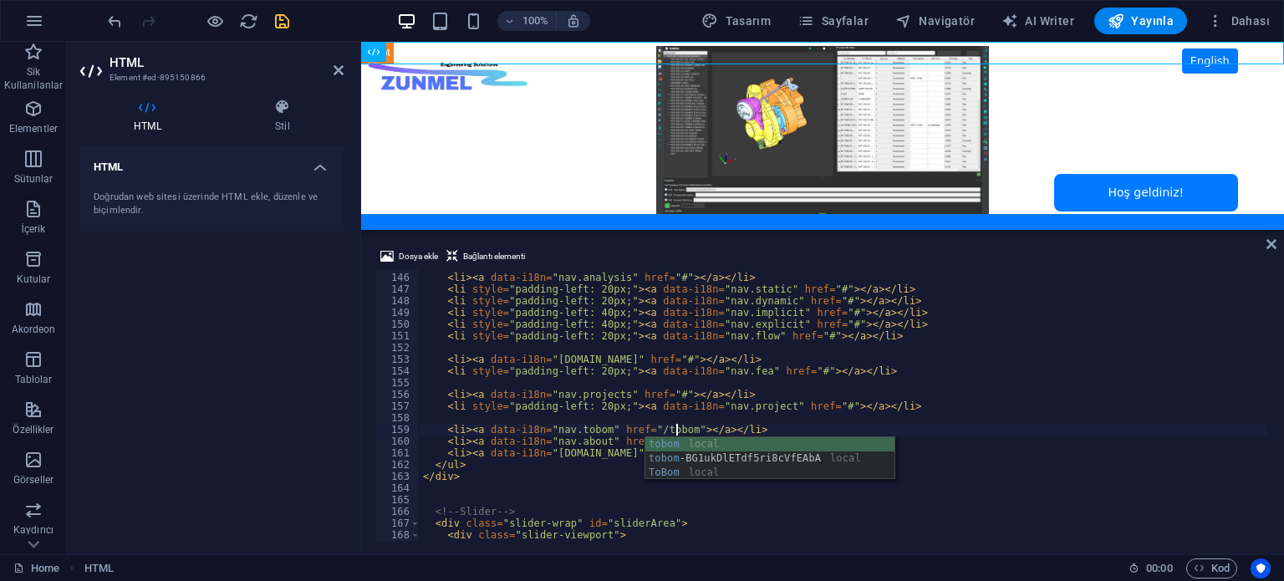
click at [923, 401] on div "< li > < a data-i18n = "nav.analysis" href = "#" > </ a > </ li > < li style = …" at bounding box center [862, 405] width 885 height 291
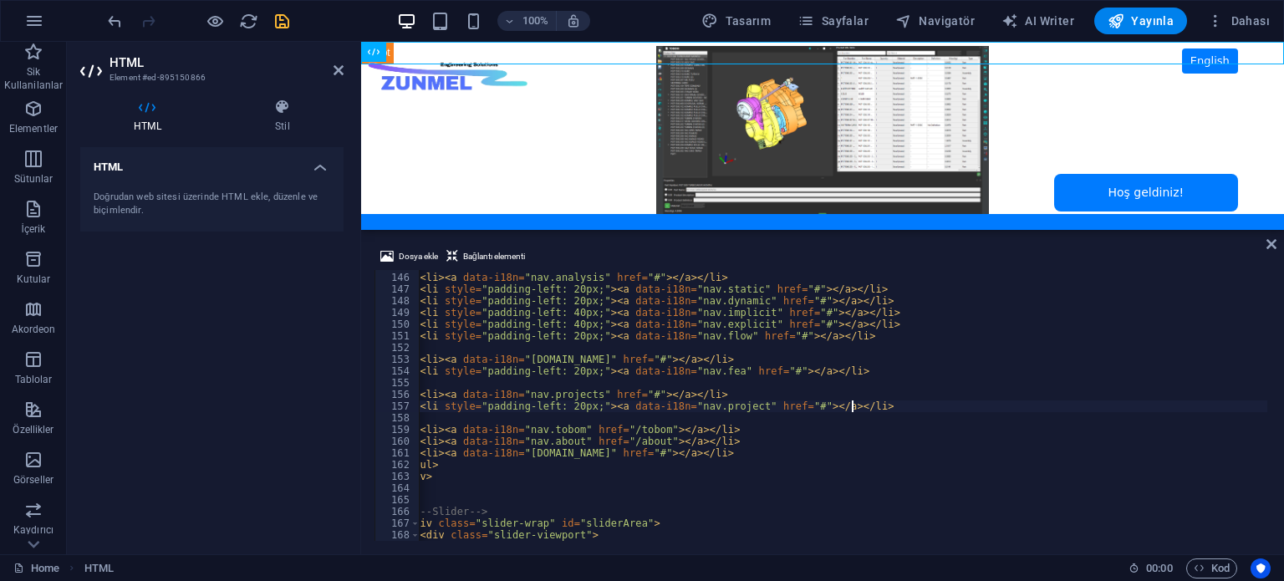
scroll to position [0, 27]
type textarea "<li style="padding-left: 20px;"><a data-i18n="nav.project" href="#"></a></li>"
click at [241, 344] on div "HTML Doğrudan web sitesi üzerinde HTML ekle, düzenle ve biçimlendir." at bounding box center [211, 344] width 263 height 394
click at [277, 26] on icon "save" at bounding box center [281, 21] width 19 height 19
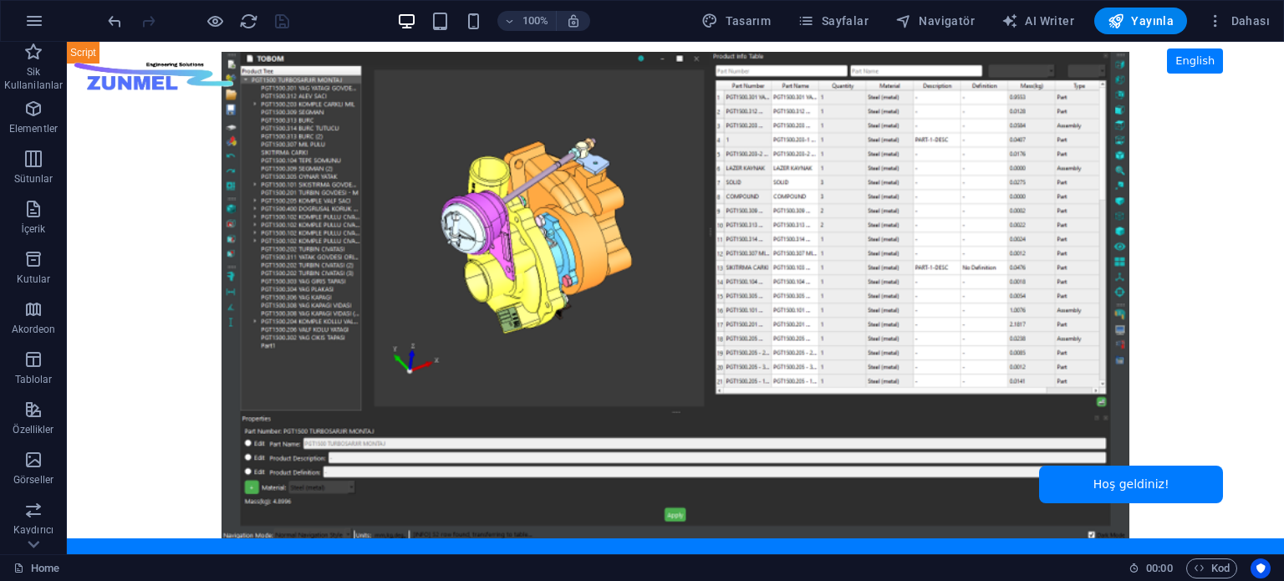
click at [1180, 200] on body "Skip to main content ZUNMEL – TR/EN, Sol Menü, Tam Ekran Slider, Mesaj Kutusu E…" at bounding box center [675, 298] width 1217 height 512
click at [114, 201] on body "Skip to main content ZUNMEL – TR/EN, Sol Menü, Tam Ekran Slider, Mesaj Kutusu E…" at bounding box center [675, 298] width 1217 height 512
click at [856, 23] on span "Sayfalar" at bounding box center [832, 21] width 71 height 17
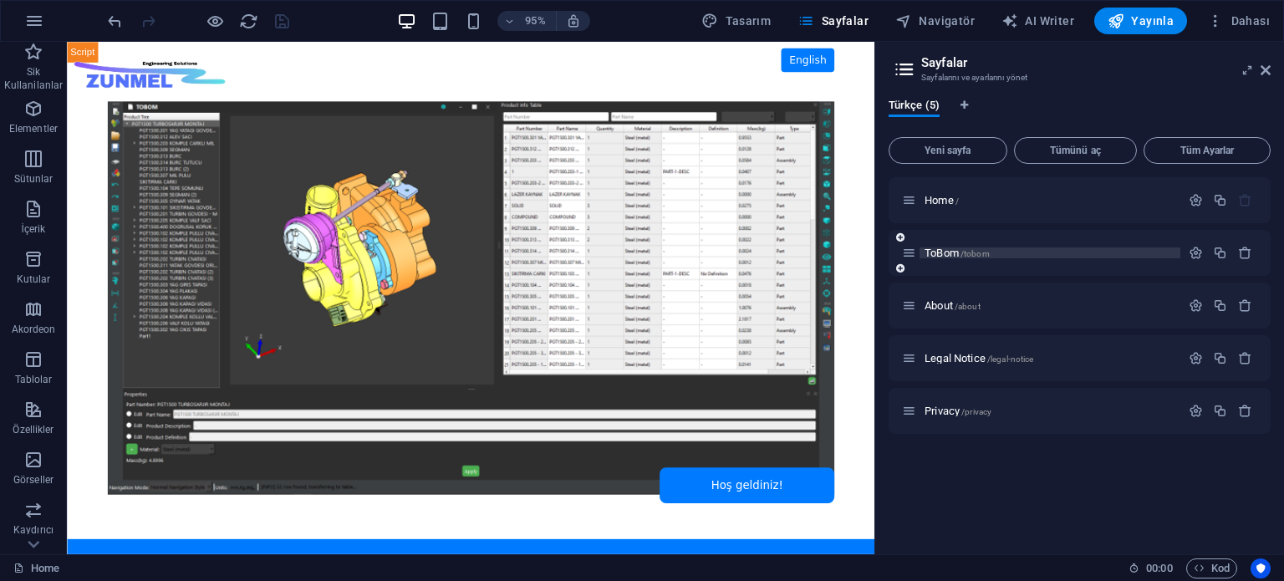
click at [1017, 253] on p "ToBom /tobom" at bounding box center [1049, 252] width 251 height 11
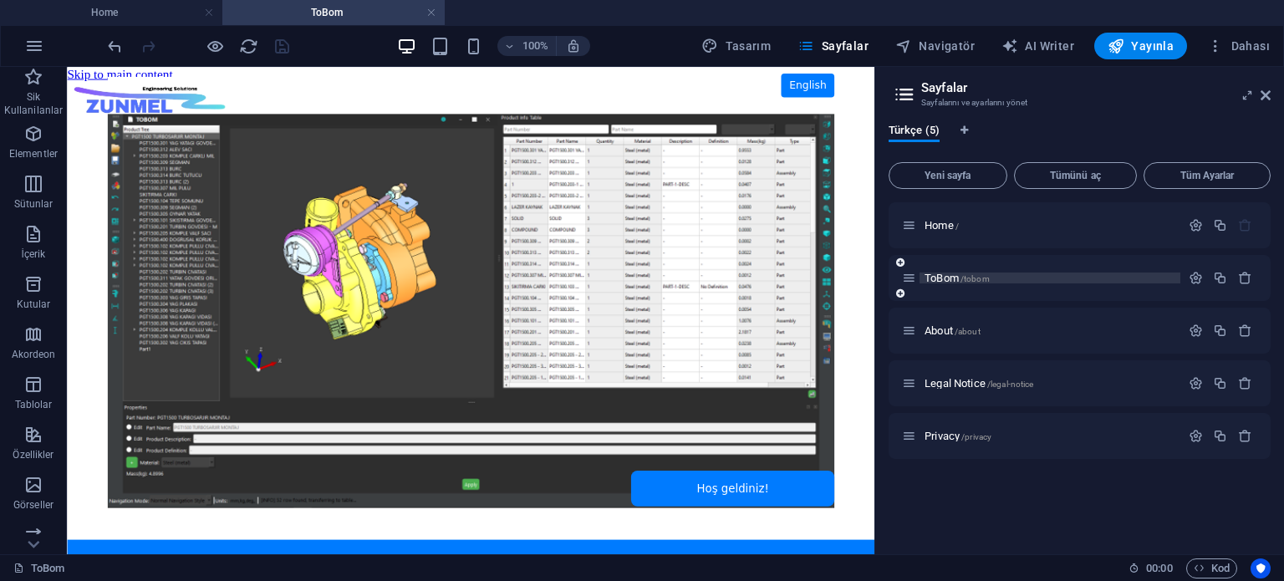
scroll to position [0, 0]
click at [97, 75] on span "HTML" at bounding box center [104, 76] width 26 height 9
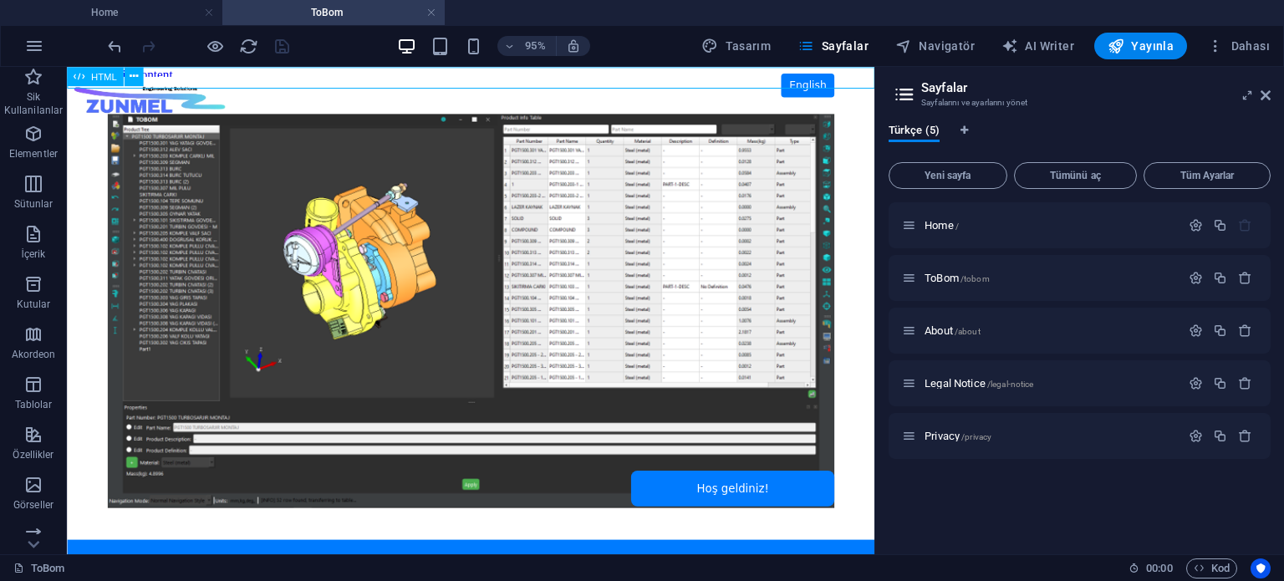
click at [97, 75] on span "HTML" at bounding box center [104, 76] width 26 height 9
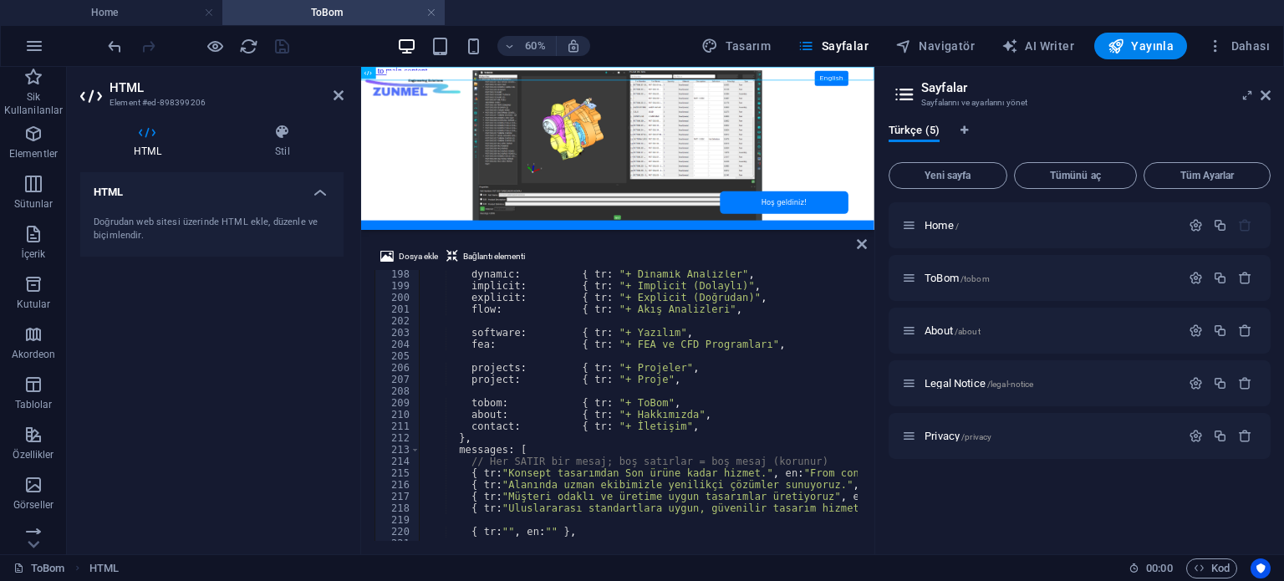
scroll to position [2407, 0]
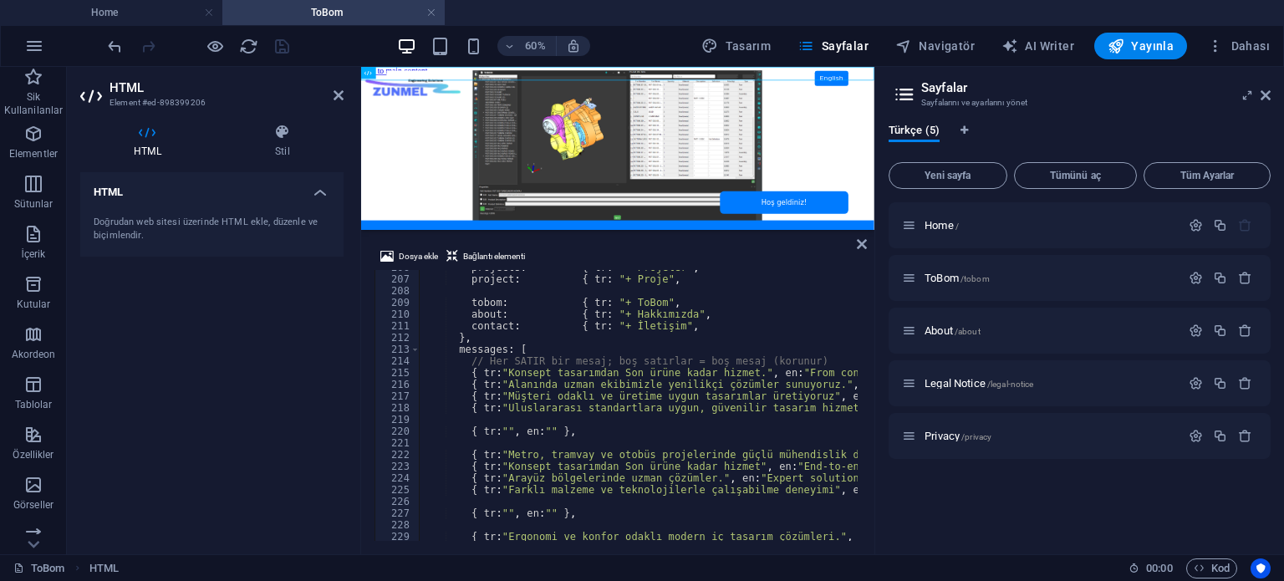
click at [509, 417] on div "projects : { tr : "+ Projeler" , en : "+ Projects" } , project : { tr : "+ Proj…" at bounding box center [861, 407] width 885 height 291
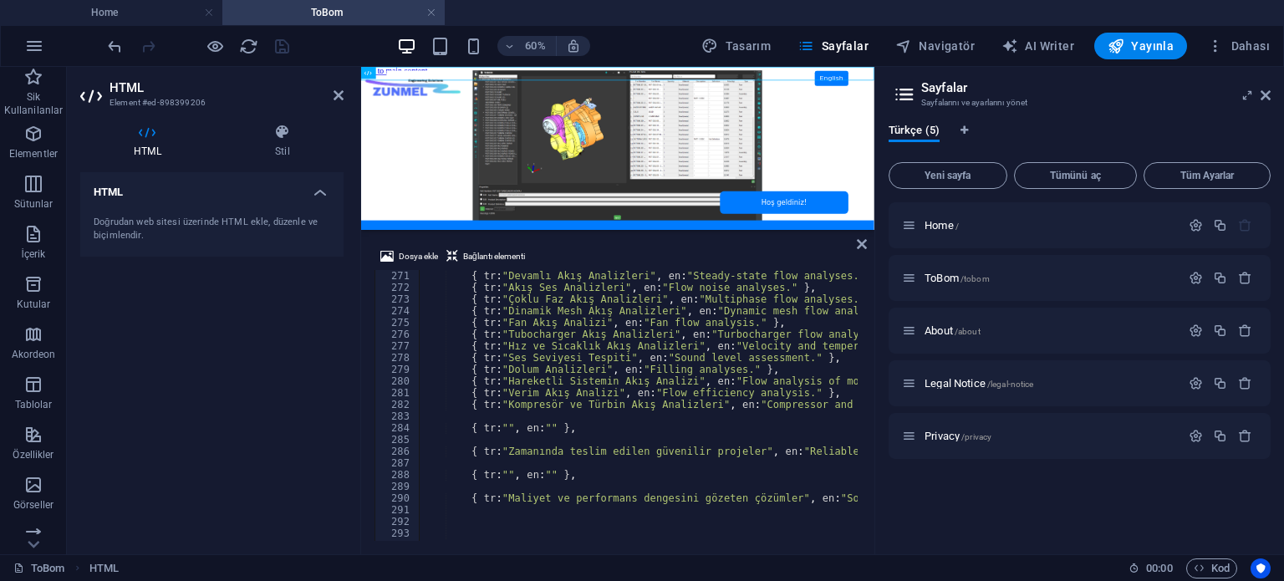
scroll to position [3209, 0]
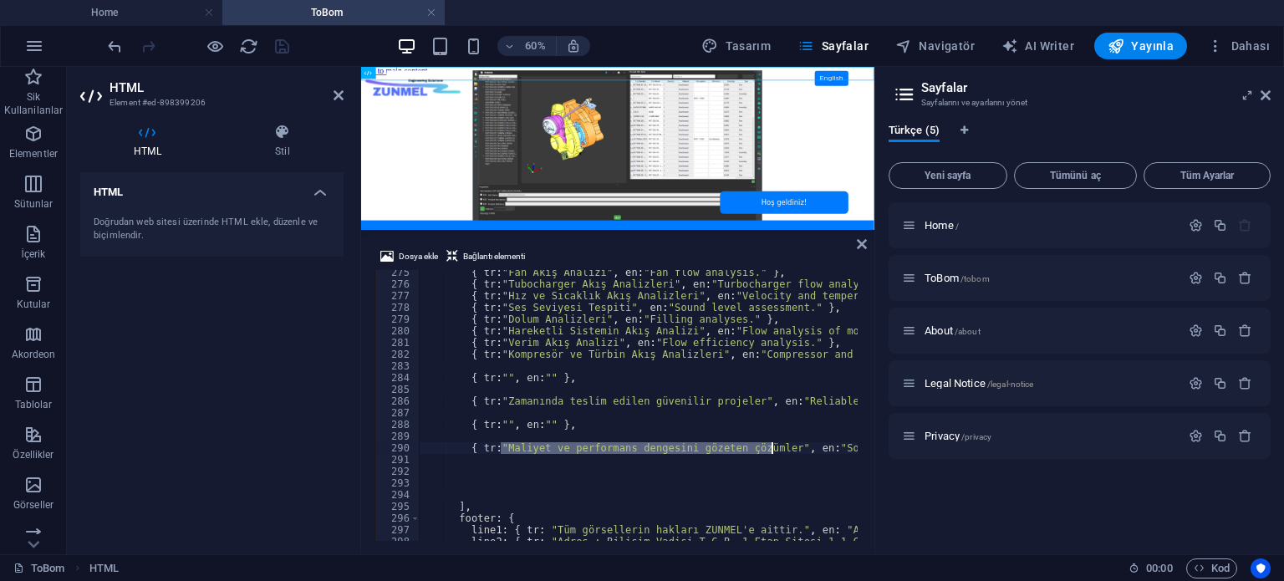
drag, startPoint x: 500, startPoint y: 445, endPoint x: 771, endPoint y: 448, distance: 270.8
click at [771, 448] on div "{ tr : "Fan Akış Analizi" , en : "Fan flow analysis." } , { tr : "Tubocharger A…" at bounding box center [861, 412] width 885 height 291
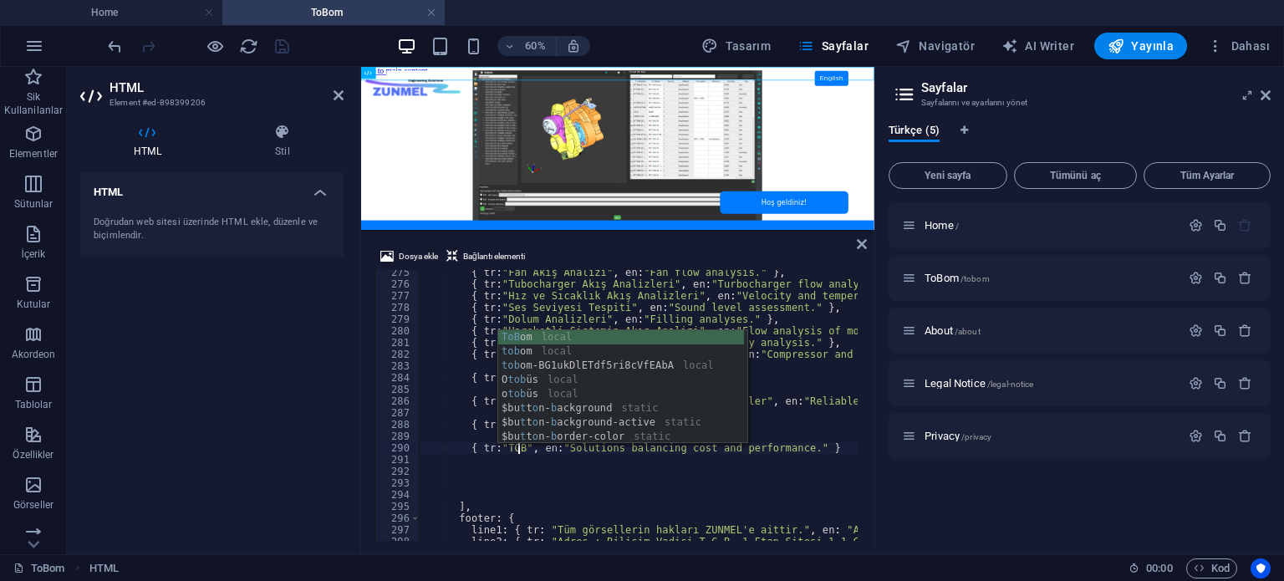
scroll to position [0, 8]
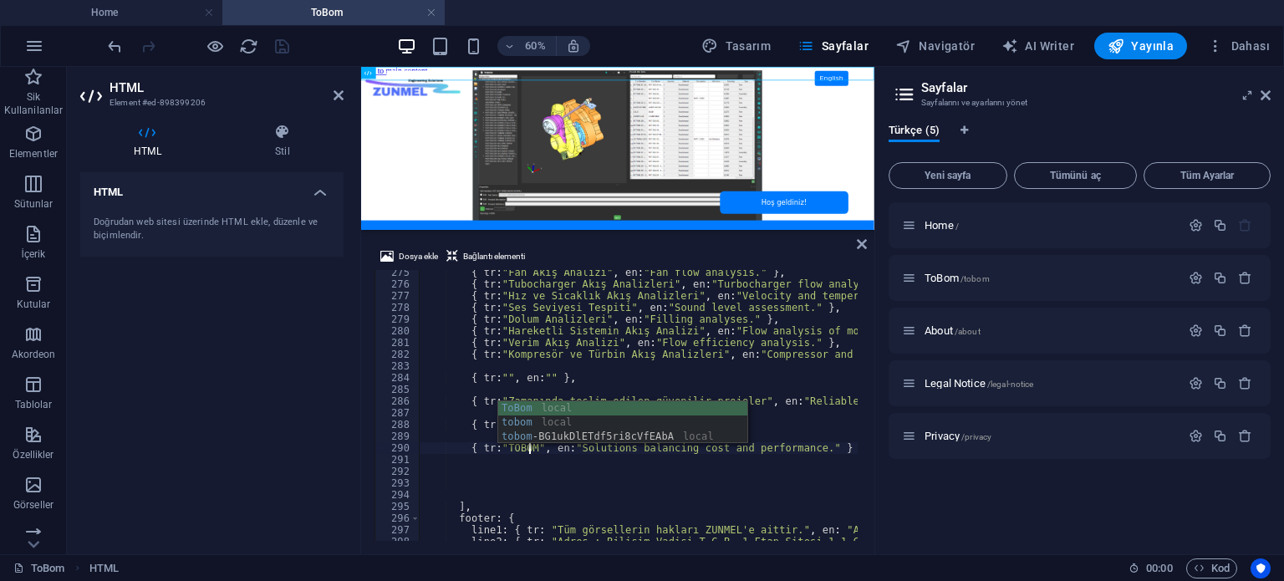
click at [787, 447] on div "{ tr : "Fan Akış Analizi" , en : "Fan flow analysis." } , { tr : "Tubocharger A…" at bounding box center [861, 412] width 885 height 291
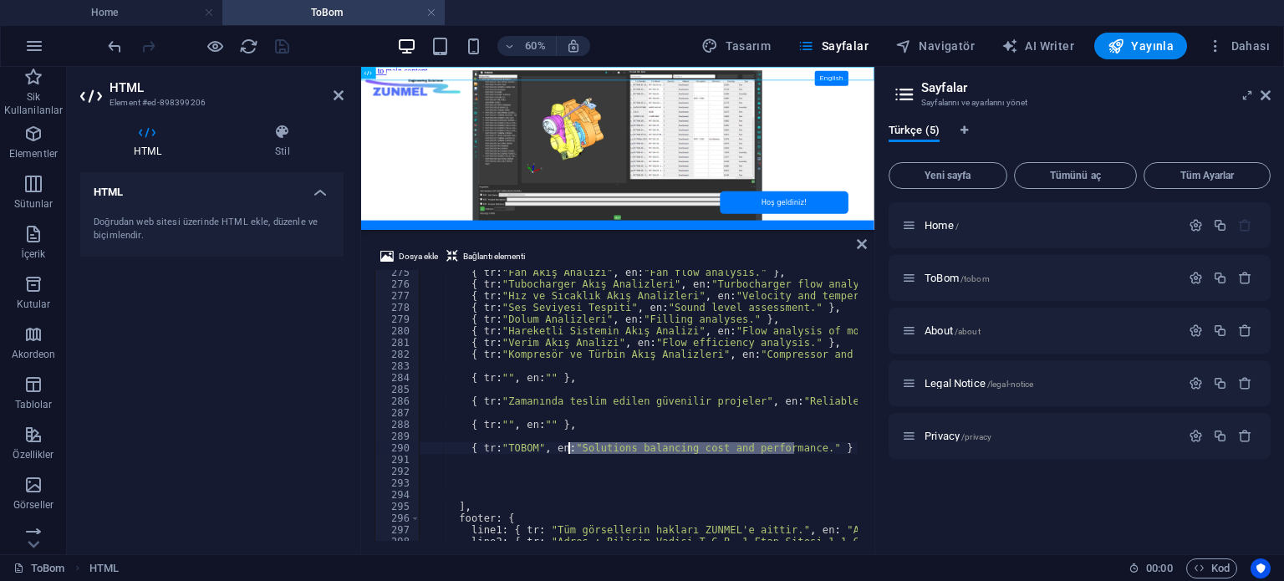
drag, startPoint x: 795, startPoint y: 447, endPoint x: 567, endPoint y: 447, distance: 227.3
click at [567, 447] on div "{ tr : "Fan Akış Analizi" , en : "Fan flow analysis." } , { tr : "Tubocharger A…" at bounding box center [861, 412] width 885 height 291
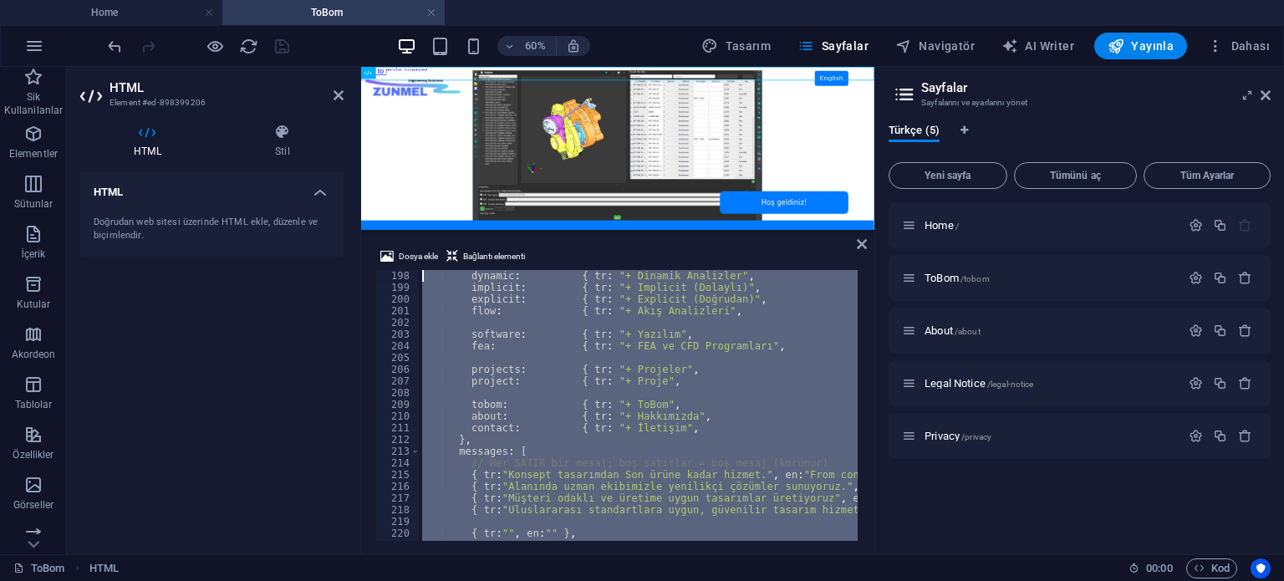
scroll to position [2282, 0]
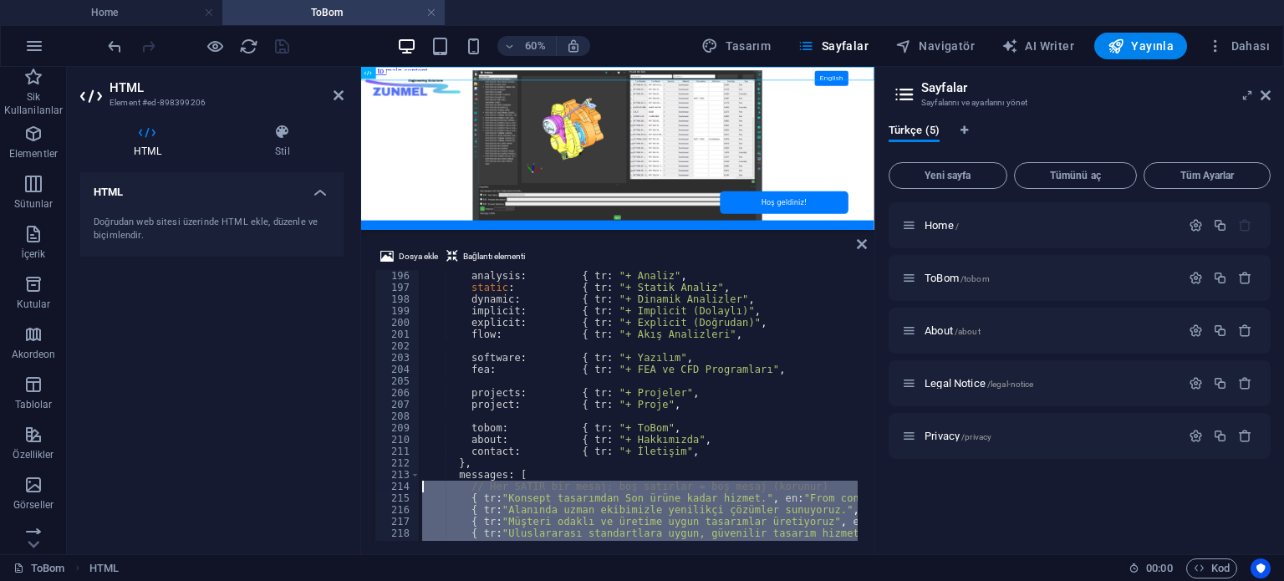
drag, startPoint x: 589, startPoint y: 427, endPoint x: 391, endPoint y: 489, distance: 207.5
click at [391, 489] on div "{ tr:"TOBOM", en:"ENG_TOBOM." } 196 197 198 199 200 201 202 203 204 205 206 207…" at bounding box center [617, 405] width 486 height 271
type textarea "// Her SATIR bir mesaj; boş satırlar = boş mesaj (korunur) { tr:"Konsept tasarı…"
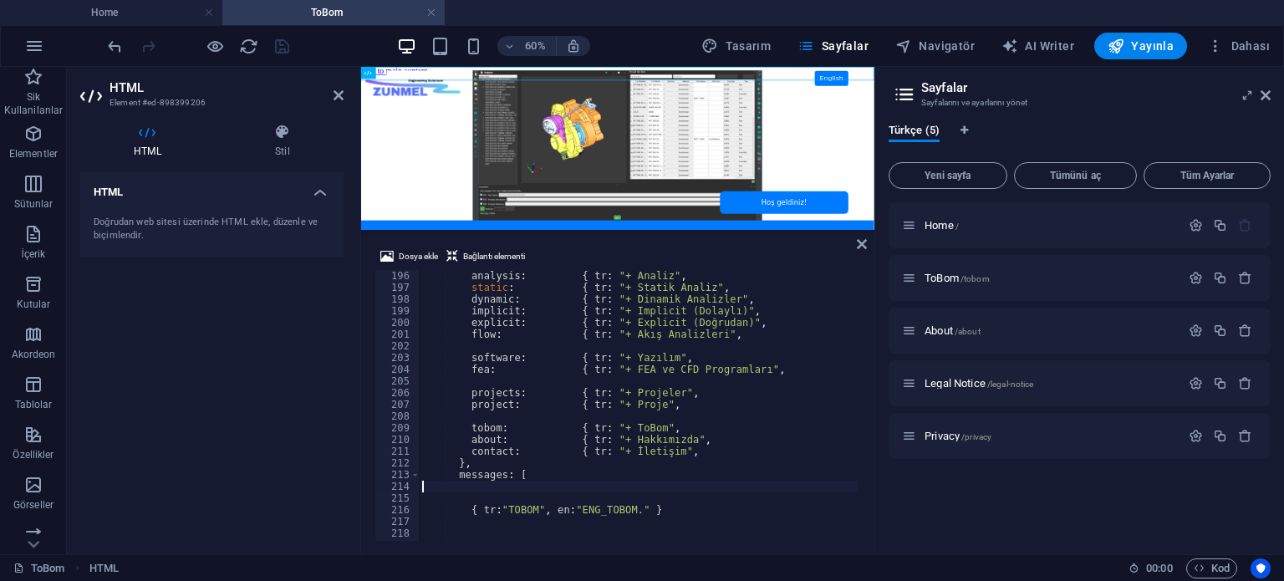
click at [316, 387] on div "HTML Doğrudan web sitesi üzerinde HTML ekle, düzenle ve biçimlendir." at bounding box center [211, 356] width 263 height 369
click at [284, 48] on icon "save" at bounding box center [281, 46] width 19 height 19
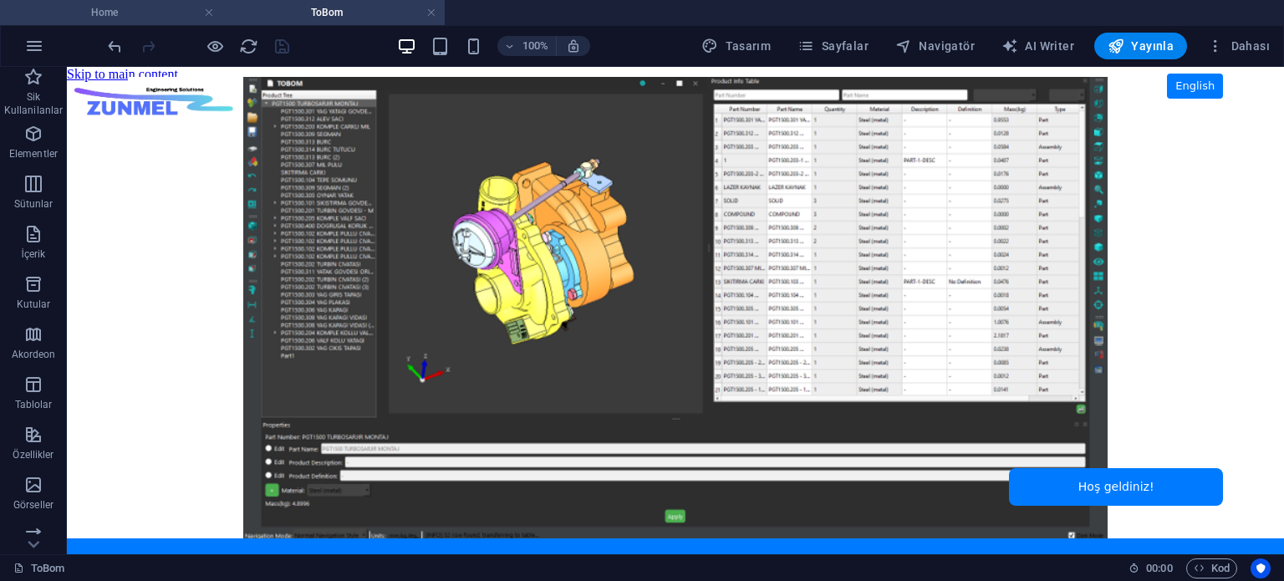
click at [158, 12] on h4 "Home" at bounding box center [111, 12] width 222 height 18
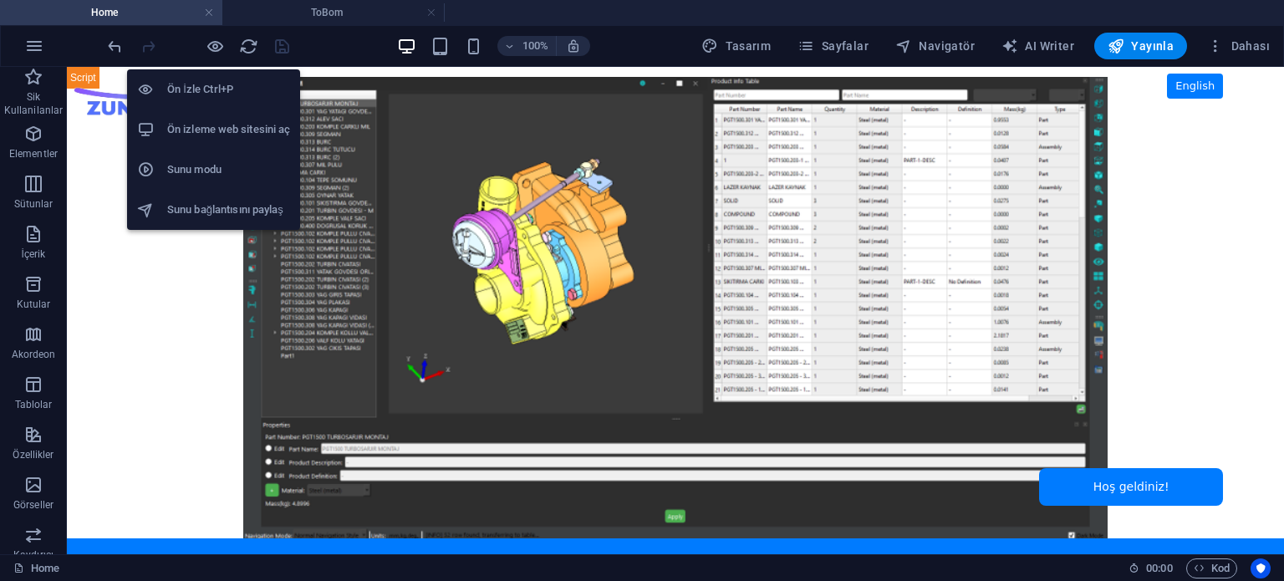
click at [214, 133] on h6 "Ön izleme web sitesini aç" at bounding box center [228, 130] width 123 height 20
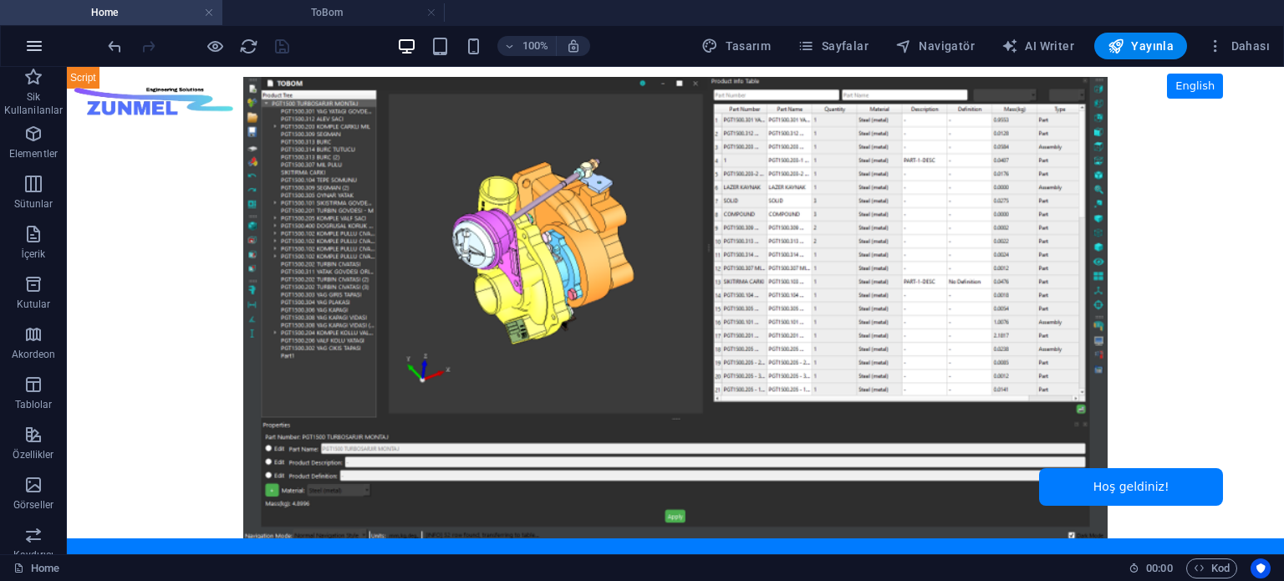
click at [33, 45] on icon "button" at bounding box center [34, 46] width 20 height 20
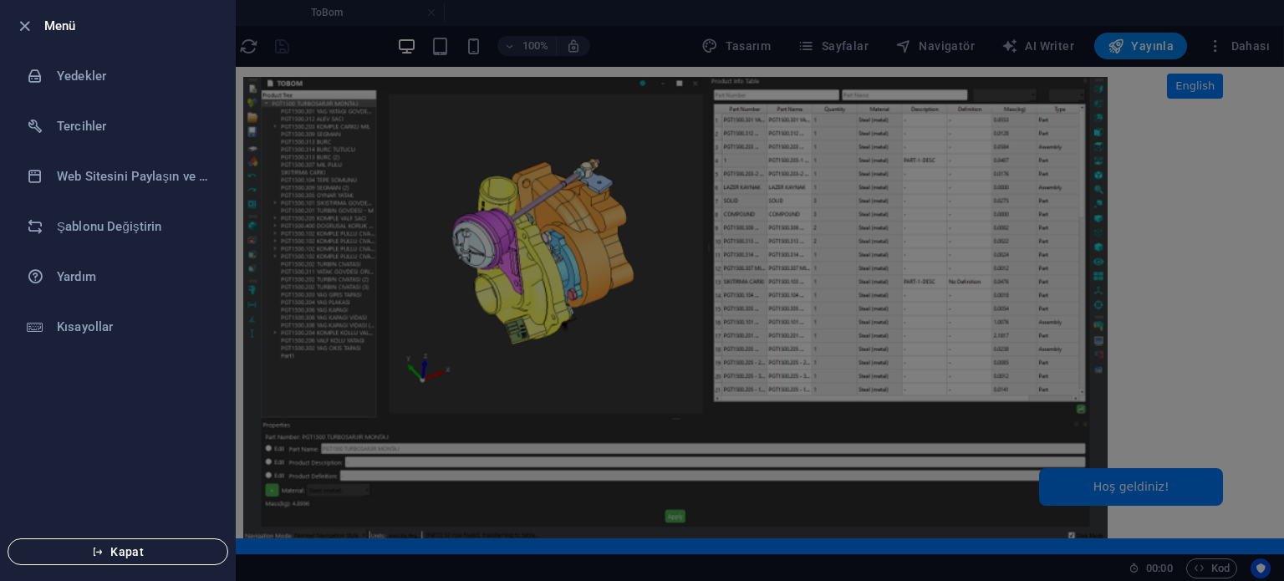
click at [115, 550] on span "Kapat" at bounding box center [118, 551] width 192 height 13
